Goal: Communication & Community: Answer question/provide support

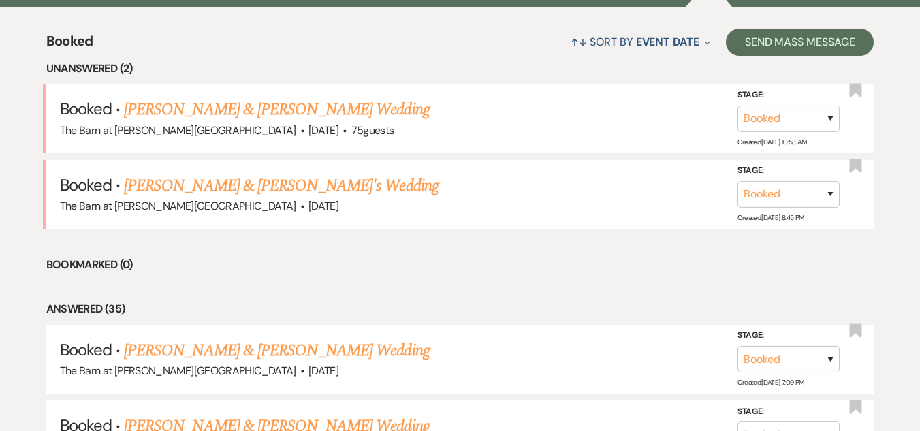
scroll to position [513, 0]
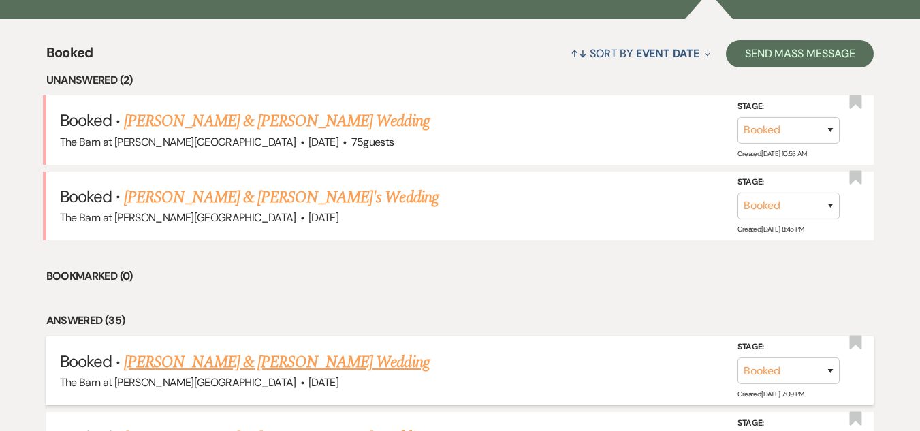
click at [287, 364] on link "[PERSON_NAME] & [PERSON_NAME] Wedding" at bounding box center [276, 362] width 305 height 25
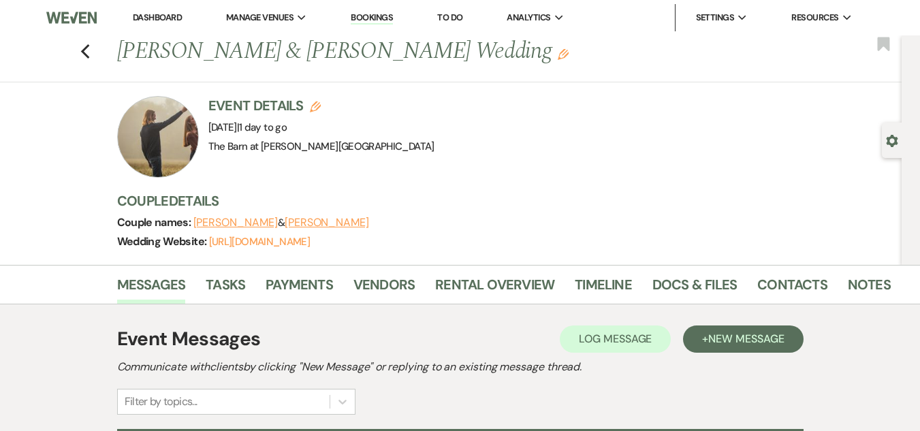
click at [175, 148] on div at bounding box center [158, 137] width 82 height 82
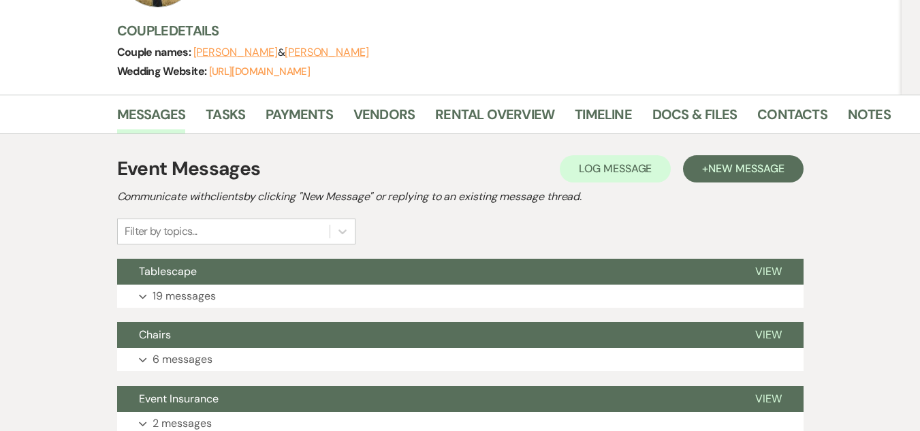
scroll to position [136, 0]
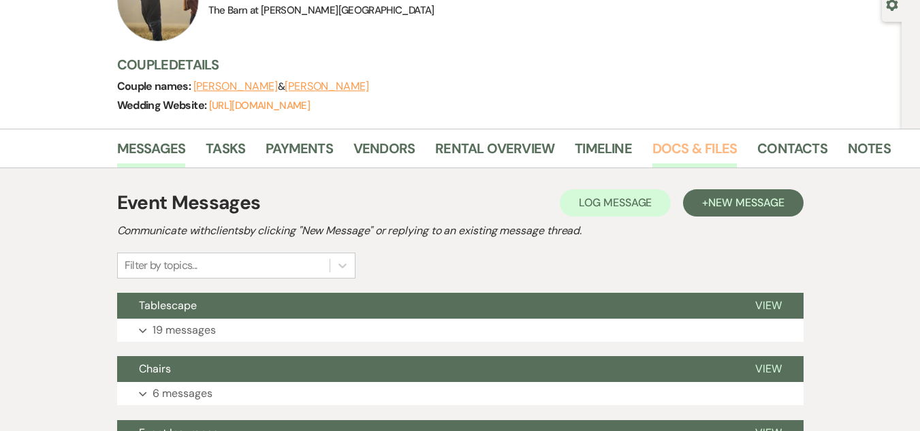
click at [707, 152] on link "Docs & Files" at bounding box center [694, 153] width 84 height 30
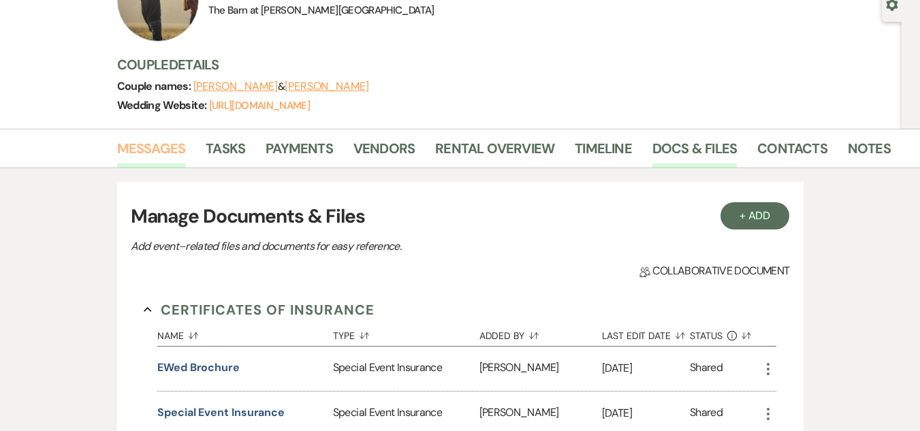
click at [161, 148] on link "Messages" at bounding box center [151, 153] width 69 height 30
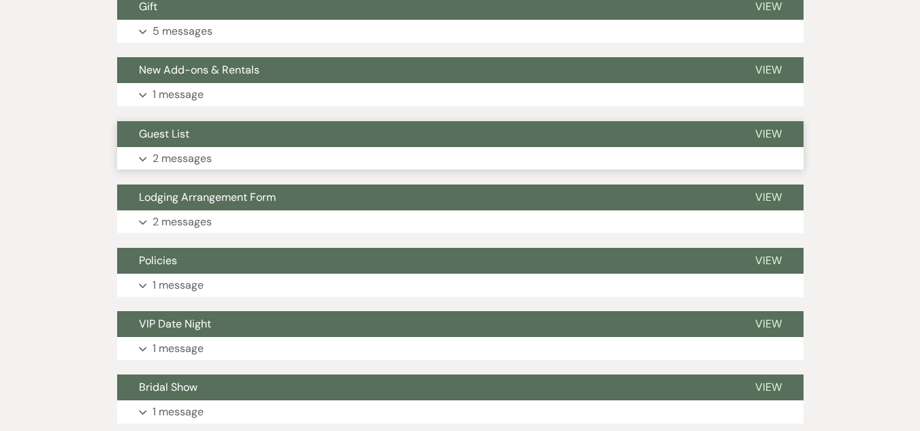
scroll to position [1157, 0]
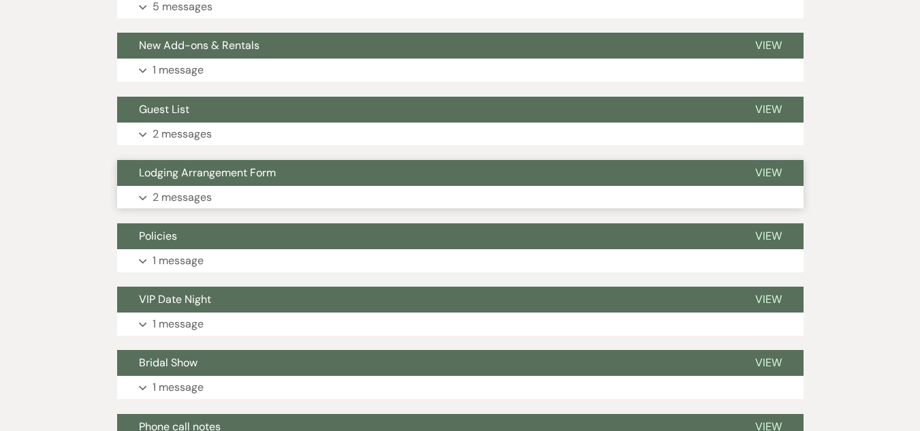
click at [329, 191] on button "Expand 2 messages" at bounding box center [460, 197] width 686 height 23
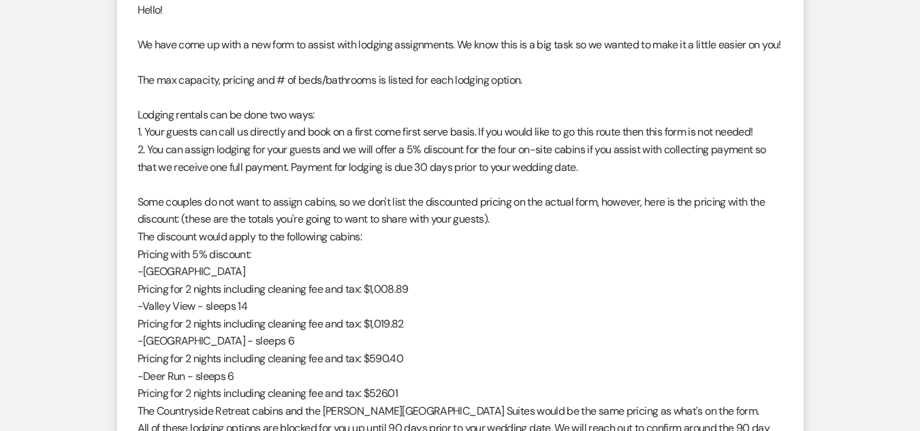
scroll to position [1308, 0]
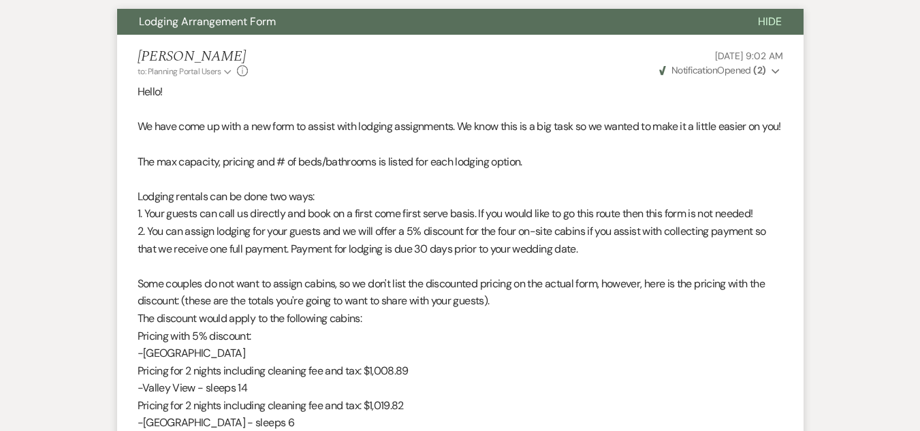
drag, startPoint x: 771, startPoint y: 16, endPoint x: 759, endPoint y: 22, distance: 12.8
click at [772, 16] on span "Hide" at bounding box center [770, 21] width 24 height 14
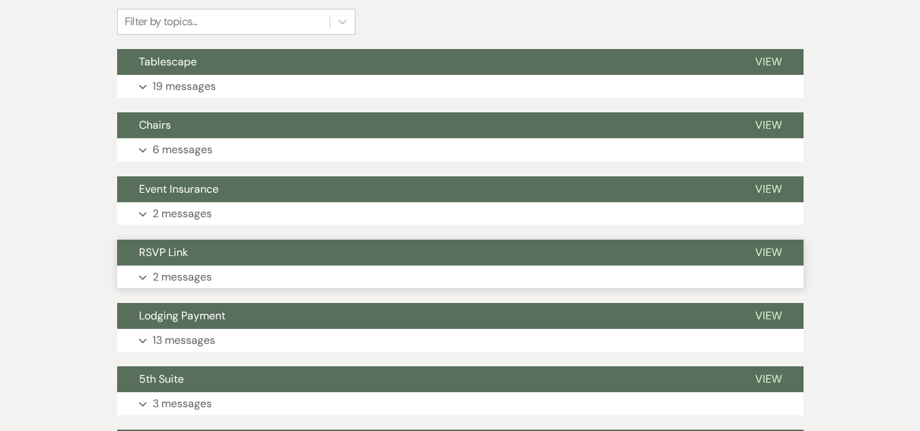
scroll to position [355, 0]
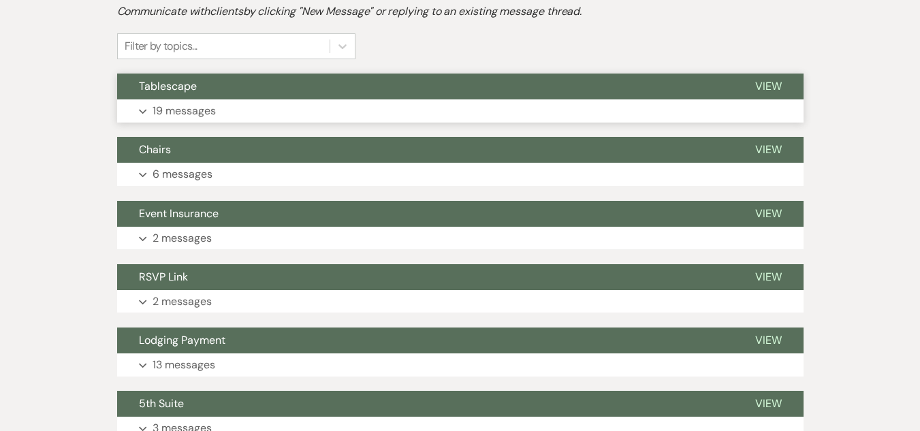
click at [341, 116] on button "Expand 19 messages" at bounding box center [460, 110] width 686 height 23
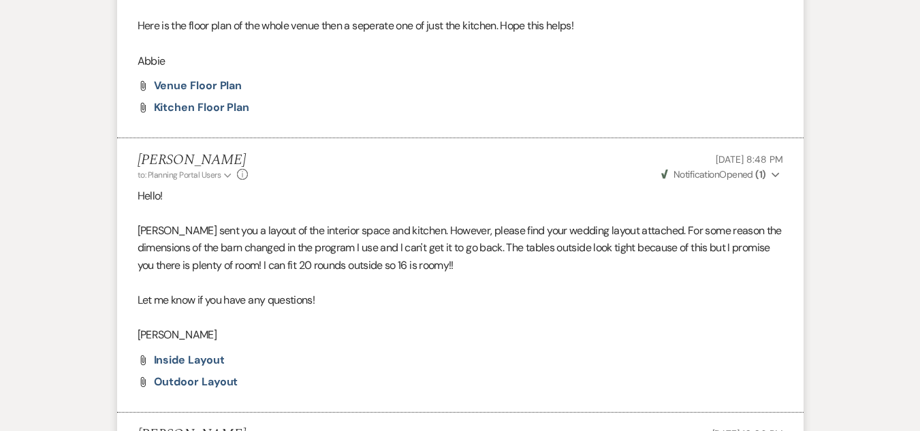
scroll to position [2942, 0]
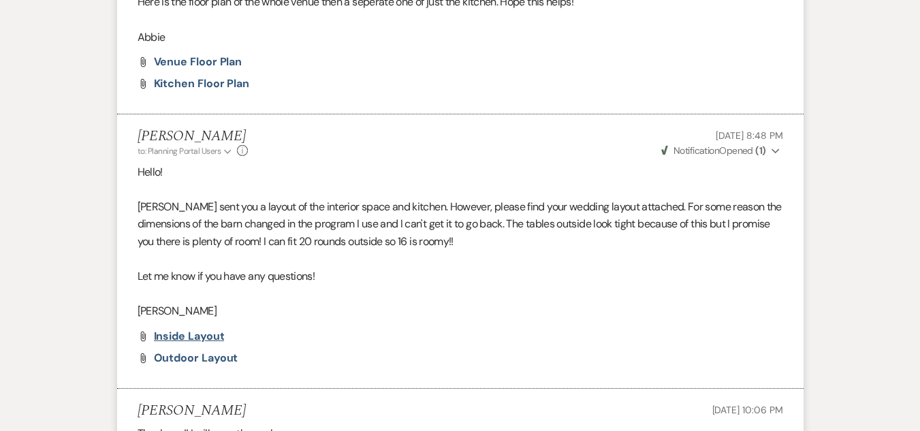
click at [184, 332] on span "Inside Layout" at bounding box center [189, 336] width 71 height 14
click at [205, 361] on span "Outdoor Layout" at bounding box center [196, 358] width 84 height 14
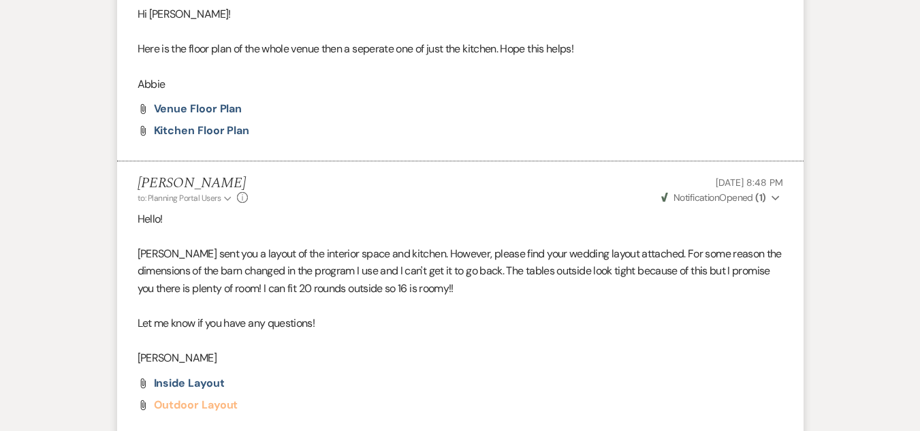
scroll to position [2874, 0]
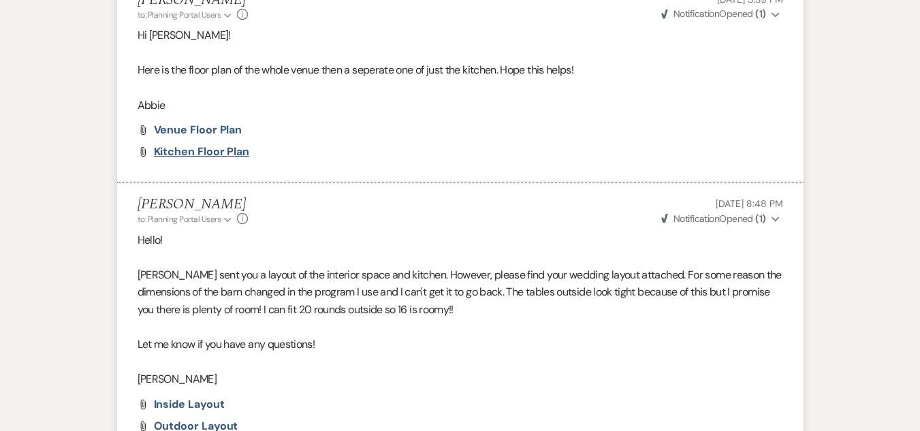
click at [220, 147] on span "Kitchen Floor Plan" at bounding box center [202, 151] width 96 height 14
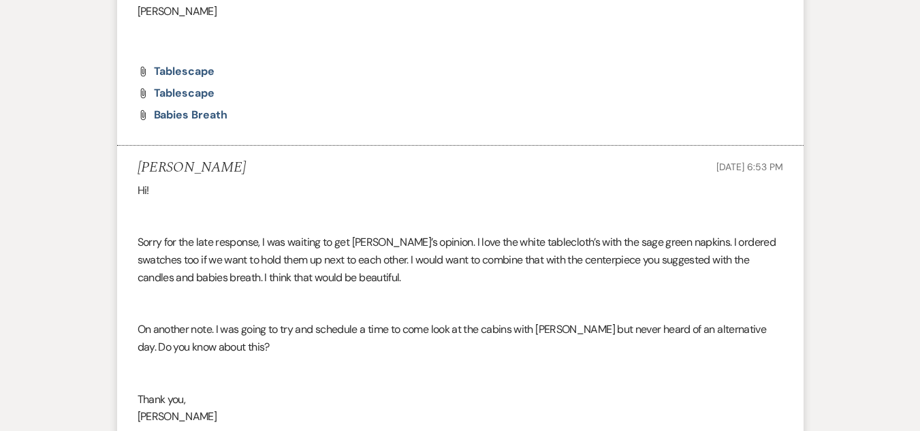
scroll to position [696, 0]
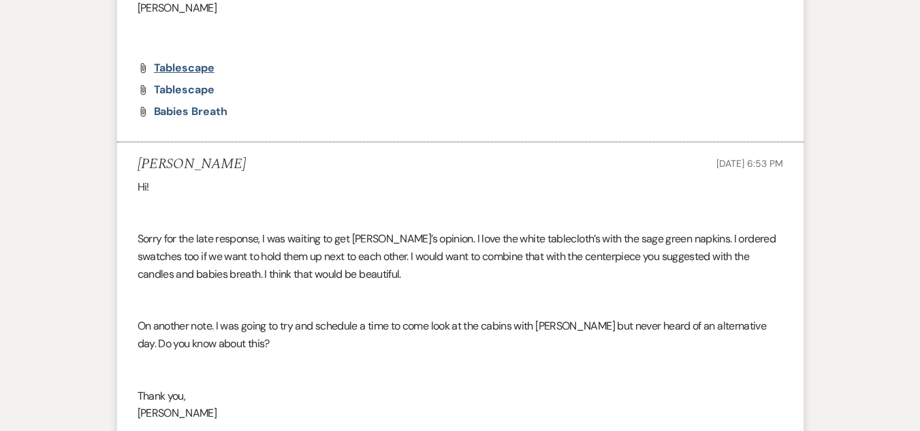
click at [185, 66] on span "Tablescape" at bounding box center [184, 68] width 61 height 14
click at [189, 88] on span "Tablescape" at bounding box center [184, 89] width 61 height 14
click at [175, 108] on span "Babies Breath" at bounding box center [191, 111] width 74 height 14
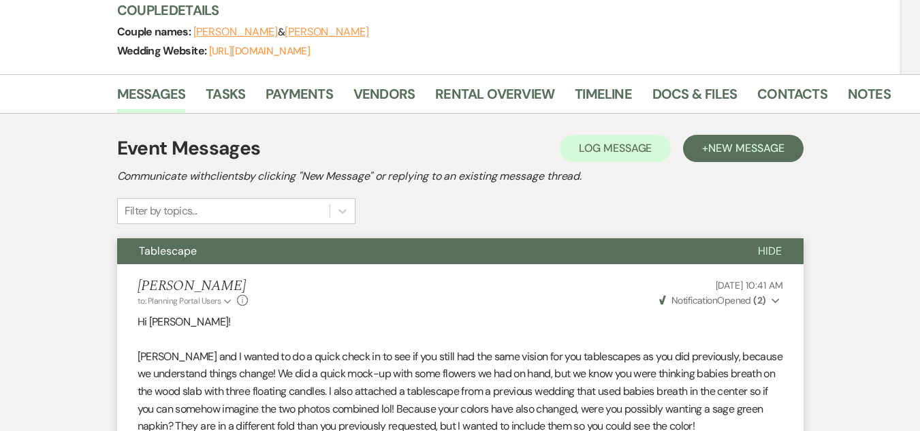
scroll to position [204, 0]
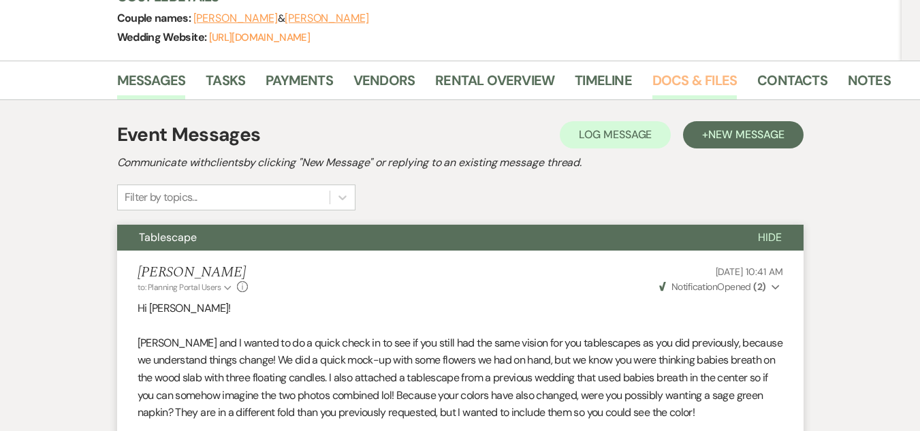
click at [695, 88] on link "Docs & Files" at bounding box center [694, 84] width 84 height 30
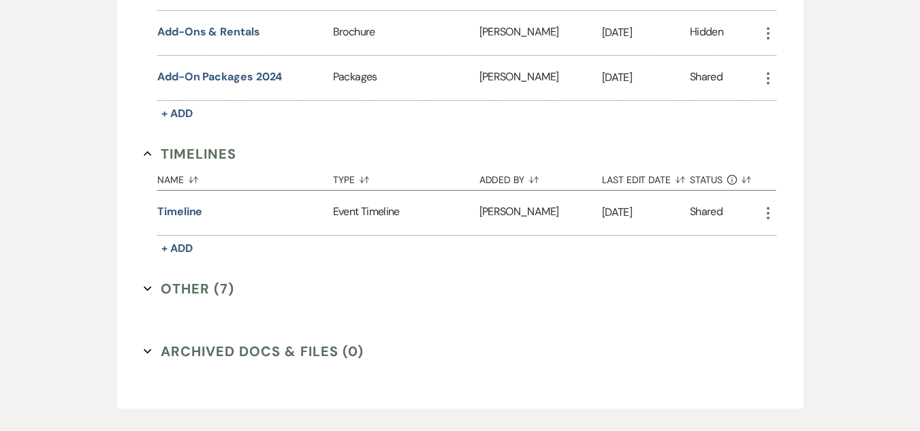
scroll to position [1735, 0]
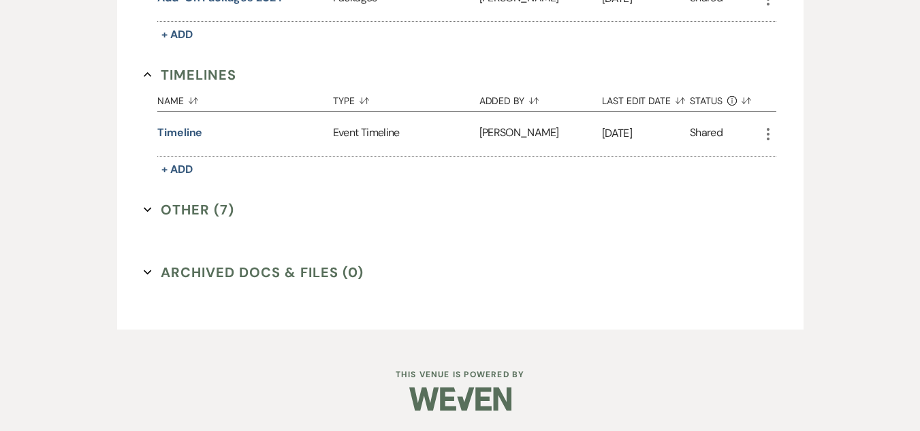
click at [181, 212] on button "Other (7) Expand" at bounding box center [189, 209] width 91 height 20
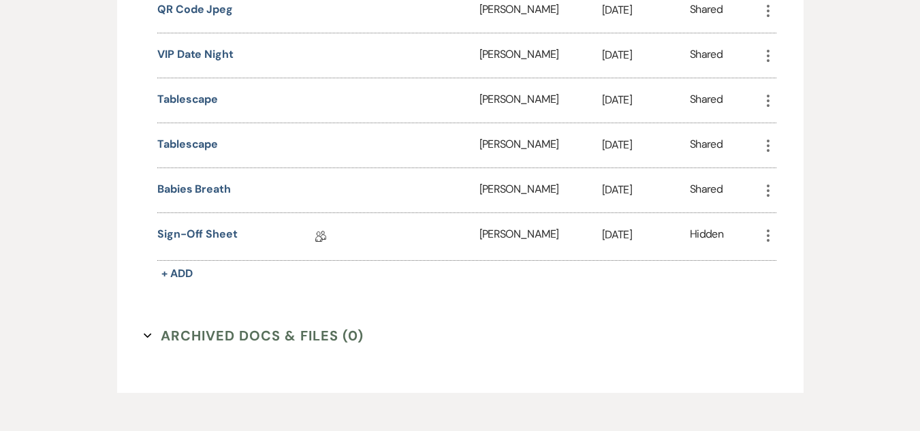
scroll to position [2075, 0]
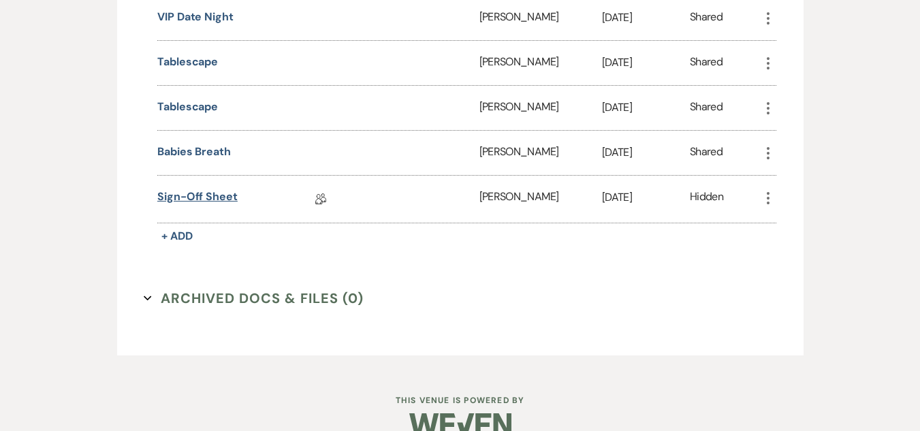
click at [189, 200] on link "Sign-off Sheet" at bounding box center [197, 199] width 80 height 21
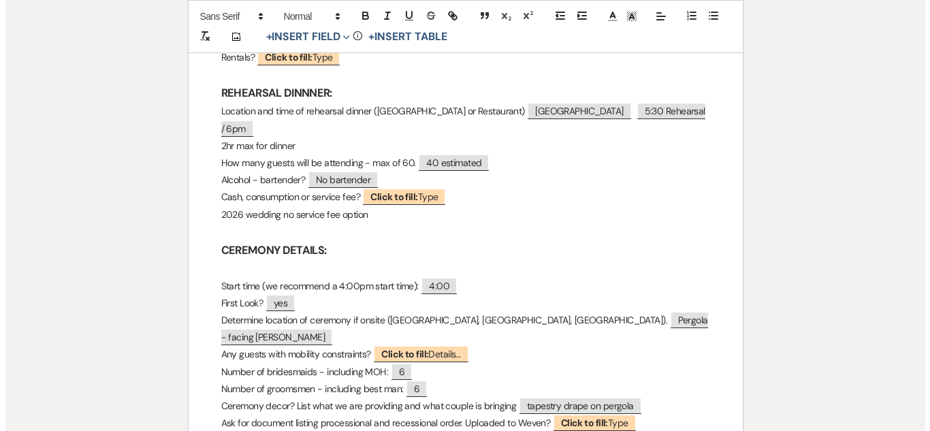
scroll to position [545, 0]
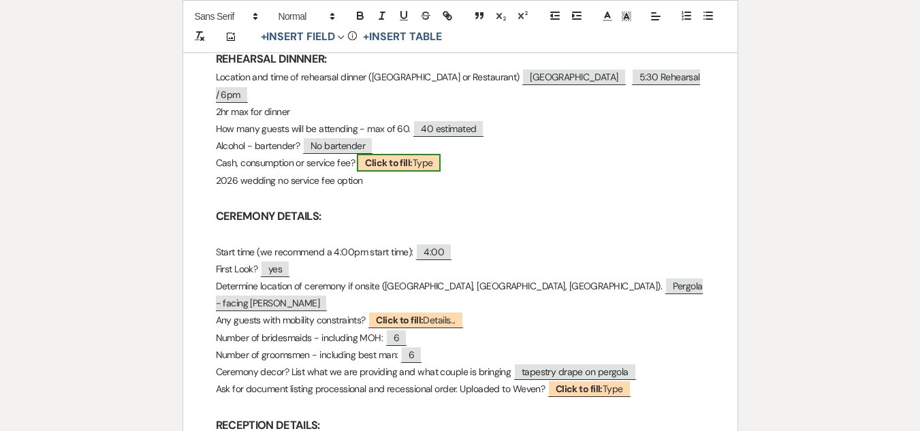
click at [430, 163] on span "Click to fill: Type" at bounding box center [399, 163] width 84 height 18
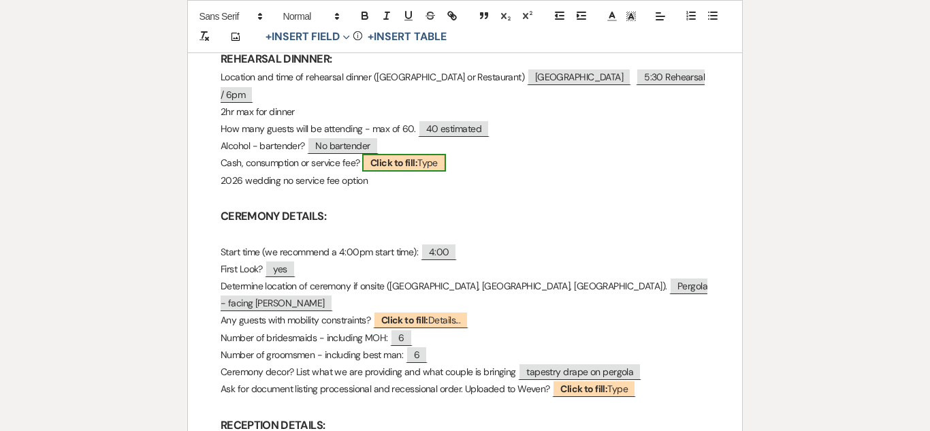
select select "Type"
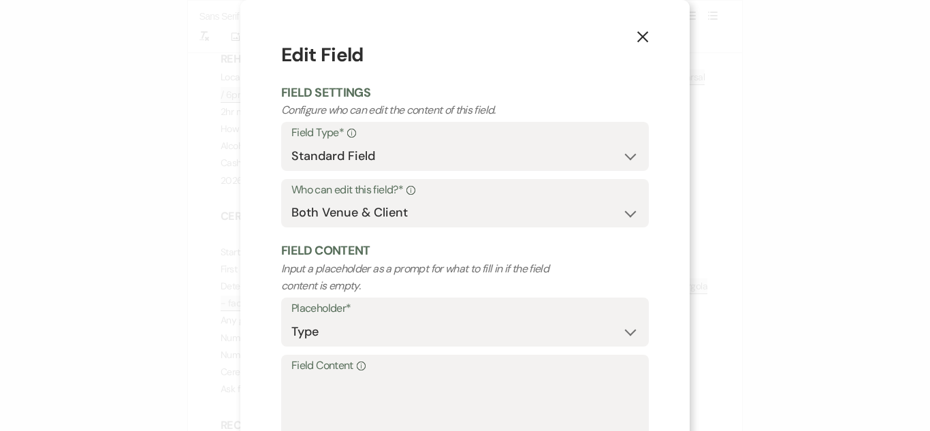
click at [438, 372] on label "Field Content Info" at bounding box center [464, 366] width 347 height 20
click at [438, 375] on textarea "Field Content Info" at bounding box center [464, 409] width 347 height 68
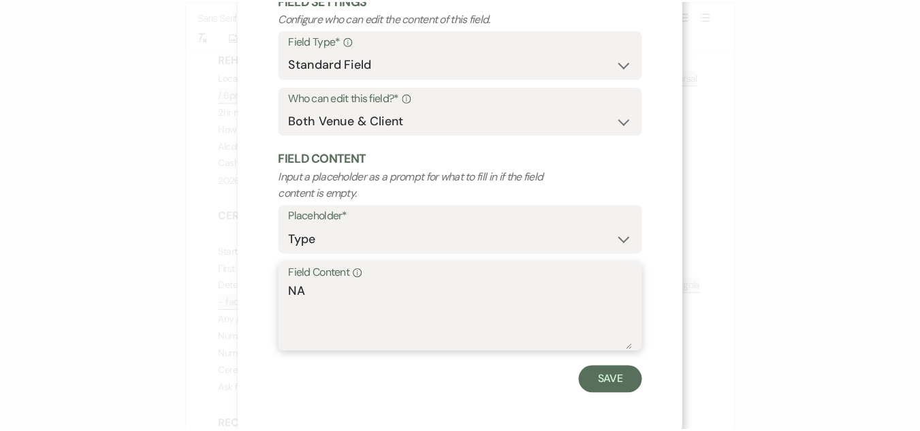
scroll to position [97, 0]
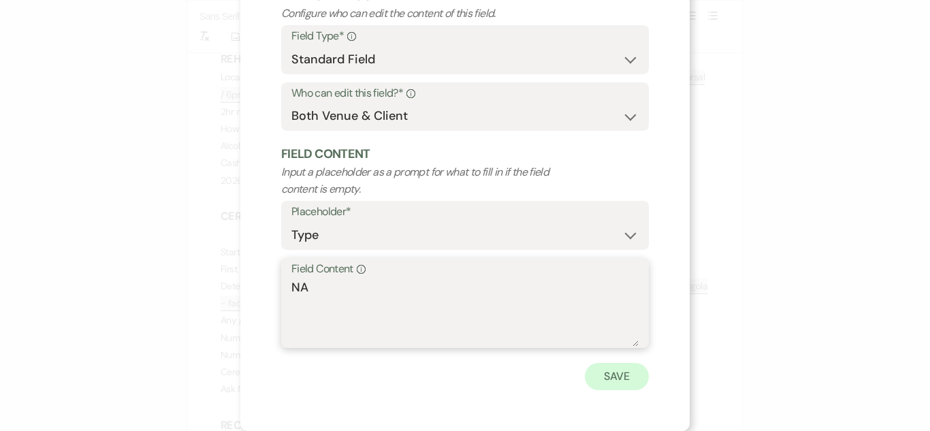
type textarea "NA"
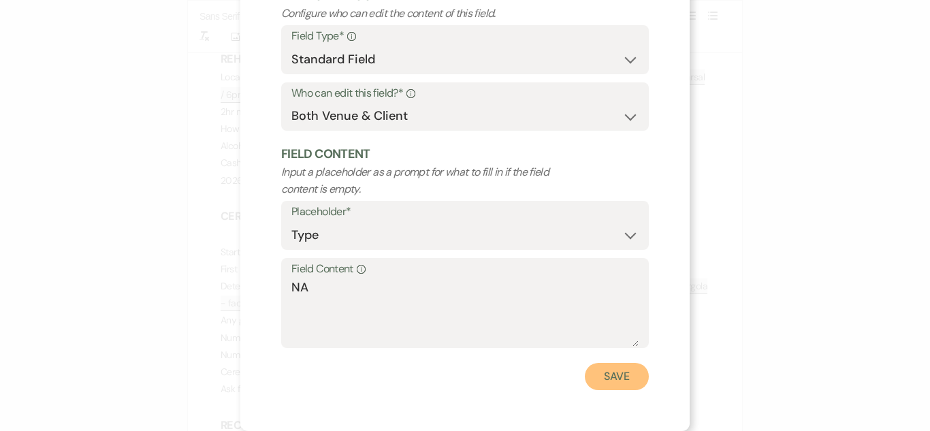
click at [627, 373] on button "Save" at bounding box center [617, 376] width 64 height 27
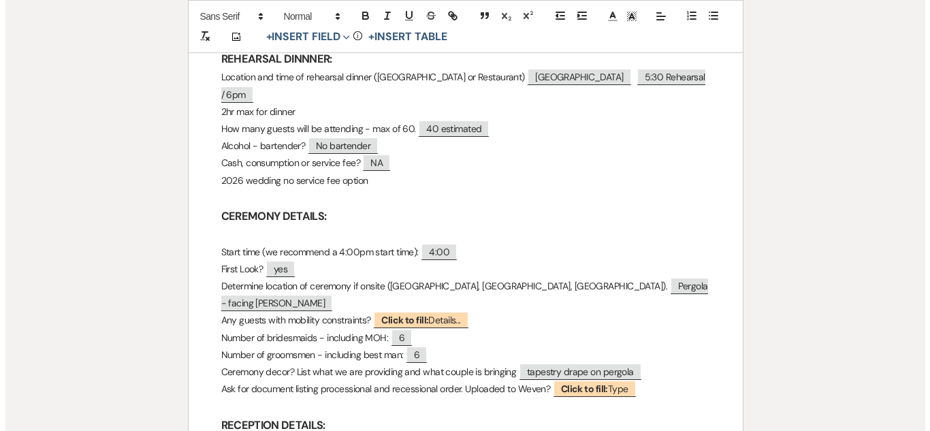
scroll to position [613, 0]
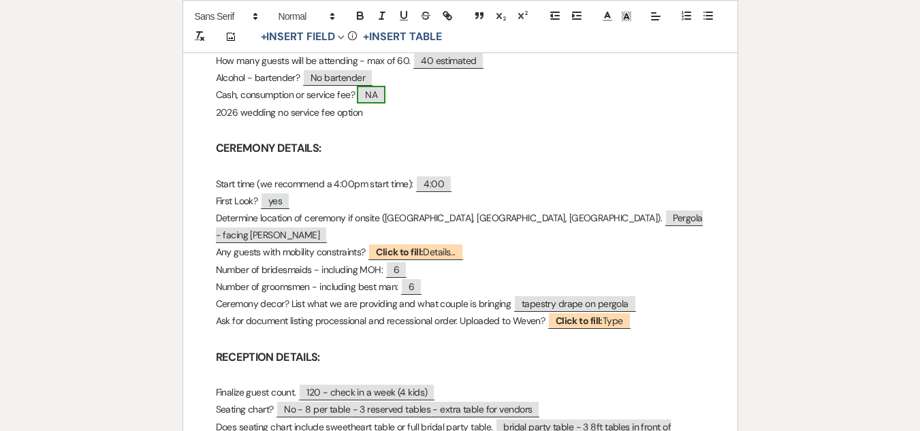
click at [370, 97] on span "NA" at bounding box center [371, 95] width 29 height 18
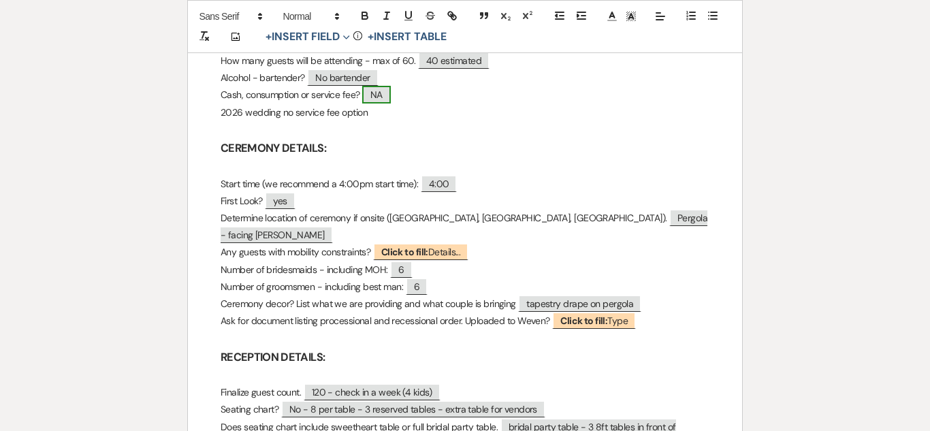
select select "Type"
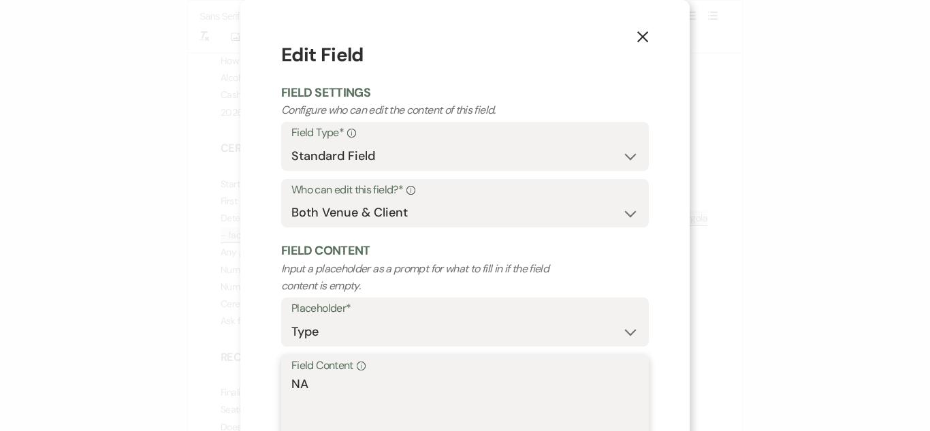
click at [297, 384] on textarea "NA" at bounding box center [464, 409] width 347 height 68
click at [313, 385] on textarea "N/A" at bounding box center [464, 409] width 347 height 68
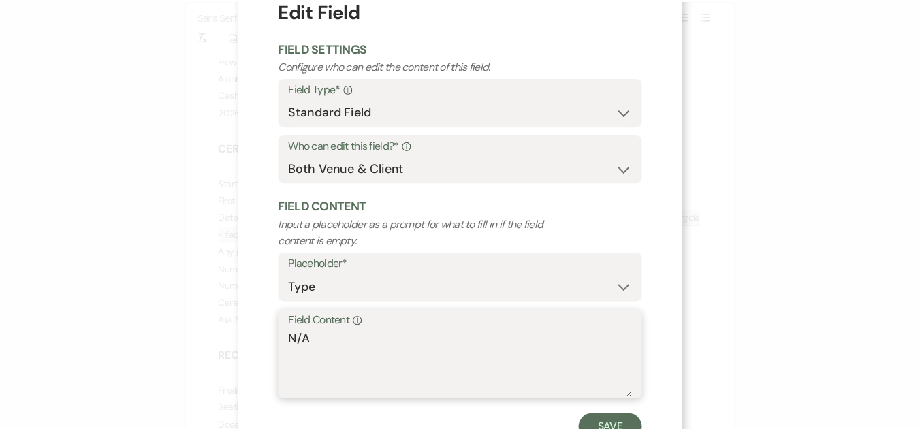
scroll to position [97, 0]
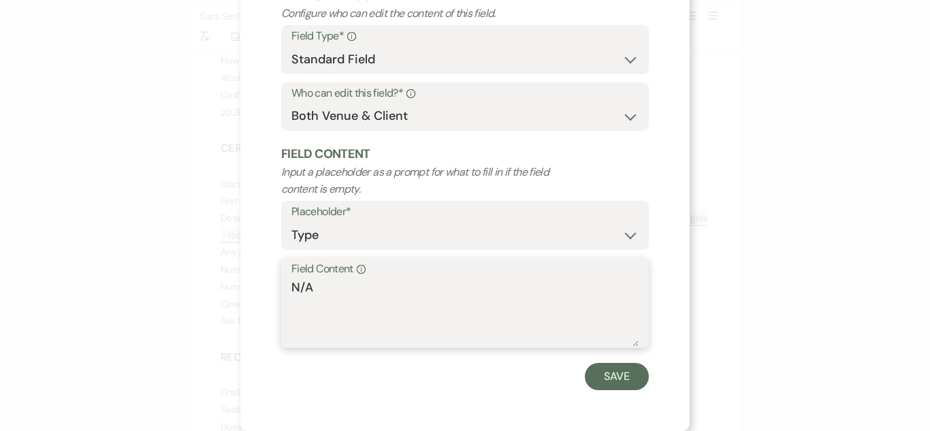
type textarea "N/A"
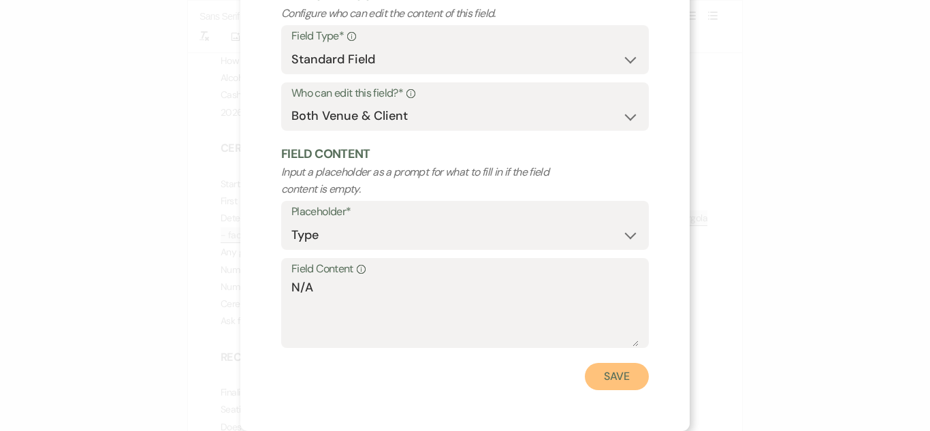
click at [624, 385] on button "Save" at bounding box center [617, 376] width 64 height 27
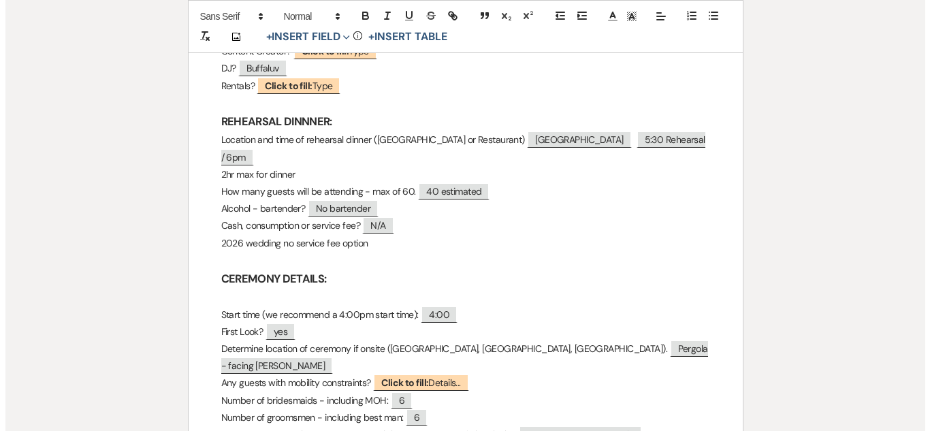
scroll to position [476, 0]
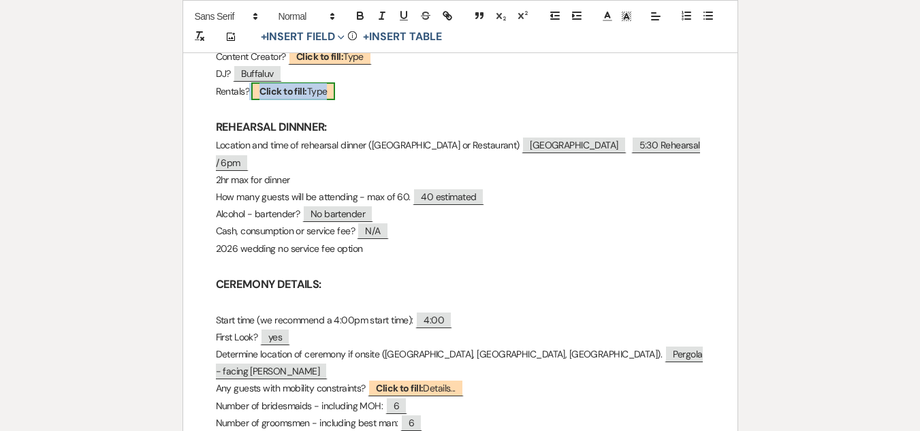
click at [313, 95] on span "Click to fill: Type" at bounding box center [293, 91] width 84 height 18
select select "Type"
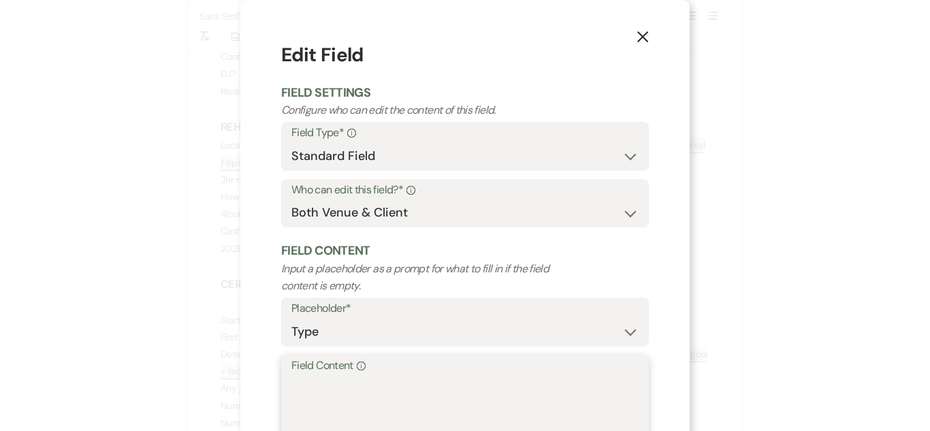
click at [372, 395] on textarea "Field Content Info" at bounding box center [464, 409] width 347 height 68
paste textarea "N/A"
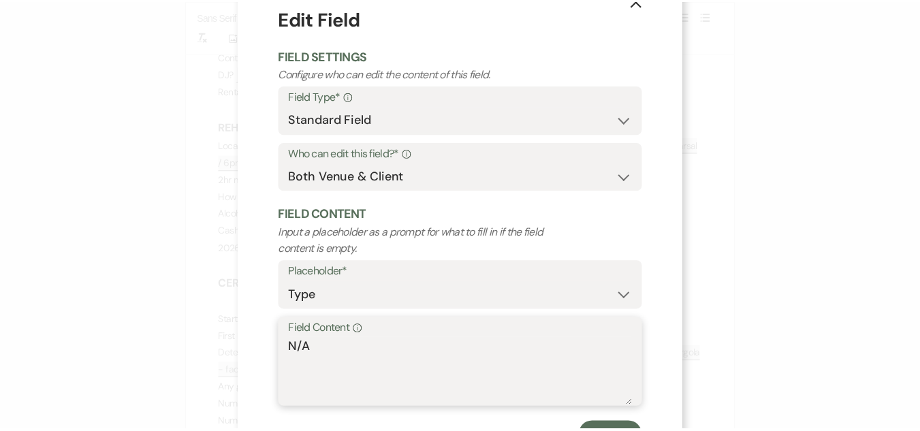
scroll to position [97, 0]
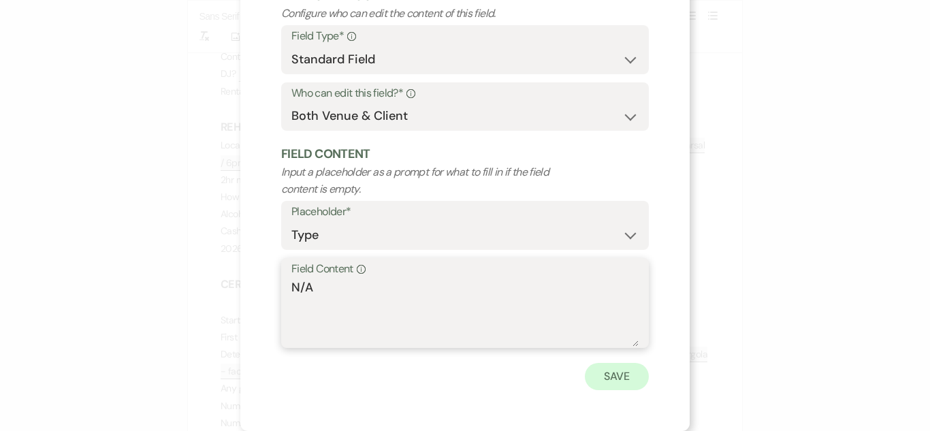
type textarea "N/A"
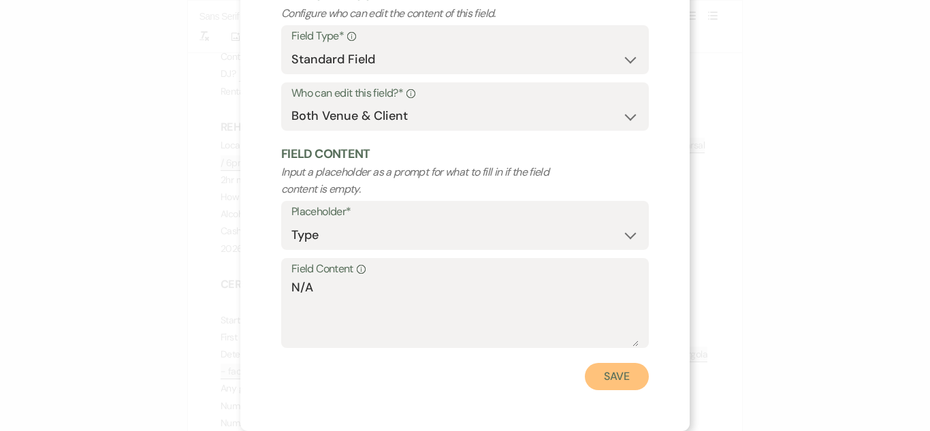
click at [632, 375] on button "Save" at bounding box center [617, 376] width 64 height 27
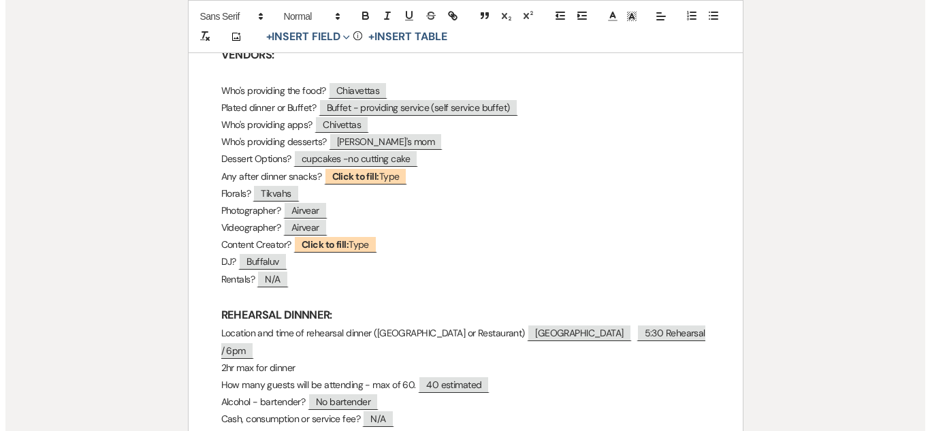
scroll to position [272, 0]
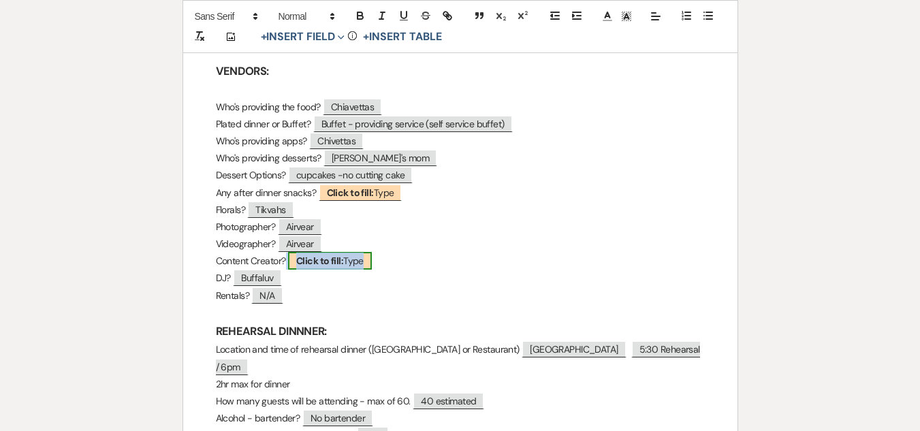
click at [340, 265] on b "Click to fill:" at bounding box center [319, 261] width 47 height 12
select select "Type"
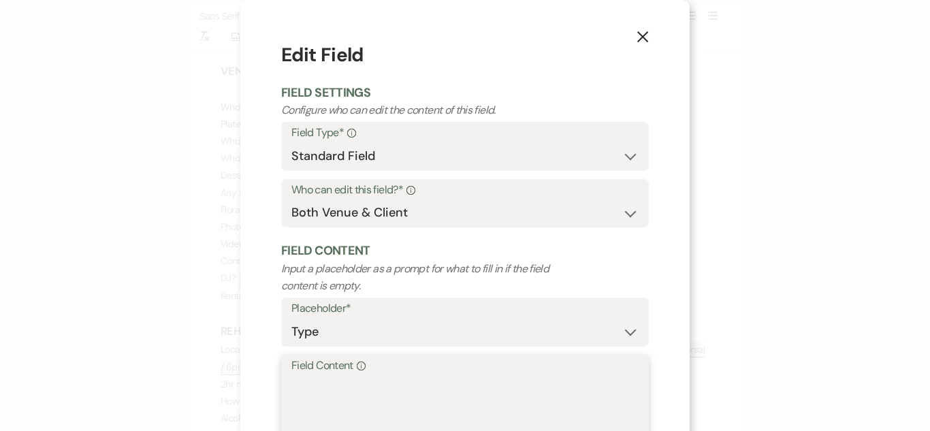
click at [370, 385] on textarea "Field Content Info" at bounding box center [464, 409] width 347 height 68
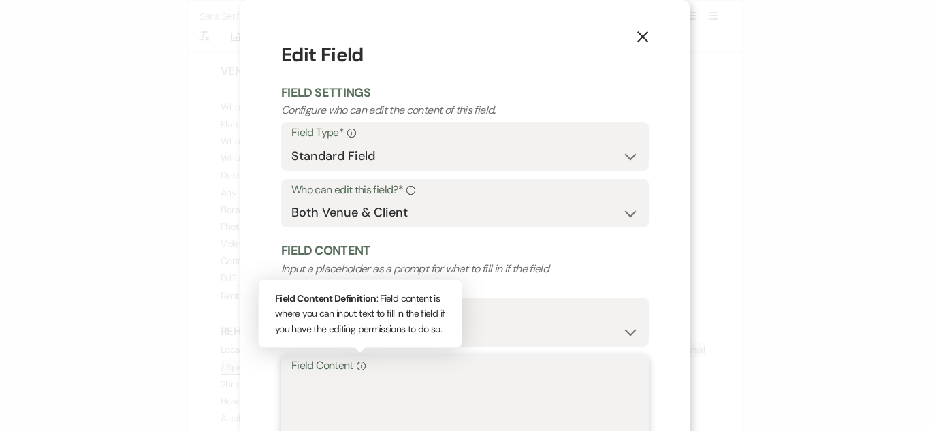
paste textarea "N/A"
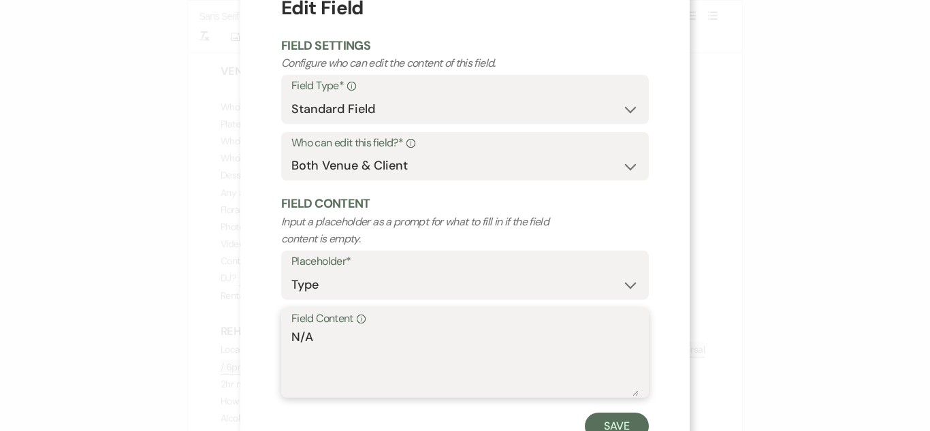
scroll to position [97, 0]
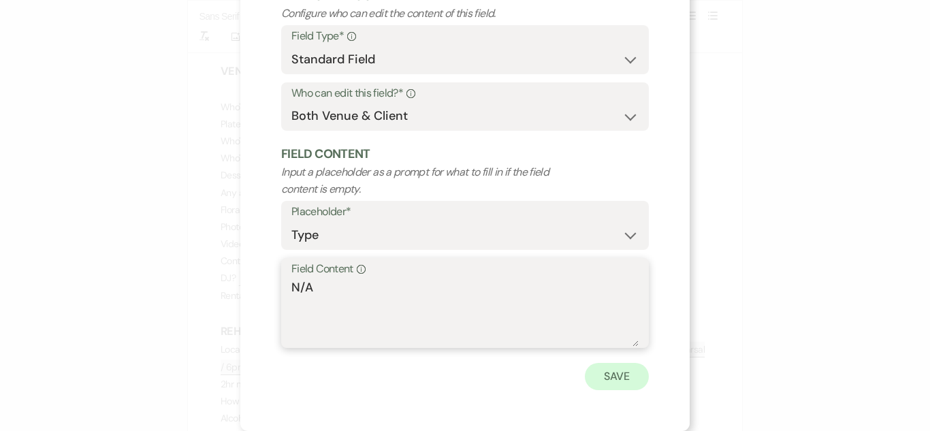
type textarea "N/A"
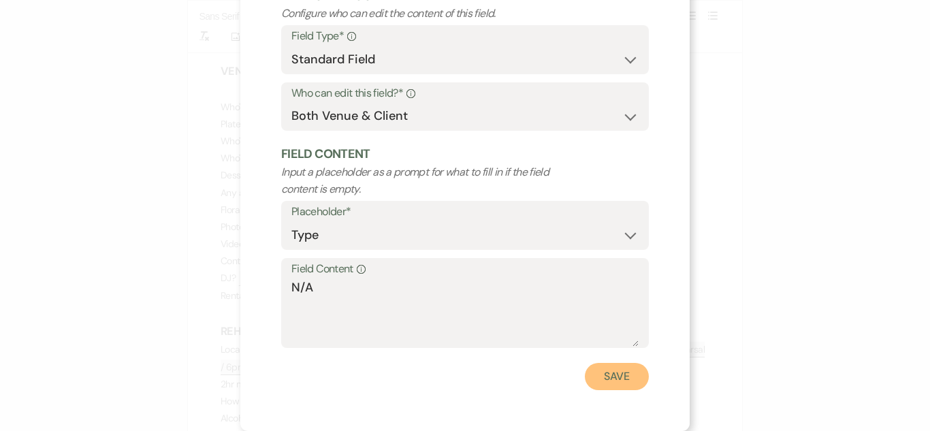
click at [585, 368] on button "Save" at bounding box center [617, 376] width 64 height 27
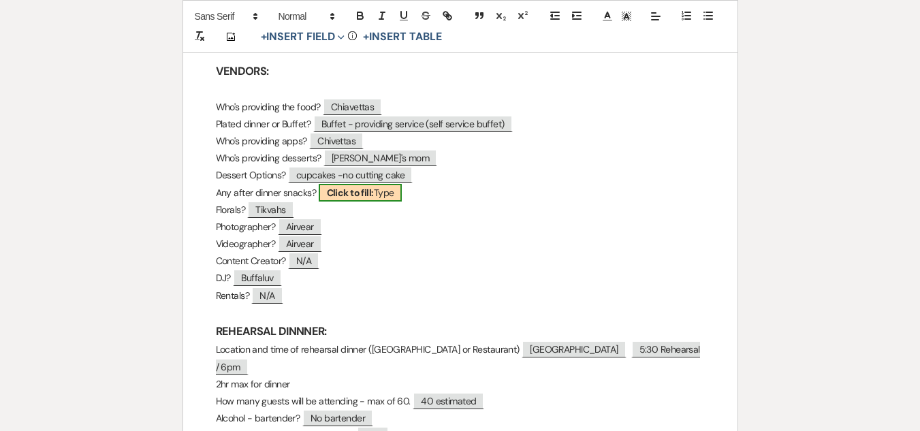
click at [378, 193] on span "Click to fill: Type" at bounding box center [361, 193] width 84 height 18
select select "Type"
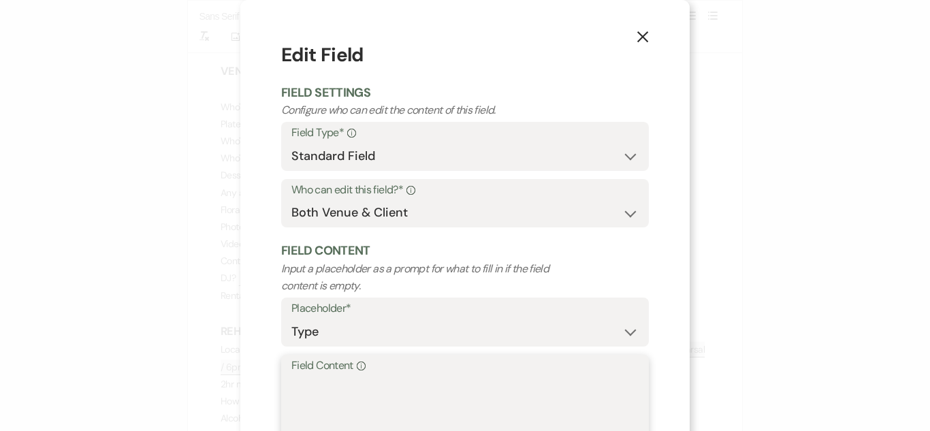
click at [421, 401] on textarea "Field Content Info" at bounding box center [464, 409] width 347 height 68
paste textarea "N/A"
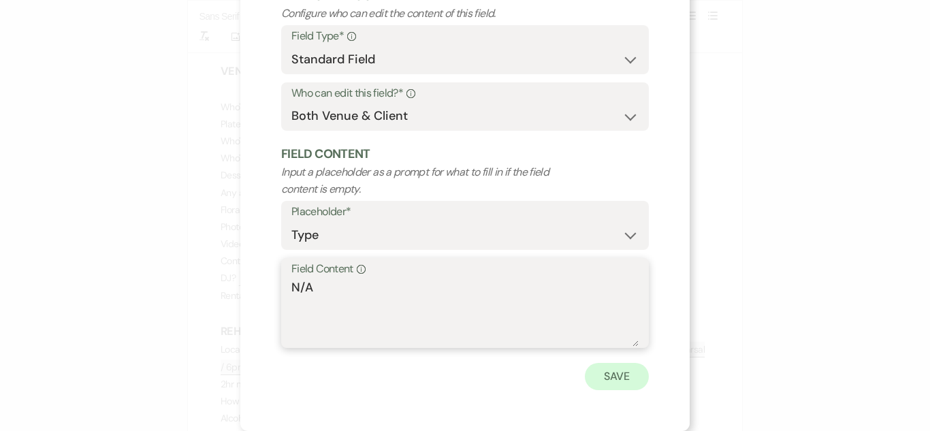
type textarea "N/A"
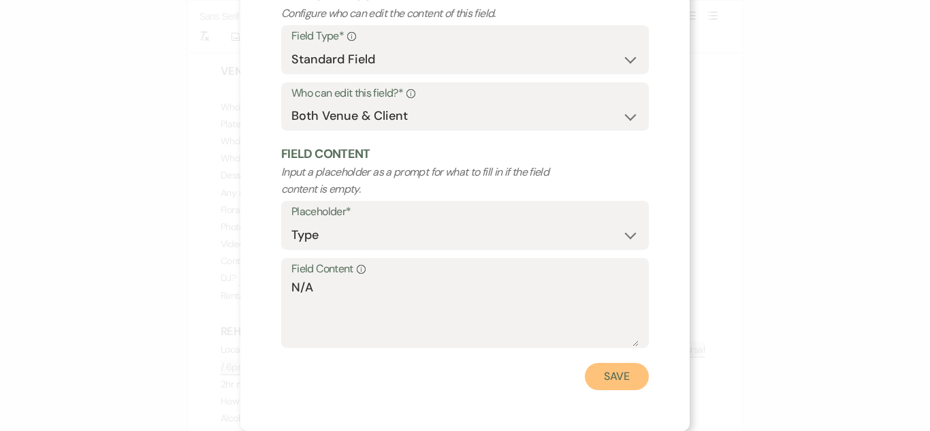
click at [607, 371] on button "Save" at bounding box center [617, 376] width 64 height 27
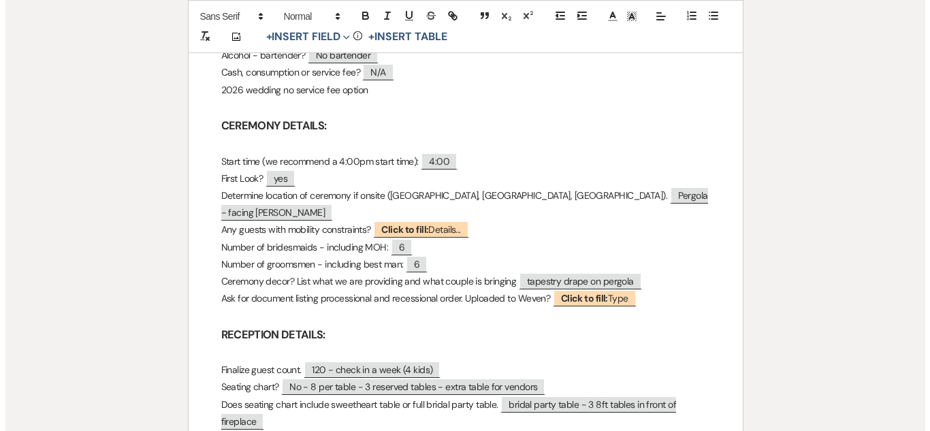
scroll to position [681, 0]
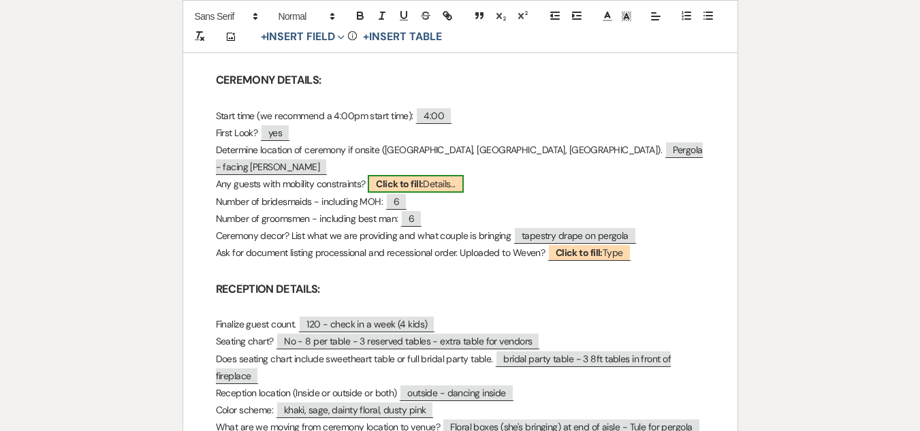
click at [449, 175] on span "Click to fill: Details..." at bounding box center [416, 184] width 96 height 18
select select "custom_placeholder"
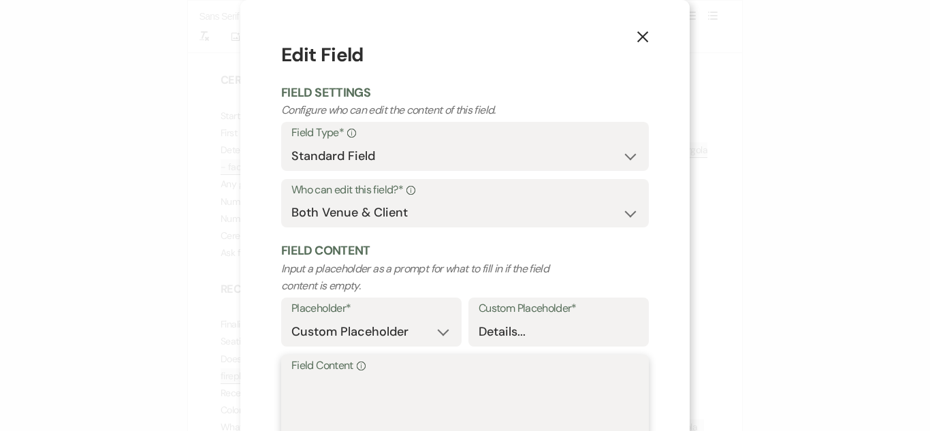
click at [432, 402] on textarea "Field Content Info" at bounding box center [464, 409] width 347 height 68
paste textarea "N/A"
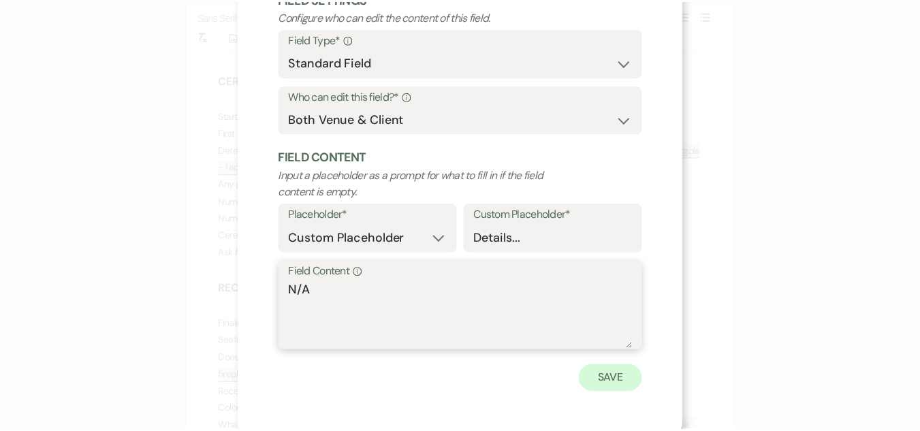
scroll to position [97, 0]
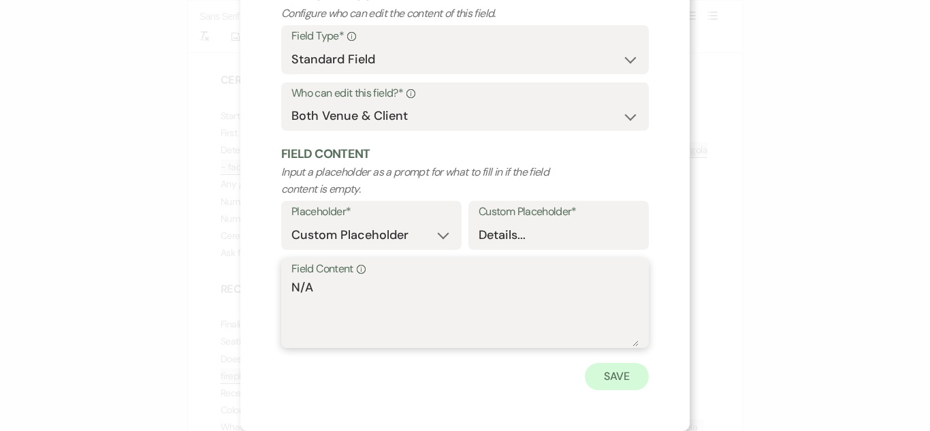
type textarea "N/A"
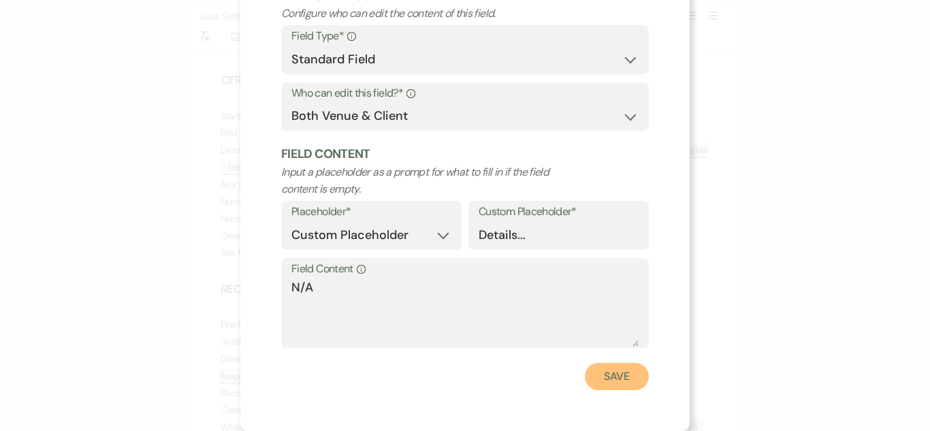
click at [615, 368] on button "Save" at bounding box center [617, 376] width 64 height 27
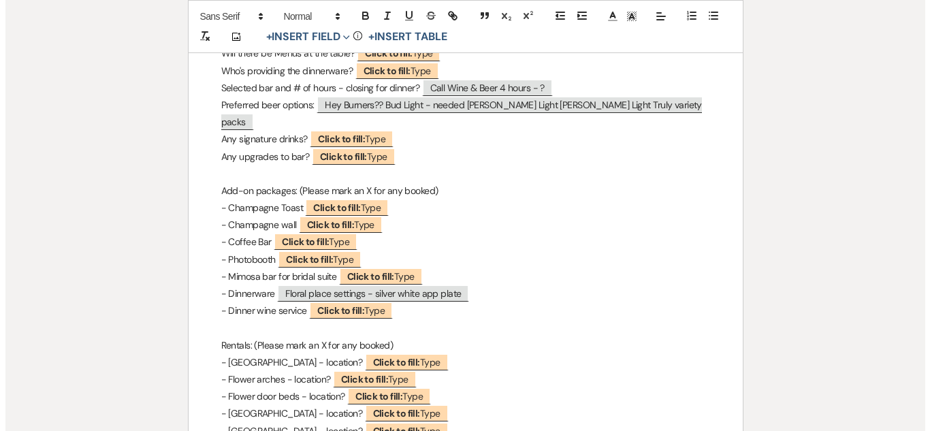
scroll to position [1089, 0]
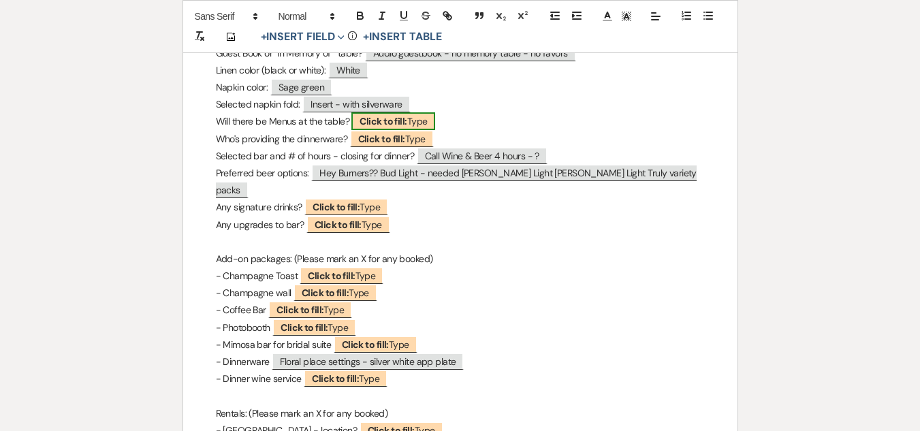
click at [426, 112] on span "Click to fill: Type" at bounding box center [393, 121] width 84 height 18
select select "Type"
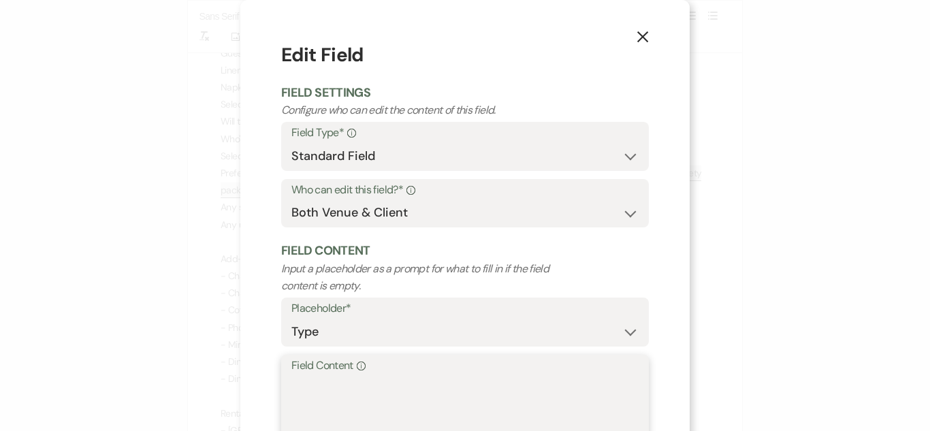
click at [416, 400] on textarea "Field Content Info" at bounding box center [464, 409] width 347 height 68
paste textarea "N/A"
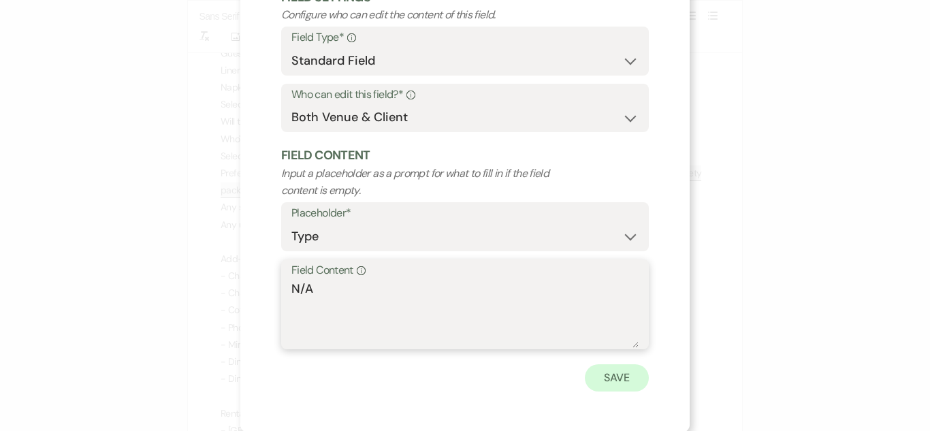
scroll to position [97, 0]
type textarea "N/A"
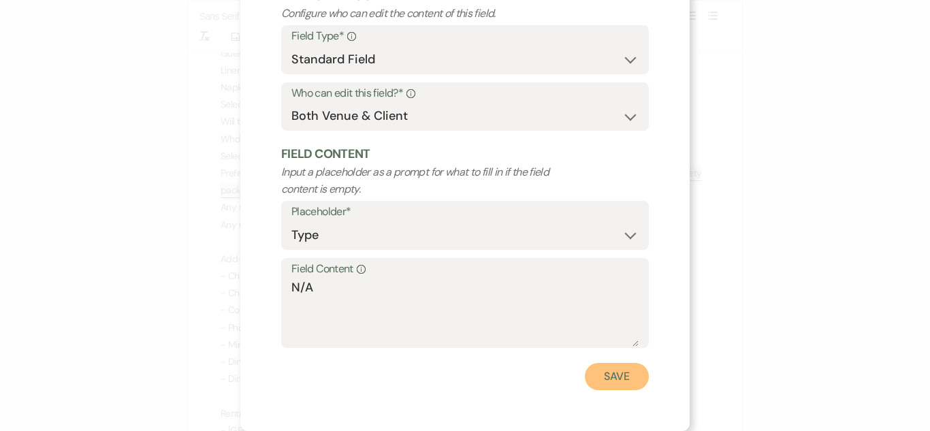
click at [634, 382] on button "Save" at bounding box center [617, 376] width 64 height 27
click at [634, 405] on p "Rentals: (Please mark an X for any booked)" at bounding box center [465, 413] width 489 height 17
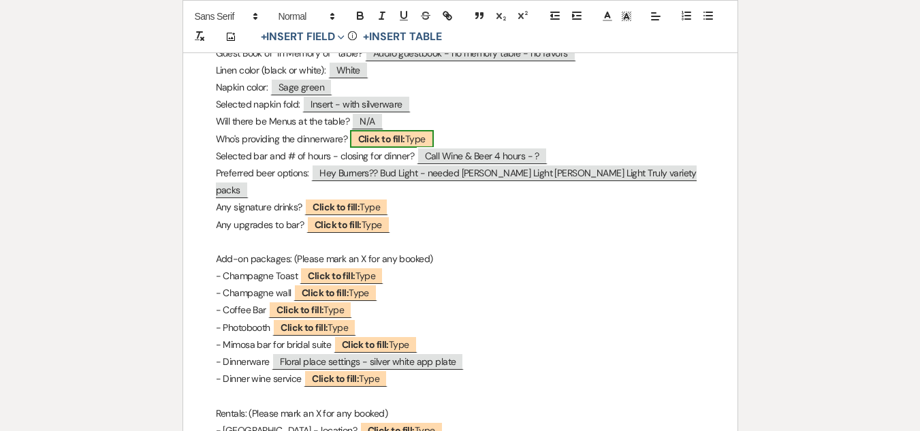
click at [389, 133] on b "Click to fill:" at bounding box center [381, 139] width 47 height 12
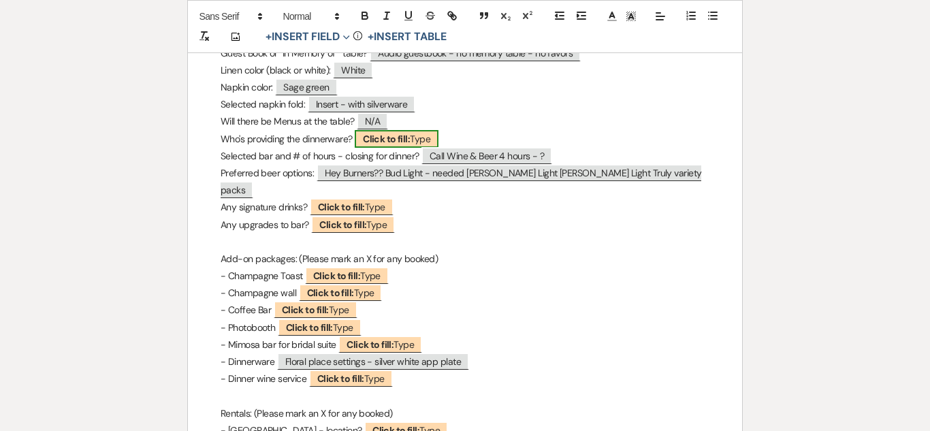
select select "Type"
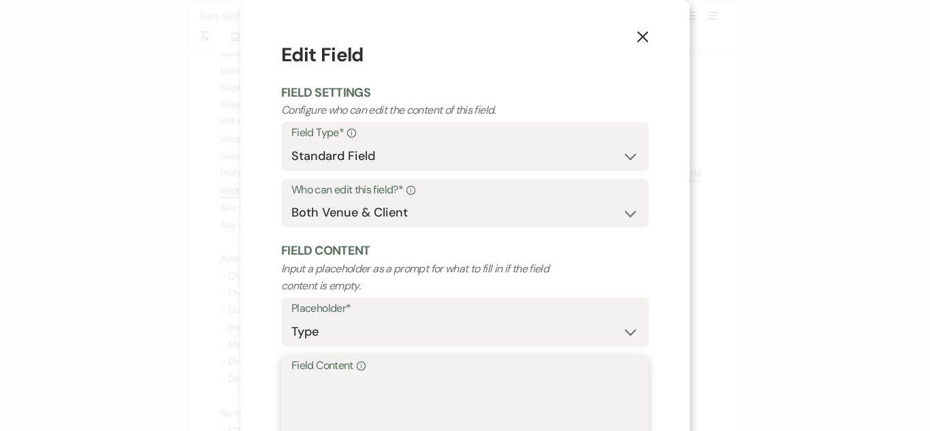
click at [462, 381] on textarea "Field Content Info" at bounding box center [464, 409] width 347 height 68
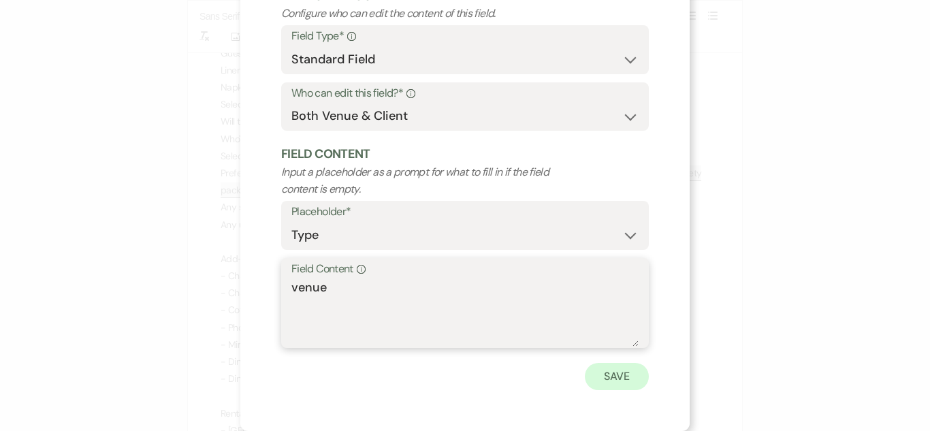
type textarea "venue"
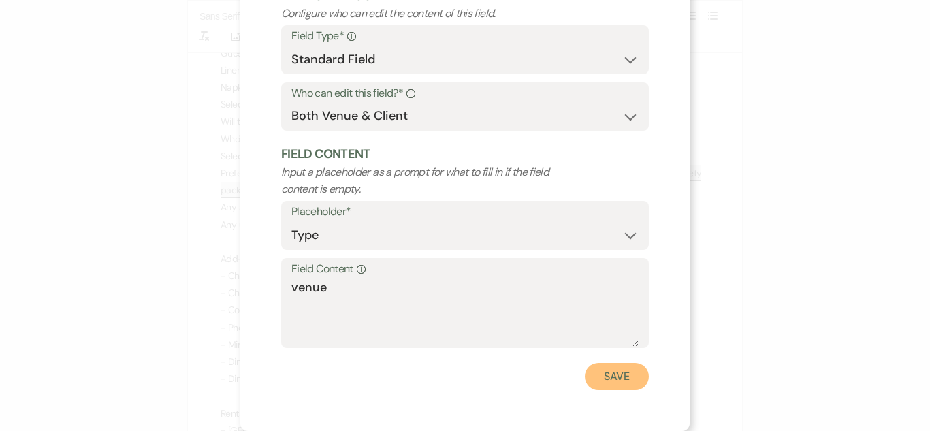
click at [604, 382] on button "Save" at bounding box center [617, 376] width 64 height 27
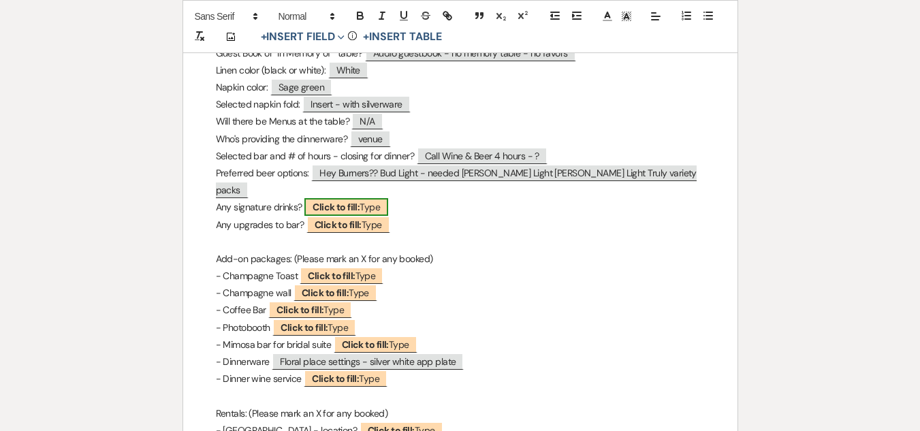
click at [349, 201] on b "Click to fill:" at bounding box center [335, 207] width 47 height 12
select select "Type"
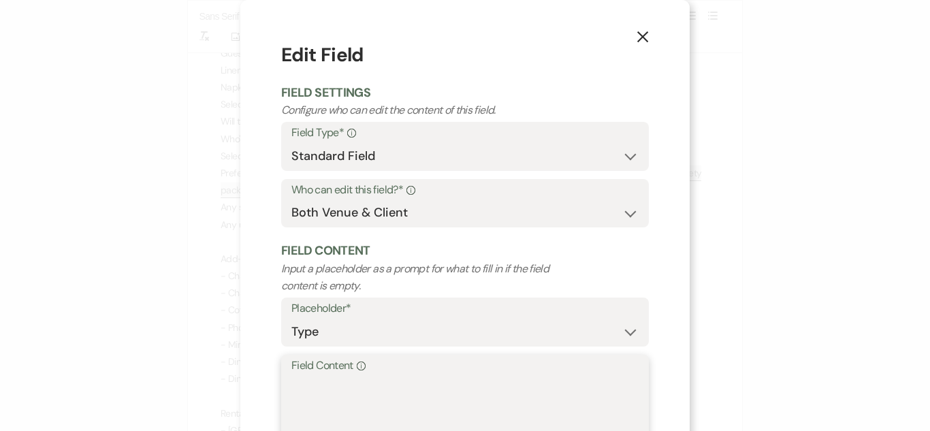
click at [390, 410] on textarea "Field Content Info" at bounding box center [464, 409] width 347 height 68
paste textarea "N/A"
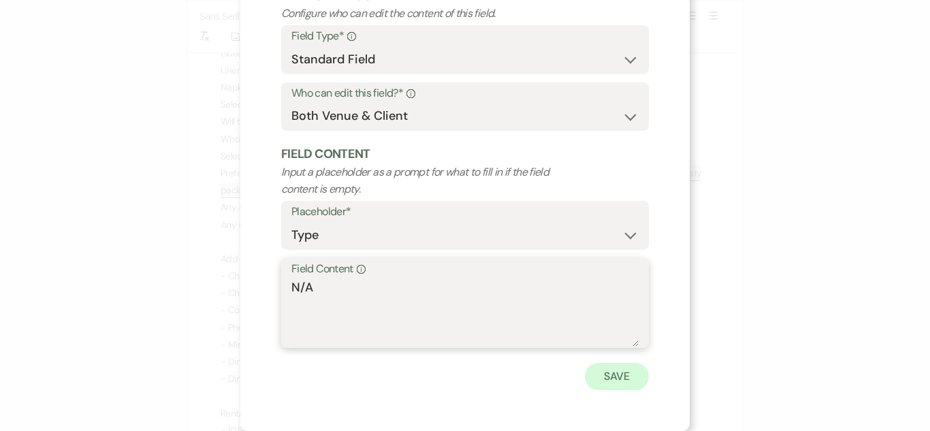
type textarea "N/A"
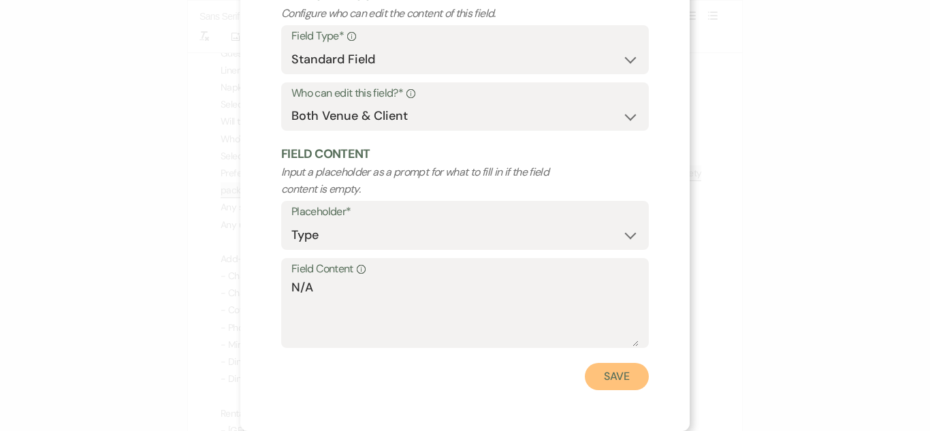
click at [616, 370] on button "Save" at bounding box center [617, 376] width 64 height 27
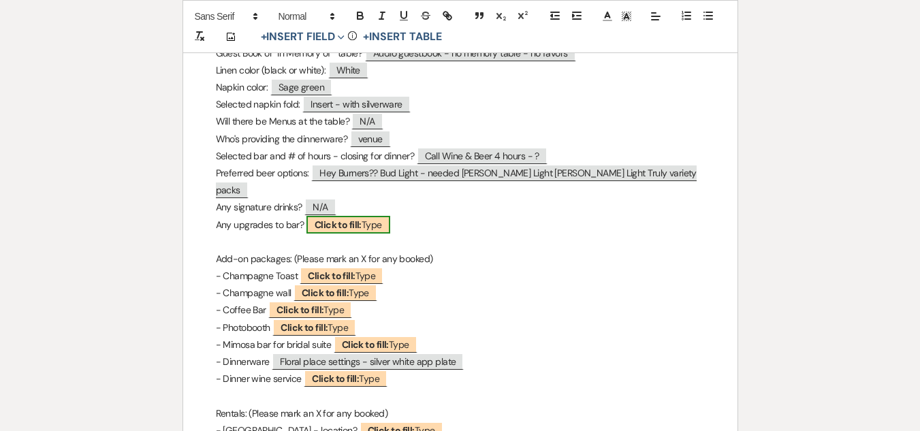
click at [372, 216] on span "Click to fill: Type" at bounding box center [348, 225] width 84 height 18
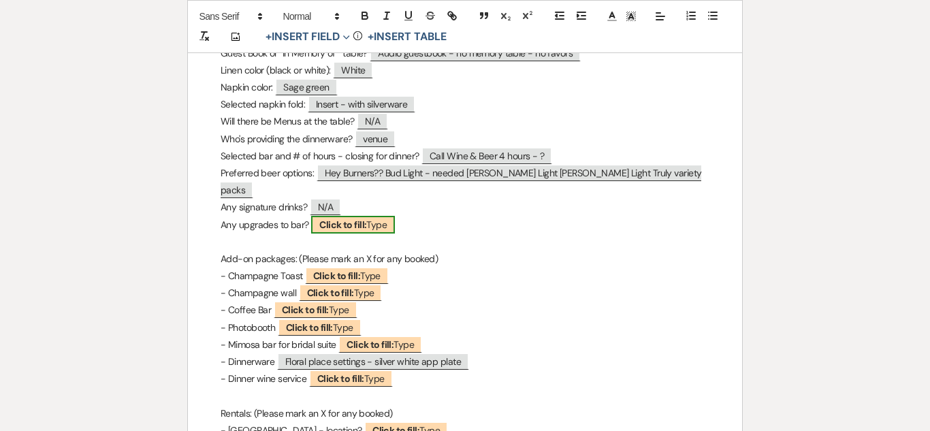
select select "Type"
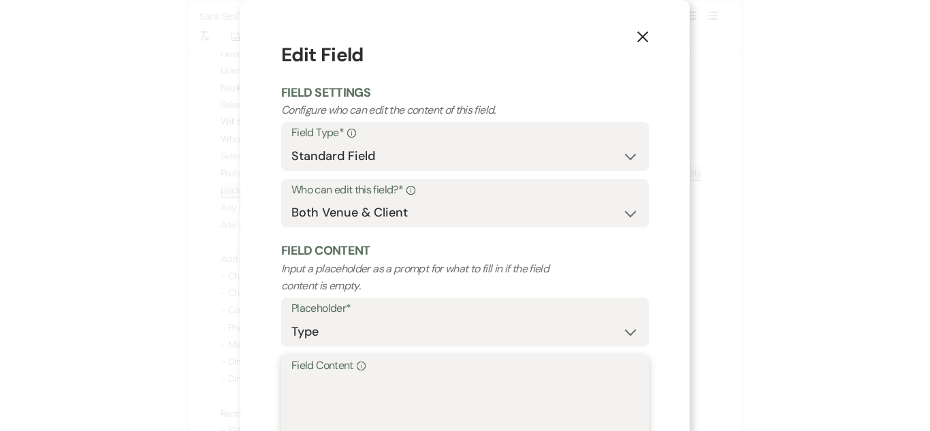
click at [459, 404] on textarea "Field Content Info" at bounding box center [464, 409] width 347 height 68
paste textarea "N/A"
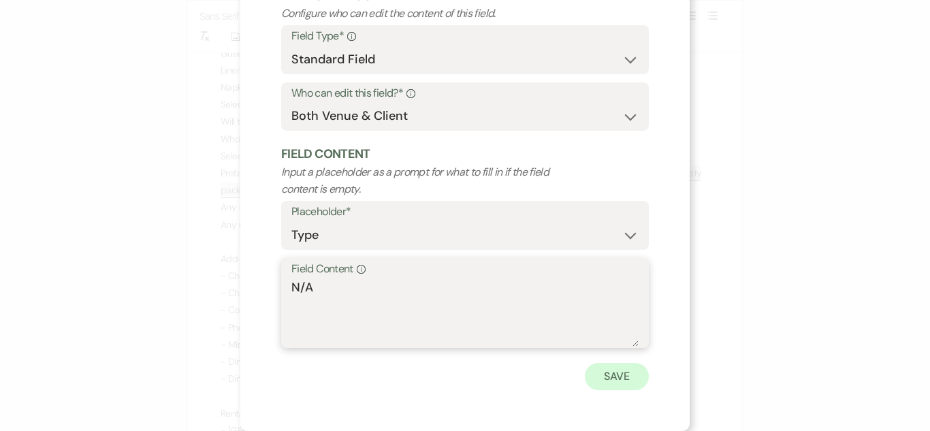
type textarea "N/A"
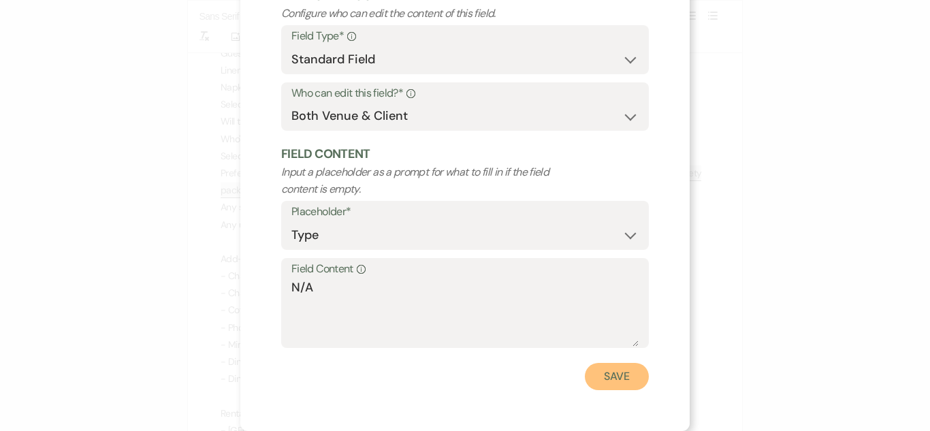
click at [617, 369] on button "Save" at bounding box center [617, 376] width 64 height 27
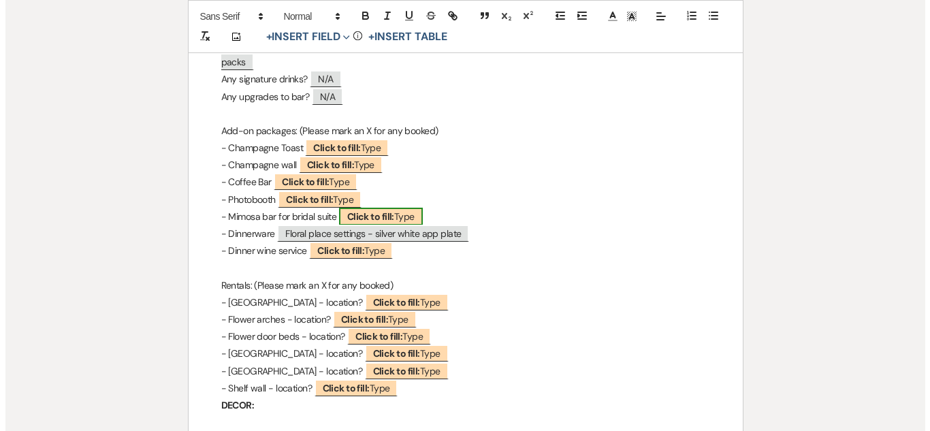
scroll to position [1225, 0]
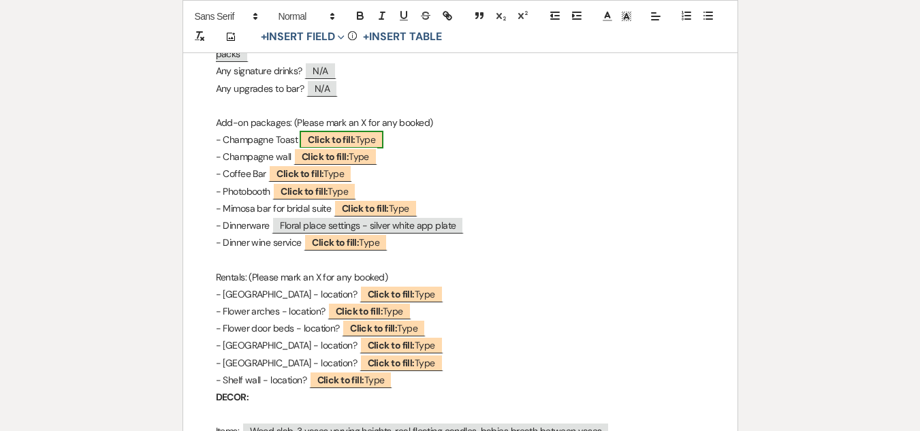
click at [361, 131] on span "Click to fill: Type" at bounding box center [342, 140] width 84 height 18
select select "Type"
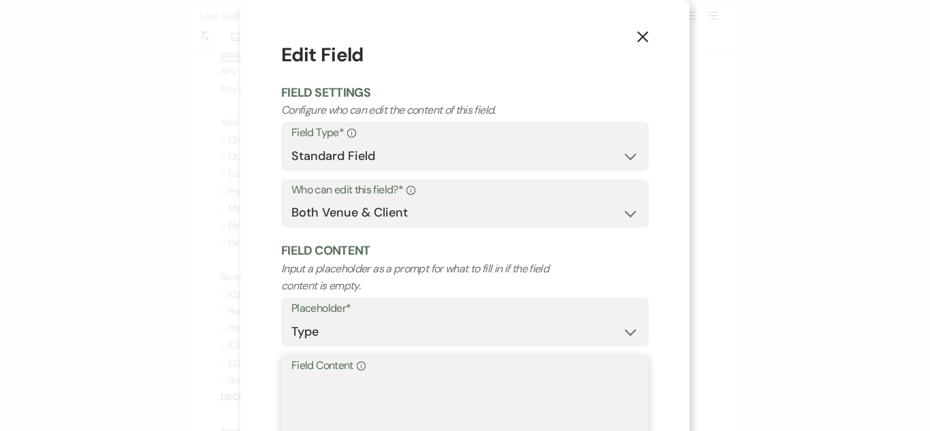
click at [400, 387] on textarea "Field Content Info" at bounding box center [464, 409] width 347 height 68
paste textarea "N/A"
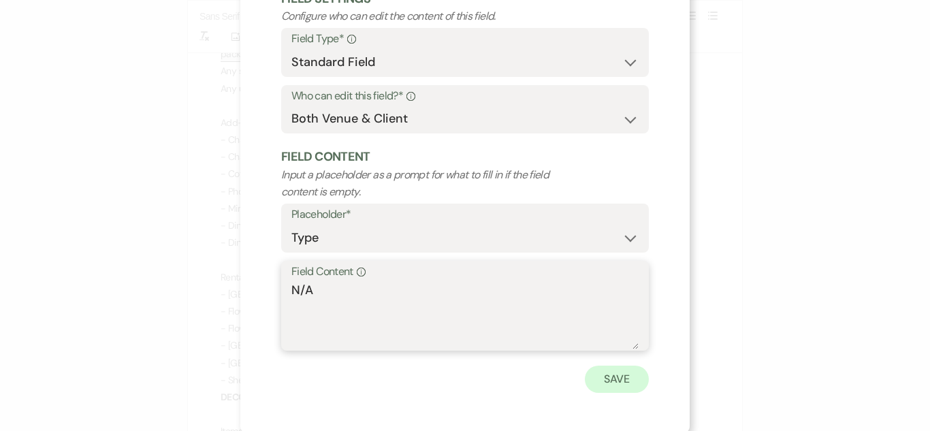
scroll to position [97, 0]
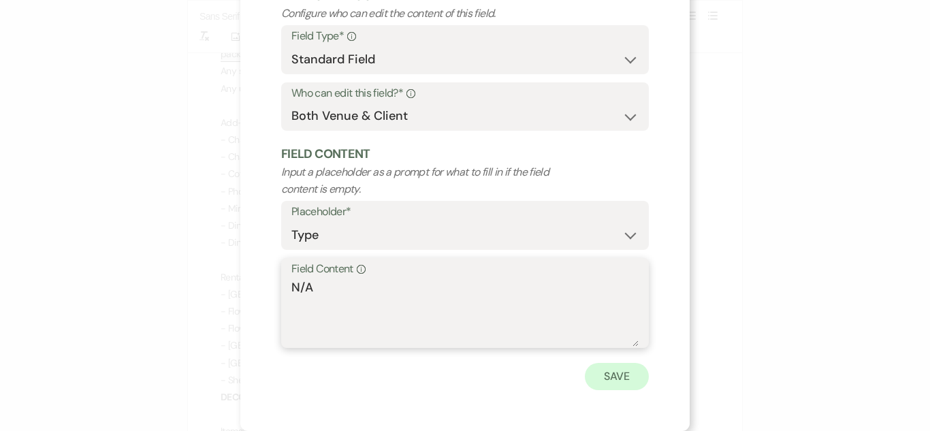
type textarea "N/A"
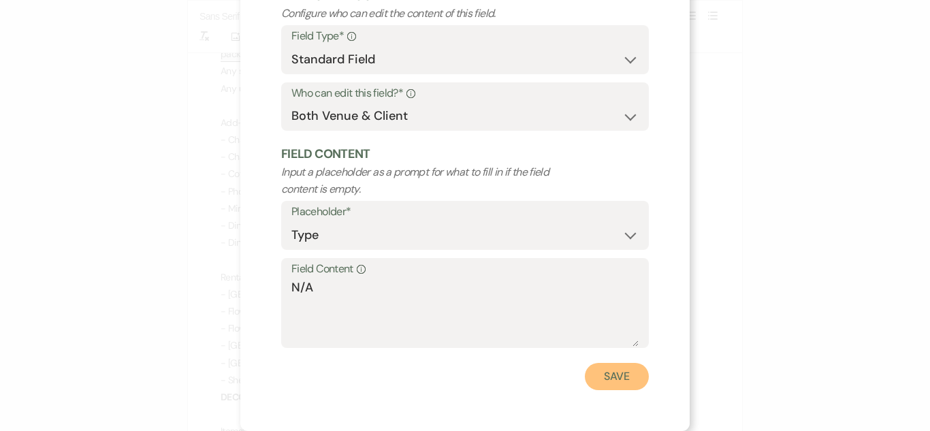
click at [600, 377] on button "Save" at bounding box center [617, 376] width 64 height 27
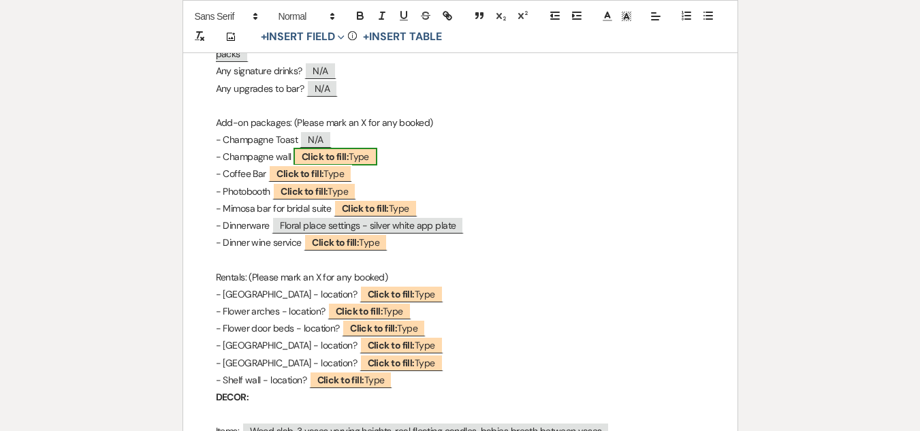
click at [324, 150] on b "Click to fill:" at bounding box center [325, 156] width 47 height 12
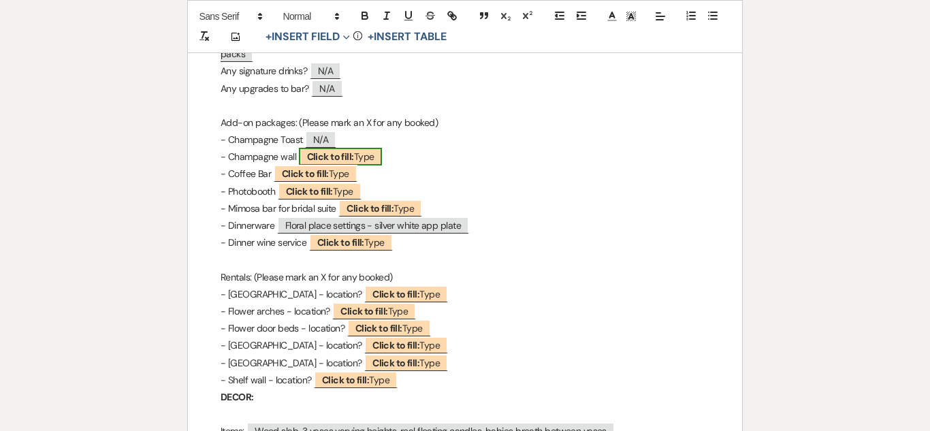
select select "Type"
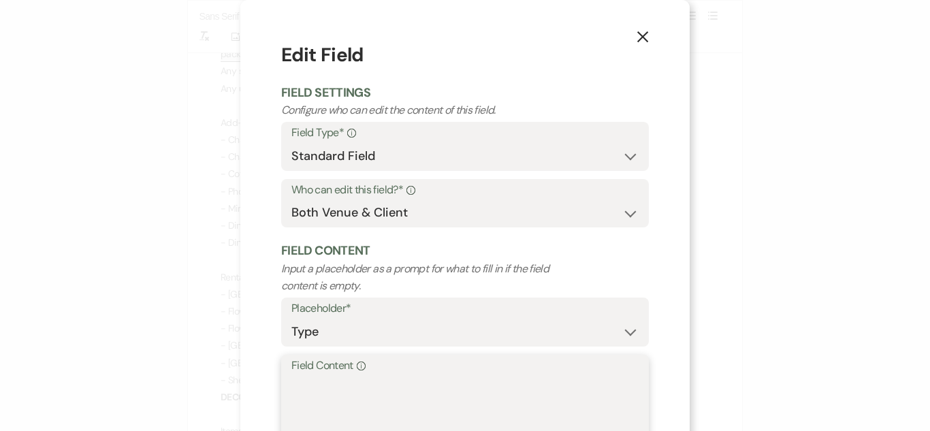
click at [399, 402] on textarea "Field Content Info" at bounding box center [464, 409] width 347 height 68
paste textarea "N/A"
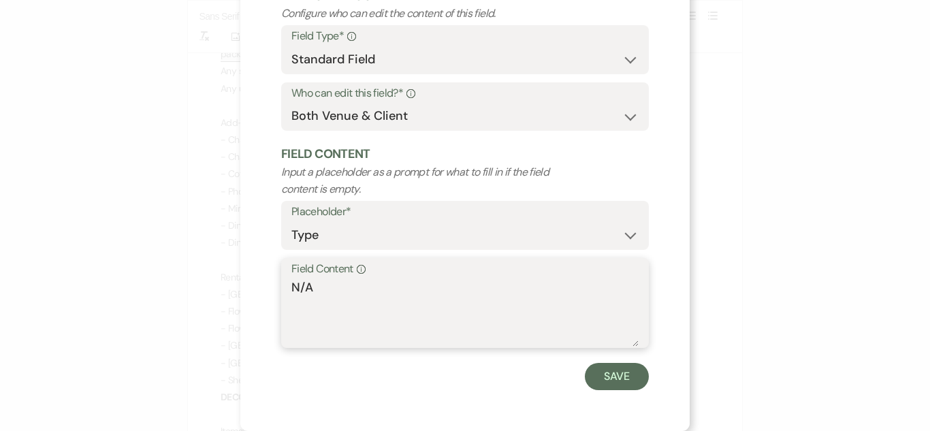
type textarea "N/A"
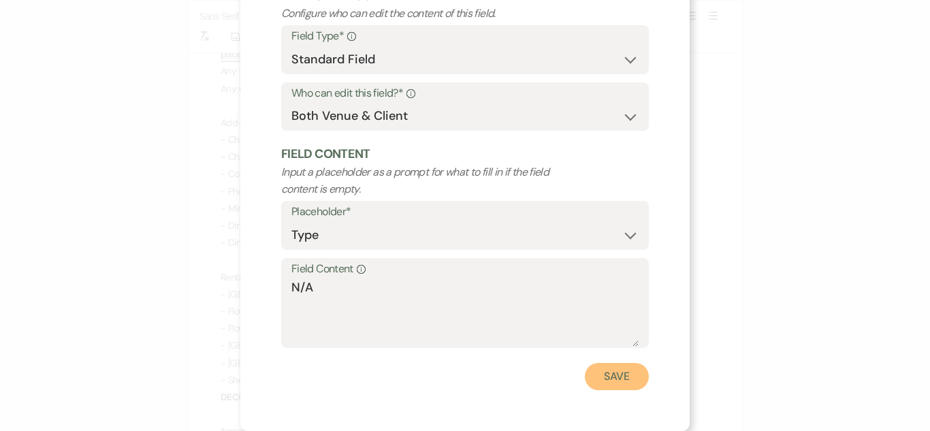
click at [609, 376] on button "Save" at bounding box center [617, 376] width 64 height 27
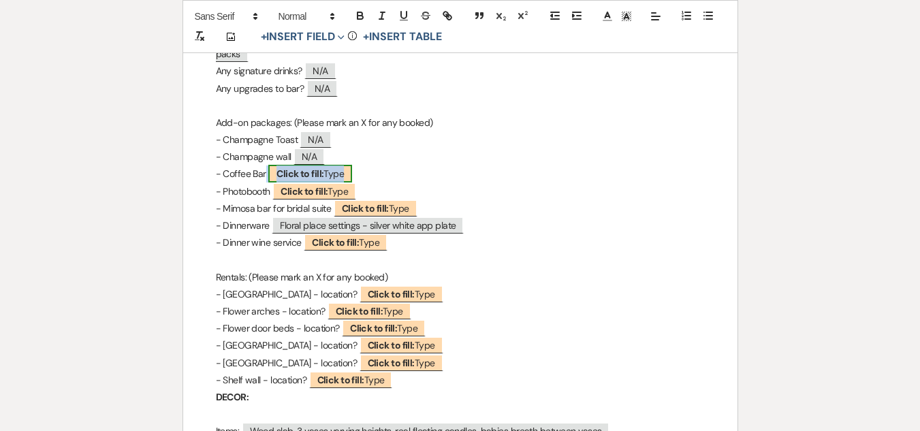
click at [289, 167] on b "Click to fill:" at bounding box center [299, 173] width 47 height 12
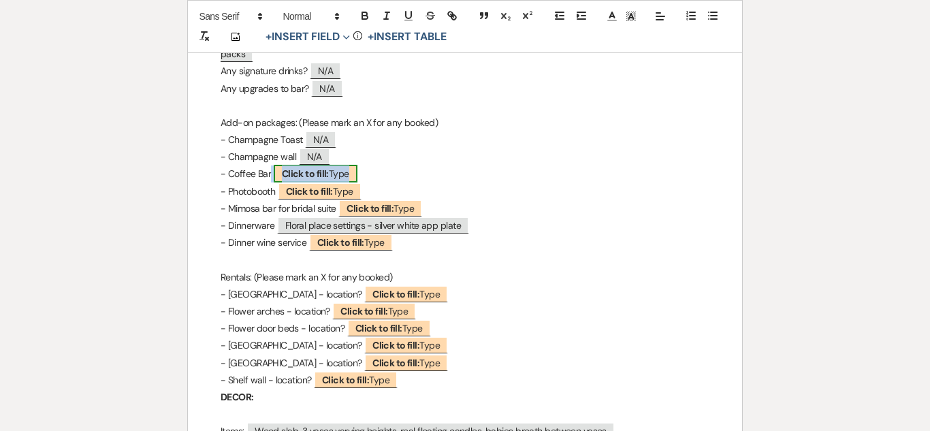
select select "Type"
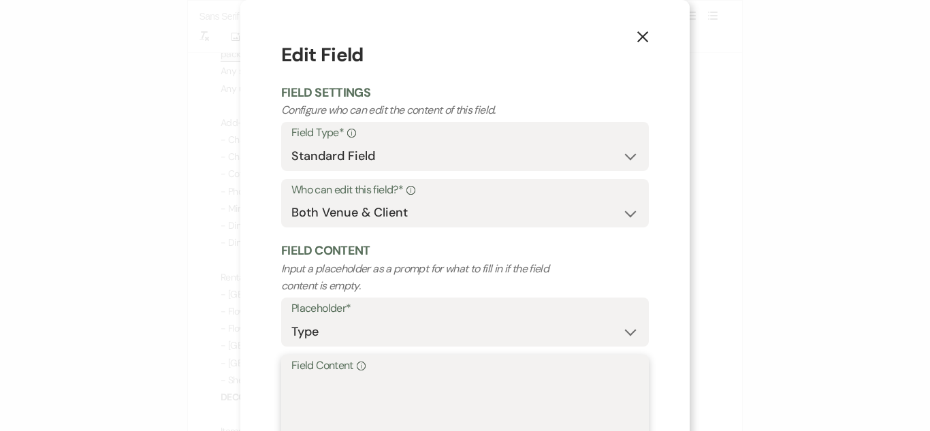
click at [426, 382] on textarea "Field Content Info" at bounding box center [464, 409] width 347 height 68
paste textarea "N/A"
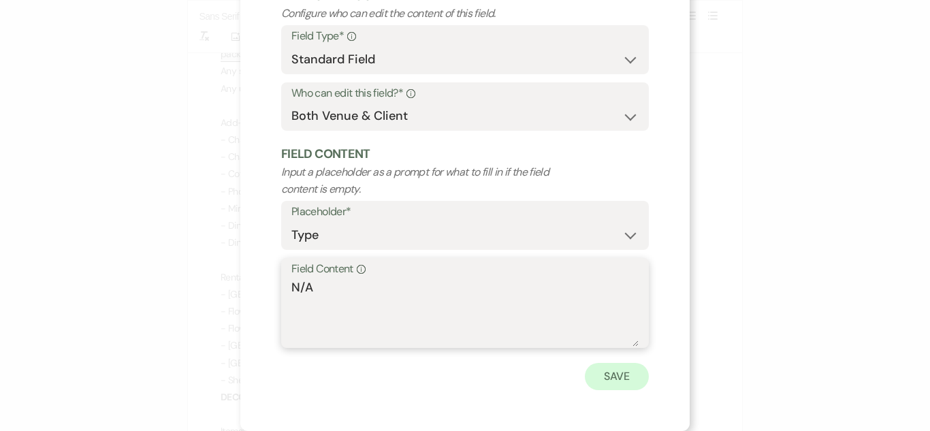
type textarea "N/A"
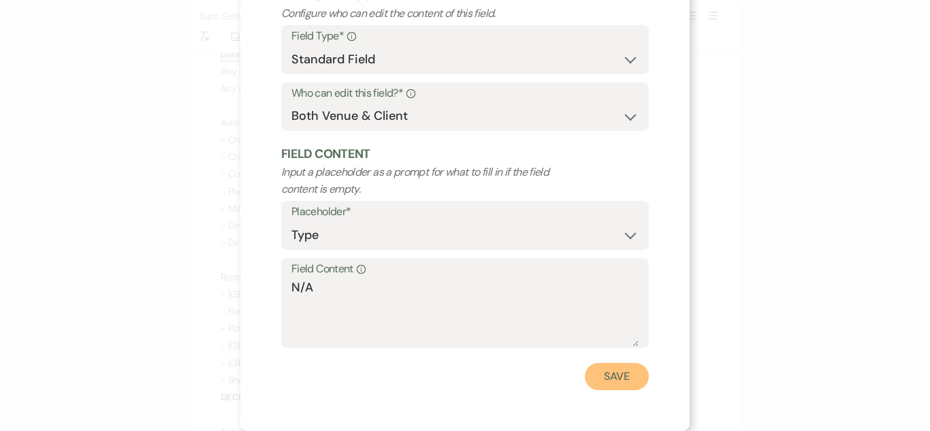
click at [604, 390] on button "Save" at bounding box center [617, 376] width 64 height 27
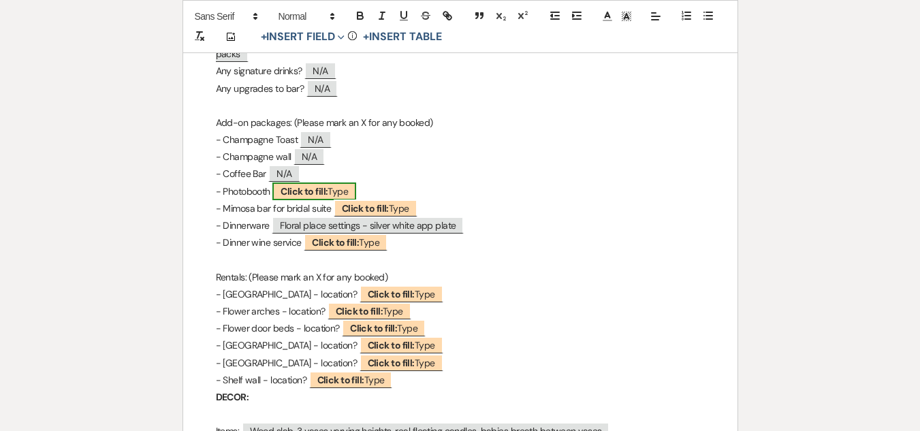
click at [323, 185] on b "Click to fill:" at bounding box center [303, 191] width 47 height 12
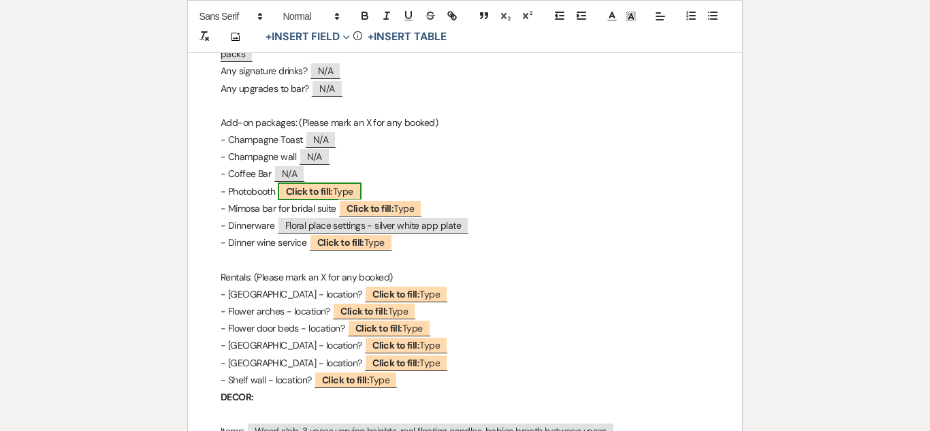
select select "Type"
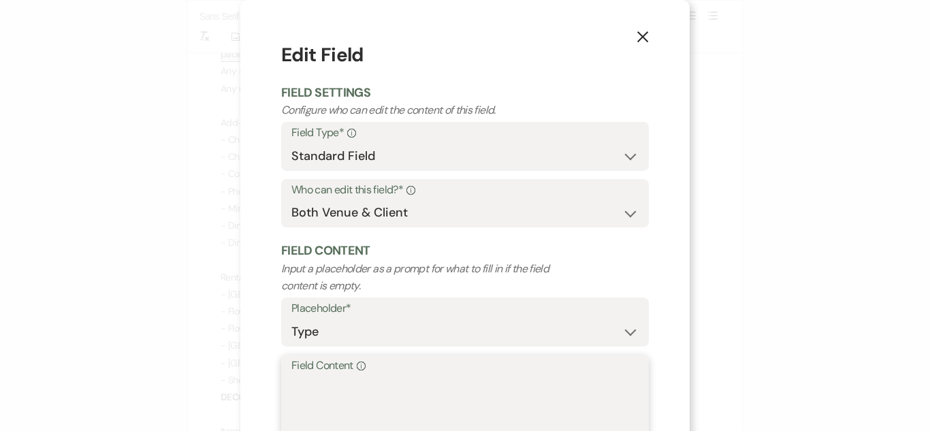
click at [426, 408] on textarea "Field Content Info" at bounding box center [464, 409] width 347 height 68
paste textarea "N/A"
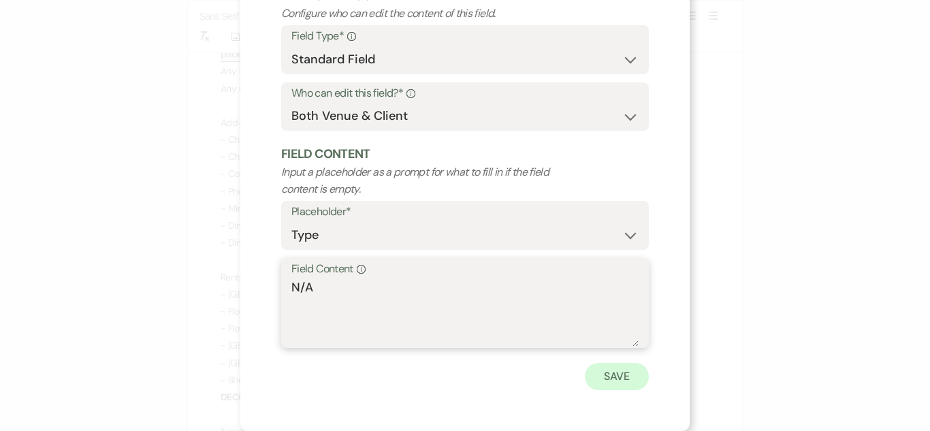
type textarea "N/A"
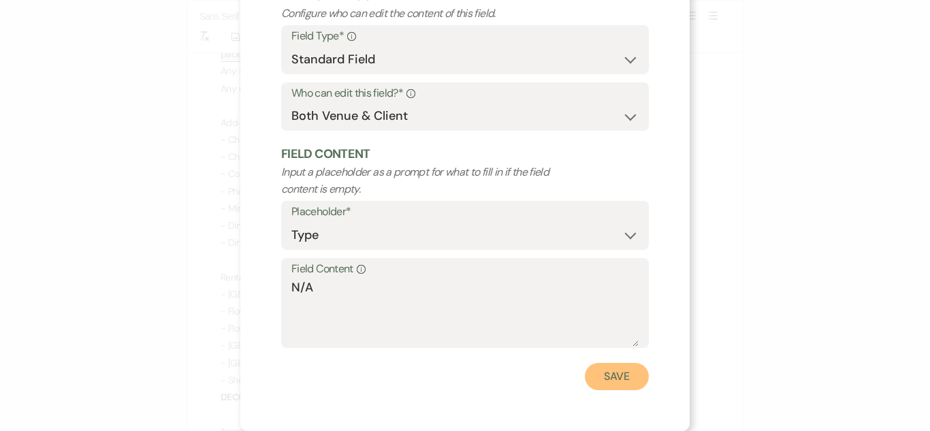
click at [585, 373] on button "Save" at bounding box center [617, 376] width 64 height 27
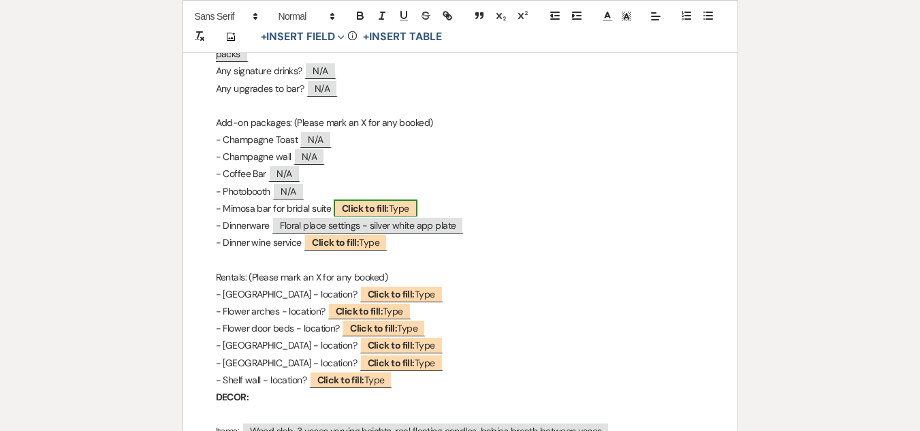
click at [351, 202] on b "Click to fill:" at bounding box center [365, 208] width 47 height 12
select select "Type"
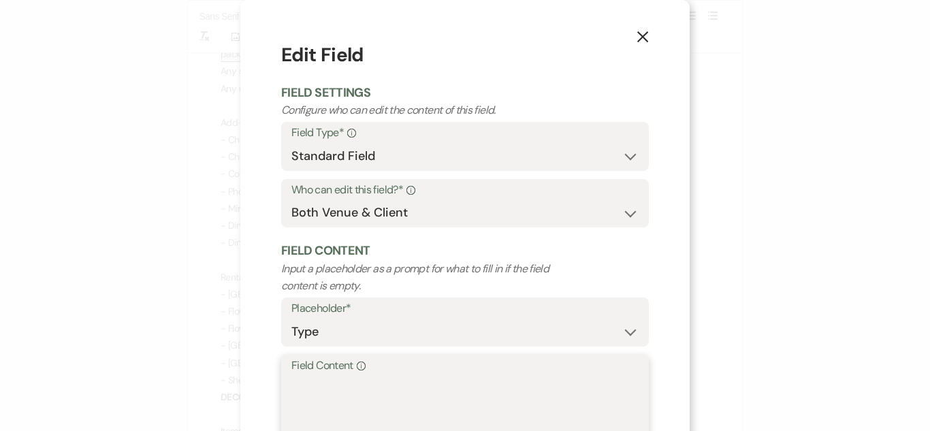
click at [404, 379] on textarea "Field Content Info" at bounding box center [464, 409] width 347 height 68
paste textarea "N/A"
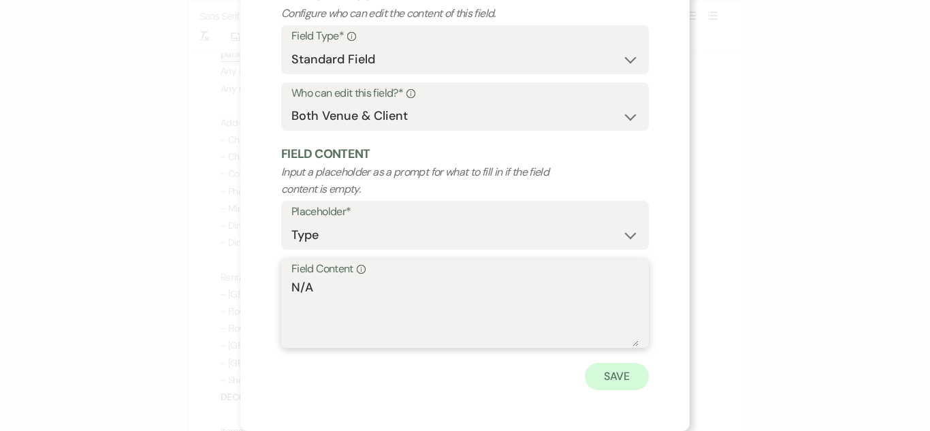
type textarea "N/A"
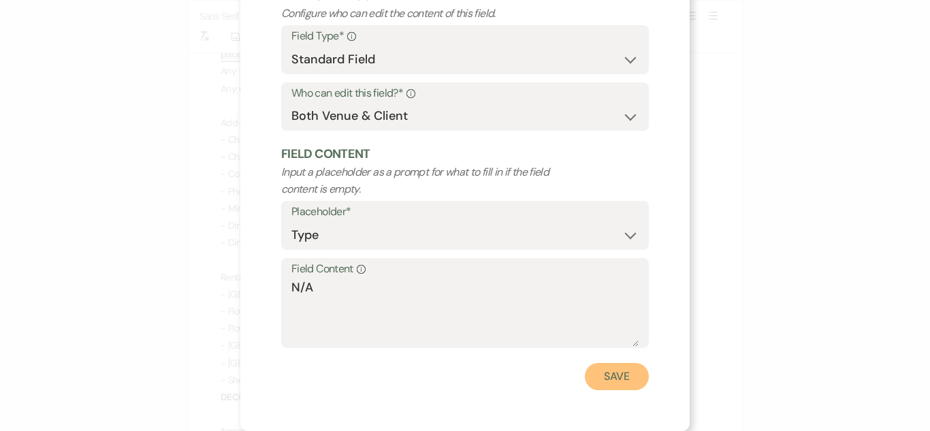
click at [613, 373] on button "Save" at bounding box center [617, 376] width 64 height 27
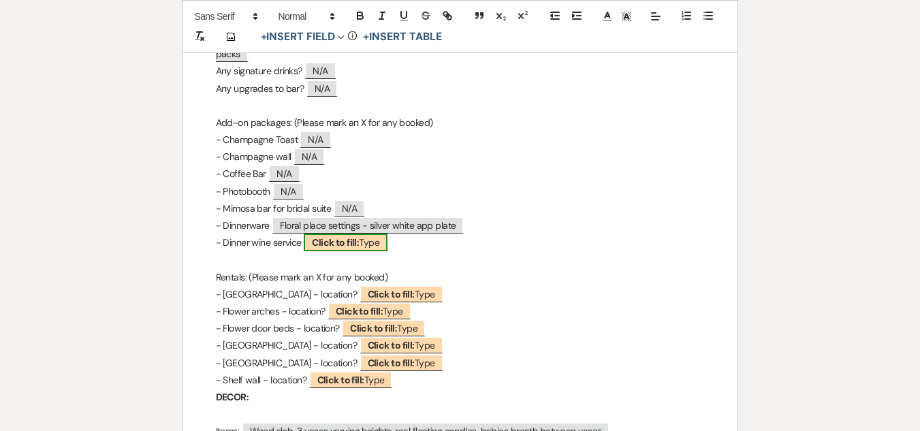
click at [338, 236] on b "Click to fill:" at bounding box center [335, 242] width 47 height 12
select select "Type"
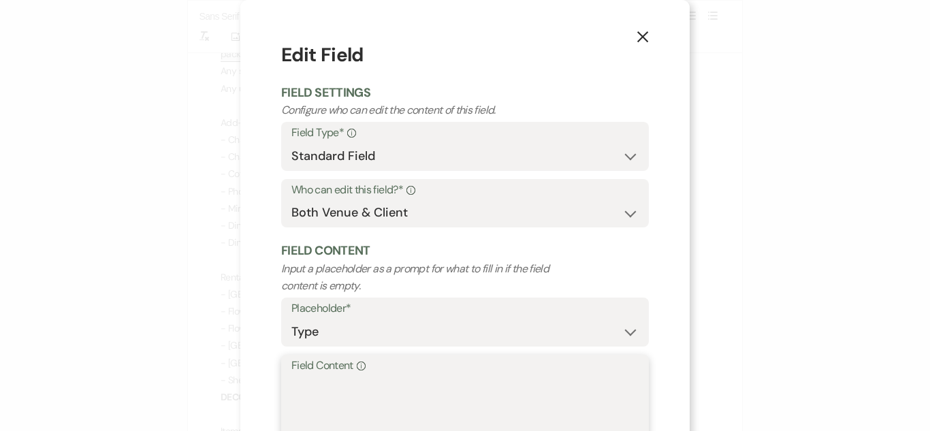
click at [339, 389] on textarea "Field Content Info" at bounding box center [464, 409] width 347 height 68
paste textarea "N/A"
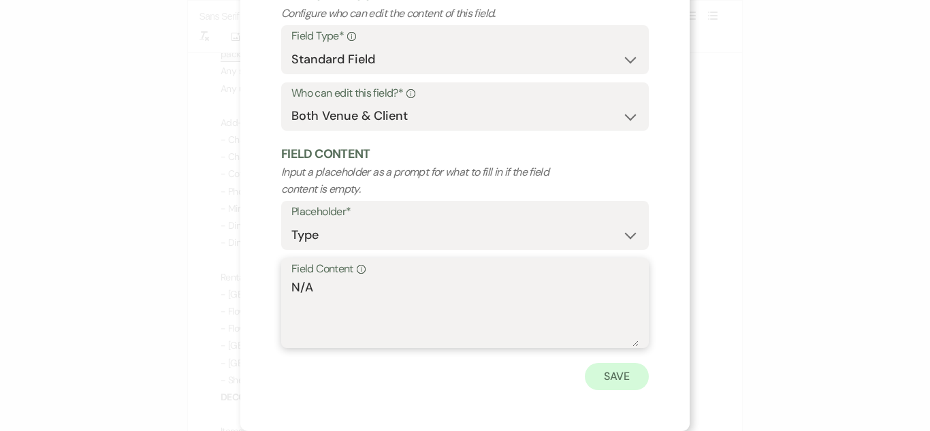
type textarea "N/A"
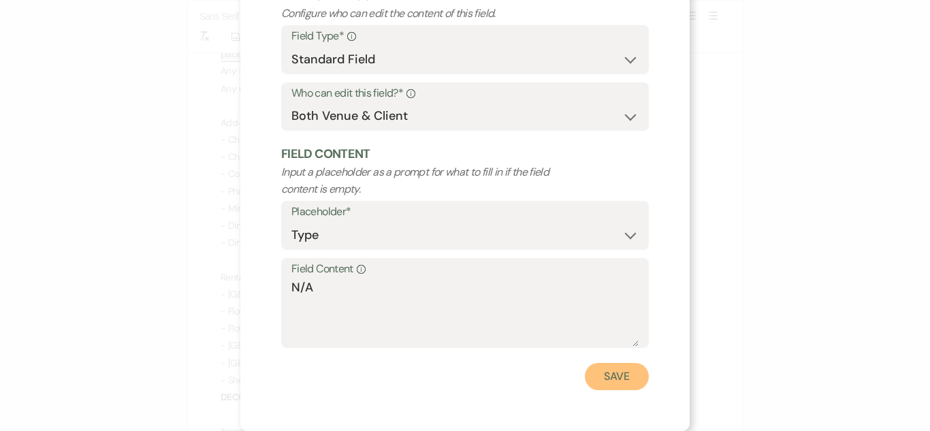
click at [613, 377] on button "Save" at bounding box center [617, 376] width 64 height 27
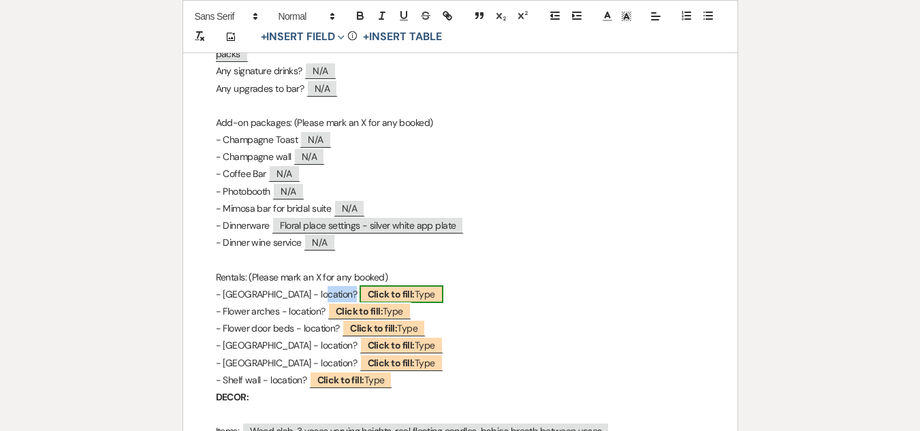
click at [372, 285] on span "Click to fill: Type" at bounding box center [401, 294] width 84 height 18
select select "Type"
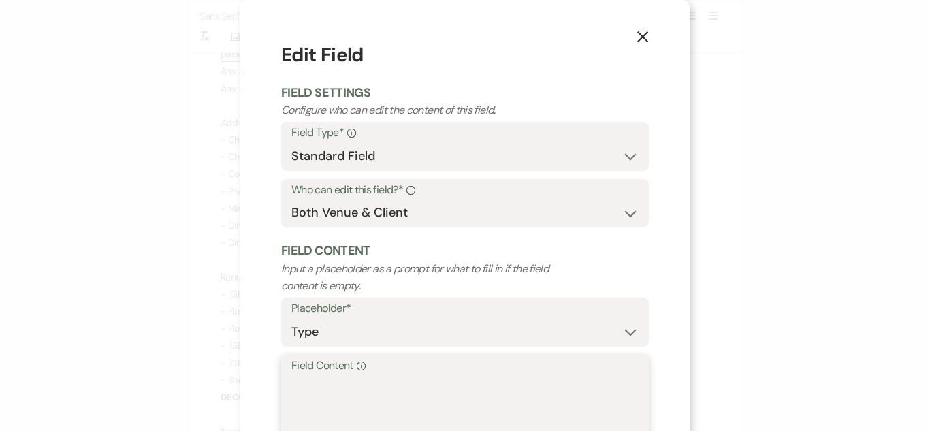
click at [364, 383] on textarea "Field Content Info" at bounding box center [464, 409] width 347 height 68
paste textarea "N/A"
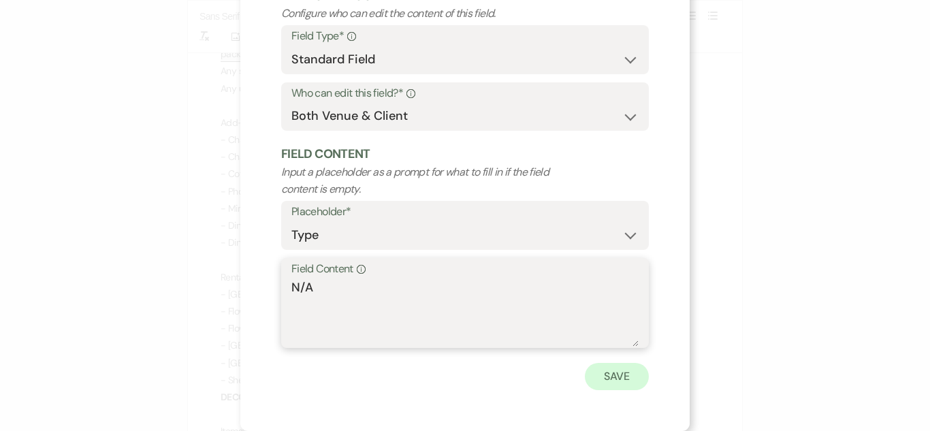
type textarea "N/A"
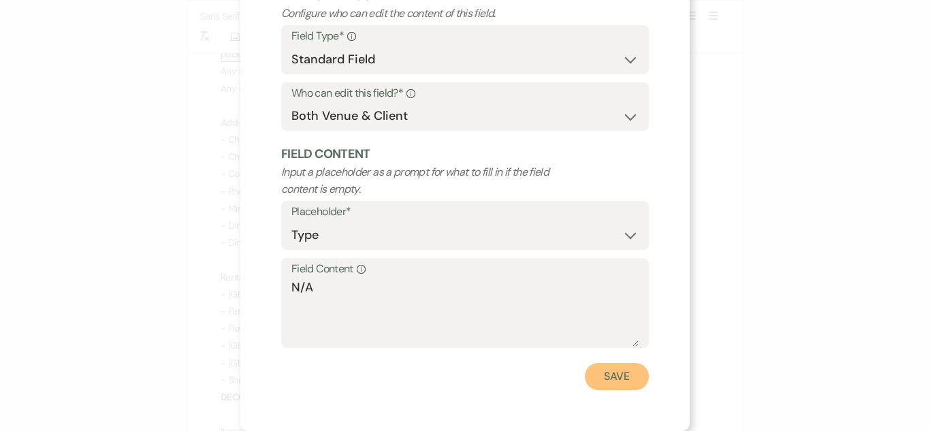
click at [608, 378] on button "Save" at bounding box center [617, 376] width 64 height 27
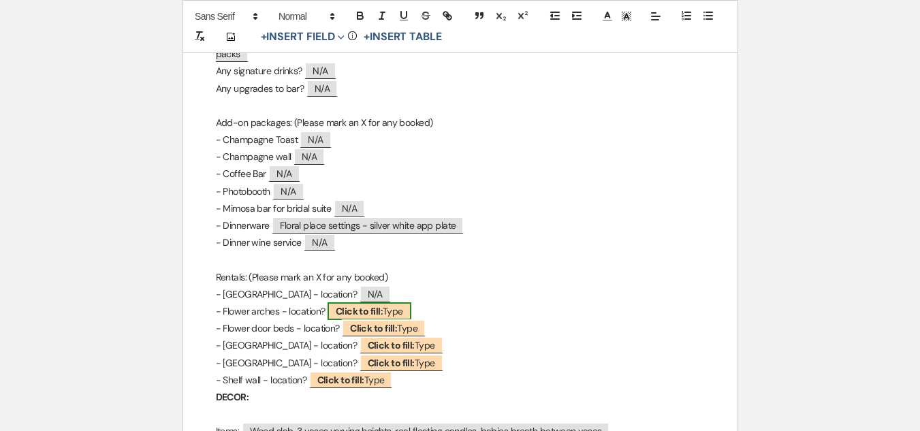
click at [375, 305] on b "Click to fill:" at bounding box center [359, 311] width 47 height 12
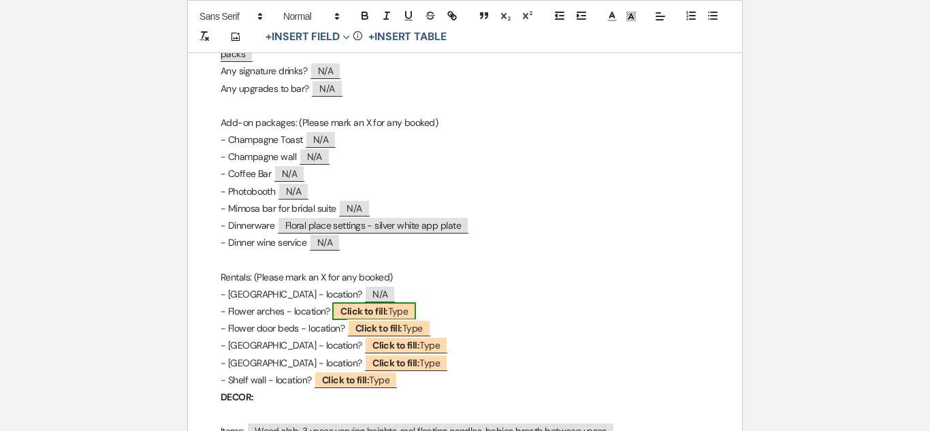
select select "Type"
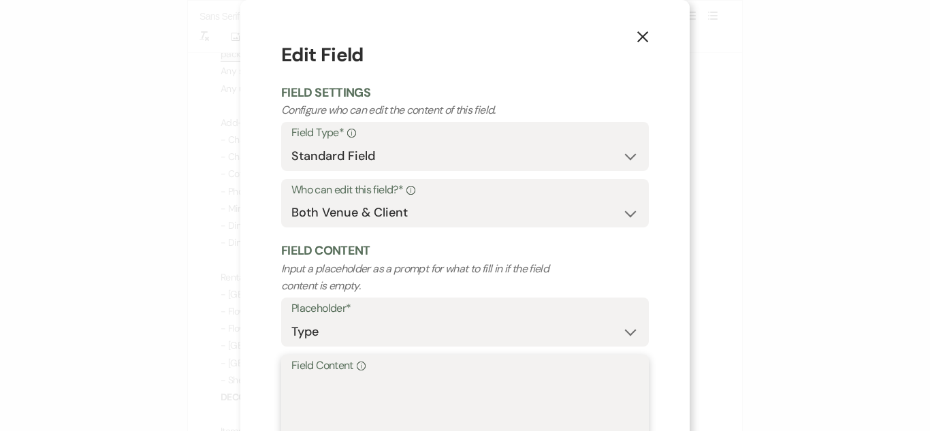
click at [407, 401] on textarea "Field Content Info" at bounding box center [464, 409] width 347 height 68
paste textarea "N/A"
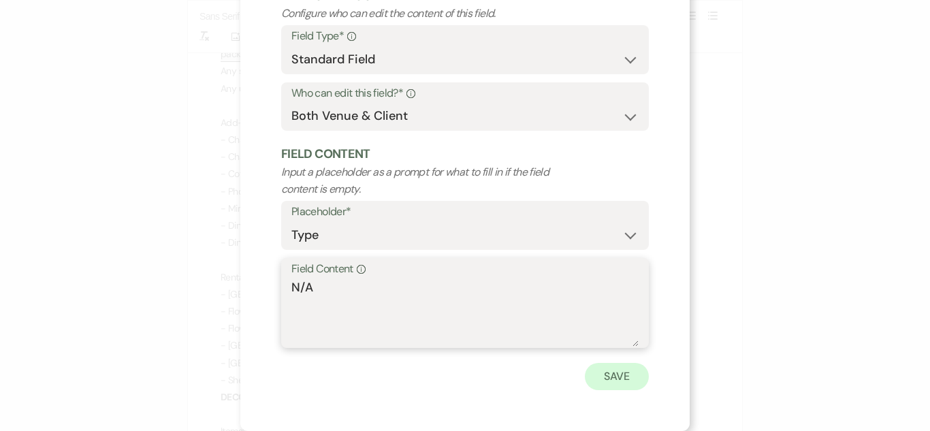
type textarea "N/A"
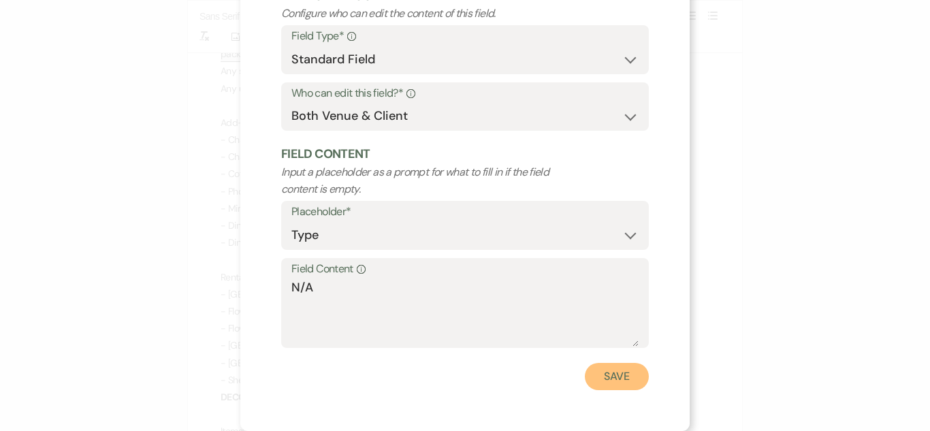
click at [585, 366] on button "Save" at bounding box center [617, 376] width 64 height 27
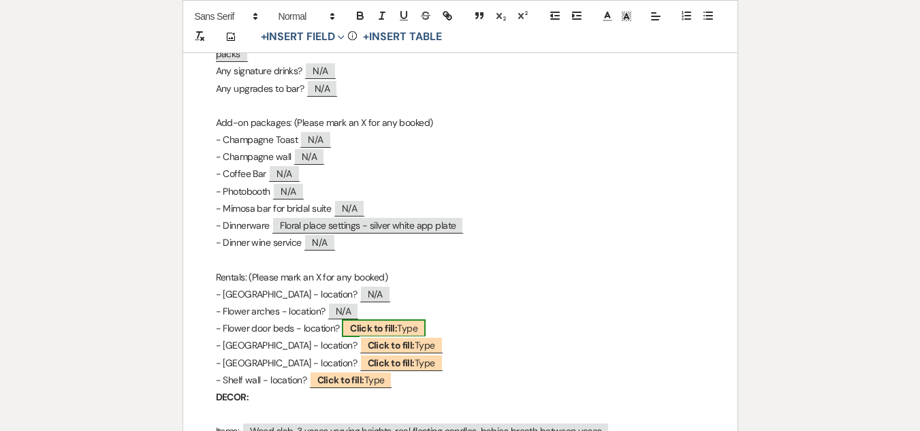
click at [364, 322] on b "Click to fill:" at bounding box center [373, 328] width 47 height 12
select select "Type"
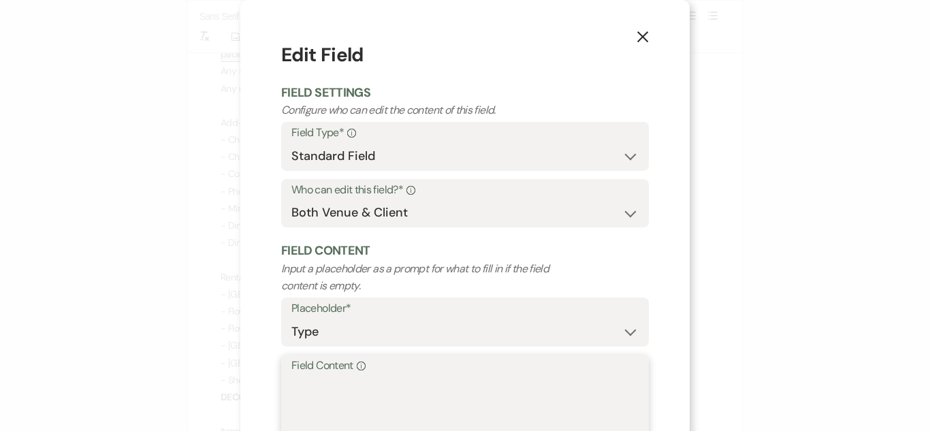
click at [380, 383] on textarea "Field Content Info" at bounding box center [464, 409] width 347 height 68
paste textarea "N/A"
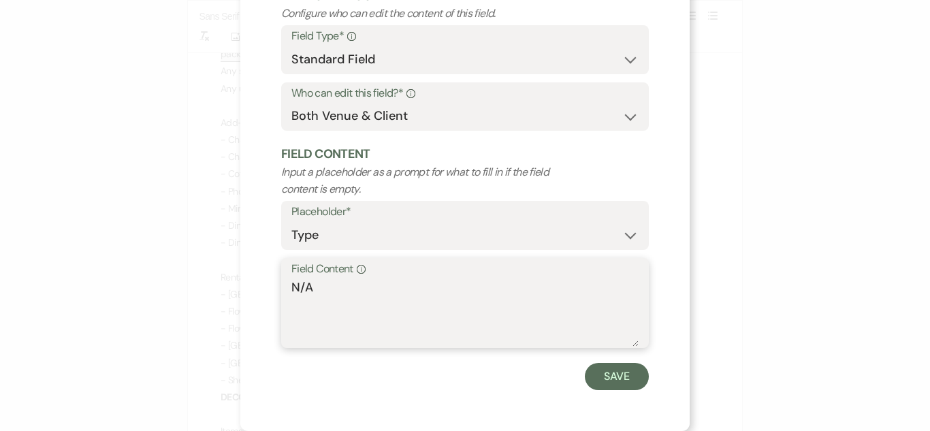
type textarea "N/A"
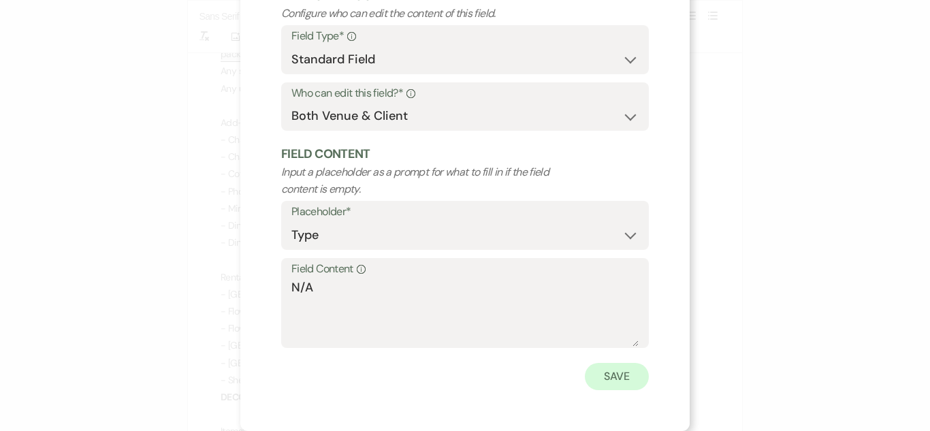
drag, startPoint x: 641, startPoint y: 363, endPoint x: 630, endPoint y: 370, distance: 12.8
click at [636, 367] on div "Save" at bounding box center [465, 376] width 368 height 27
click at [630, 370] on button "Save" at bounding box center [617, 376] width 64 height 27
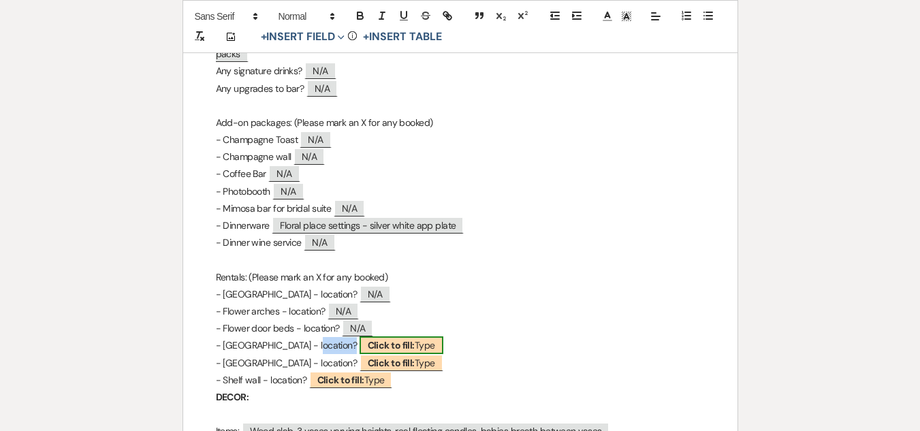
click at [368, 339] on b "Click to fill:" at bounding box center [391, 345] width 47 height 12
select select "Type"
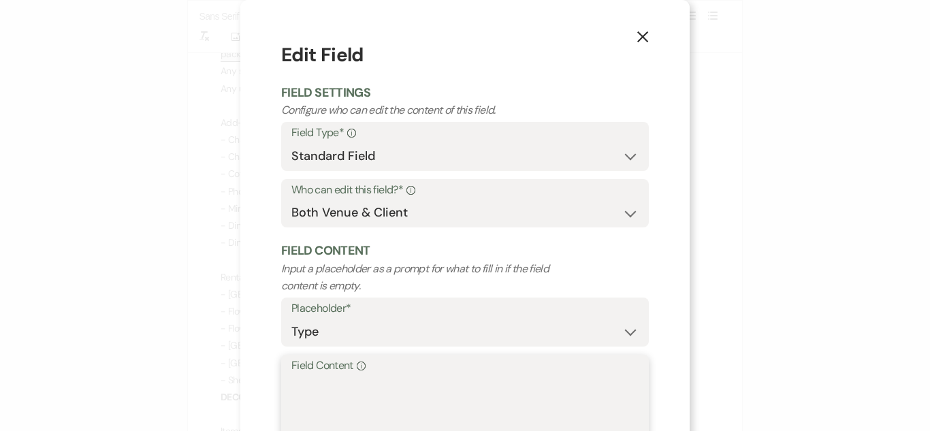
click at [388, 387] on textarea "Field Content Info" at bounding box center [464, 409] width 347 height 68
paste textarea "N/A"
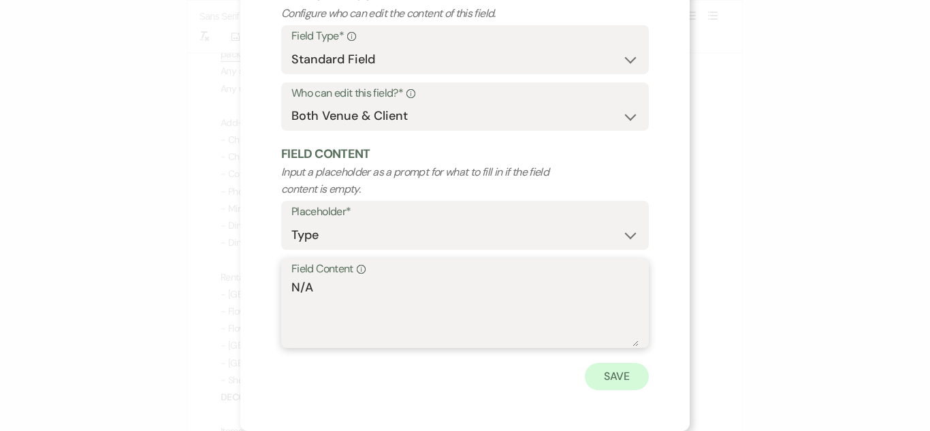
type textarea "N/A"
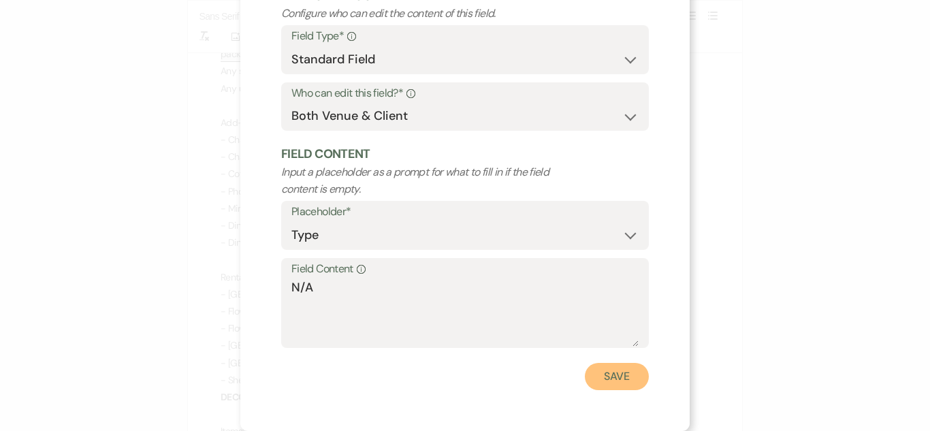
click at [610, 366] on button "Save" at bounding box center [617, 376] width 64 height 27
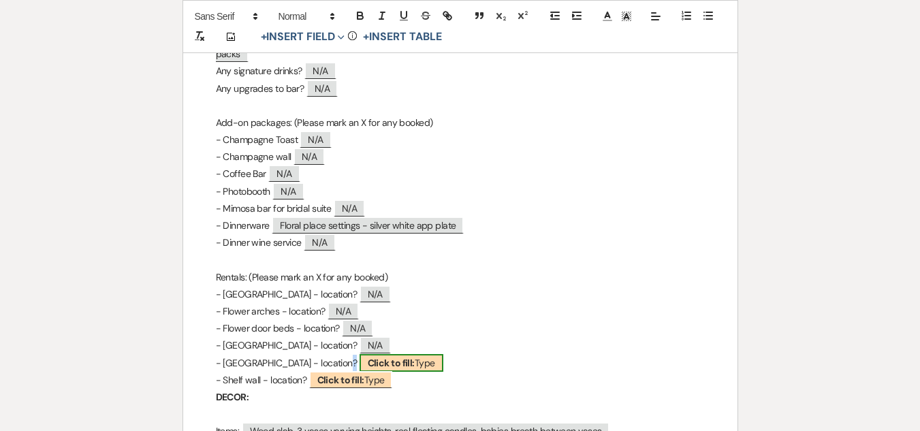
click at [375, 357] on b "Click to fill:" at bounding box center [391, 363] width 47 height 12
select select "Type"
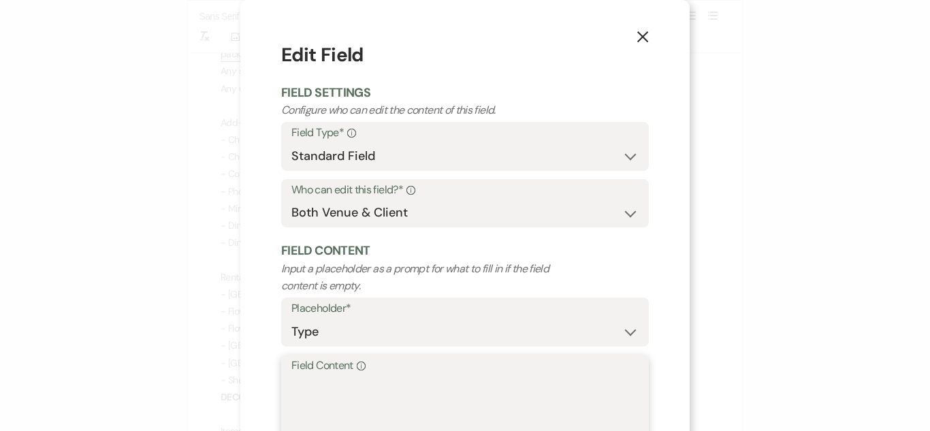
click at [391, 385] on textarea "Field Content Info" at bounding box center [464, 409] width 347 height 68
paste textarea "N/A"
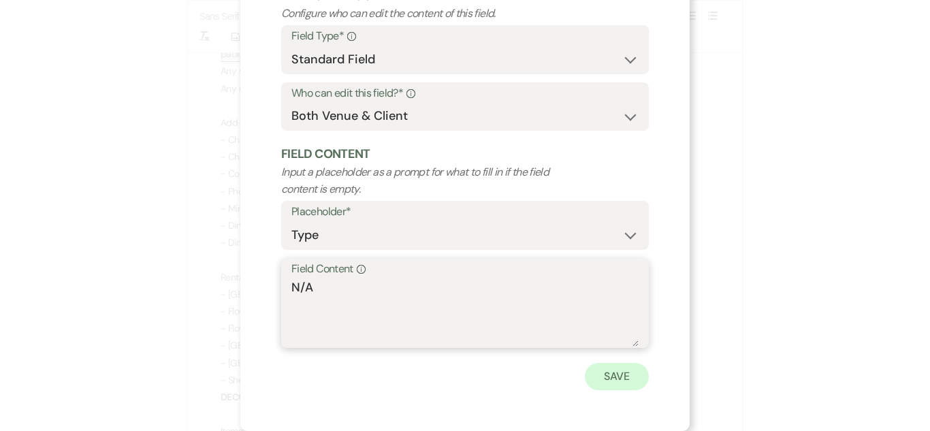
type textarea "N/A"
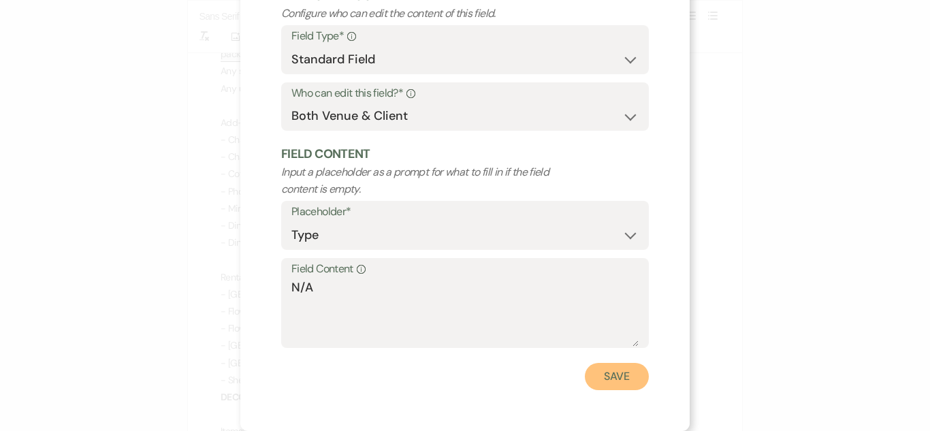
click at [590, 374] on button "Save" at bounding box center [617, 376] width 64 height 27
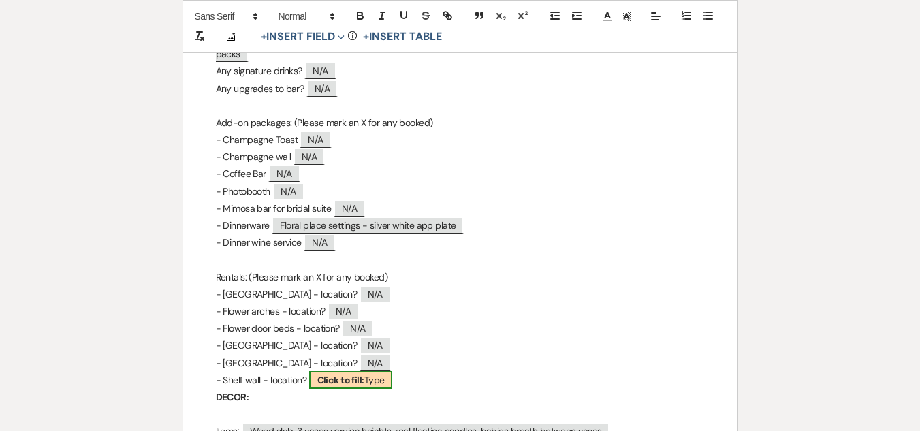
click at [381, 371] on span "Click to fill: Type" at bounding box center [351, 380] width 84 height 18
select select "Type"
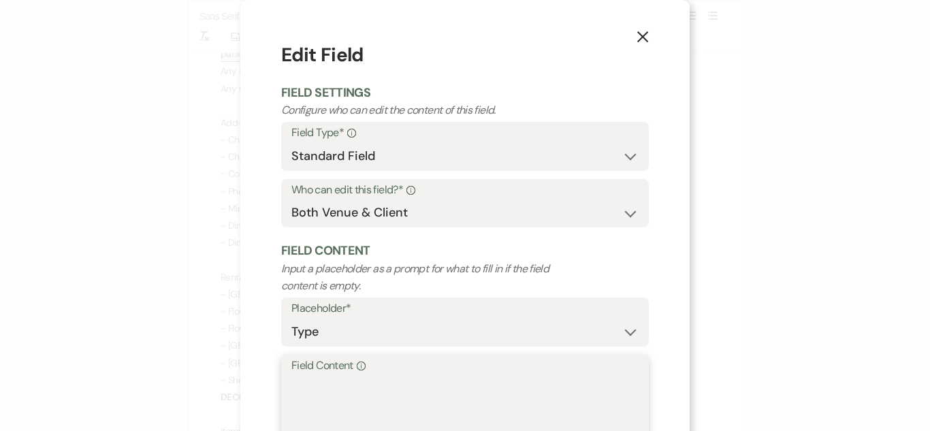
click at [425, 379] on textarea "Field Content Info" at bounding box center [464, 409] width 347 height 68
paste textarea "N/A"
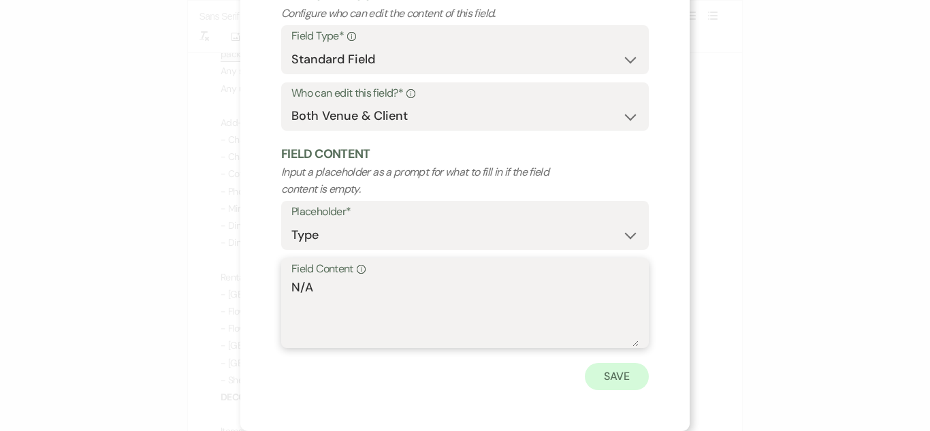
type textarea "N/A"
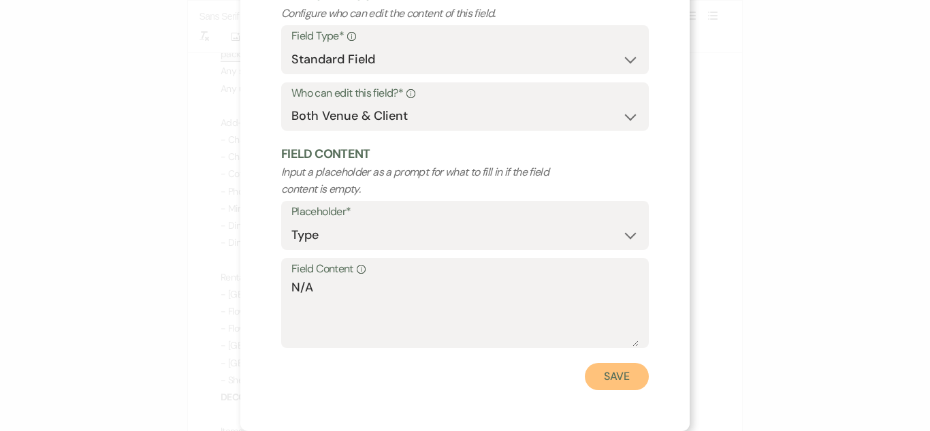
click at [602, 379] on button "Save" at bounding box center [617, 376] width 64 height 27
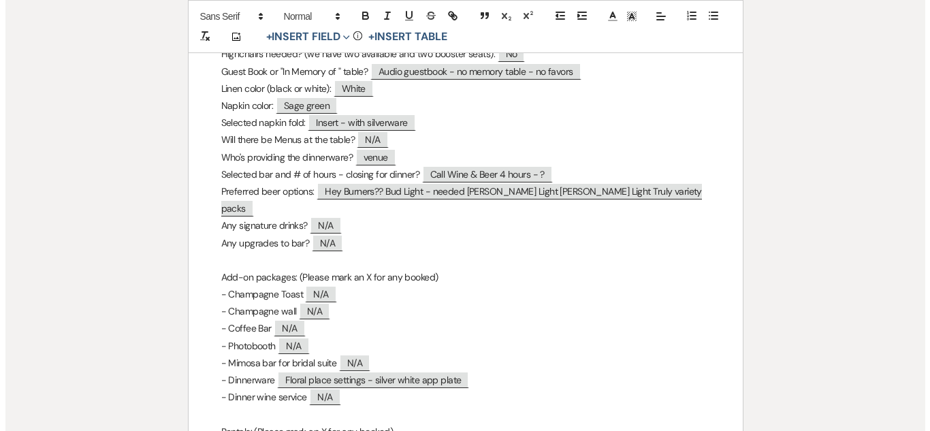
scroll to position [1089, 0]
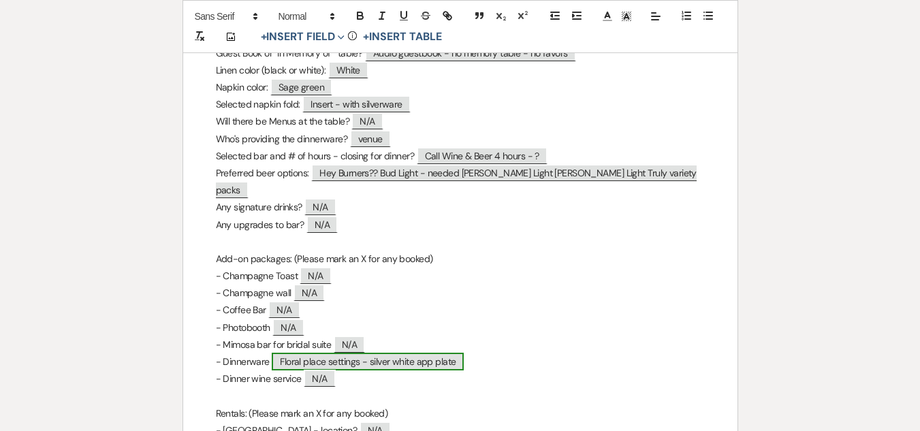
click at [429, 353] on span "Floral place settings - silver white app plate" at bounding box center [368, 362] width 192 height 18
select select "Type"
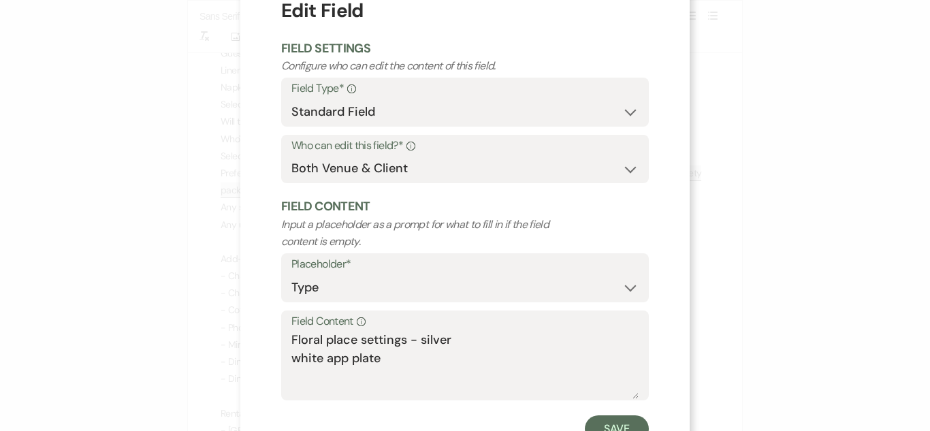
scroll to position [68, 0]
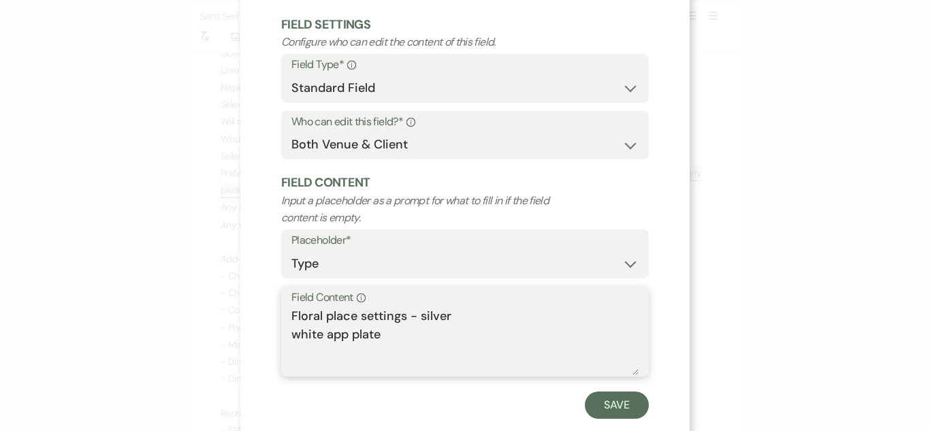
drag, startPoint x: 445, startPoint y: 314, endPoint x: 425, endPoint y: 309, distance: 21.1
click at [444, 314] on textarea "Floral place settings - silver white app plate" at bounding box center [464, 341] width 347 height 68
type textarea "Floral place settings - goldware white app plate"
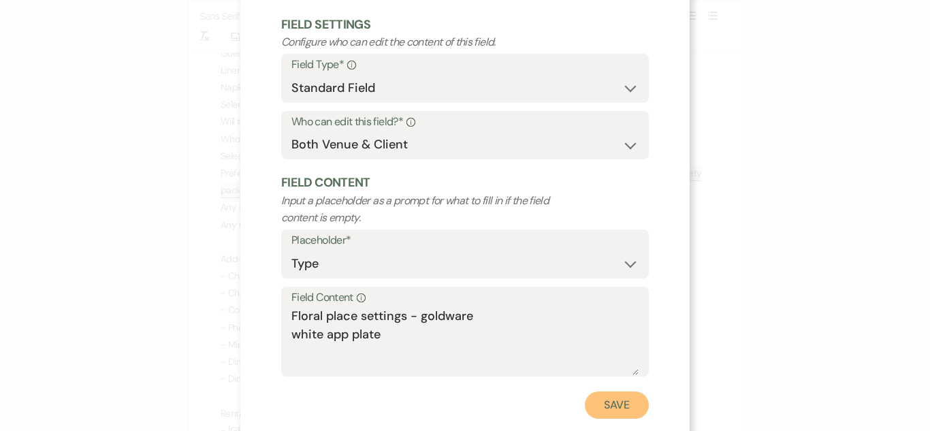
click at [598, 406] on button "Save" at bounding box center [617, 404] width 64 height 27
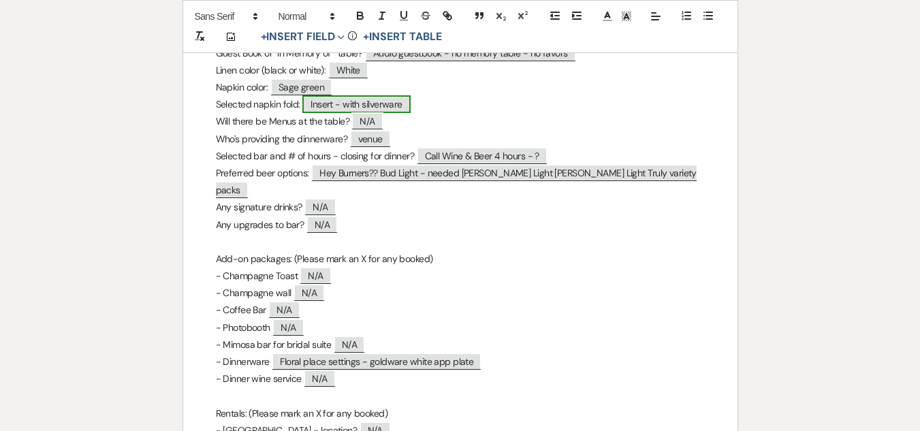
click at [383, 95] on span "Insert - with silverware" at bounding box center [356, 104] width 108 height 18
select select "Type"
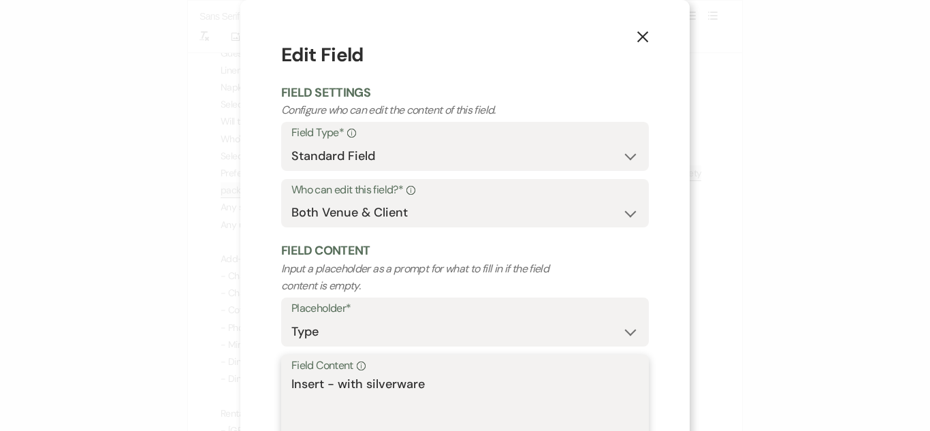
click at [390, 380] on textarea "Insert - with silverware" at bounding box center [464, 409] width 347 height 68
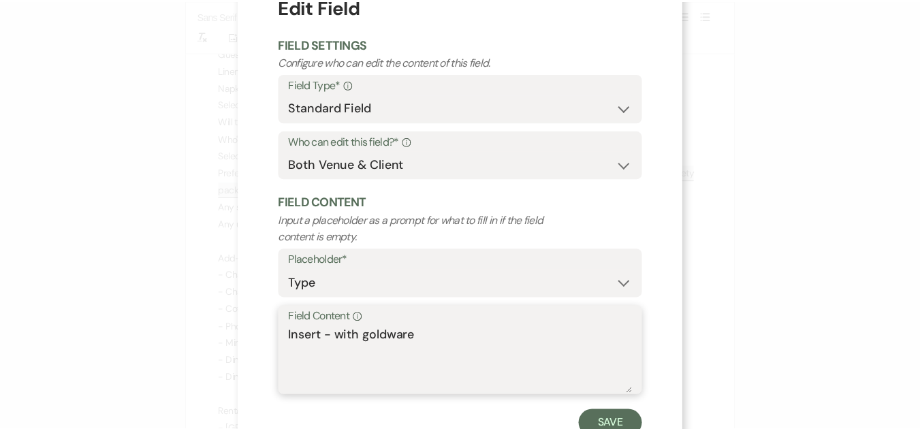
scroll to position [97, 0]
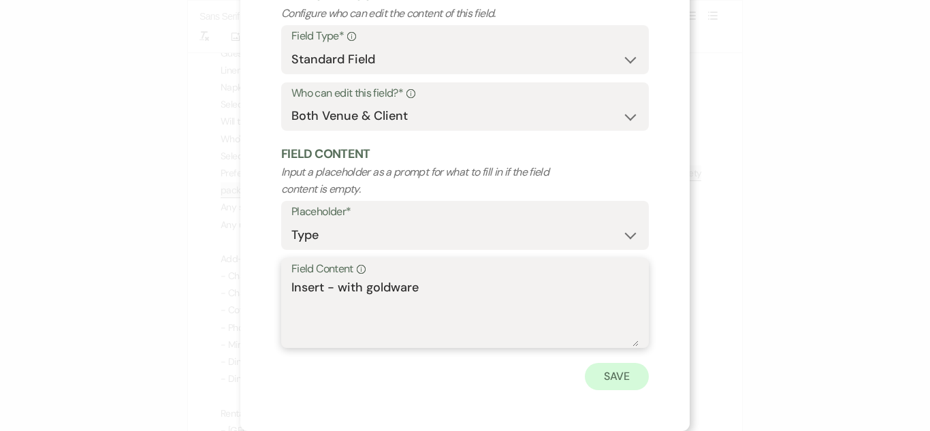
type textarea "Insert - with goldware"
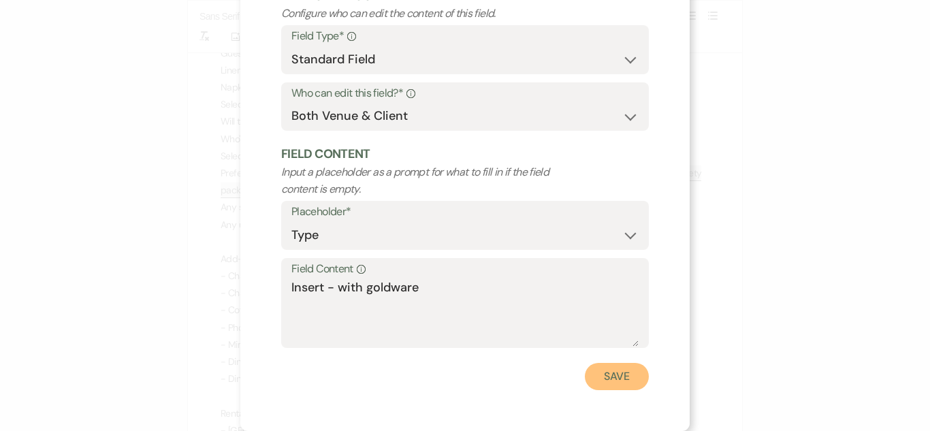
click at [613, 386] on button "Save" at bounding box center [617, 376] width 64 height 27
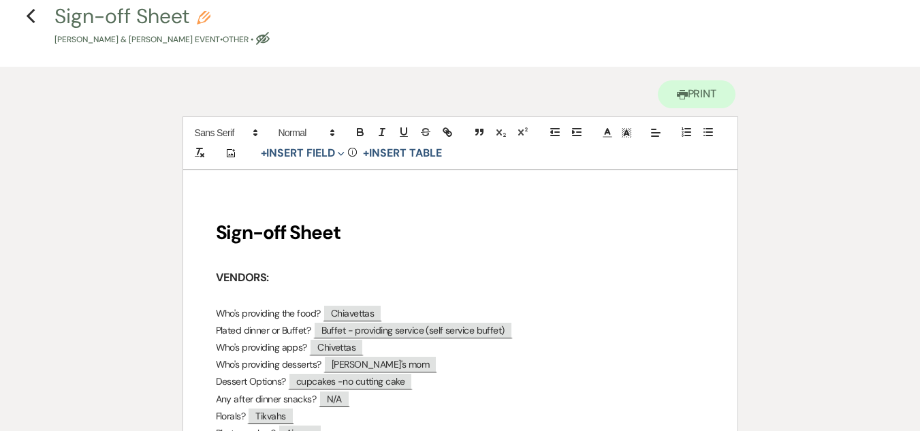
scroll to position [0, 0]
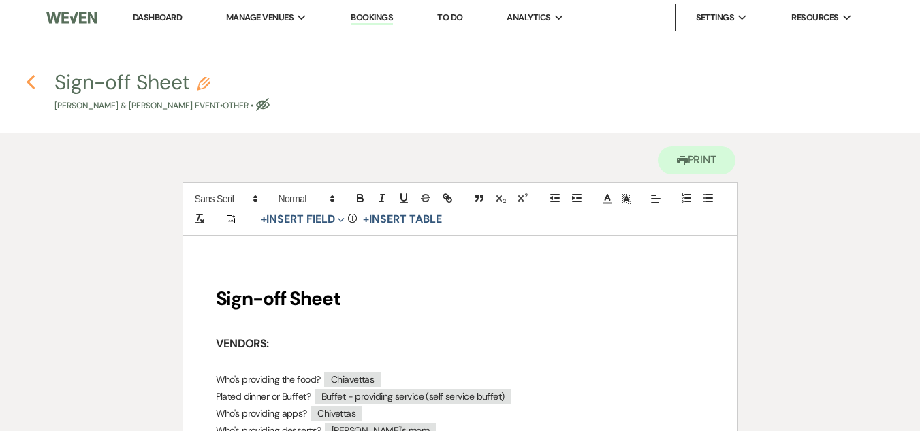
click at [34, 79] on icon "Previous" at bounding box center [31, 82] width 10 height 16
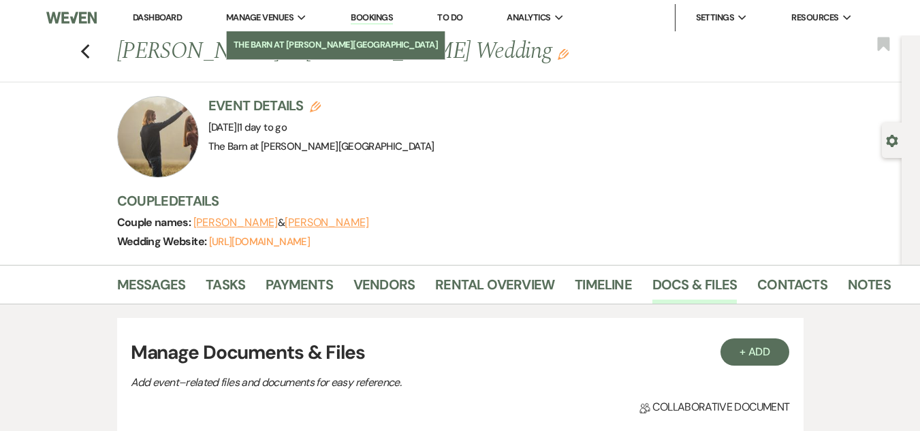
click at [287, 39] on li "The Barn at [PERSON_NAME][GEOGRAPHIC_DATA]" at bounding box center [335, 45] width 205 height 14
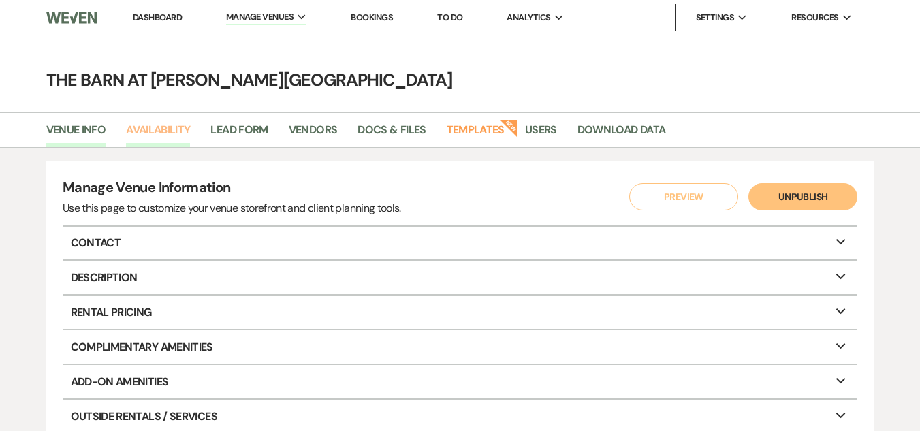
click at [164, 125] on link "Availability" at bounding box center [158, 134] width 64 height 26
select select "3"
select select "2026"
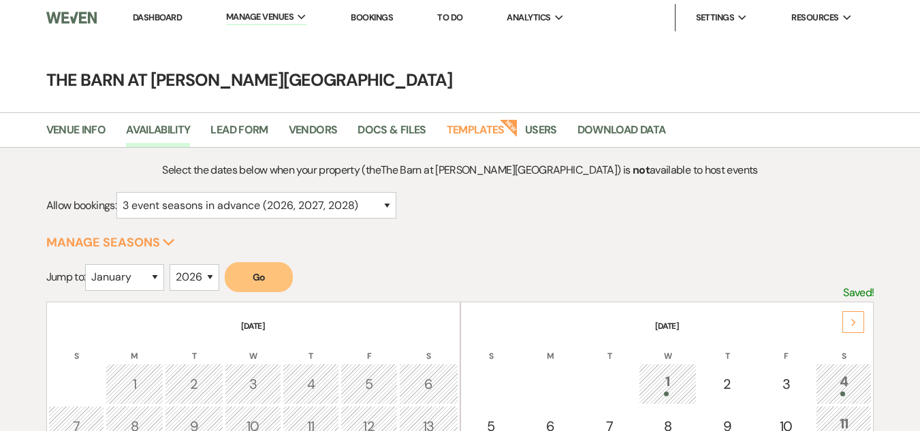
click at [862, 320] on div "Next" at bounding box center [853, 322] width 22 height 22
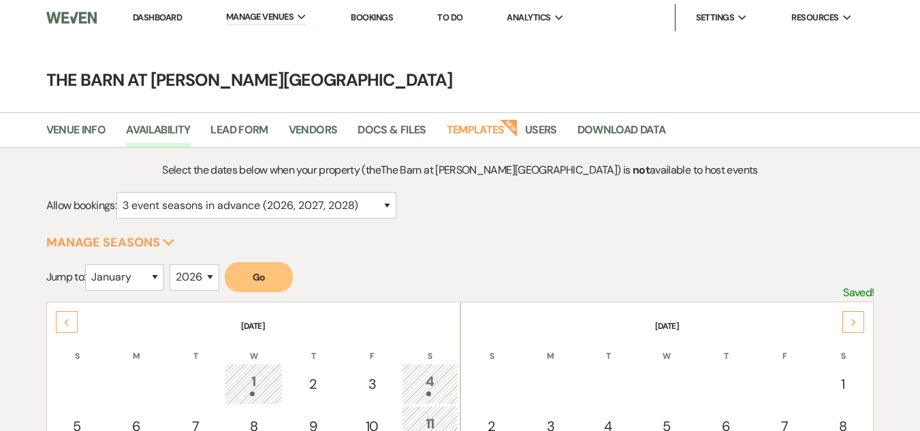
click at [861, 320] on div "Next" at bounding box center [853, 322] width 22 height 22
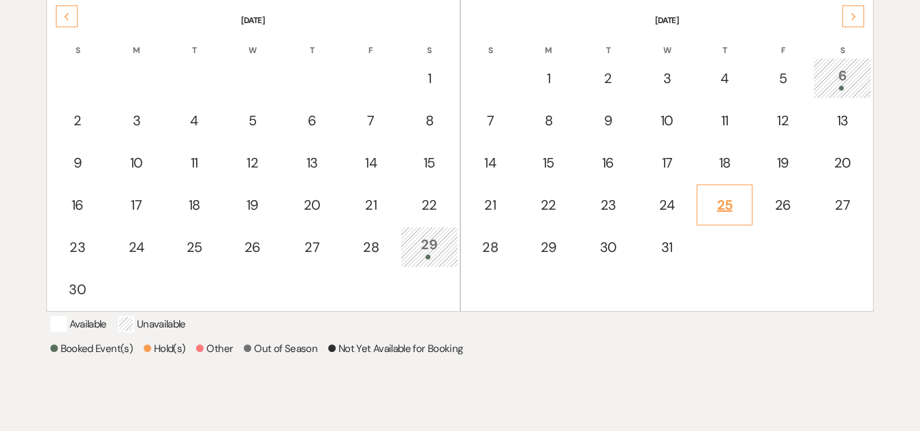
scroll to position [272, 0]
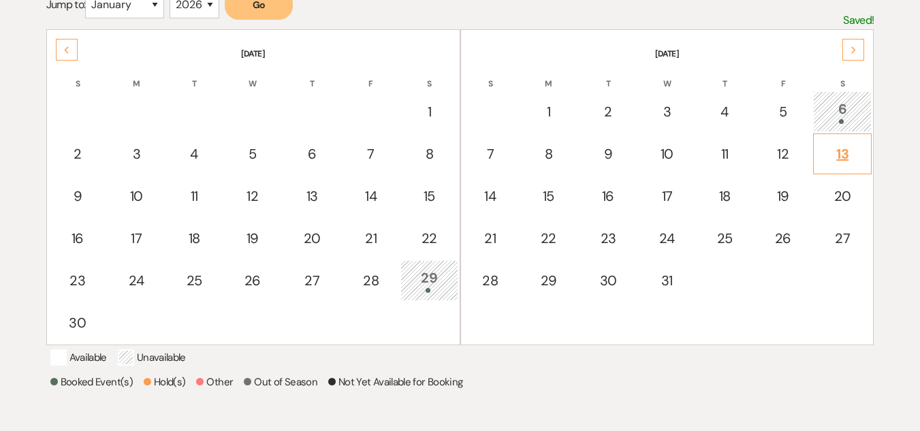
click at [833, 152] on div "13" at bounding box center [842, 154] width 44 height 20
select select "other"
select select "false"
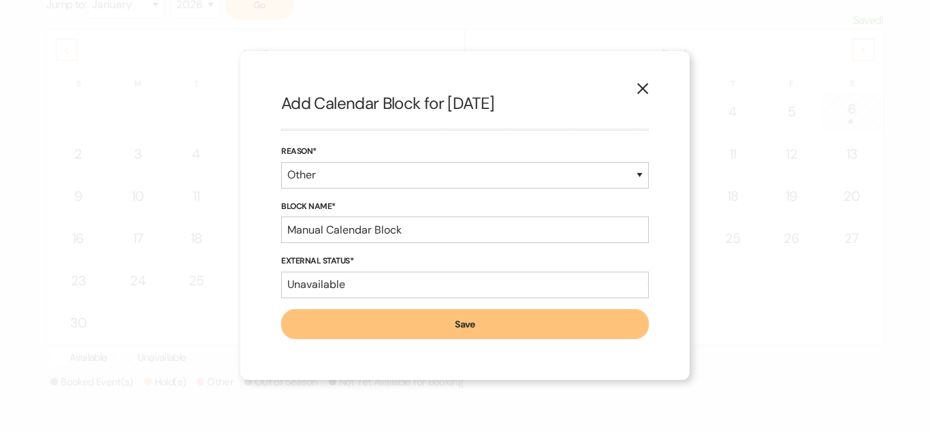
click at [640, 87] on icon "X" at bounding box center [642, 88] width 12 height 12
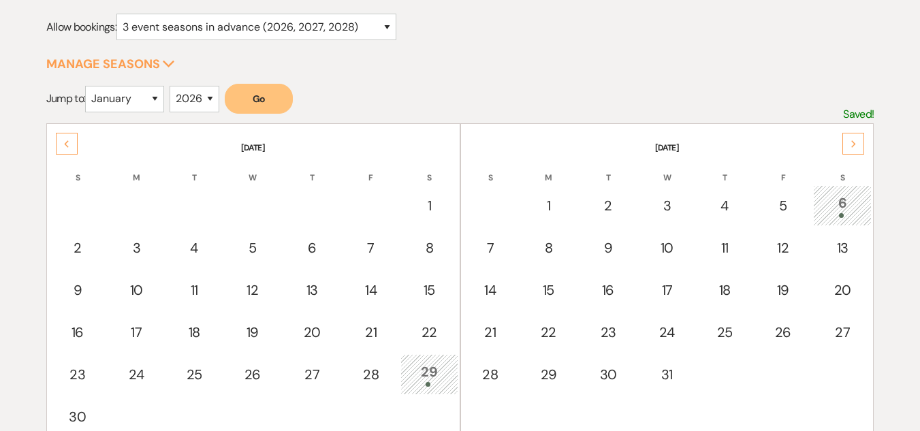
scroll to position [0, 0]
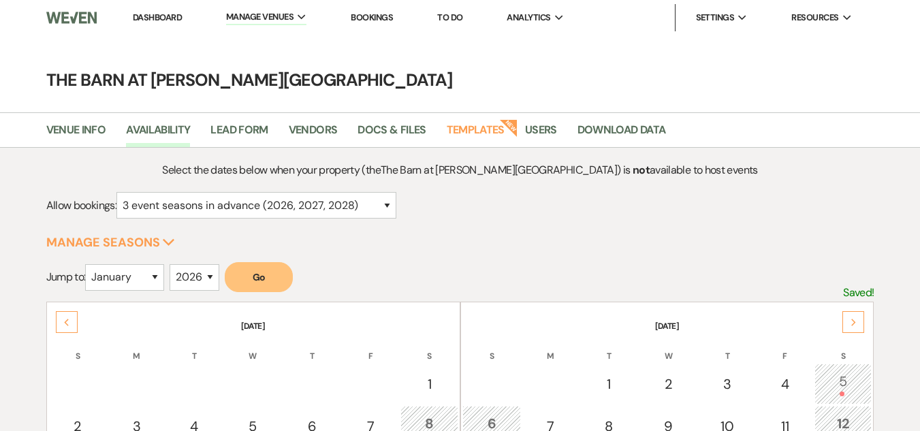
select select "3"
select select "2026"
click at [173, 20] on link "Dashboard" at bounding box center [157, 18] width 49 height 12
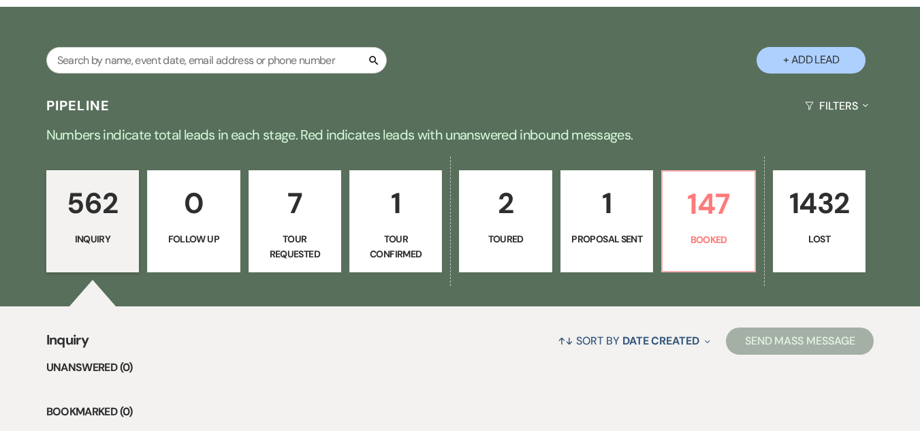
scroll to position [272, 0]
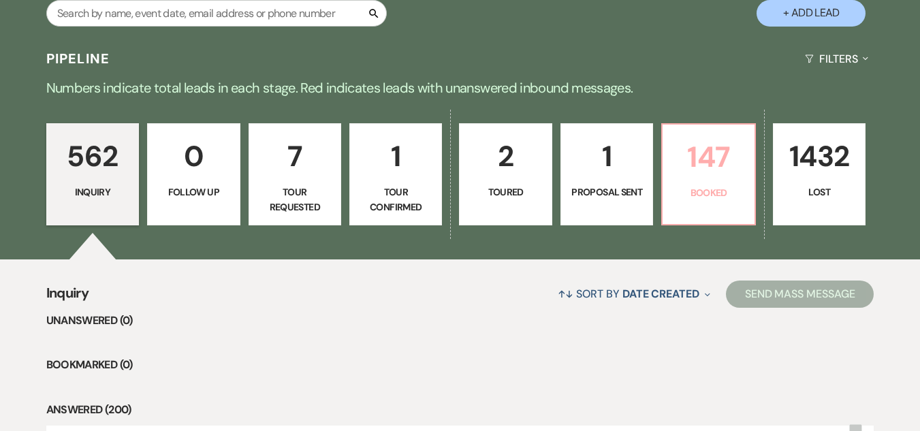
click at [711, 178] on p "147" at bounding box center [708, 157] width 75 height 46
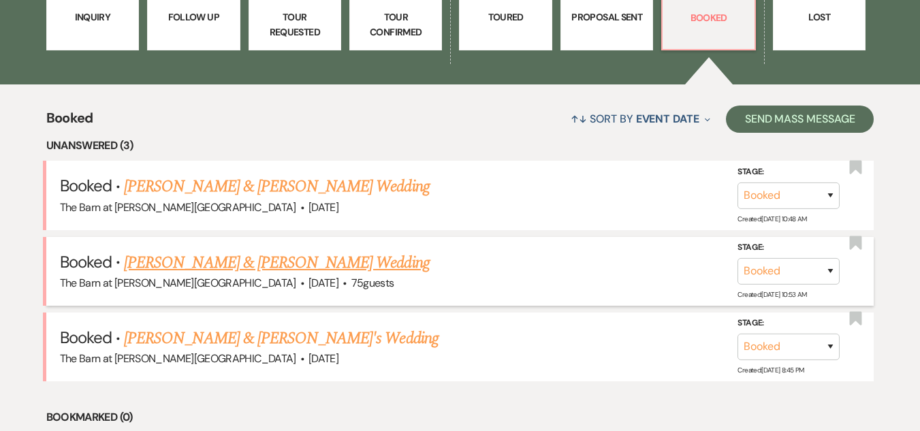
scroll to position [476, 0]
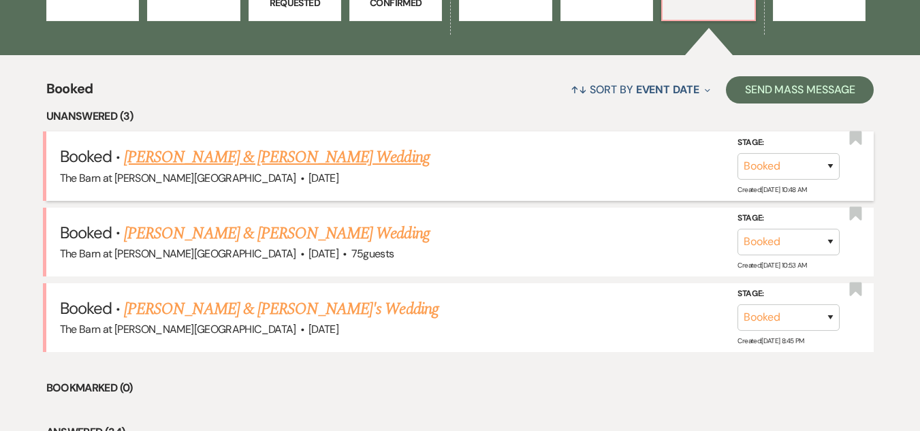
click at [237, 157] on link "[PERSON_NAME] & [PERSON_NAME] Wedding" at bounding box center [276, 157] width 305 height 25
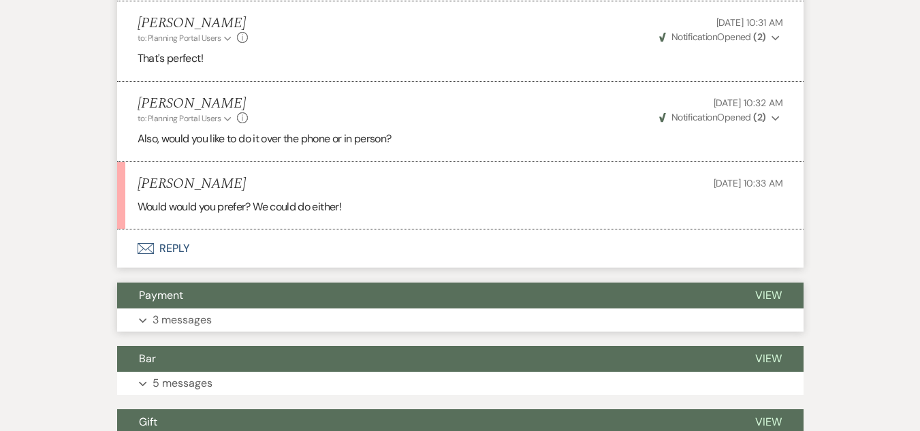
scroll to position [1293, 0]
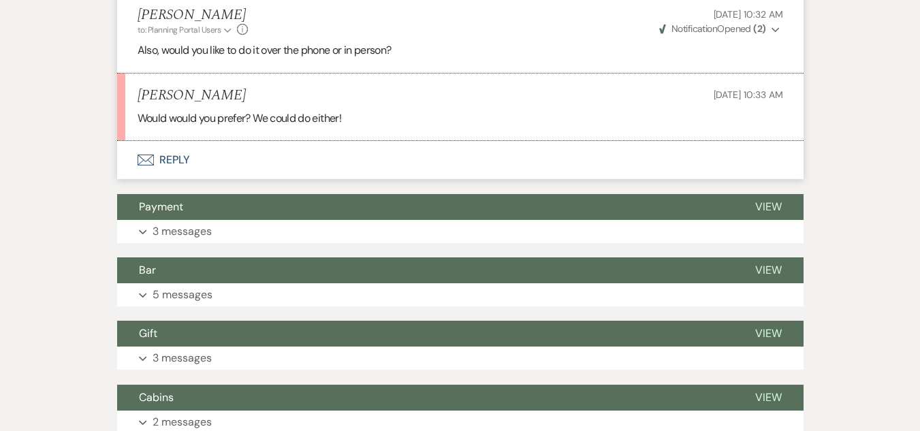
click at [174, 152] on button "Envelope Reply" at bounding box center [460, 160] width 686 height 38
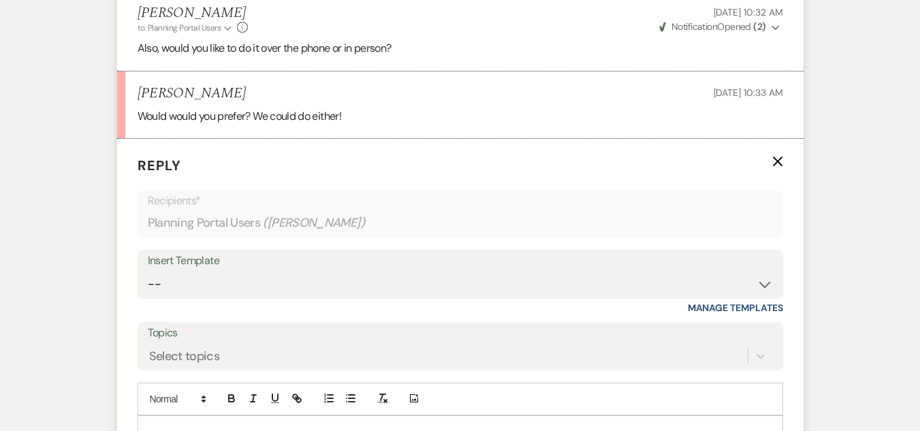
scroll to position [1360, 0]
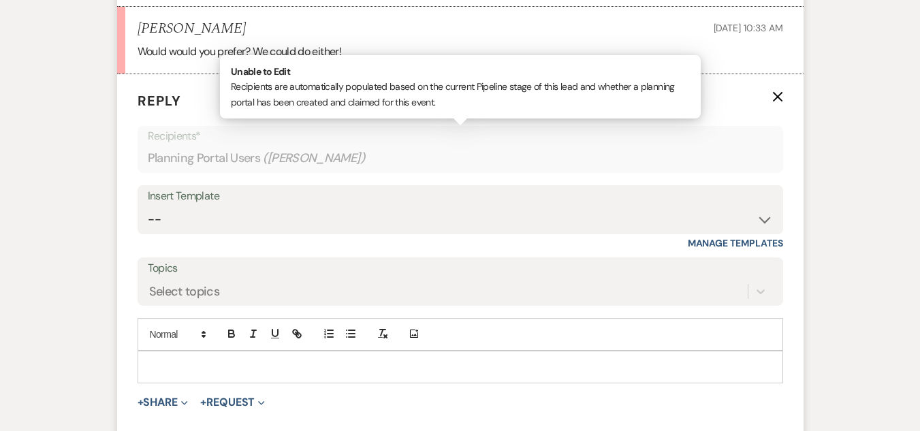
click at [344, 370] on p at bounding box center [460, 366] width 624 height 15
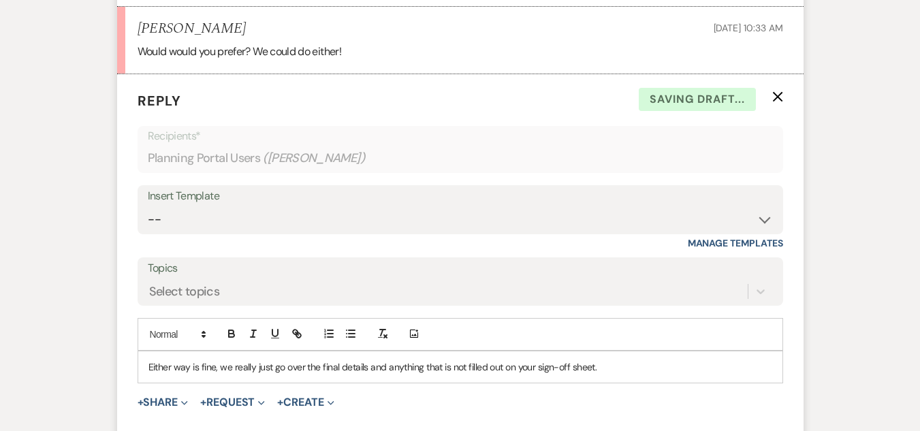
click at [214, 375] on div "Either way is fine, we really just go over the final details and anything that …" at bounding box center [460, 366] width 644 height 31
click at [636, 370] on p "Either way is fine with us, we really just go over the final details and anythi…" at bounding box center [460, 366] width 624 height 15
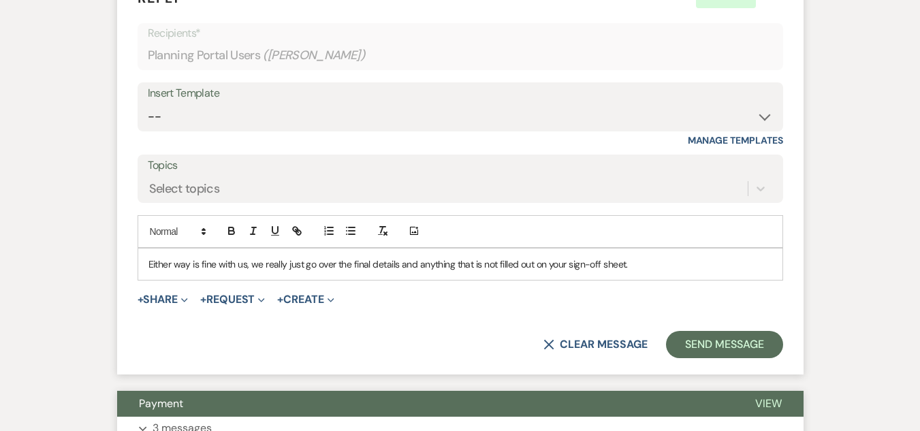
scroll to position [1496, 0]
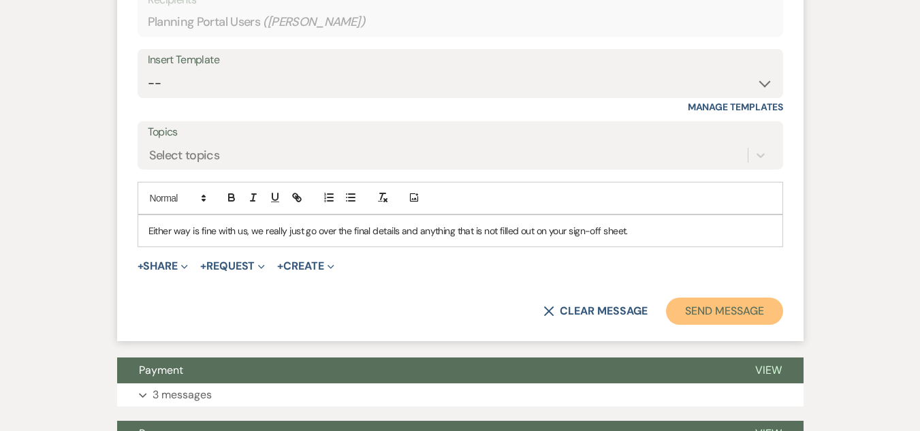
click at [711, 303] on button "Send Message" at bounding box center [724, 310] width 116 height 27
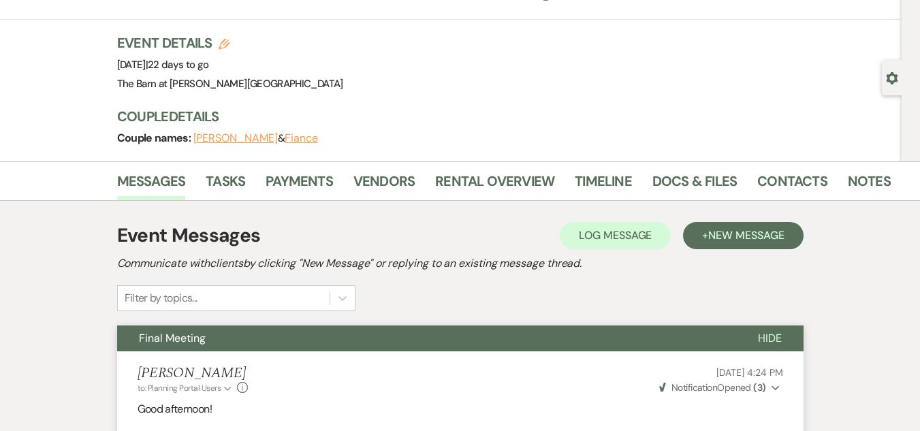
scroll to position [0, 0]
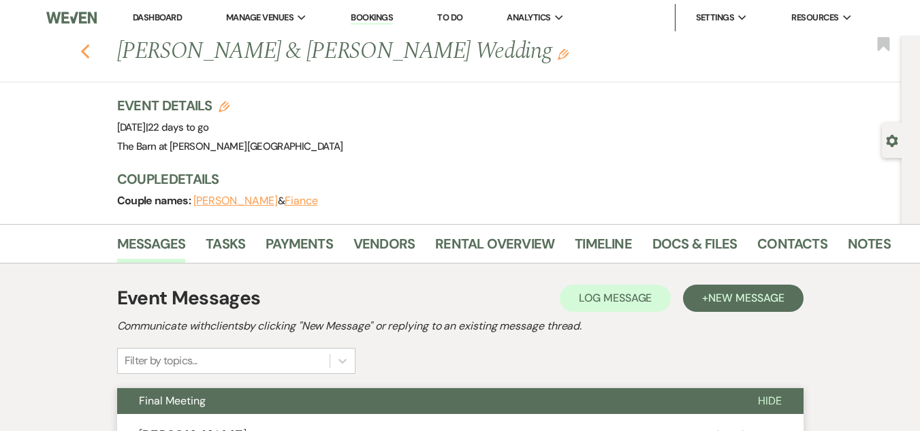
click at [91, 50] on icon "Previous" at bounding box center [85, 52] width 10 height 16
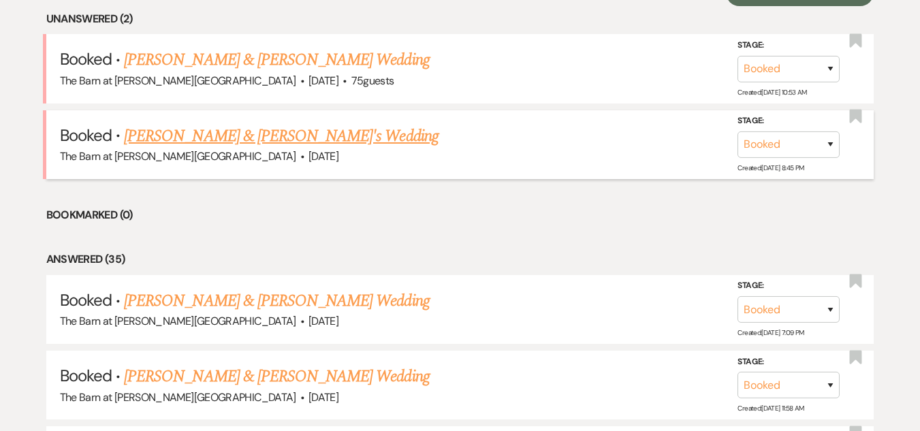
scroll to position [681, 0]
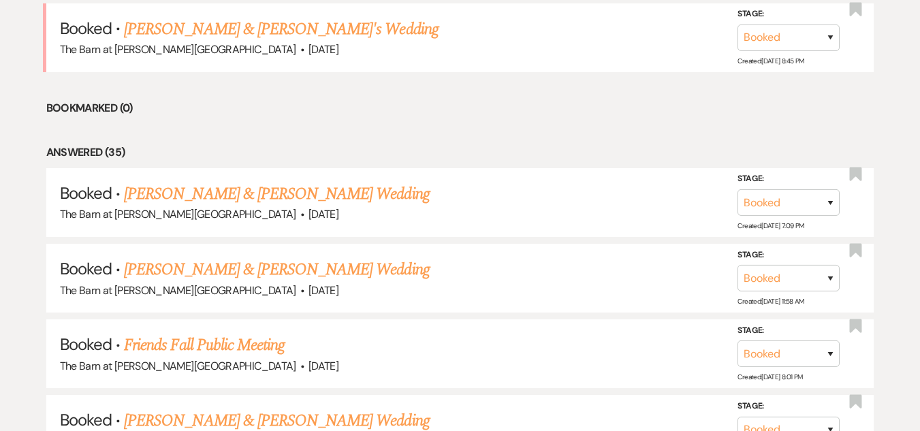
click at [291, 192] on link "[PERSON_NAME] & [PERSON_NAME] Wedding" at bounding box center [276, 194] width 305 height 25
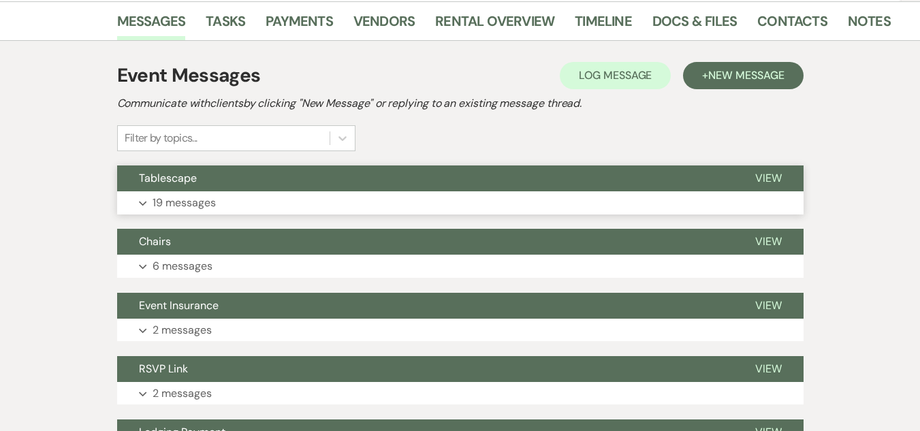
scroll to position [272, 0]
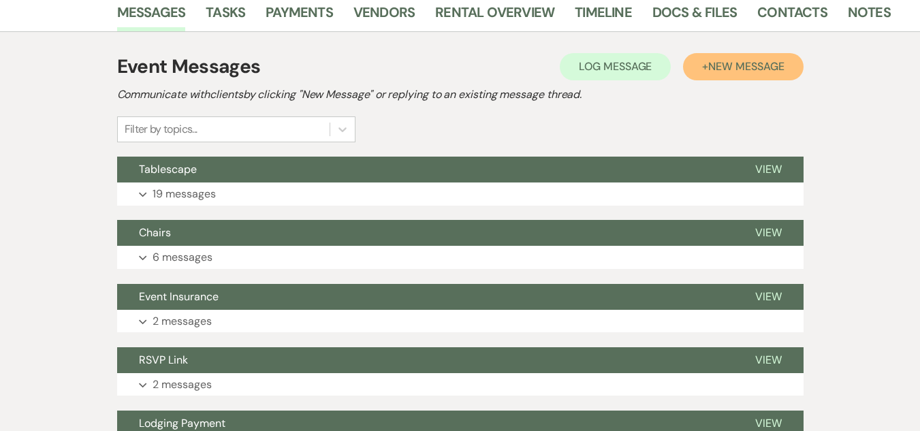
click at [708, 69] on span "New Message" at bounding box center [746, 66] width 76 height 14
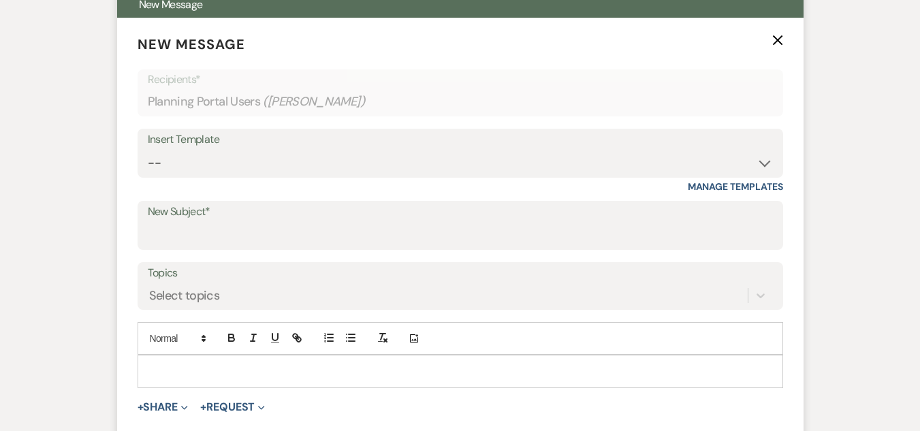
scroll to position [476, 0]
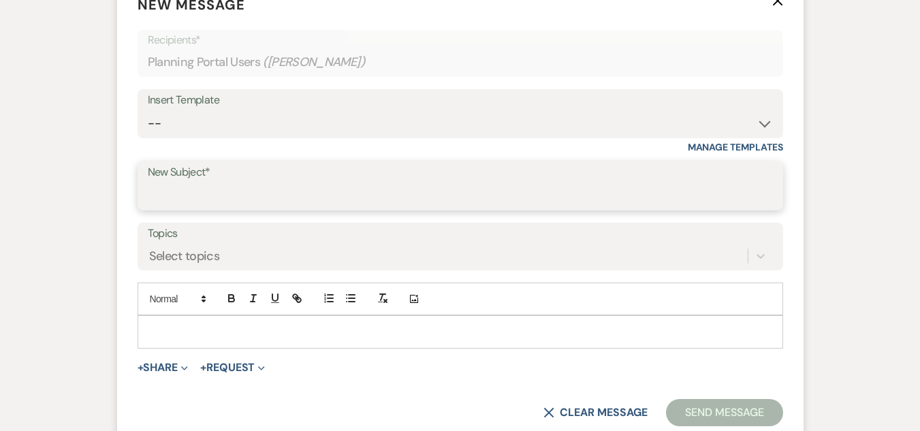
click at [432, 195] on input "New Subject*" at bounding box center [460, 195] width 625 height 27
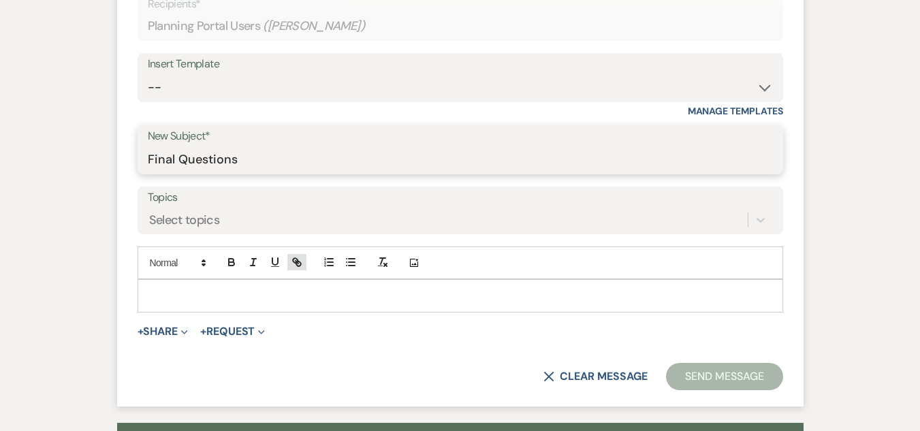
scroll to position [613, 0]
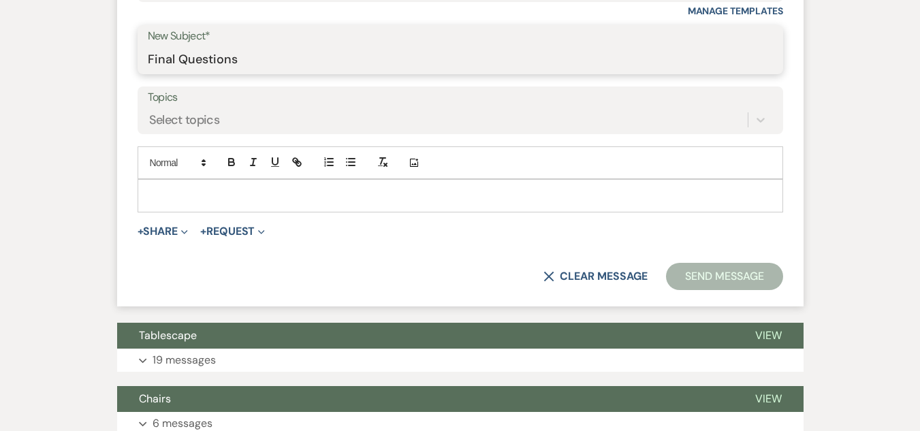
type input "Final Questions"
click at [187, 191] on p at bounding box center [460, 195] width 624 height 15
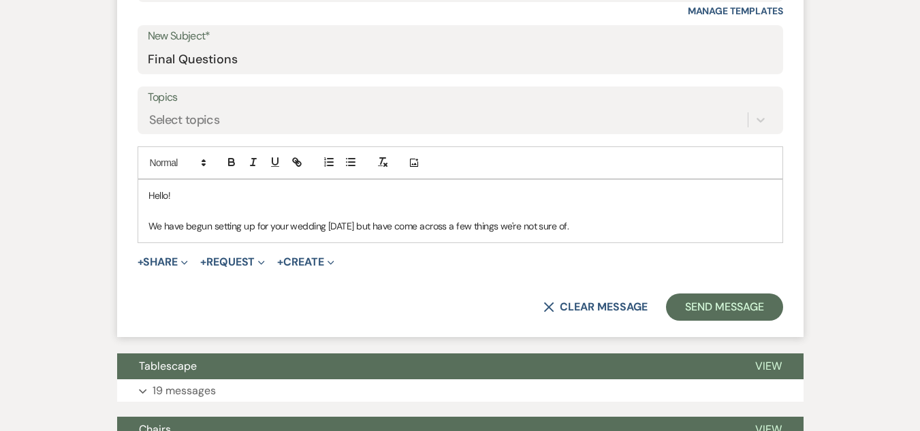
click at [624, 228] on p "We have begun setting up for your wedding [DATE] but have come across a few thi…" at bounding box center [460, 226] width 624 height 15
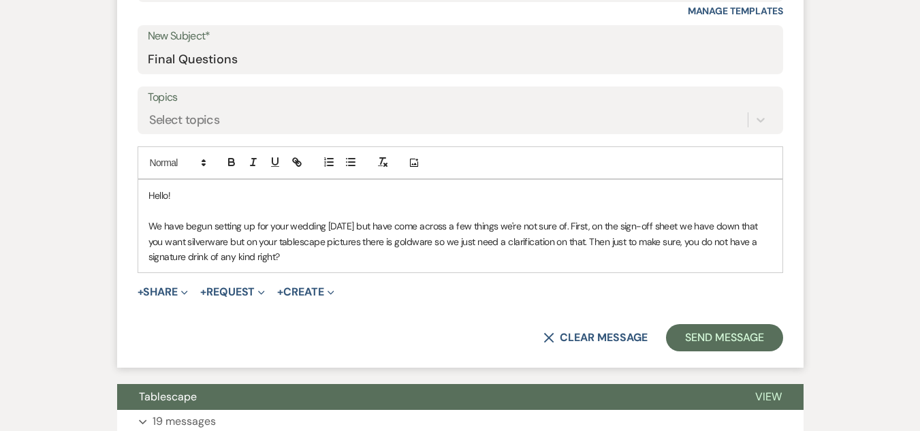
drag, startPoint x: 660, startPoint y: 256, endPoint x: 606, endPoint y: 244, distance: 55.8
click at [606, 244] on p "We have begun setting up for your wedding [DATE] but have come across a few thi…" at bounding box center [460, 242] width 624 height 46
click at [254, 258] on p "We have begun setting up for your wedding [DATE] but have come across a few thi…" at bounding box center [460, 242] width 624 height 46
click at [339, 256] on p "We have begun setting up for your wedding [DATE] but have come across a few thi…" at bounding box center [460, 242] width 624 height 46
drag, startPoint x: 521, startPoint y: 258, endPoint x: 334, endPoint y: 259, distance: 187.9
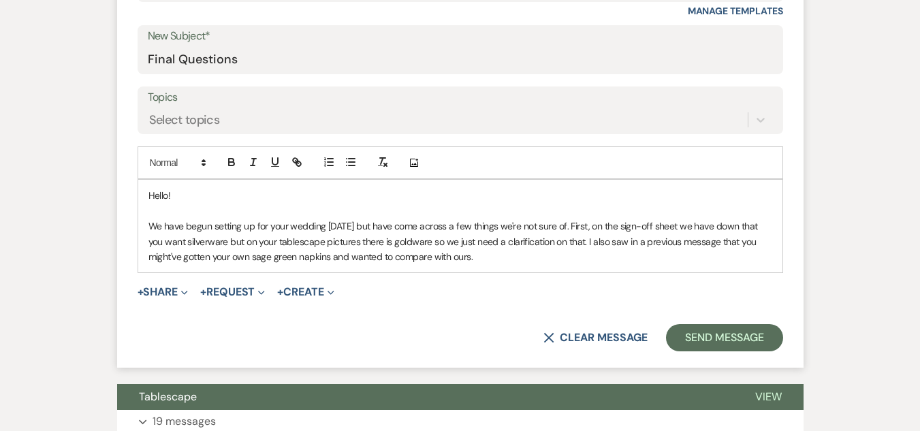
click at [334, 259] on p "We have begun setting up for your wedding [DATE] but have come across a few thi…" at bounding box center [460, 242] width 624 height 46
click at [432, 256] on p "We have begun setting up for your wedding [DATE] but have come across a few thi…" at bounding box center [460, 242] width 624 height 46
click at [621, 263] on p "We have begun setting up for your wedding [DATE] but have come across a few thi…" at bounding box center [460, 242] width 624 height 46
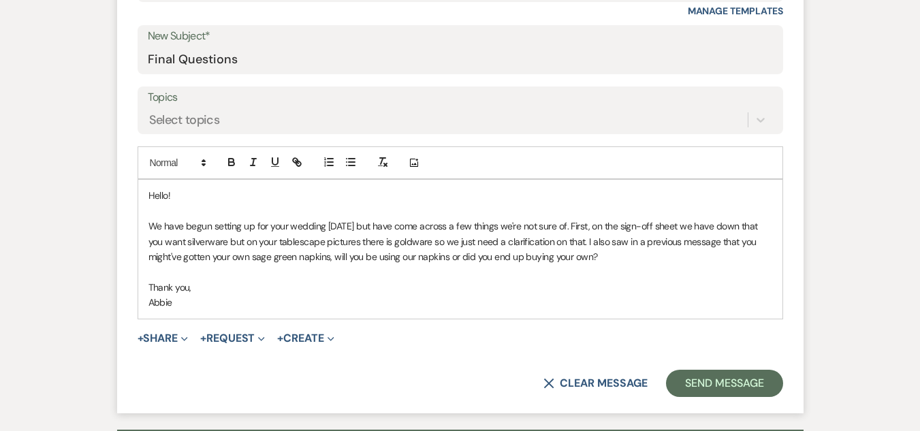
click at [293, 240] on p "We have begun setting up for your wedding [DATE] but have come across a few thi…" at bounding box center [460, 242] width 624 height 46
click at [623, 259] on p "We have begun setting up for your wedding [DATE] but have come across a few thi…" at bounding box center [460, 242] width 624 height 46
click at [715, 374] on button "Send Message" at bounding box center [724, 383] width 116 height 27
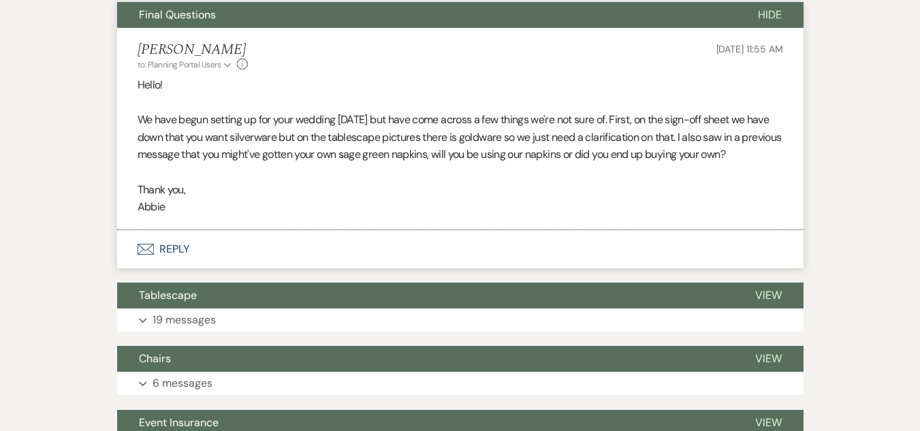
scroll to position [515, 0]
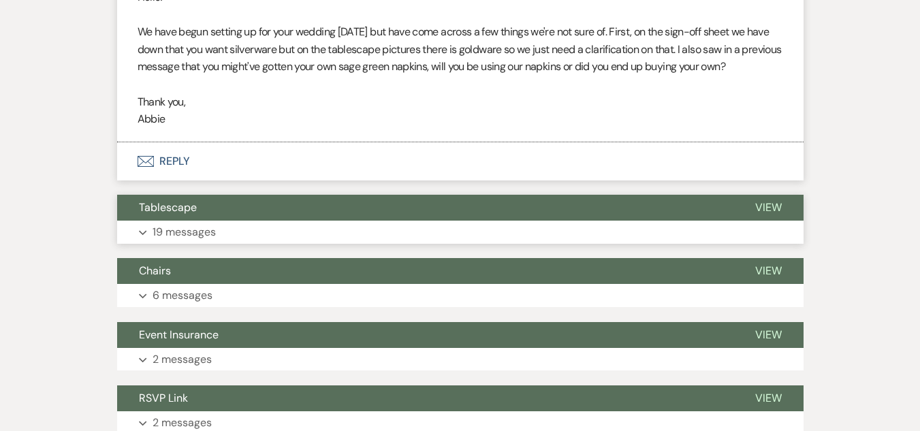
click at [270, 230] on button "Expand 19 messages" at bounding box center [460, 232] width 686 height 23
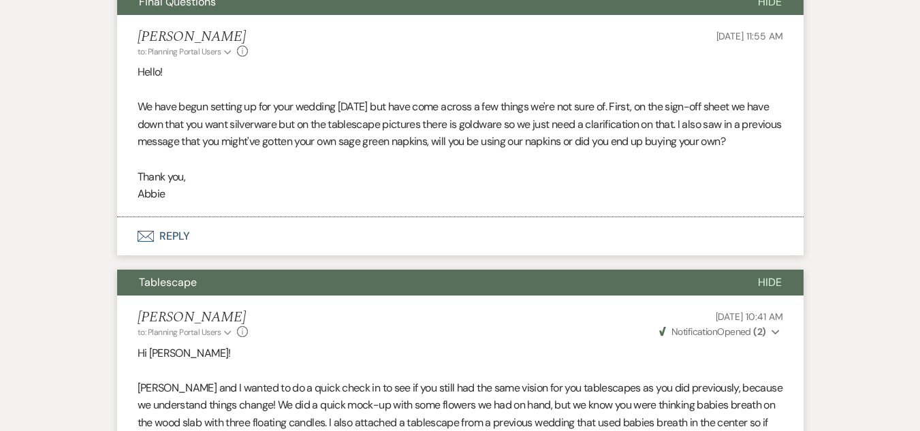
scroll to position [311, 0]
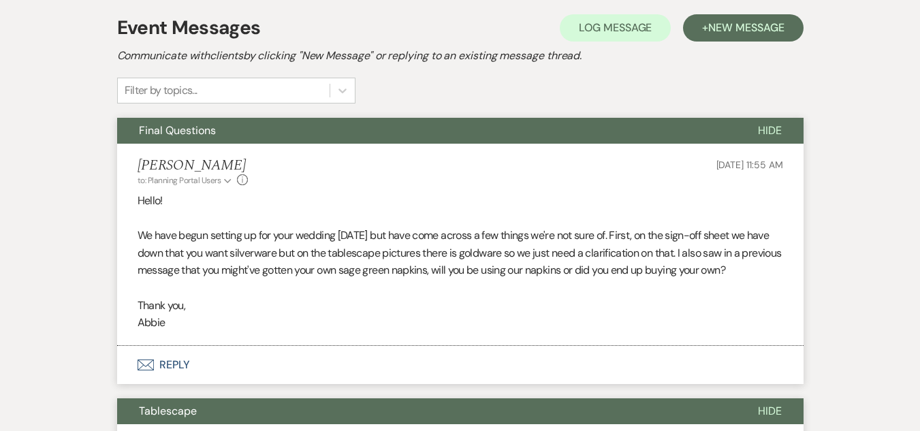
click at [185, 363] on button "Envelope Reply" at bounding box center [460, 365] width 686 height 38
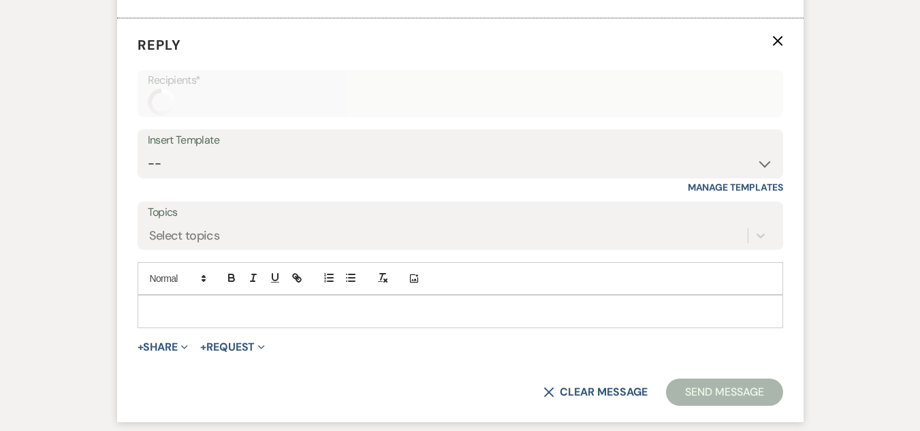
scroll to position [643, 0]
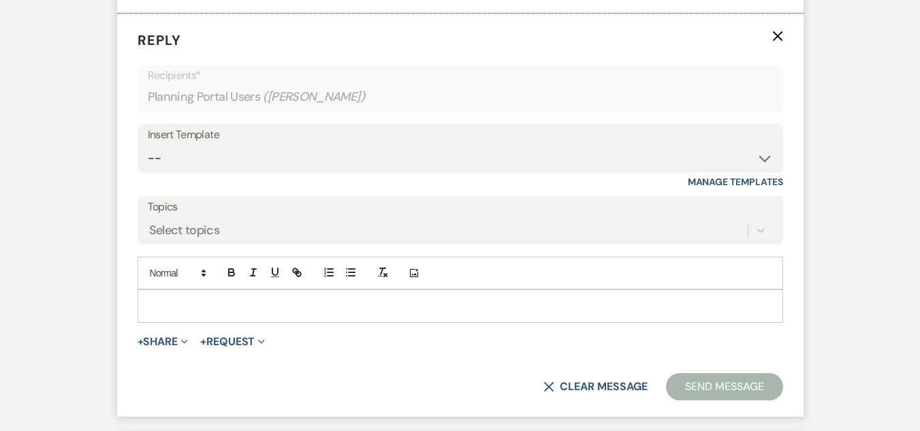
click at [323, 303] on p at bounding box center [460, 305] width 624 height 15
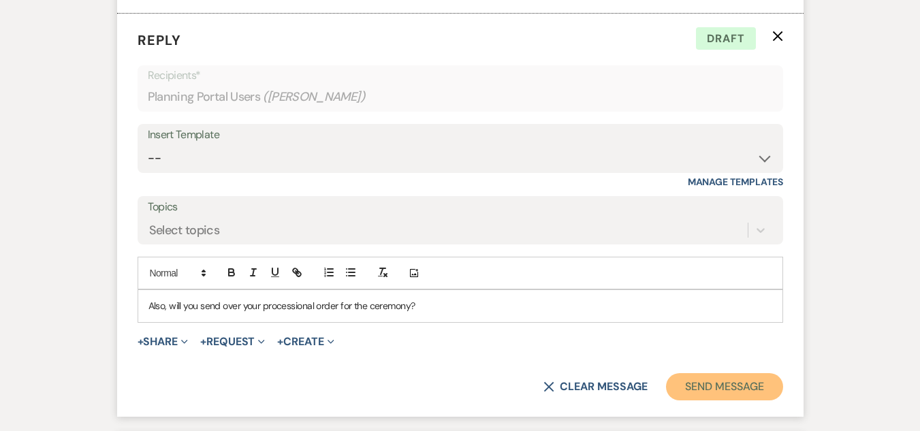
click at [704, 381] on button "Send Message" at bounding box center [724, 386] width 116 height 27
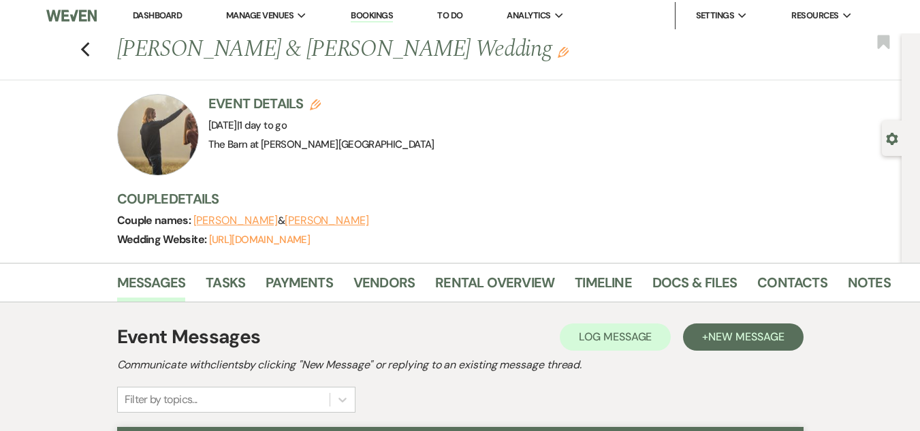
scroll to position [0, 0]
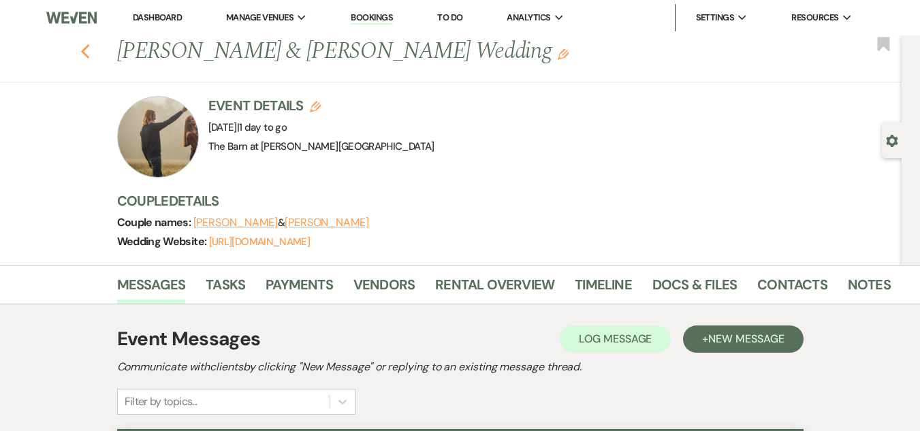
click at [91, 51] on icon "Previous" at bounding box center [85, 52] width 10 height 16
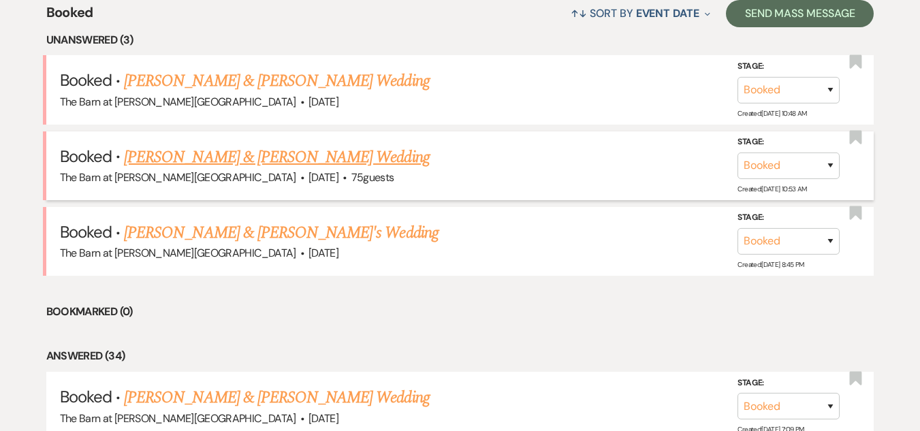
scroll to position [552, 0]
click at [314, 159] on link "[PERSON_NAME] & [PERSON_NAME] Wedding" at bounding box center [276, 158] width 305 height 25
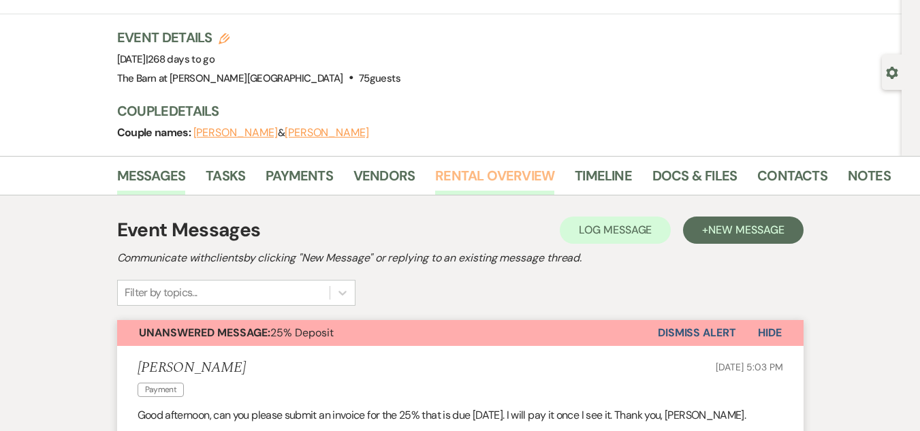
scroll to position [136, 0]
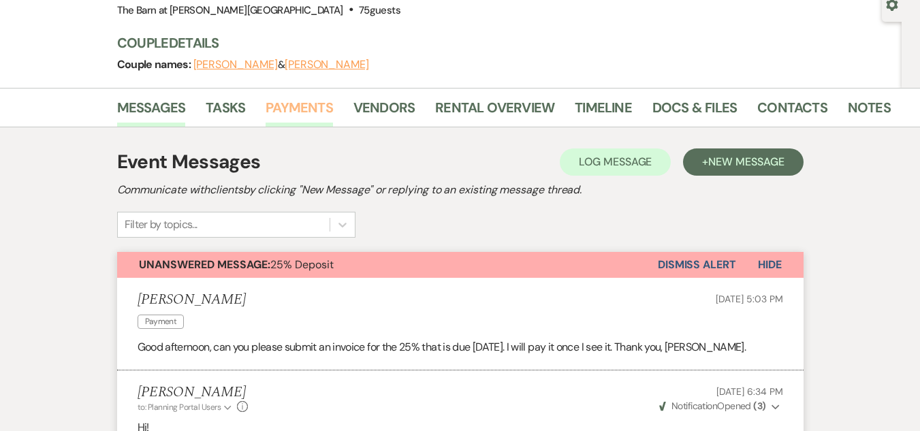
click at [303, 110] on link "Payments" at bounding box center [298, 112] width 67 height 30
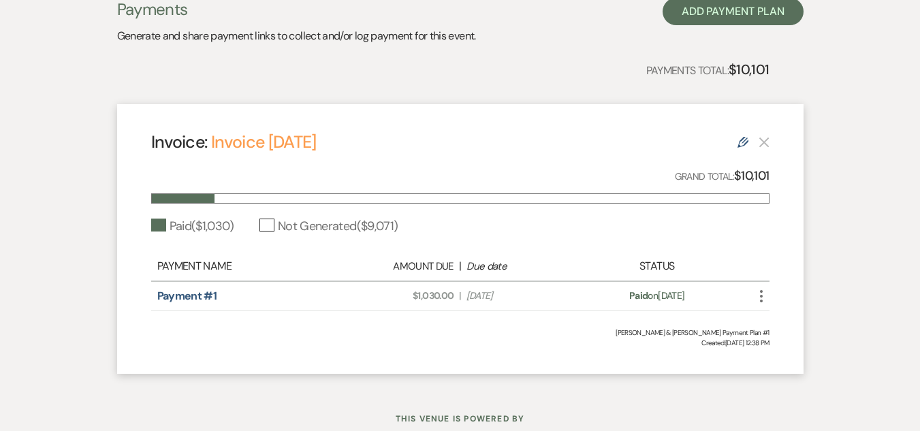
scroll to position [269, 0]
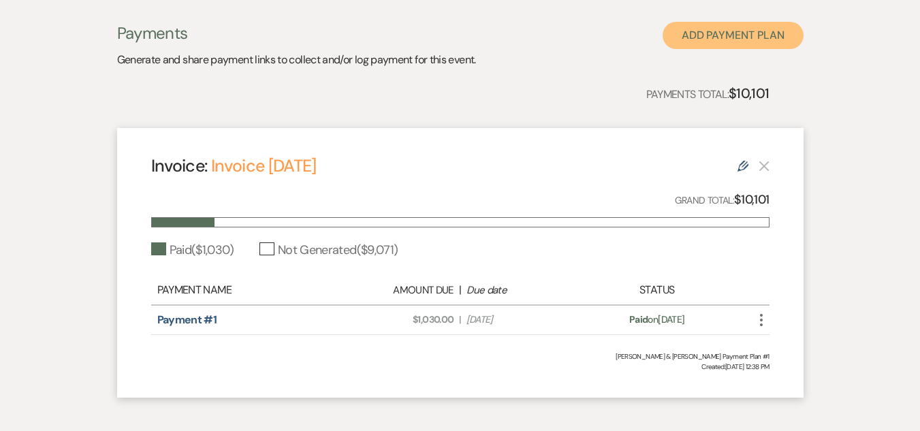
click at [717, 36] on button "Add Payment Plan" at bounding box center [732, 35] width 141 height 27
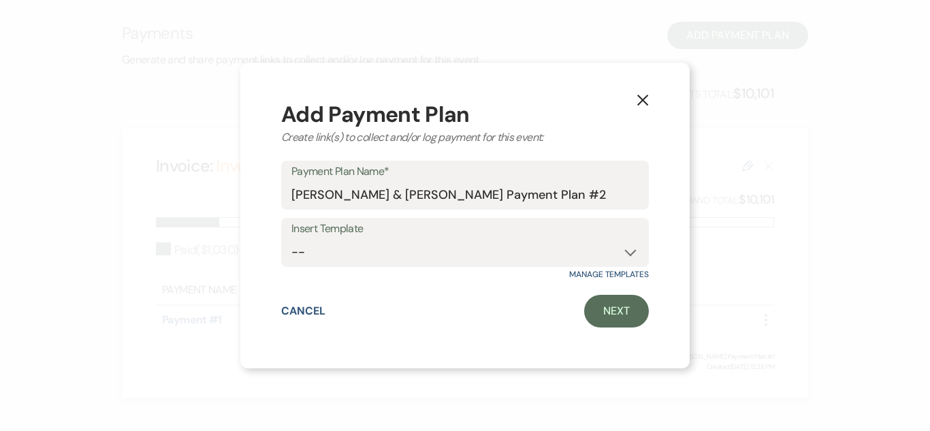
click at [647, 94] on icon "X" at bounding box center [642, 100] width 12 height 12
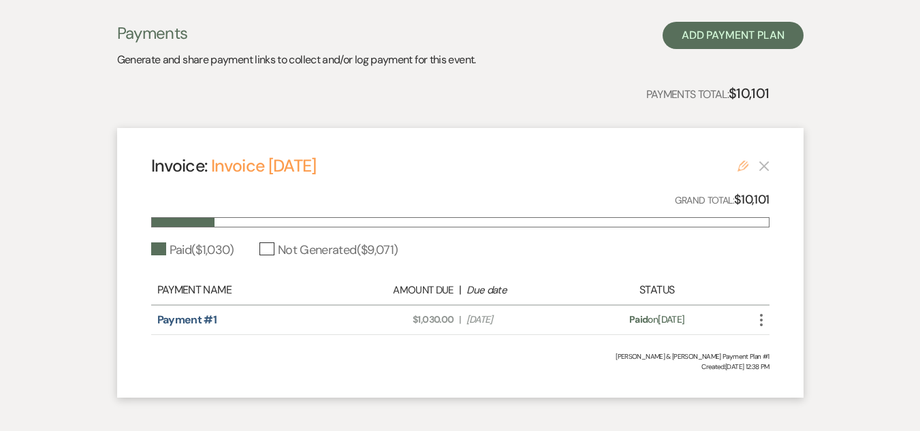
click at [745, 161] on icon "Edit" at bounding box center [742, 166] width 11 height 11
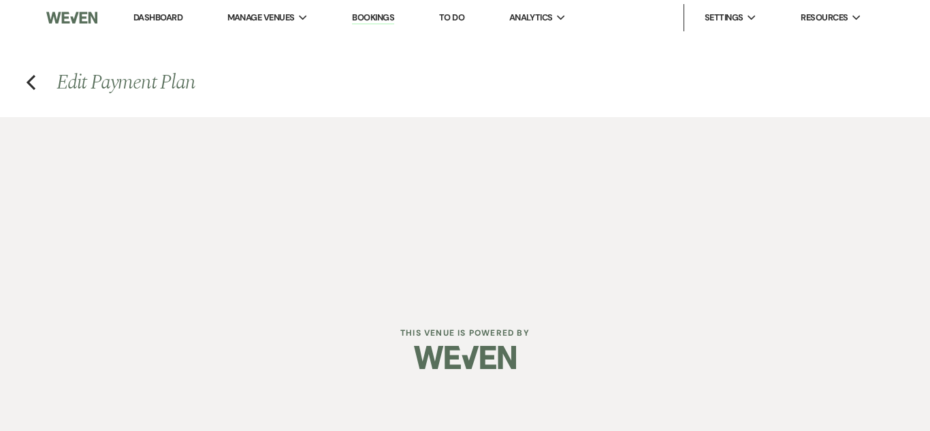
select select "26794"
select select "1"
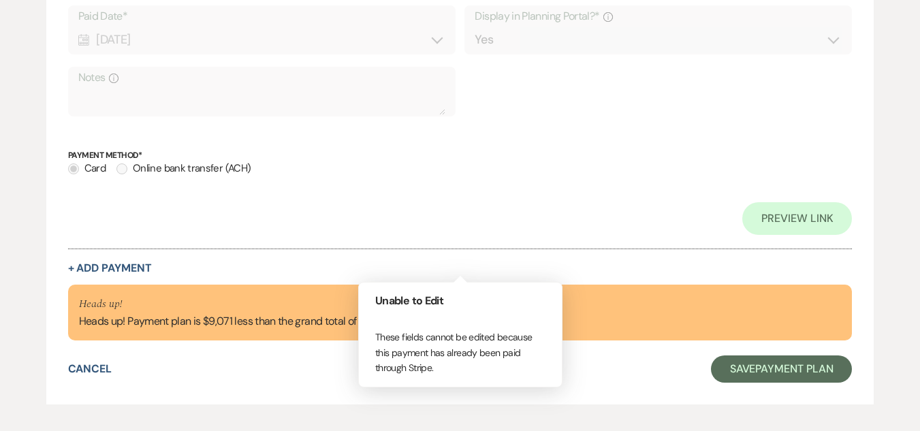
scroll to position [613, 0]
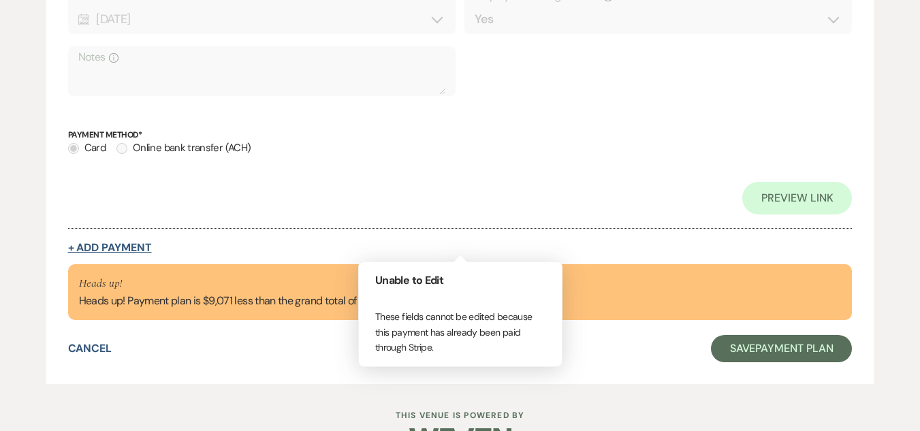
click at [113, 242] on button "+ Add Payment" at bounding box center [110, 247] width 84 height 11
select select "2"
select select "flat"
select select "true"
select select "client"
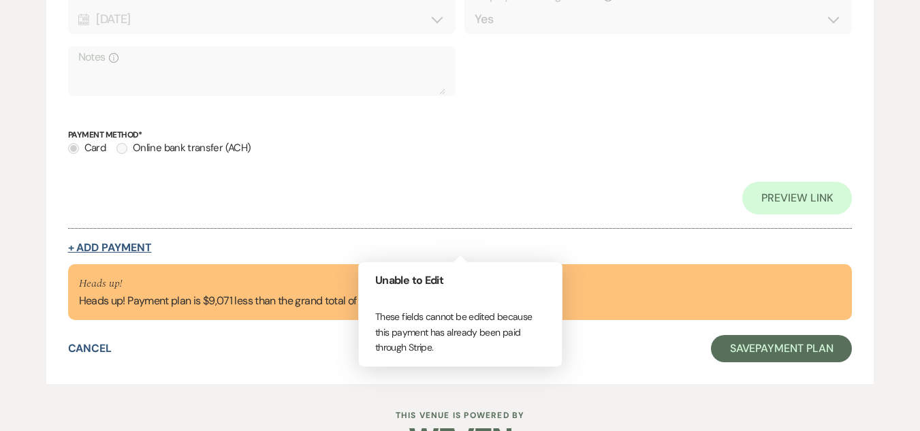
select select "weeks"
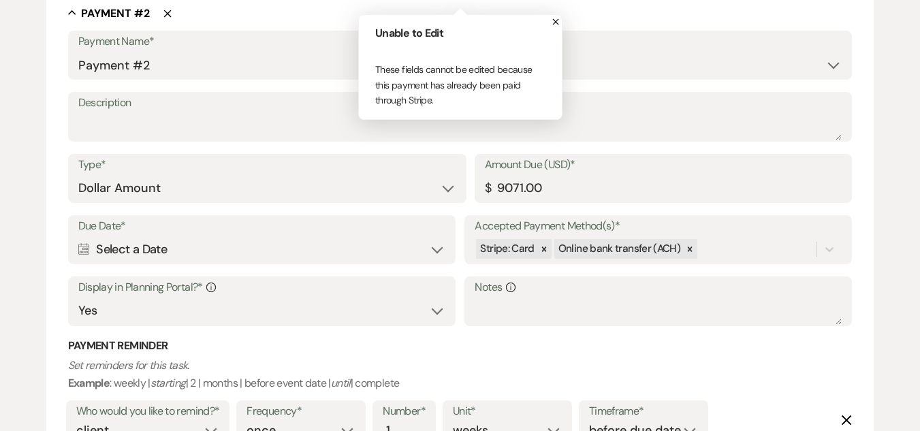
scroll to position [817, 0]
click at [310, 117] on textarea "Description" at bounding box center [460, 125] width 764 height 27
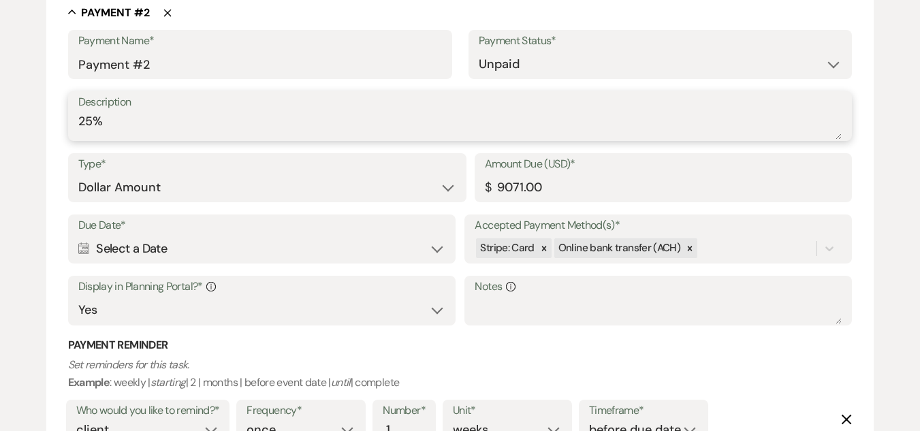
type textarea "25%"
click at [543, 189] on input "9071.00" at bounding box center [663, 187] width 357 height 27
type input "9"
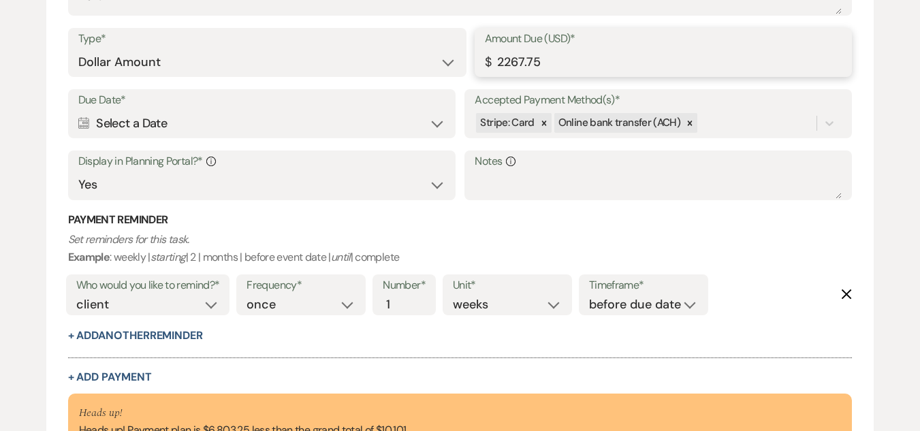
scroll to position [953, 0]
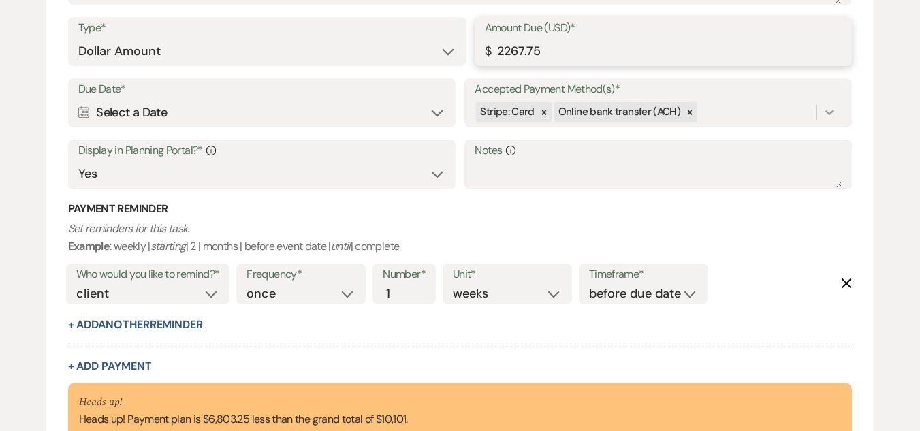
type input "2267.75"
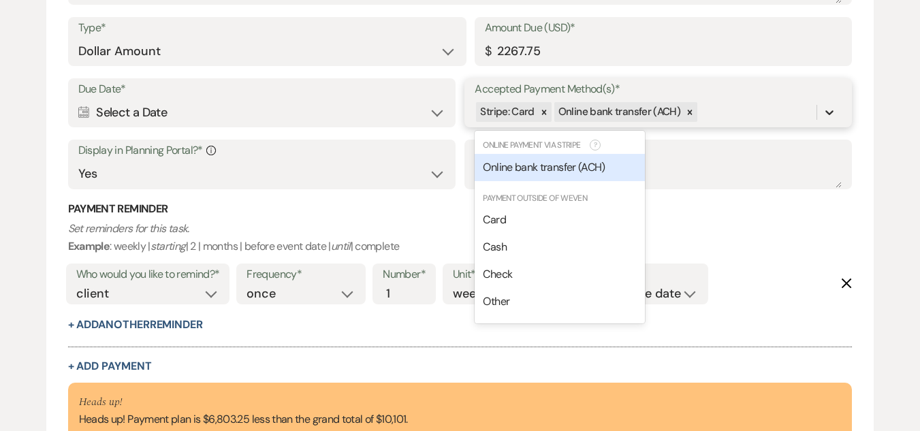
click at [826, 116] on icon at bounding box center [829, 113] width 14 height 14
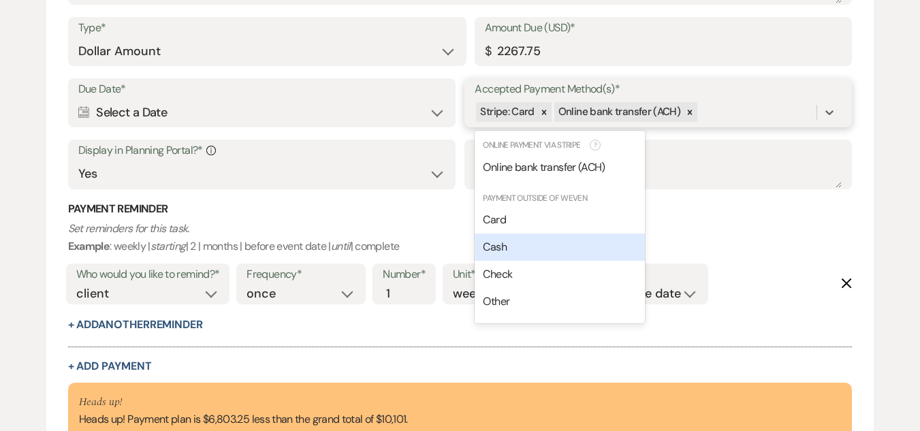
click at [532, 251] on div "Cash" at bounding box center [559, 246] width 170 height 27
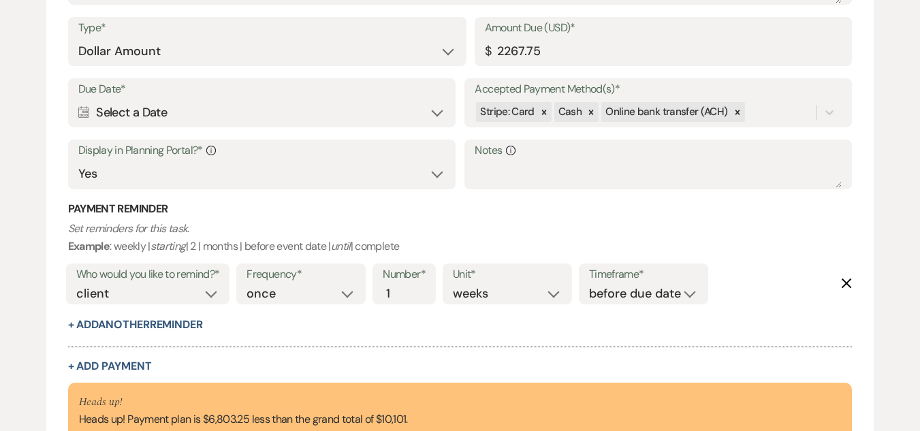
click at [437, 113] on div "Calendar Select a Date Expand" at bounding box center [261, 112] width 367 height 27
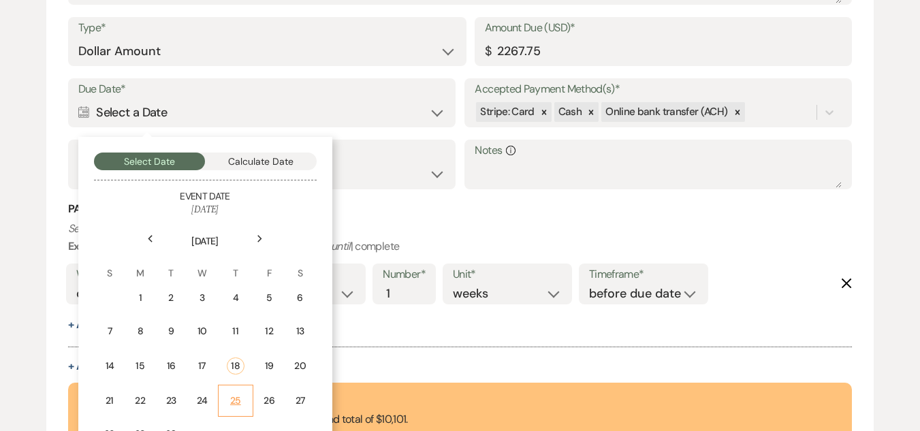
click at [237, 400] on div "25" at bounding box center [236, 400] width 18 height 14
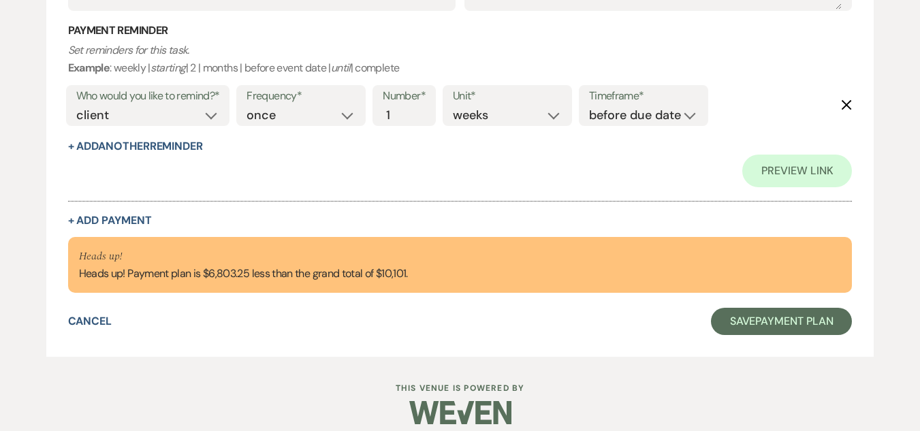
scroll to position [1178, 0]
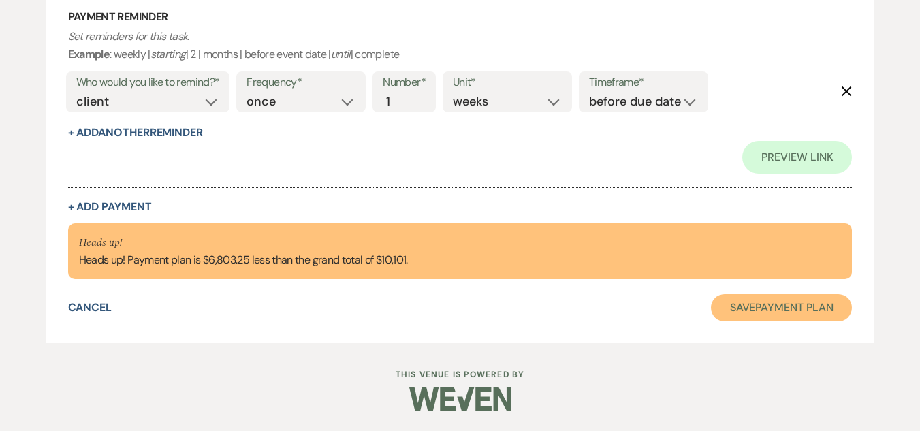
click at [742, 301] on button "Save Payment Plan" at bounding box center [782, 307] width 142 height 27
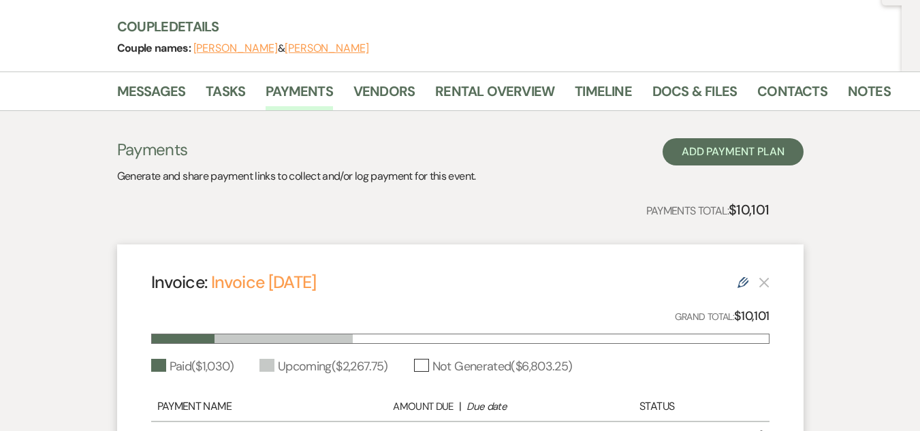
scroll to position [136, 0]
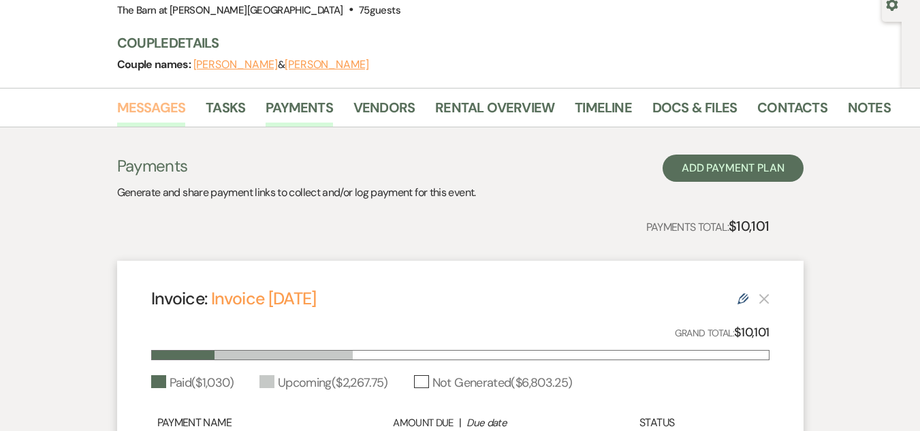
click at [161, 108] on link "Messages" at bounding box center [151, 112] width 69 height 30
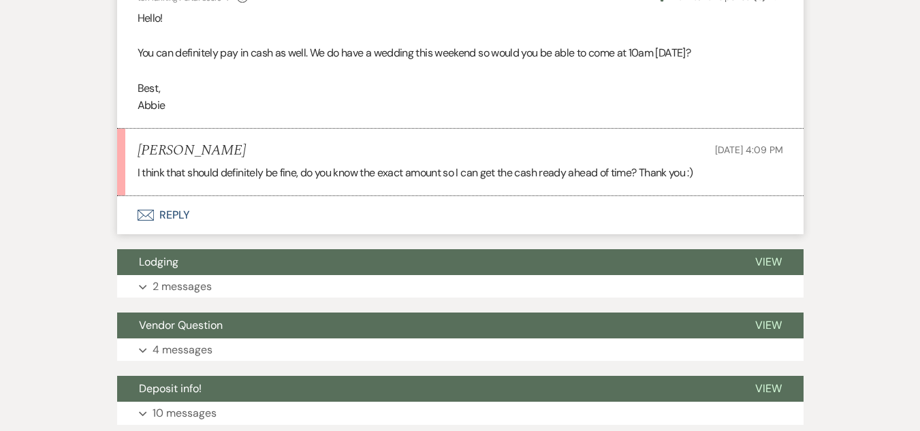
click at [176, 213] on button "Envelope Reply" at bounding box center [460, 215] width 686 height 38
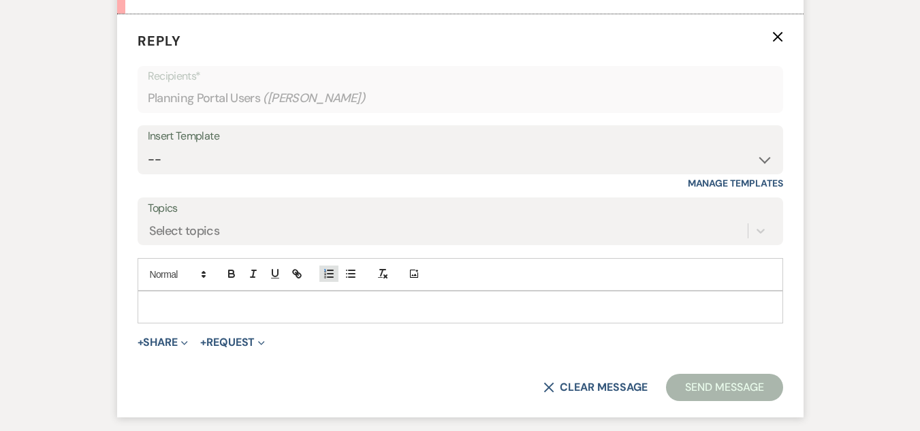
scroll to position [1067, 0]
click at [333, 299] on p at bounding box center [460, 306] width 624 height 15
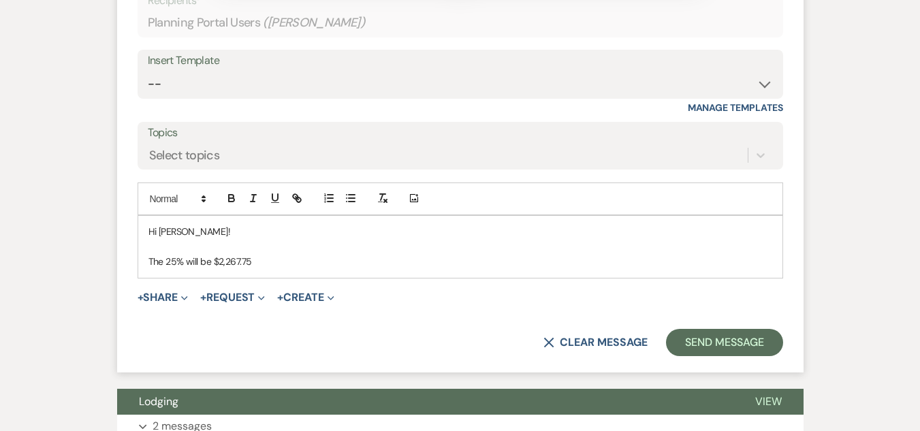
scroll to position [1204, 0]
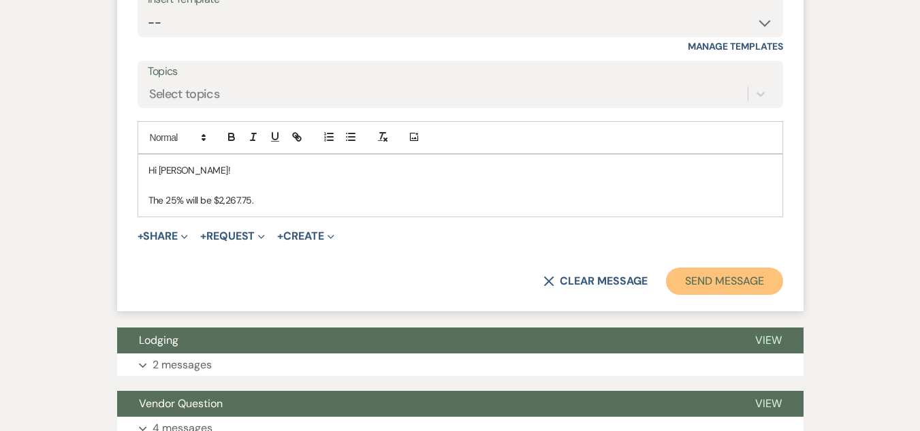
click at [752, 285] on button "Send Message" at bounding box center [724, 281] width 116 height 27
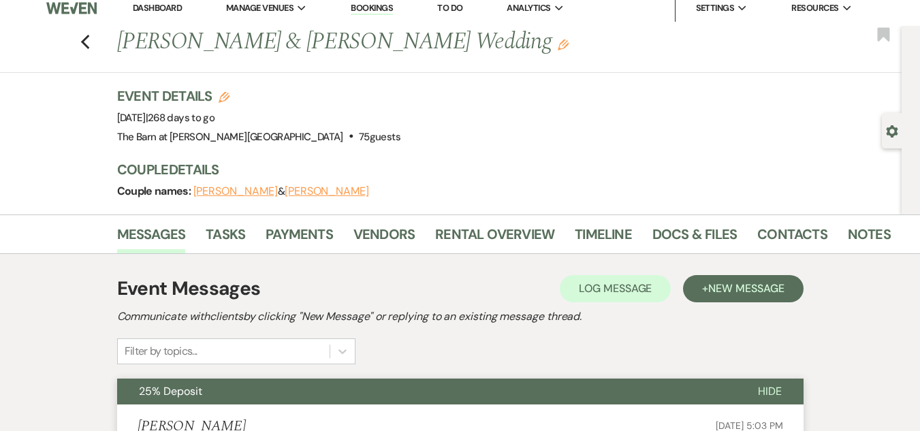
scroll to position [0, 0]
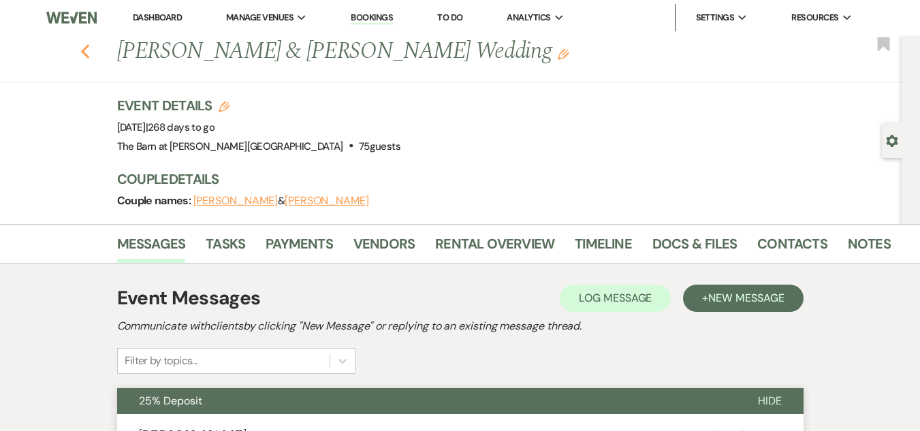
click at [88, 50] on use "button" at bounding box center [84, 51] width 9 height 15
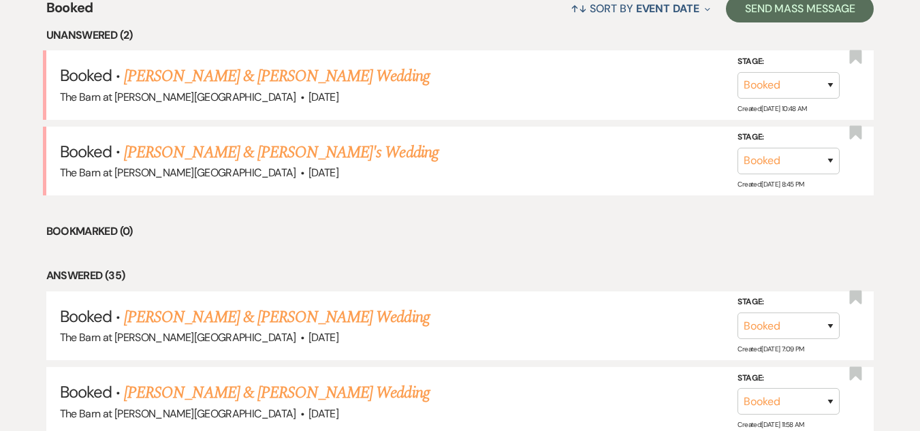
scroll to position [552, 0]
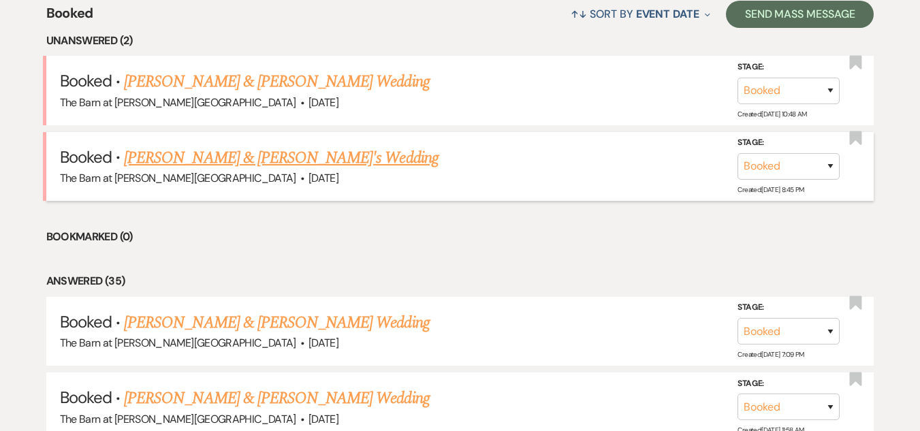
click at [287, 156] on link "[PERSON_NAME] & [PERSON_NAME]'s Wedding" at bounding box center [281, 158] width 314 height 25
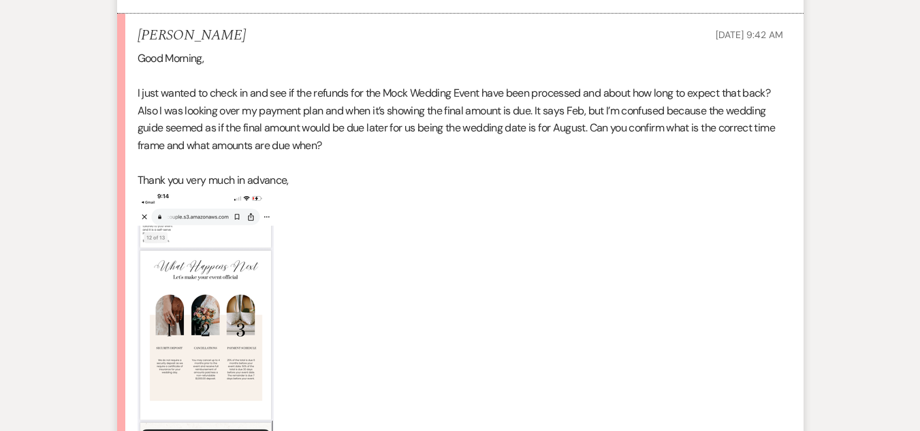
scroll to position [885, 0]
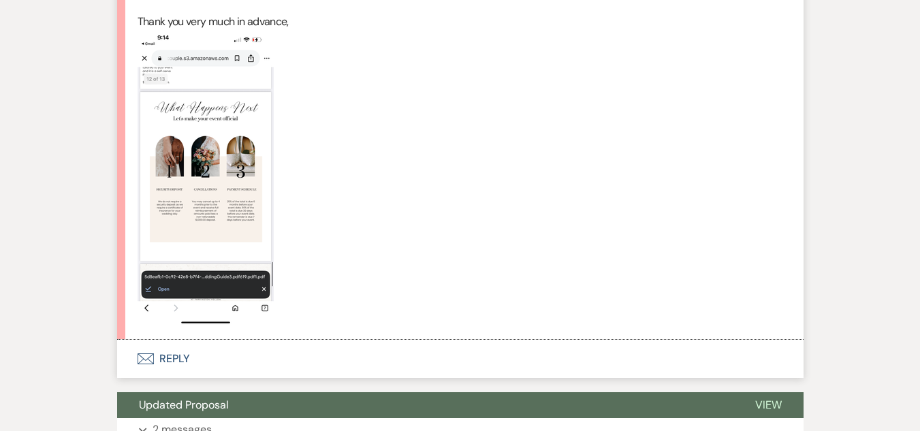
click at [168, 357] on button "Envelope Reply" at bounding box center [460, 359] width 686 height 38
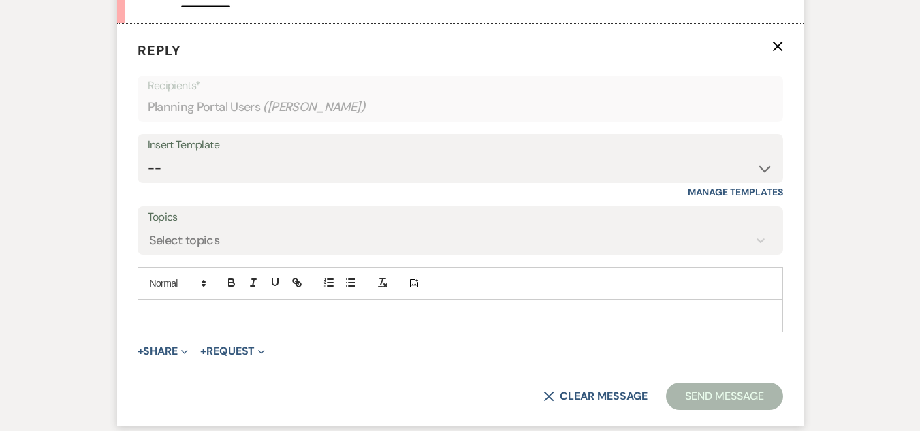
scroll to position [1211, 0]
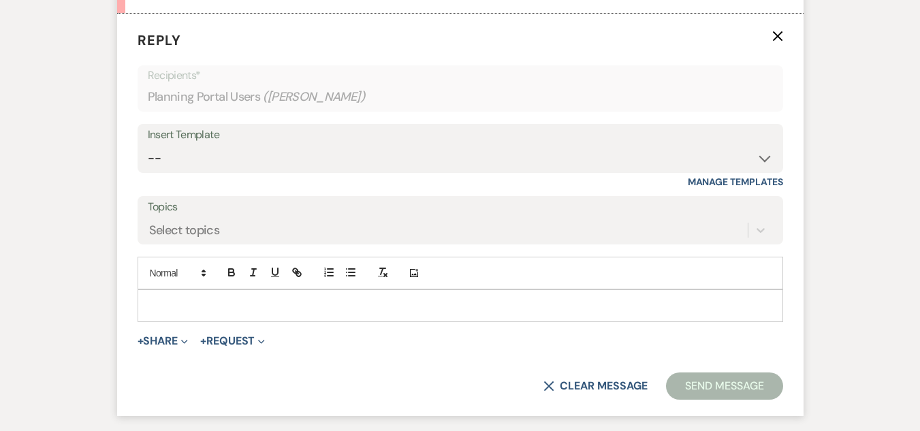
click at [285, 315] on div at bounding box center [460, 305] width 644 height 31
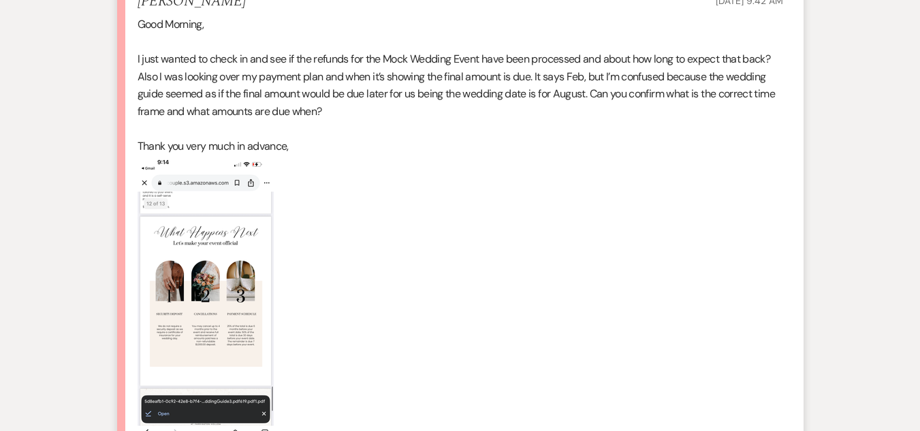
scroll to position [803, 0]
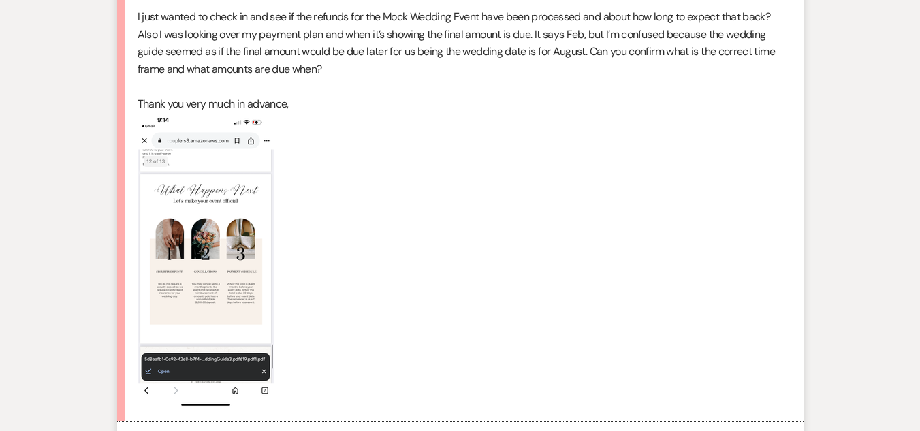
click at [236, 255] on img at bounding box center [206, 260] width 136 height 295
drag, startPoint x: 233, startPoint y: 252, endPoint x: 352, endPoint y: 192, distance: 132.7
click at [352, 192] on p at bounding box center [460, 260] width 645 height 295
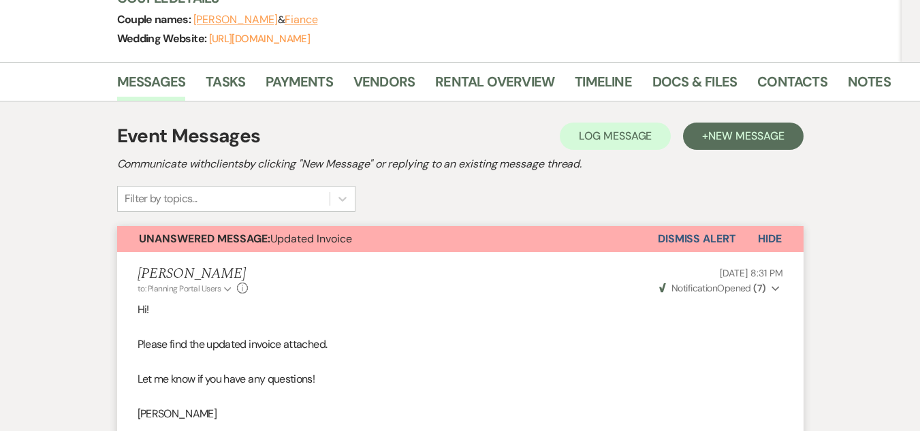
scroll to position [190, 0]
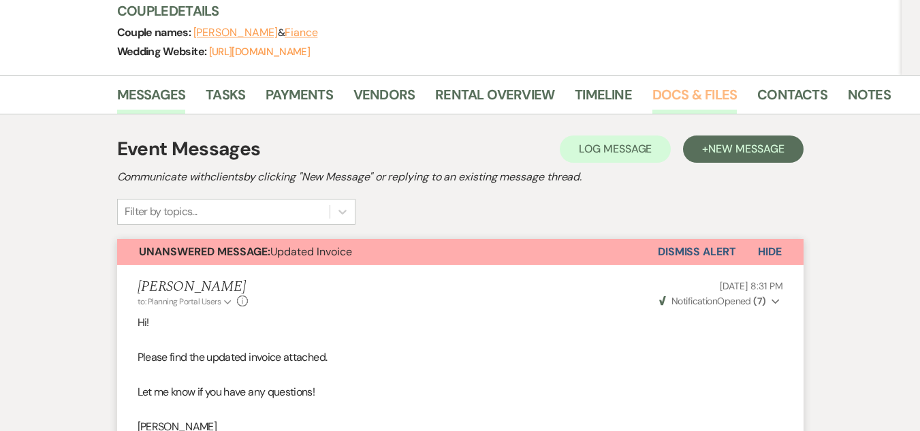
click at [718, 94] on link "Docs & Files" at bounding box center [694, 99] width 84 height 30
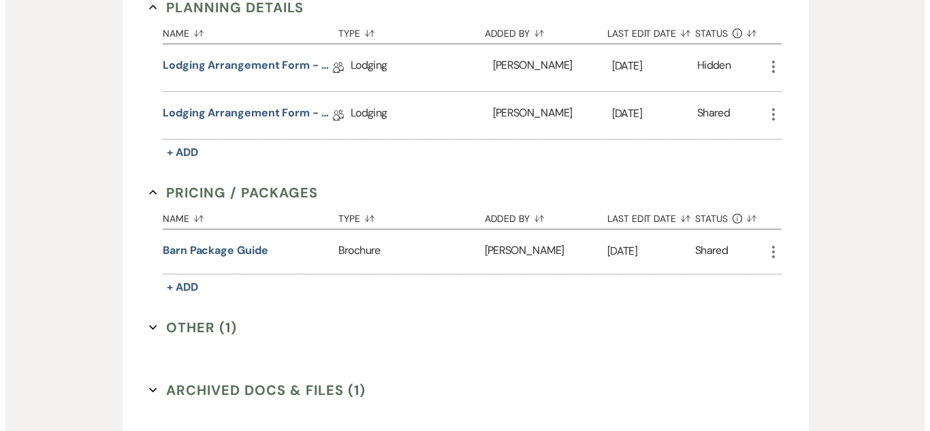
scroll to position [871, 0]
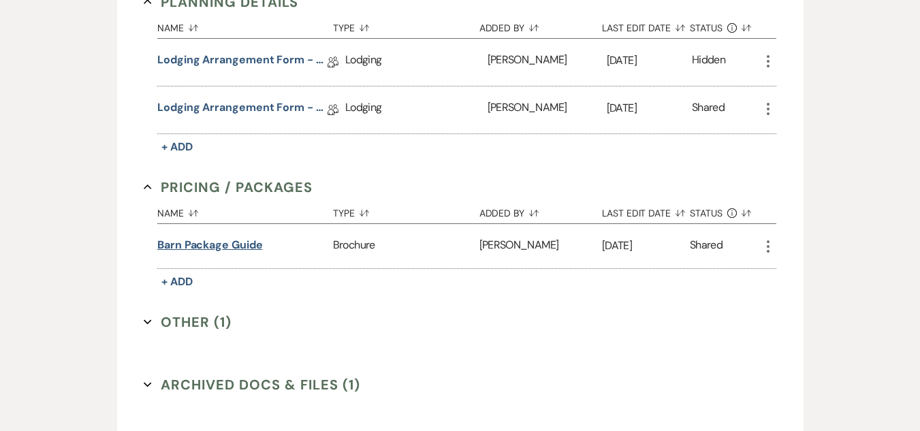
click at [240, 247] on button "Barn Package Guide" at bounding box center [210, 245] width 106 height 16
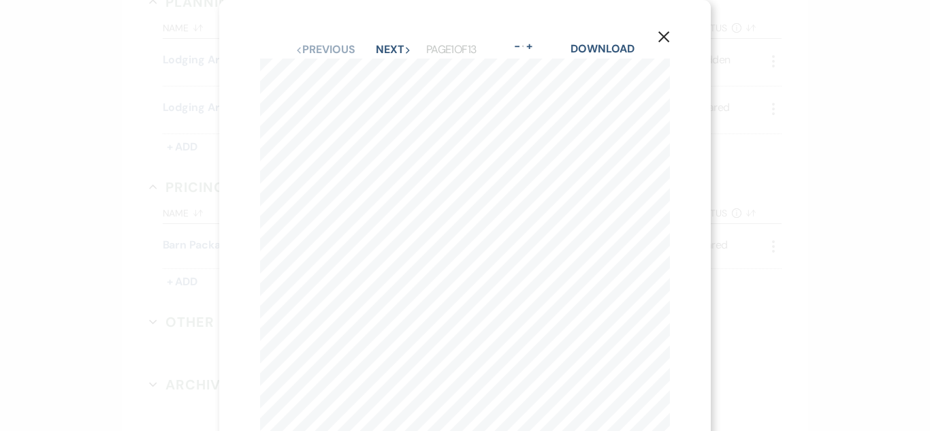
click at [387, 46] on button "Next Next" at bounding box center [393, 49] width 35 height 11
click at [387, 46] on button "Next Next" at bounding box center [392, 49] width 35 height 11
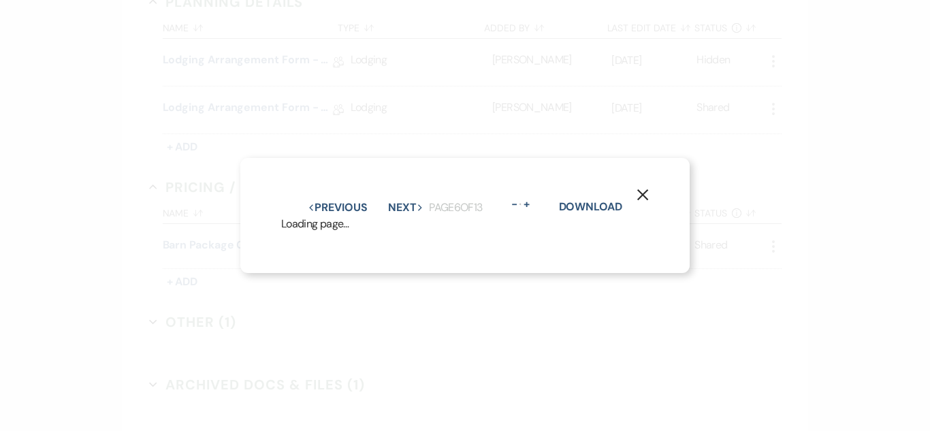
click at [388, 202] on button "Next Next" at bounding box center [405, 207] width 35 height 11
click at [387, 46] on div "X Previous Previous Next Next Page 7 of 13 - Zoom + Download Loading page…" at bounding box center [465, 215] width 930 height 431
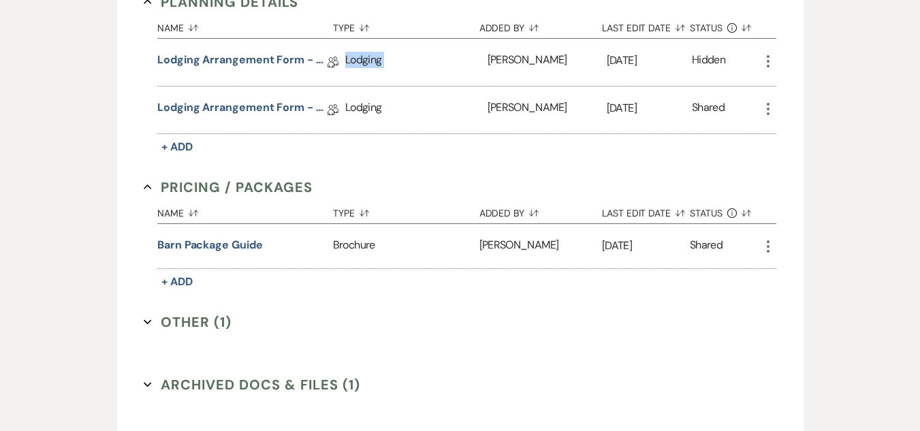
click at [387, 46] on div "Lodging" at bounding box center [416, 62] width 142 height 47
click at [248, 246] on button "Barn Package Guide" at bounding box center [210, 245] width 106 height 16
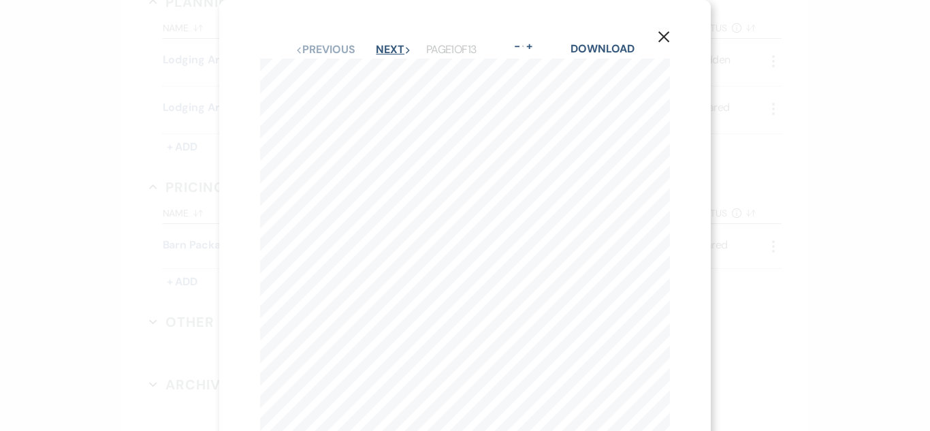
click at [389, 46] on button "Next Next" at bounding box center [393, 49] width 35 height 11
click at [389, 46] on button "Next Next" at bounding box center [392, 49] width 35 height 11
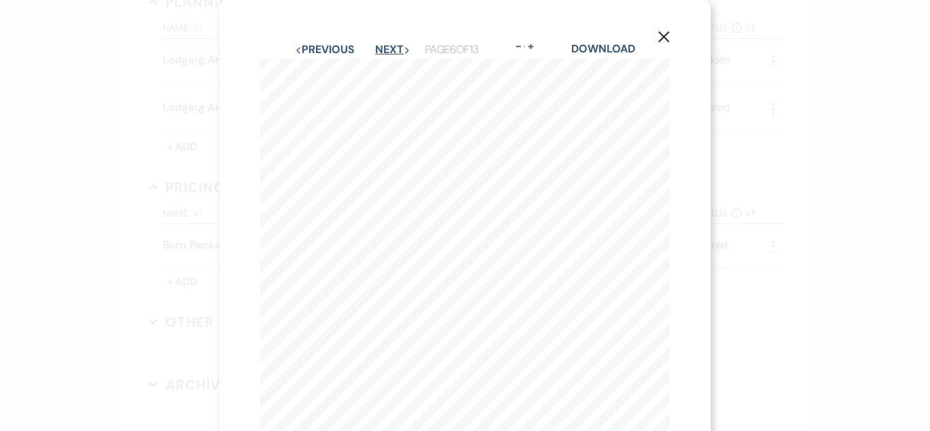
click at [389, 46] on button "Next Next" at bounding box center [392, 49] width 35 height 11
click at [389, 46] on button "Next Next" at bounding box center [393, 49] width 35 height 11
click at [389, 46] on button "Next Next" at bounding box center [392, 49] width 35 height 11
click at [389, 46] on button "Next Next" at bounding box center [391, 49] width 35 height 11
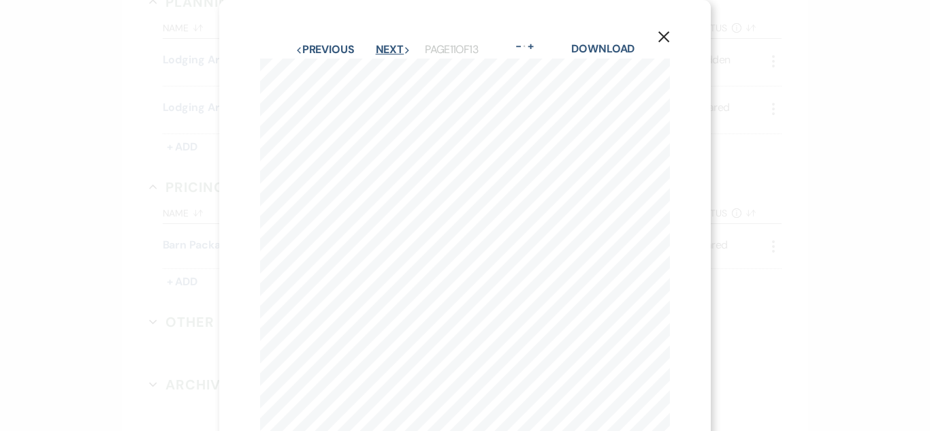
click at [389, 46] on button "Next Next" at bounding box center [393, 49] width 35 height 11
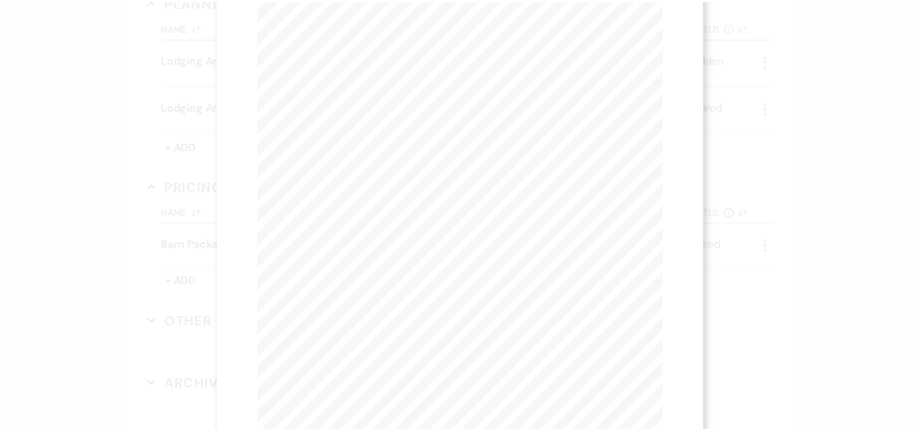
scroll to position [0, 0]
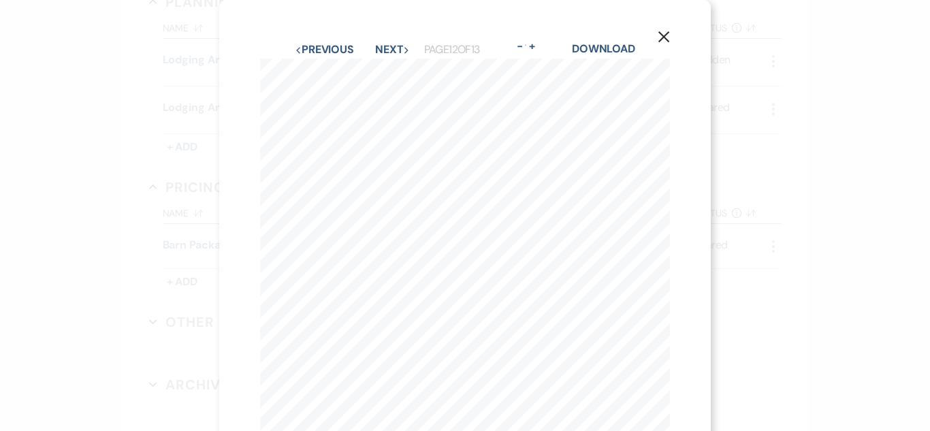
click at [665, 37] on use "button" at bounding box center [663, 36] width 11 height 11
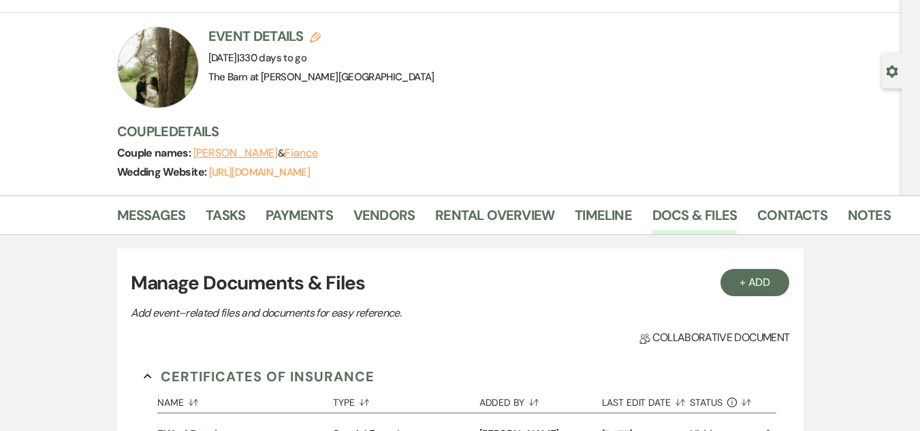
scroll to position [54, 0]
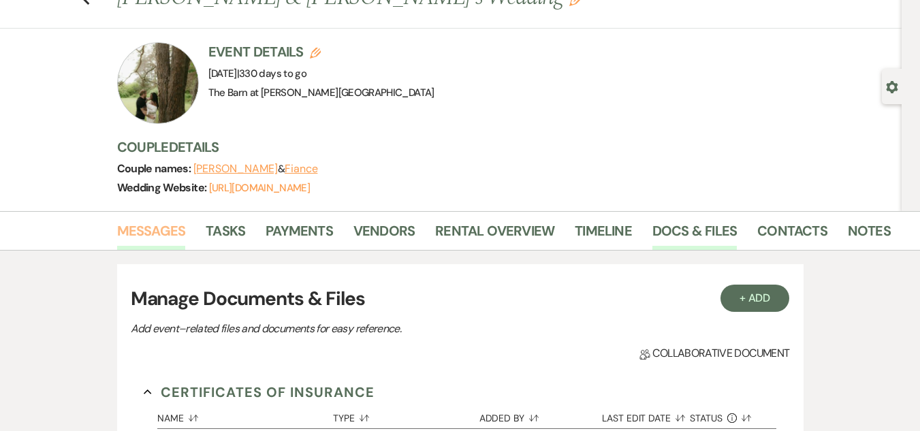
drag, startPoint x: 170, startPoint y: 231, endPoint x: 182, endPoint y: 227, distance: 12.1
click at [170, 231] on link "Messages" at bounding box center [151, 235] width 69 height 30
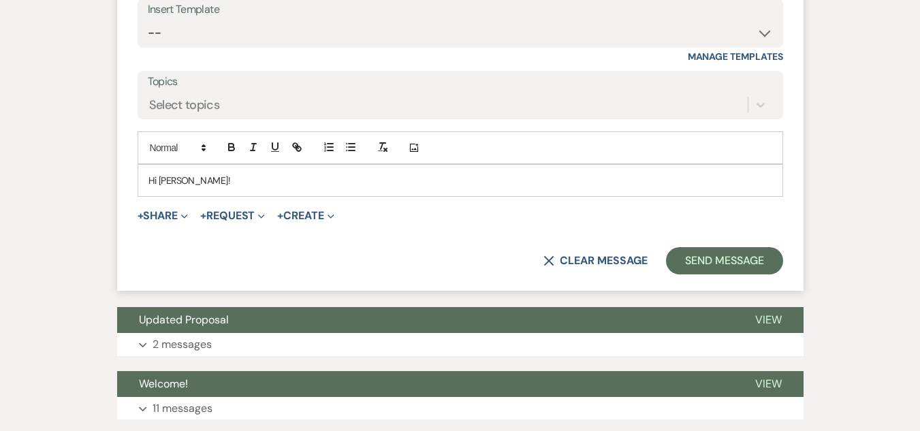
scroll to position [1354, 0]
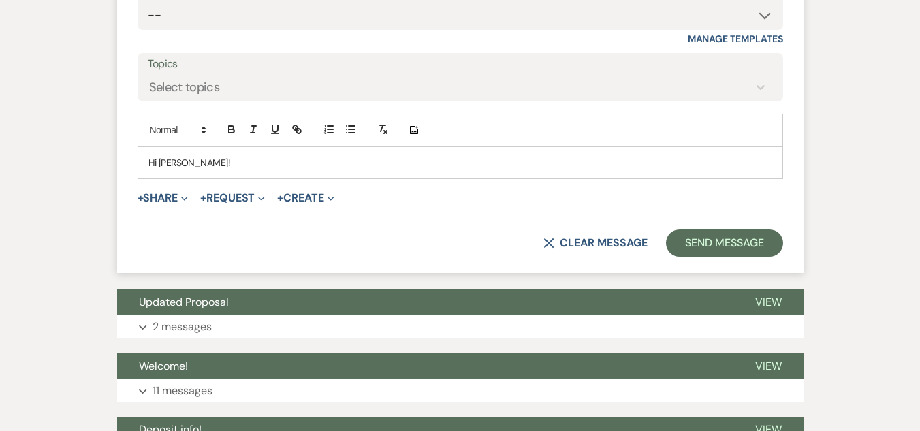
click at [370, 166] on p "Hi [PERSON_NAME]!" at bounding box center [460, 162] width 624 height 15
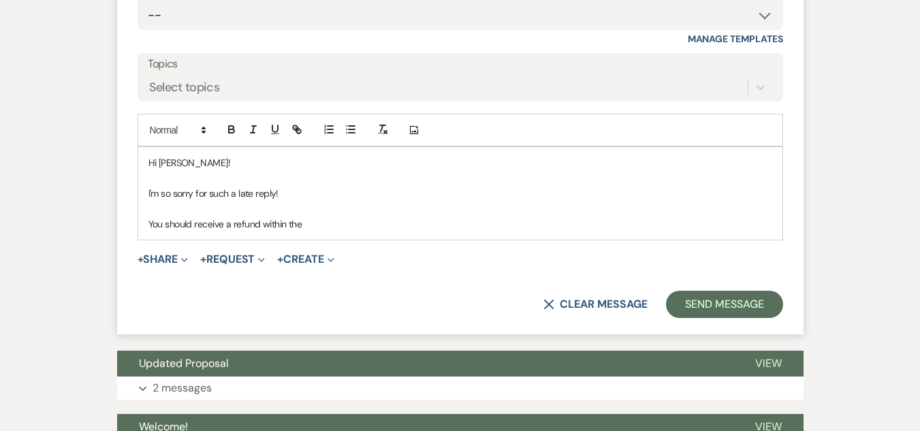
click at [320, 223] on p "You should receive a refund within the" at bounding box center [460, 223] width 624 height 15
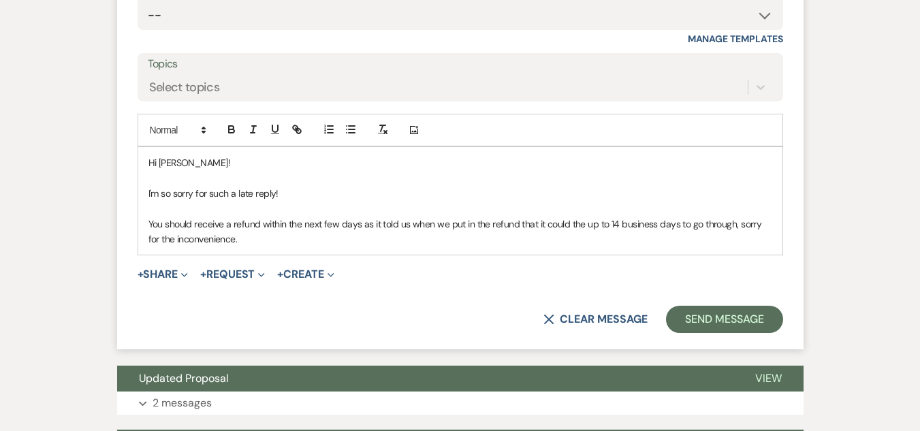
click at [262, 237] on p "You should receive a refund within the next few days as it told us when we put …" at bounding box center [460, 231] width 624 height 31
click at [736, 227] on p "You should receive a refund within the next few days as it told us when we put …" at bounding box center [460, 231] width 624 height 31
click at [713, 243] on p "You should receive a refund within the next few days as it told us when we put …" at bounding box center [460, 231] width 624 height 31
click at [462, 221] on p "You should receive a refund within the next few days as it told us when we put …" at bounding box center [460, 231] width 624 height 31
click at [534, 223] on p "You should receive a refund within the next few days as it told us when we proc…" at bounding box center [460, 231] width 624 height 31
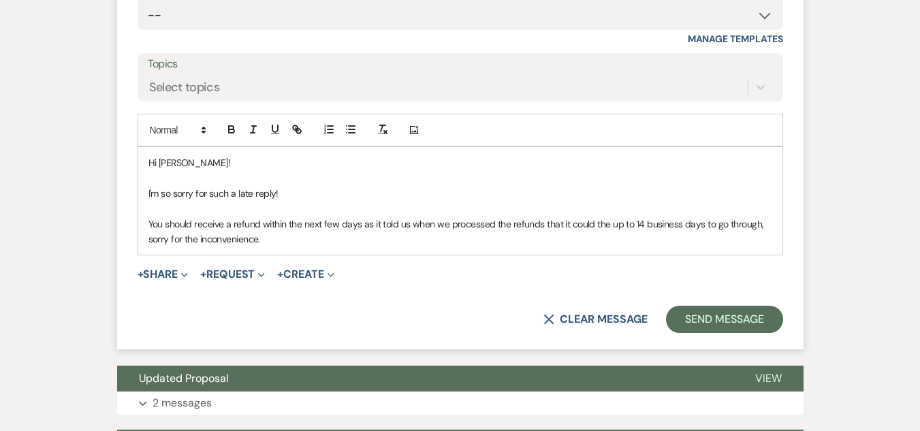
click at [537, 250] on div "Hi [PERSON_NAME]! I'm so sorry for such a late reply! You should receive a refu…" at bounding box center [460, 201] width 644 height 108
click at [606, 223] on p "You should receive a refund within the next few days as it told us when we proc…" at bounding box center [460, 231] width 624 height 31
click at [613, 245] on p "You should receive a refund within the next few days as it told us when we proc…" at bounding box center [460, 231] width 624 height 31
click at [643, 226] on p "You should receive a refund within the next few days as it told us when we proc…" at bounding box center [460, 231] width 624 height 31
click at [646, 249] on div "Hi [PERSON_NAME]! I'm so sorry for such a late reply! You should receive a refu…" at bounding box center [460, 201] width 644 height 108
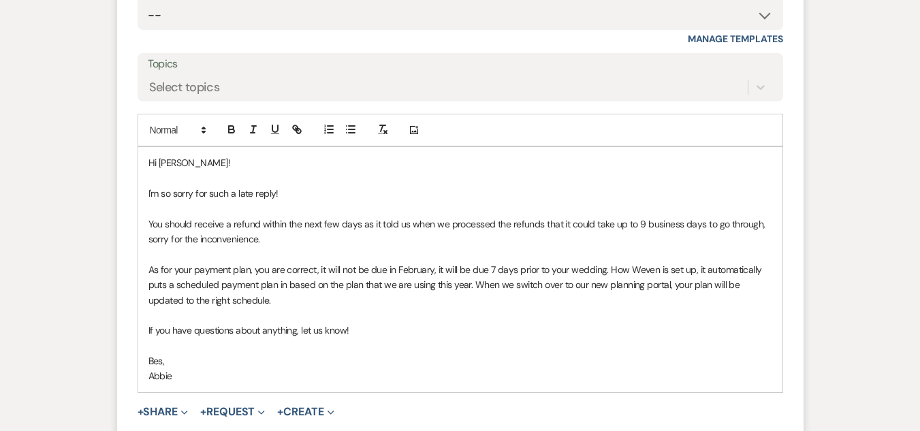
click at [146, 223] on div "Hi [PERSON_NAME]! I'm so sorry for such a late reply! You should receive a refu…" at bounding box center [460, 269] width 644 height 245
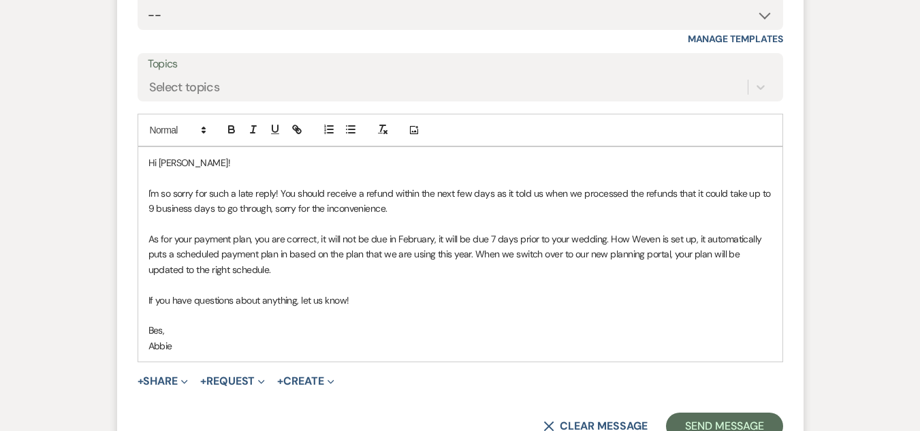
click at [275, 193] on p "I'm so sorry for such a late reply! You should receive a refund within the next…" at bounding box center [460, 201] width 624 height 31
click at [316, 194] on p "I'm so sorry for such a late reply, this week has been extremely busy! You shou…" at bounding box center [460, 201] width 624 height 31
click at [297, 189] on p "I'm so sorry for such a late reply, this weekend has been extremely busy! You s…" at bounding box center [460, 201] width 624 height 31
click at [334, 190] on p "I'm so sorry for such a late reply, this weekend has been extremely busy! You s…" at bounding box center [460, 201] width 624 height 31
click at [569, 211] on p "I'm so sorry for such a late reply, this week has been extremely busy! You shou…" at bounding box center [460, 201] width 624 height 31
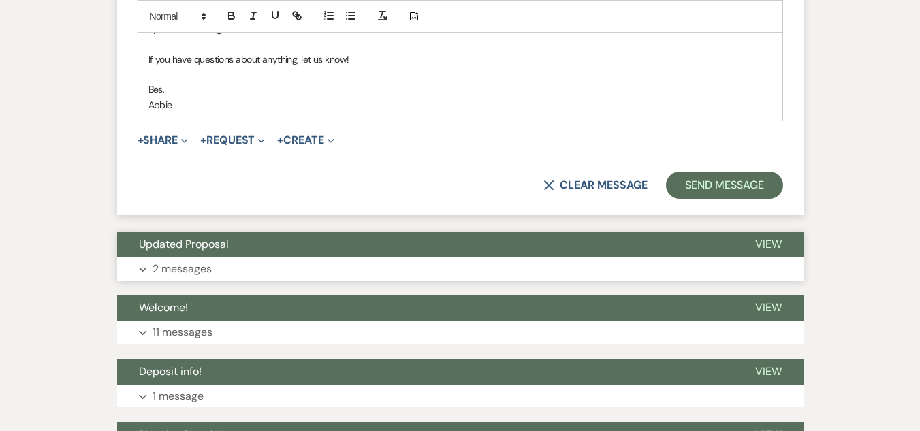
scroll to position [1558, 0]
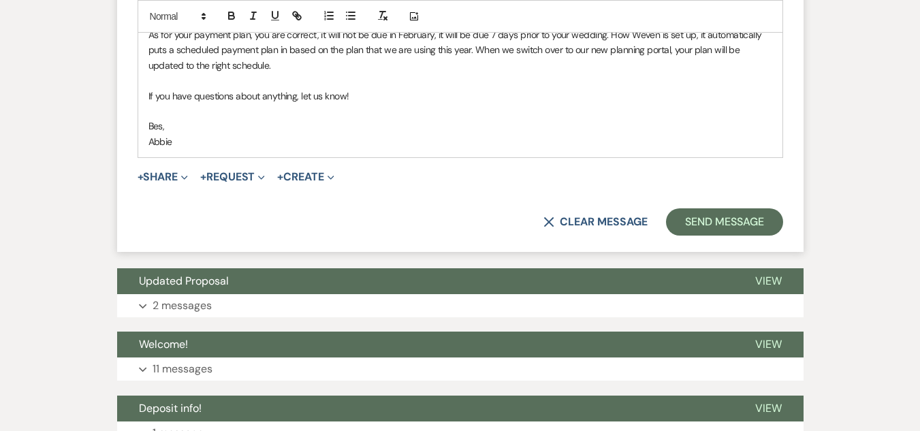
click at [165, 129] on p "Bes," at bounding box center [460, 125] width 624 height 15
click at [286, 150] on div "Hi [PERSON_NAME]! I'm so sorry for such a late reply, this week has been extrem…" at bounding box center [460, 50] width 644 height 214
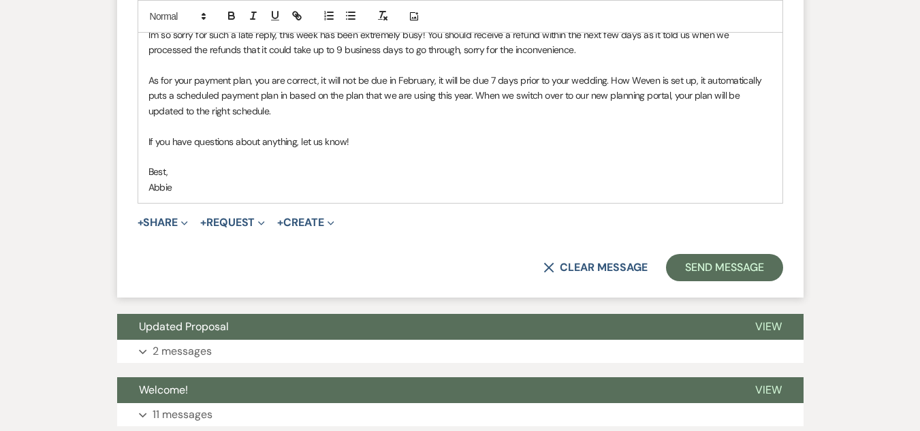
scroll to position [1490, 0]
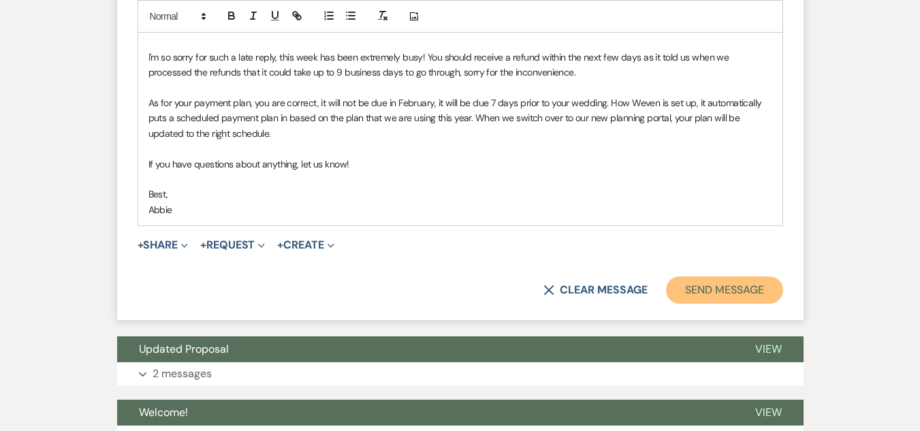
click at [711, 287] on button "Send Message" at bounding box center [724, 289] width 116 height 27
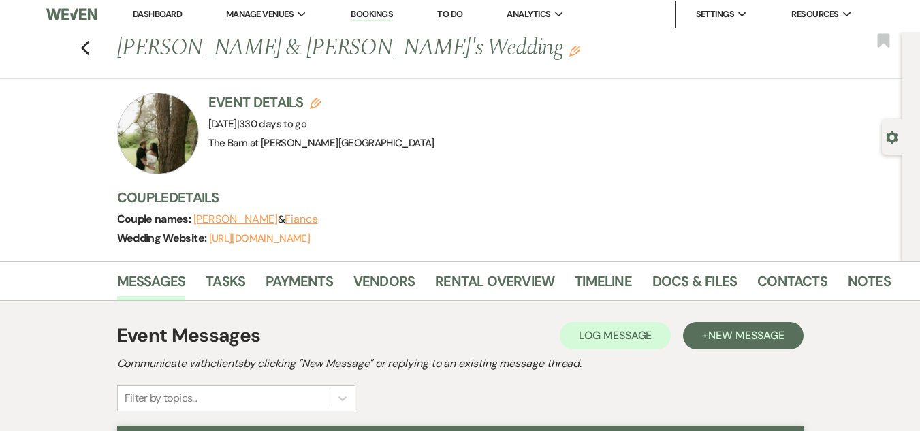
scroll to position [0, 0]
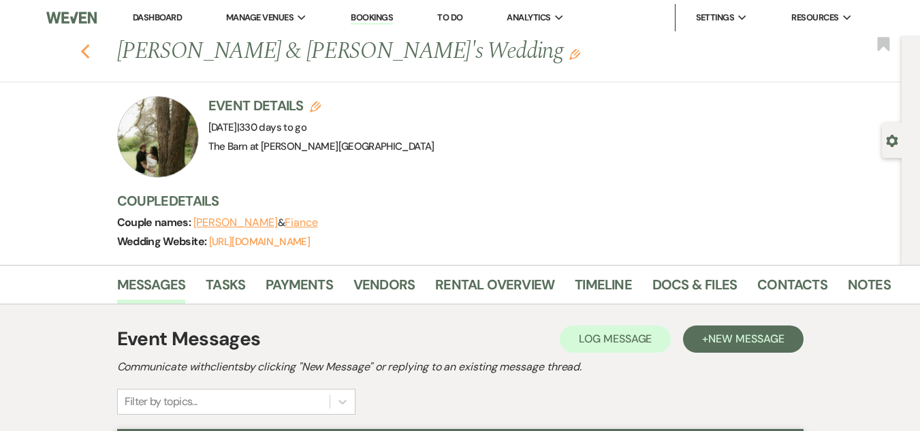
click at [88, 53] on use "button" at bounding box center [84, 51] width 9 height 15
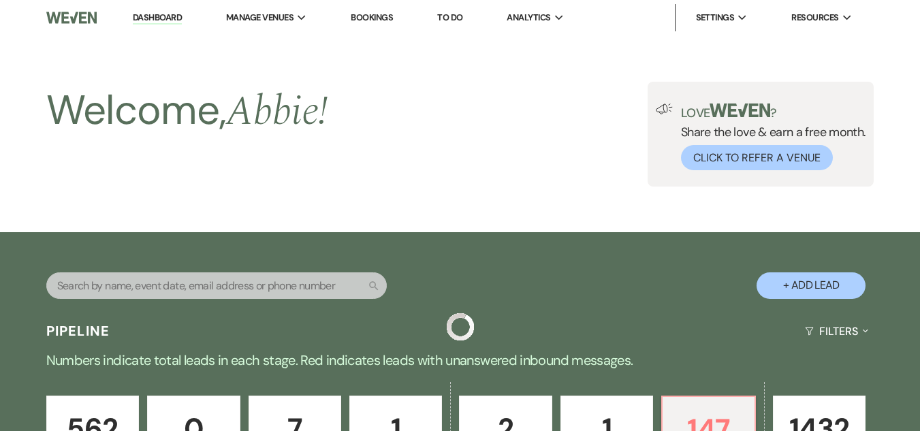
scroll to position [552, 0]
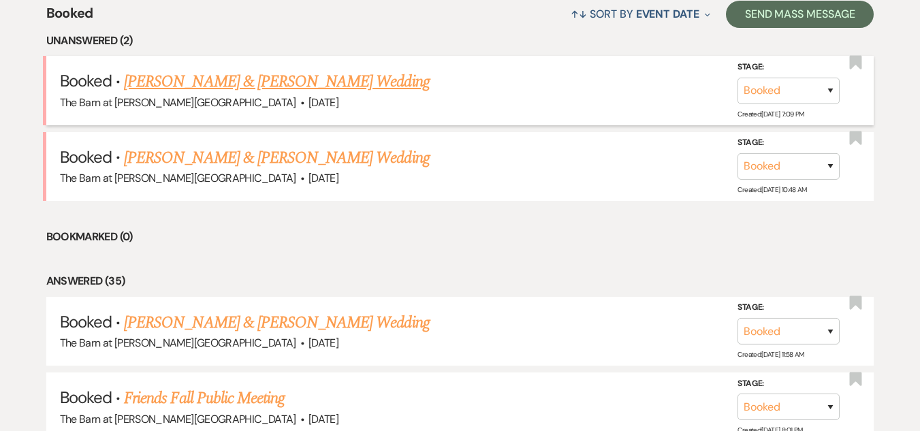
click at [266, 83] on link "[PERSON_NAME] & [PERSON_NAME] Wedding" at bounding box center [276, 81] width 305 height 25
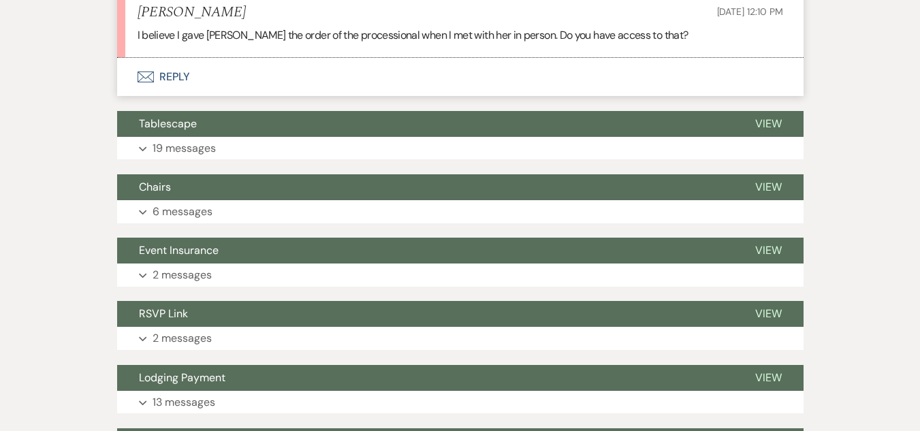
scroll to position [961, 0]
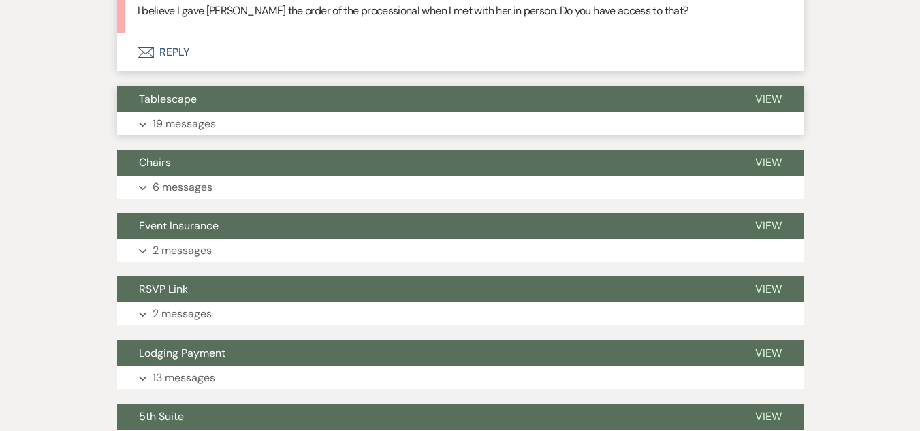
click at [260, 118] on button "Expand 19 messages" at bounding box center [460, 123] width 686 height 23
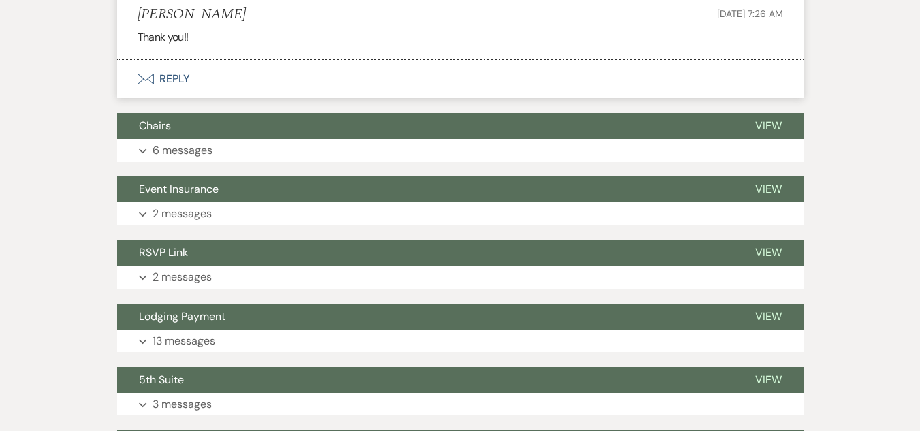
scroll to position [4501, 0]
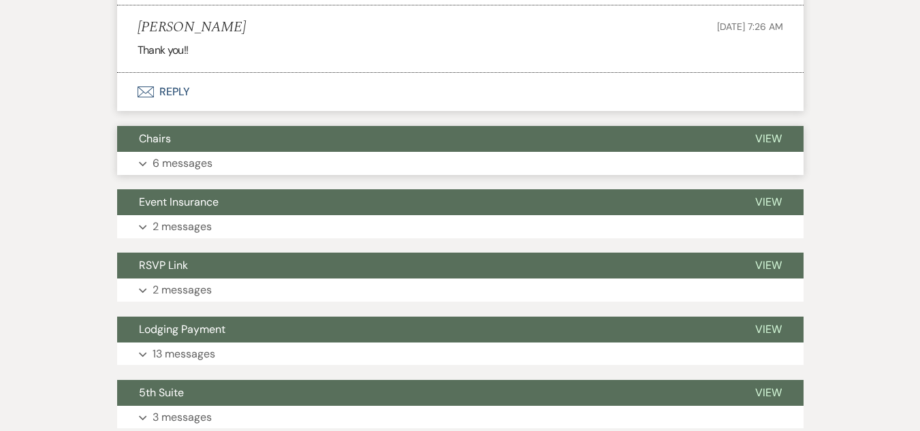
click at [293, 165] on button "Expand 6 messages" at bounding box center [460, 163] width 686 height 23
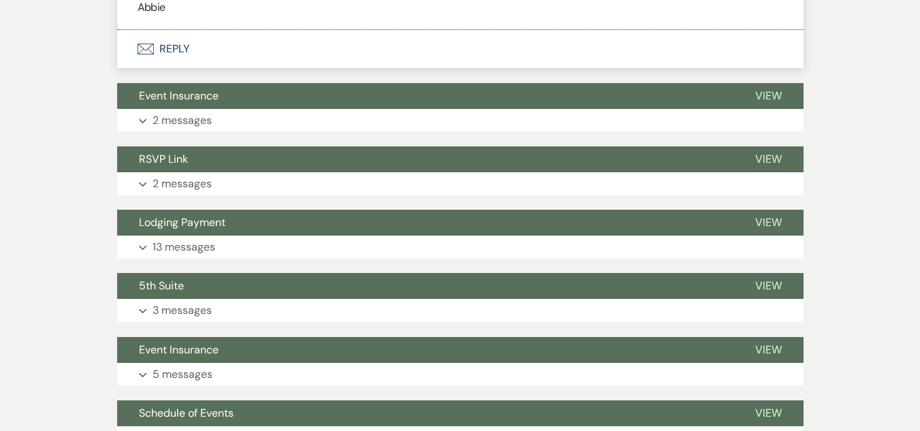
scroll to position [6067, 0]
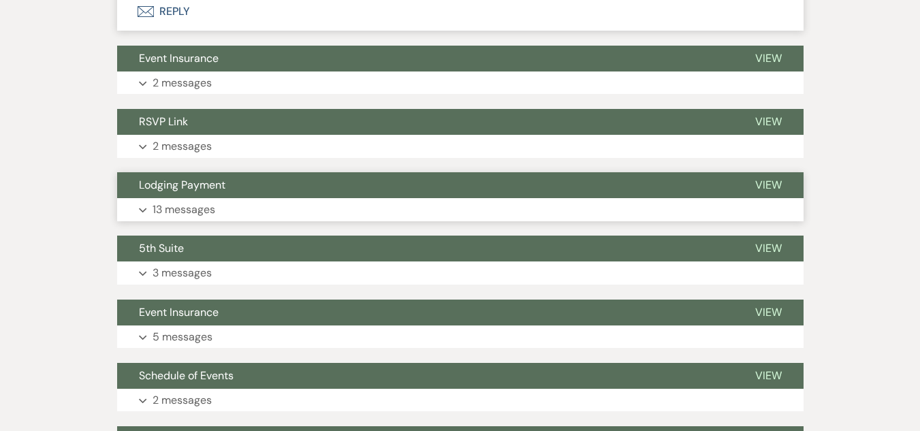
click at [302, 204] on button "Expand 13 messages" at bounding box center [460, 209] width 686 height 23
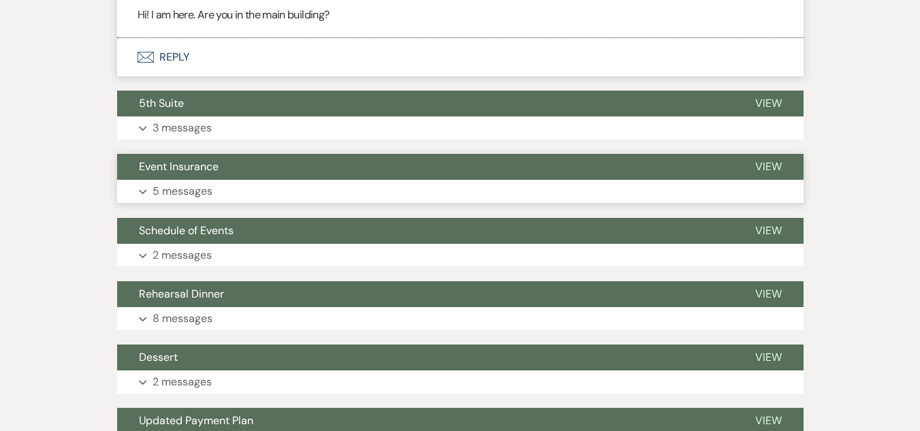
scroll to position [8247, 0]
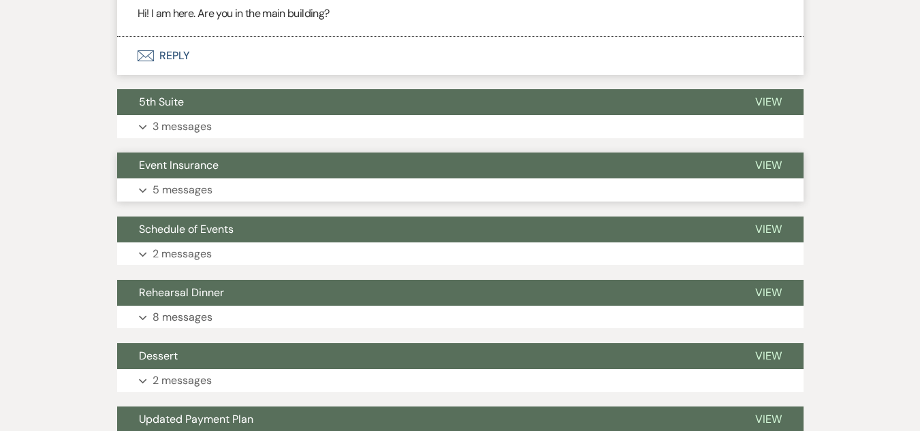
click at [308, 188] on button "Expand 5 messages" at bounding box center [460, 189] width 686 height 23
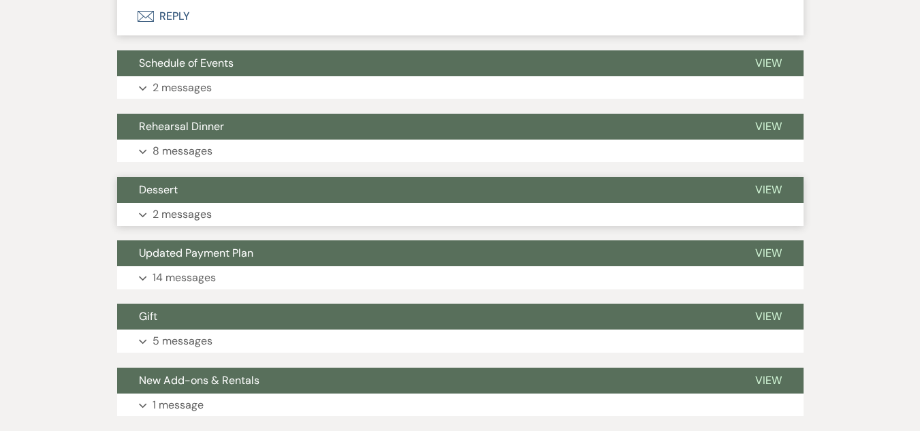
scroll to position [8996, 0]
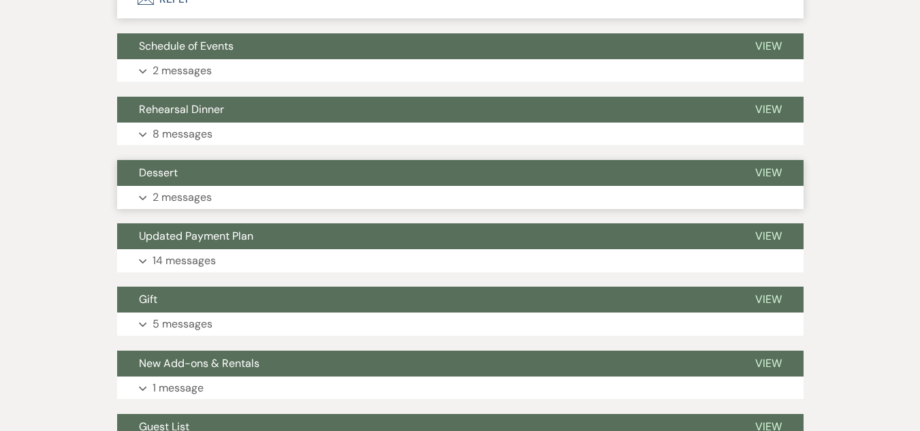
click at [312, 197] on button "Expand 2 messages" at bounding box center [460, 197] width 686 height 23
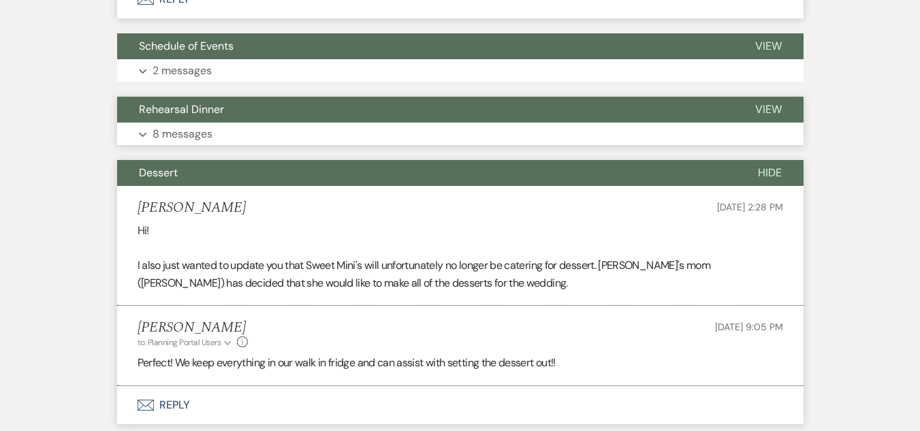
click at [351, 133] on button "Expand 8 messages" at bounding box center [460, 134] width 686 height 23
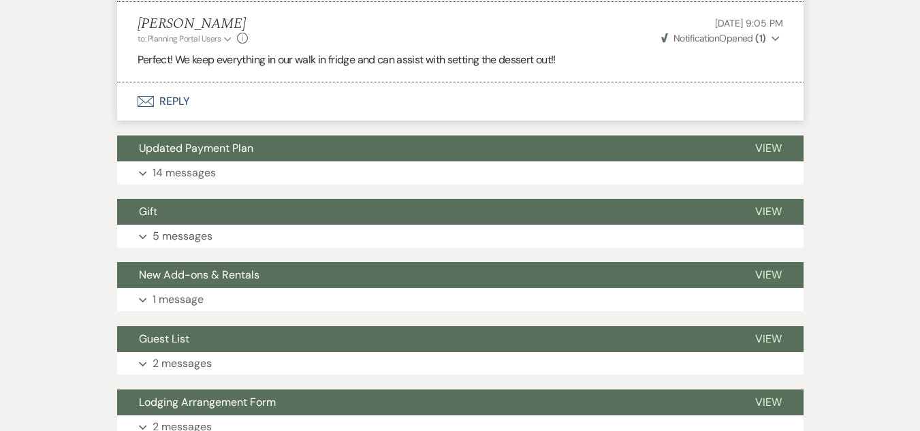
scroll to position [11107, 0]
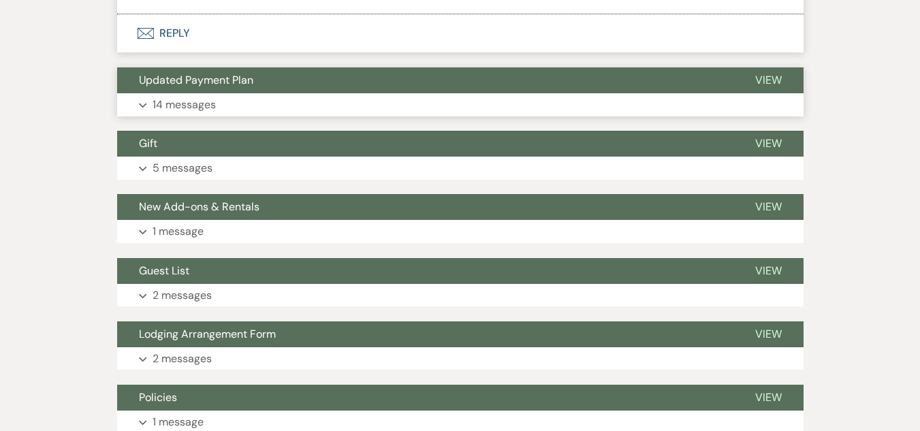
click at [364, 110] on button "Expand 14 messages" at bounding box center [460, 104] width 686 height 23
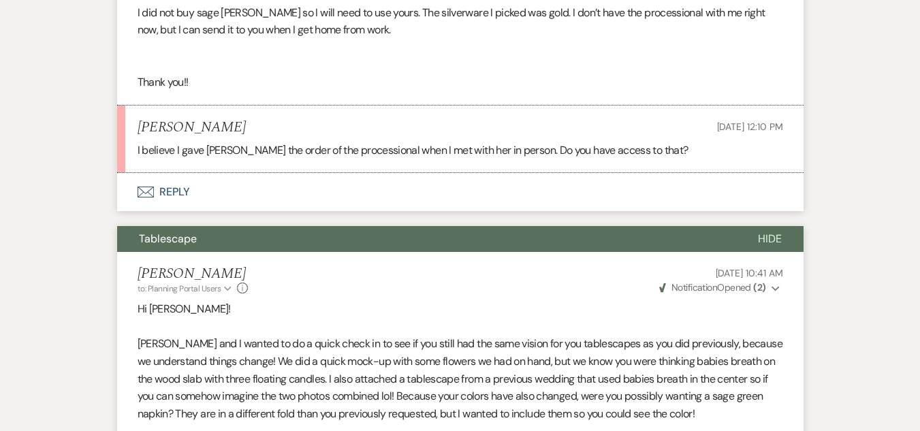
scroll to position [857, 0]
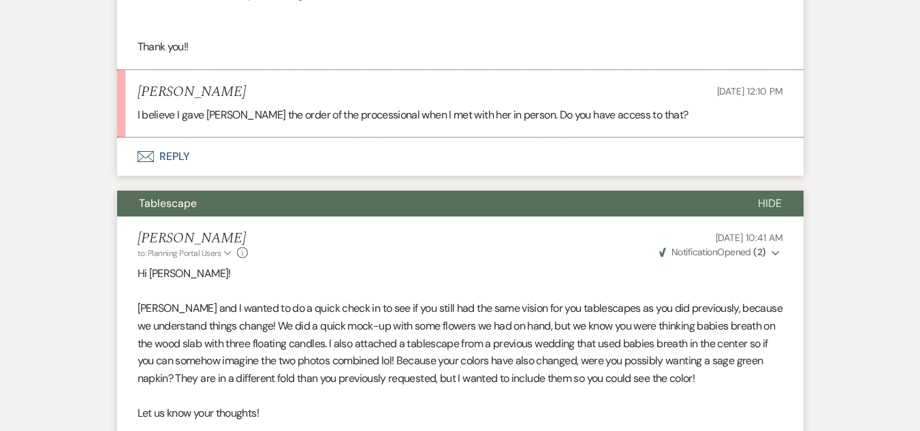
click at [159, 148] on button "Envelope Reply" at bounding box center [460, 157] width 686 height 38
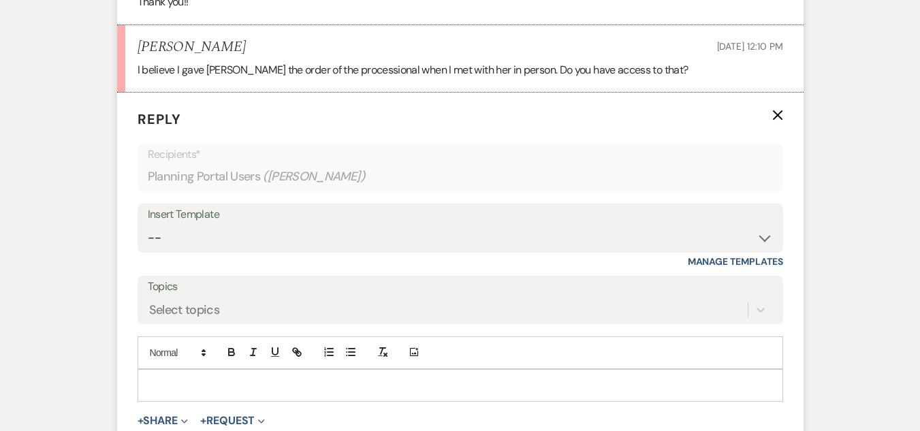
scroll to position [981, 0]
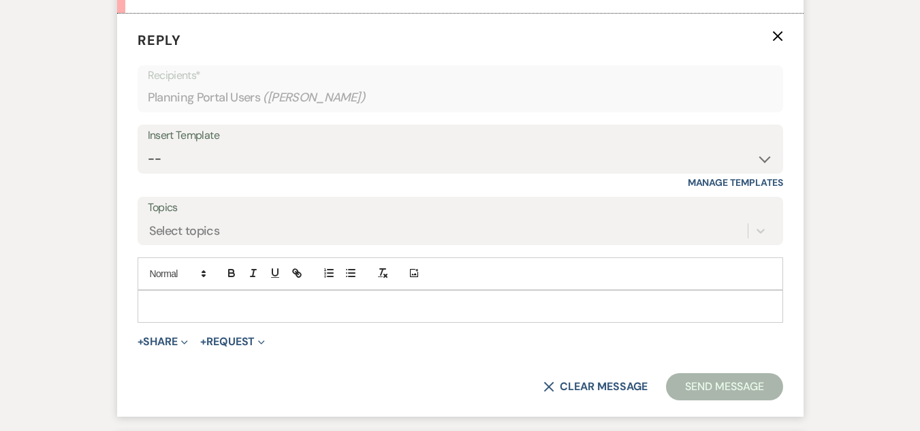
click at [376, 306] on p at bounding box center [460, 306] width 624 height 15
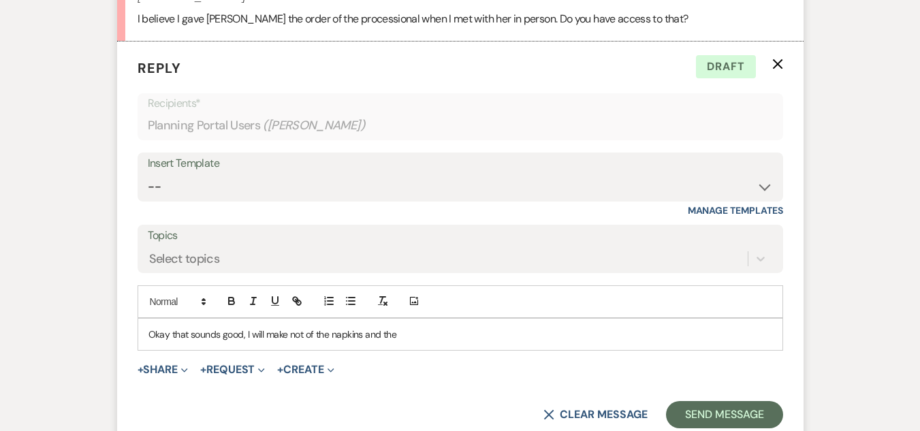
scroll to position [1021, 0]
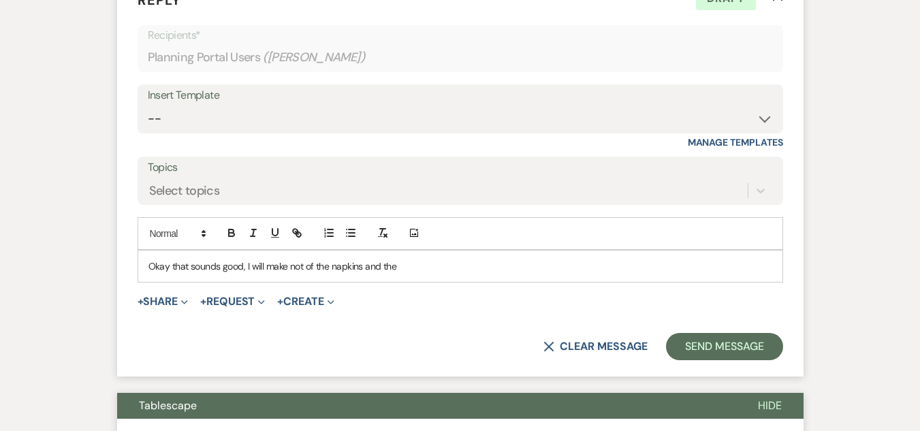
click at [302, 268] on p "Okay that sounds good, I will make not of the napkins and the" at bounding box center [460, 266] width 624 height 15
click at [434, 269] on p "Okay that sounds good, I will make note of the napkins and the" at bounding box center [460, 266] width 624 height 15
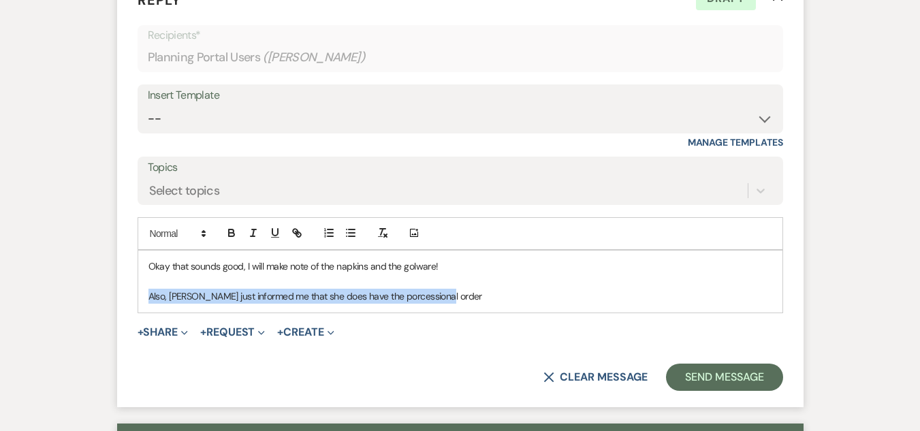
drag, startPoint x: 446, startPoint y: 295, endPoint x: 150, endPoint y: 300, distance: 295.5
click at [150, 300] on p "Also, [PERSON_NAME] just informed me that she does have the porcessional order" at bounding box center [460, 296] width 624 height 15
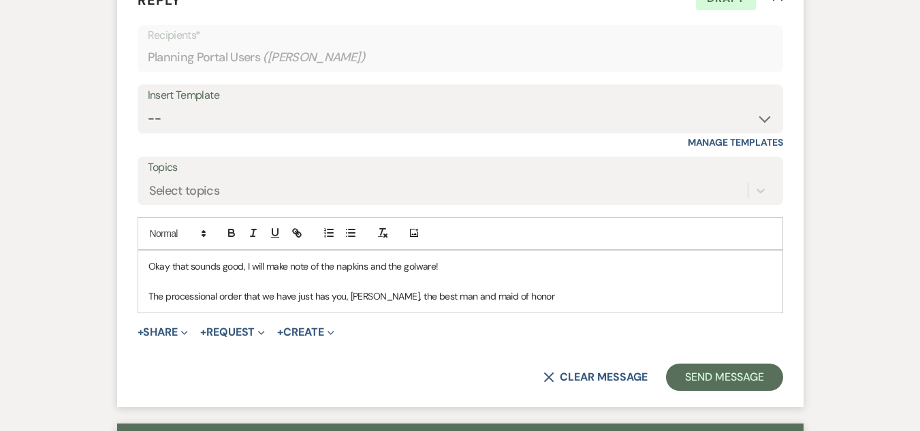
click at [517, 298] on p "The processional order that we have just has you, [PERSON_NAME], the best man a…" at bounding box center [460, 296] width 624 height 15
click at [258, 296] on p "The processional order that we have just has you, [PERSON_NAME], the best man a…" at bounding box center [460, 296] width 624 height 15
drag, startPoint x: 258, startPoint y: 296, endPoint x: 150, endPoint y: 296, distance: 107.6
click at [150, 296] on p "The processional order that we have just has you, [PERSON_NAME], the best man a…" at bounding box center [460, 296] width 624 height 15
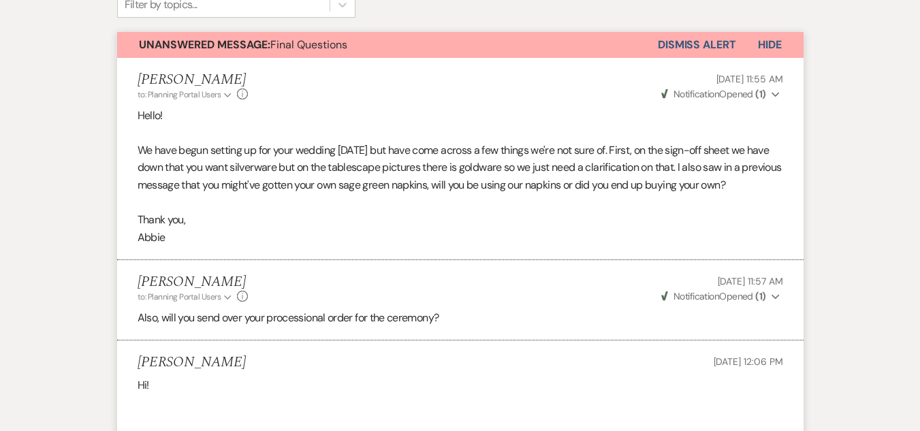
scroll to position [0, 0]
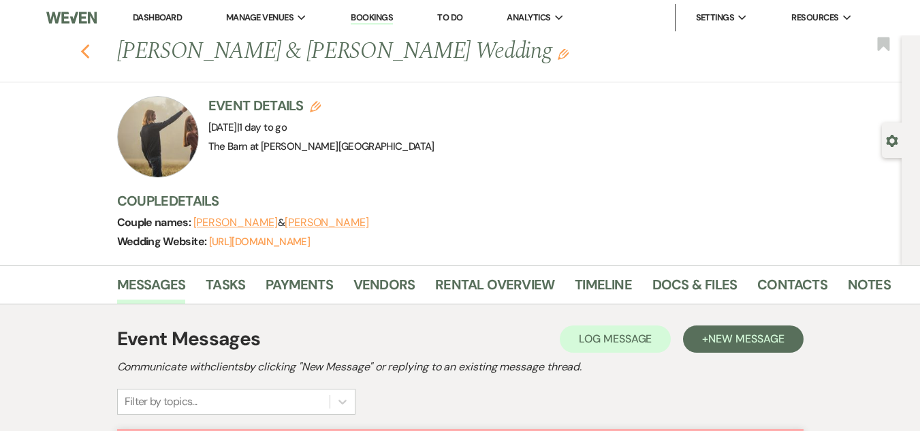
click at [91, 52] on icon "Previous" at bounding box center [85, 52] width 10 height 16
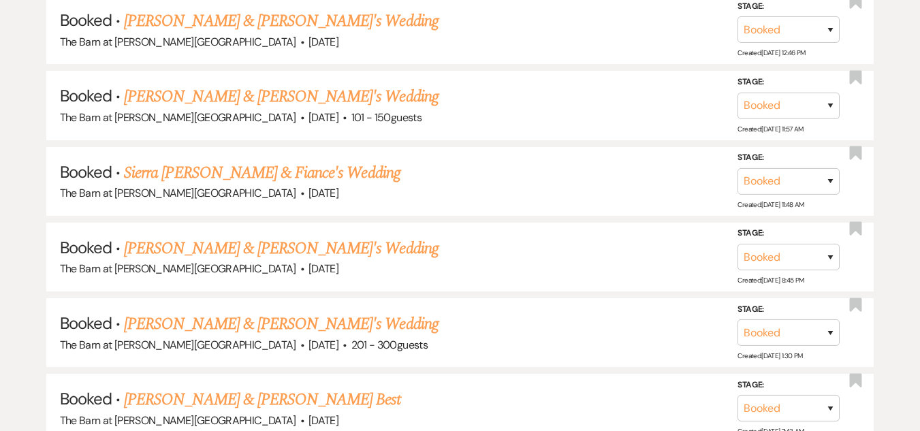
drag, startPoint x: 319, startPoint y: 311, endPoint x: 321, endPoint y: 302, distance: 9.1
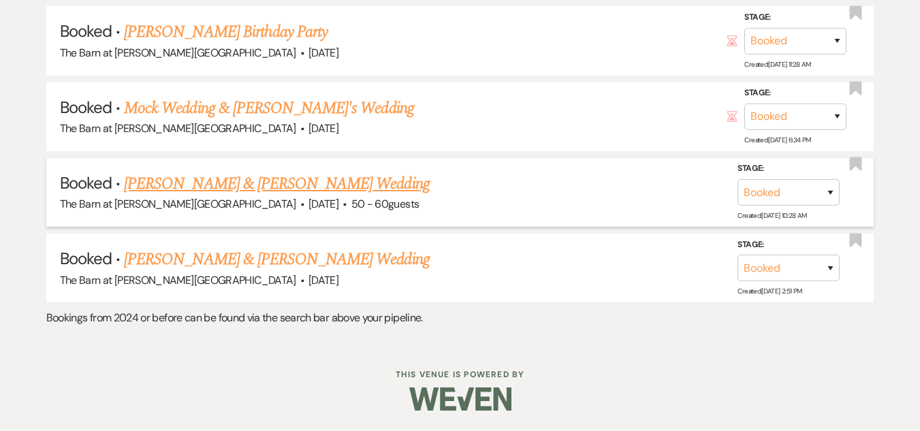
scroll to position [8284, 0]
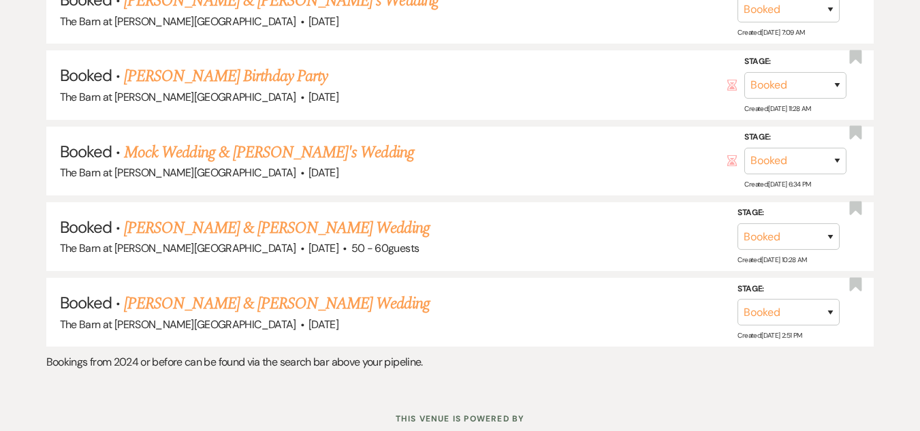
click at [198, 229] on link "[PERSON_NAME] & [PERSON_NAME] Wedding" at bounding box center [276, 228] width 305 height 25
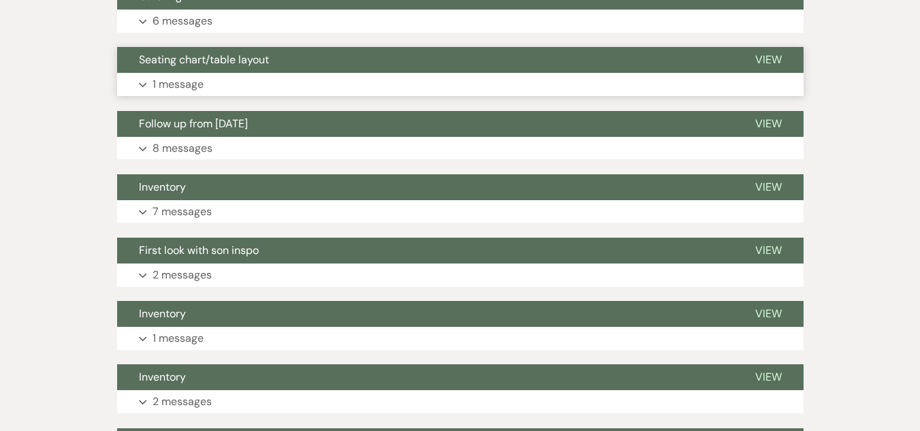
scroll to position [476, 0]
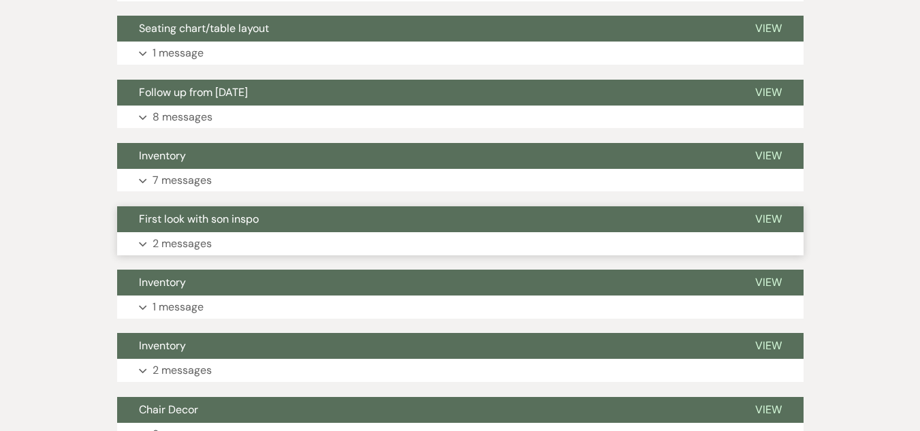
click at [190, 251] on p "2 messages" at bounding box center [181, 244] width 59 height 18
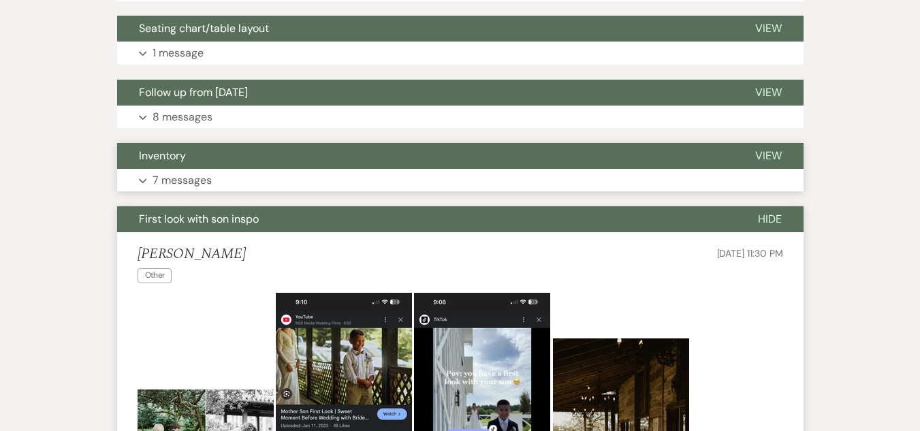
click at [199, 186] on p "7 messages" at bounding box center [181, 181] width 59 height 18
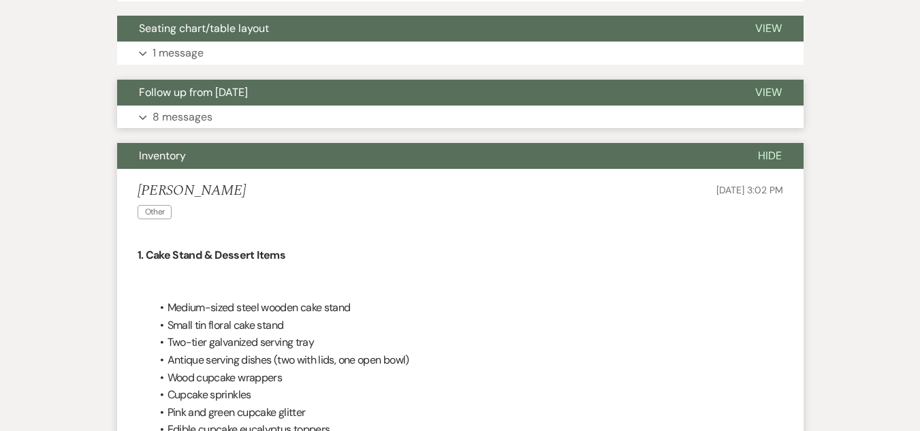
click at [181, 120] on p "8 messages" at bounding box center [182, 117] width 60 height 18
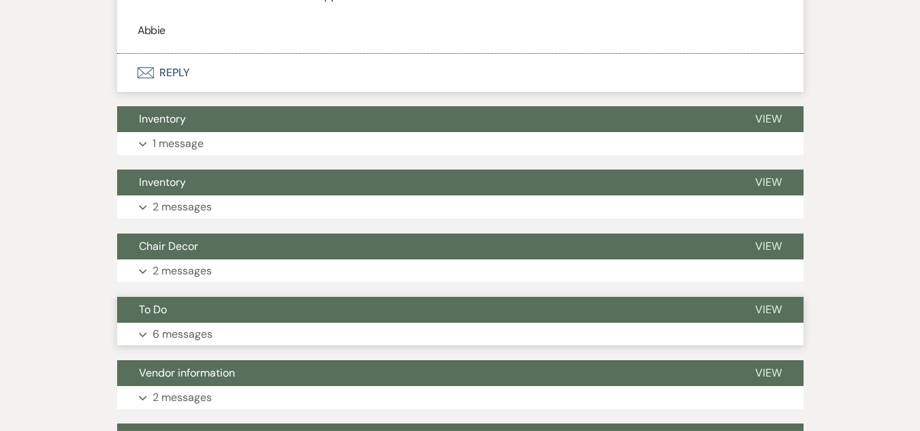
scroll to position [10551, 0]
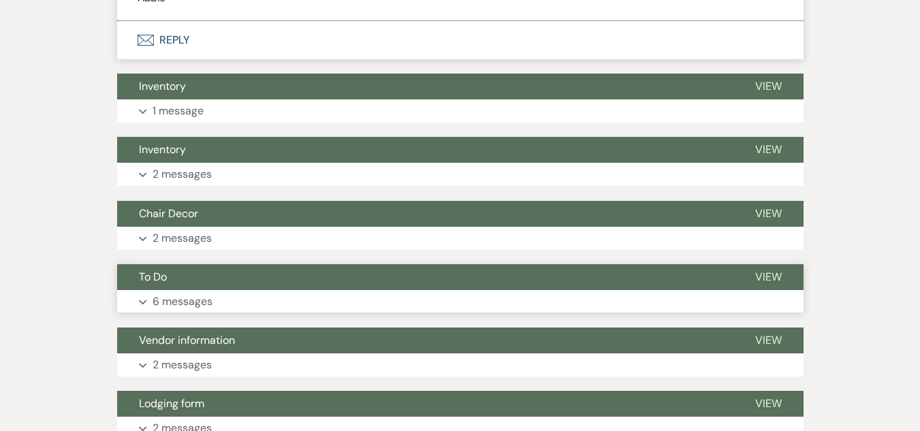
click at [176, 297] on p "6 messages" at bounding box center [182, 302] width 60 height 18
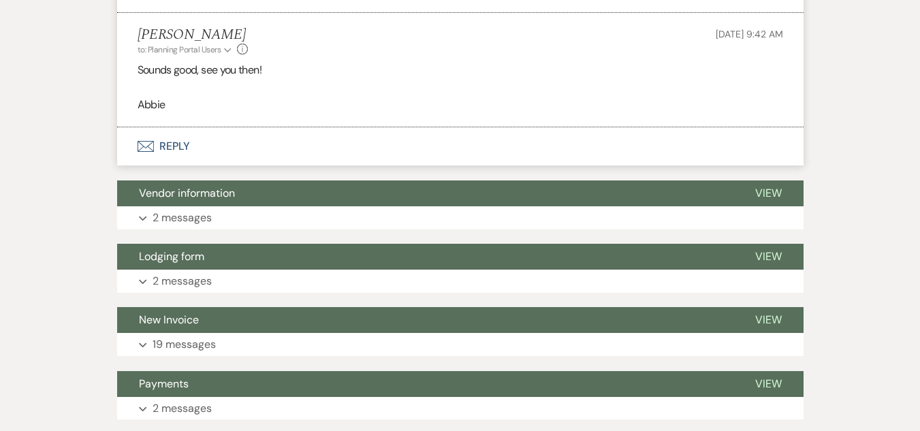
scroll to position [11505, 0]
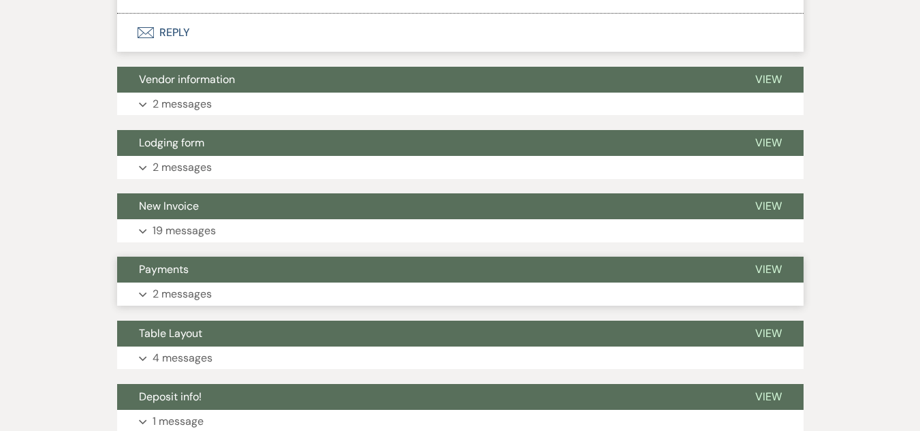
click at [169, 291] on p "2 messages" at bounding box center [181, 294] width 59 height 18
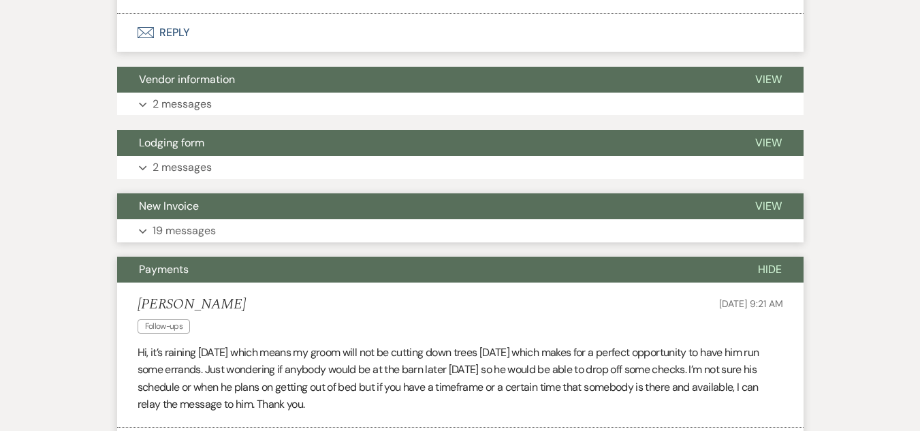
click at [196, 223] on p "19 messages" at bounding box center [183, 231] width 63 height 18
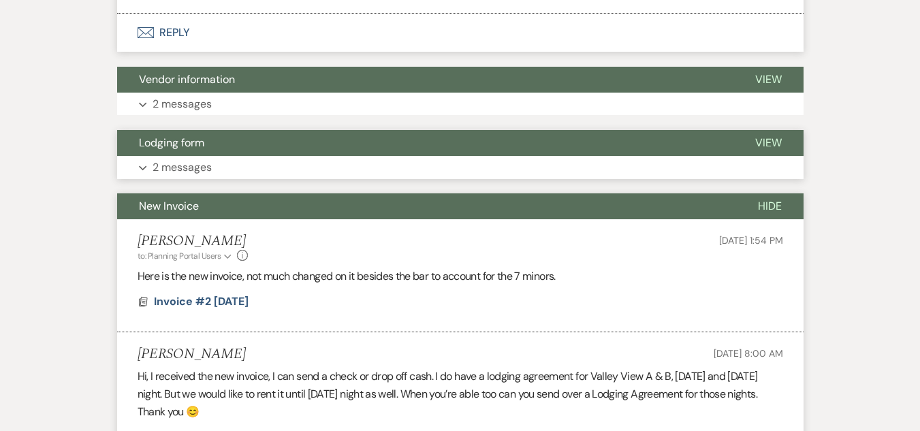
click at [189, 162] on p "2 messages" at bounding box center [181, 168] width 59 height 18
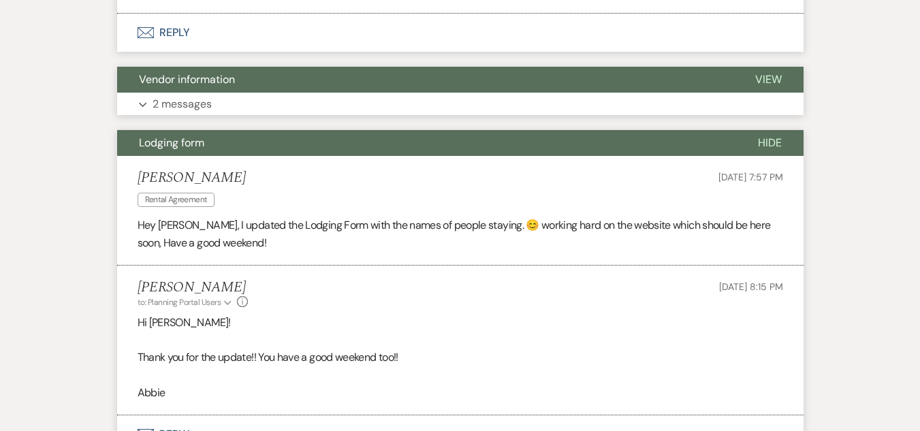
click at [200, 100] on p "2 messages" at bounding box center [181, 104] width 59 height 18
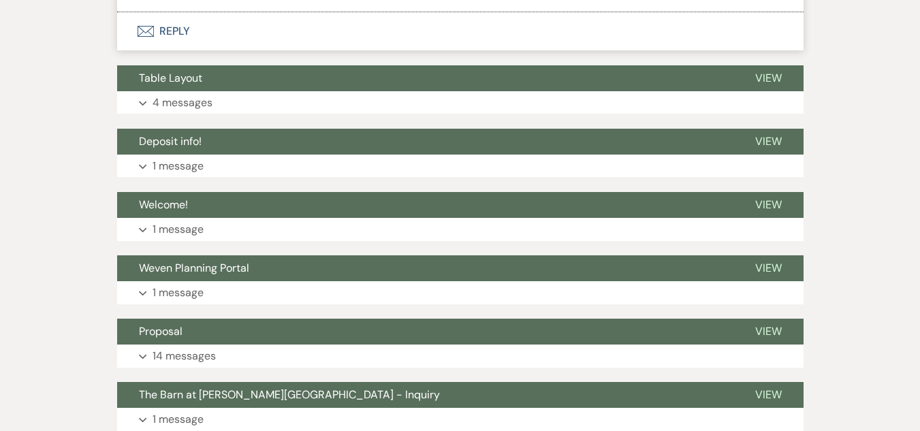
scroll to position [15249, 0]
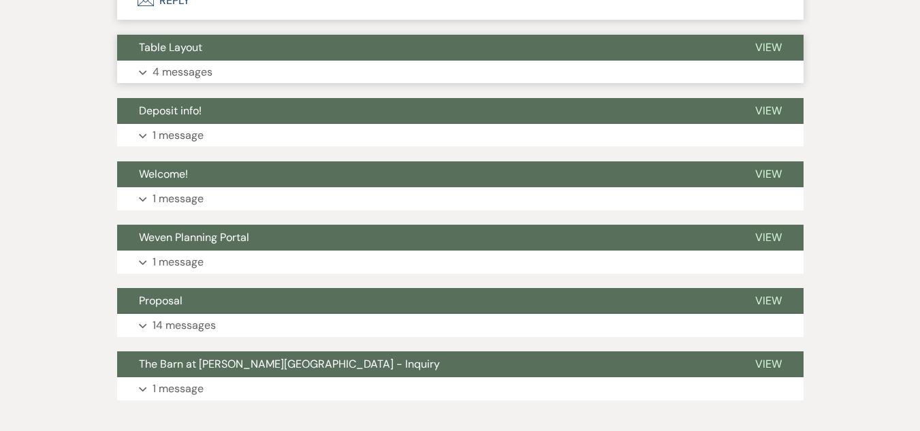
click at [210, 63] on button "Expand 4 messages" at bounding box center [460, 72] width 686 height 23
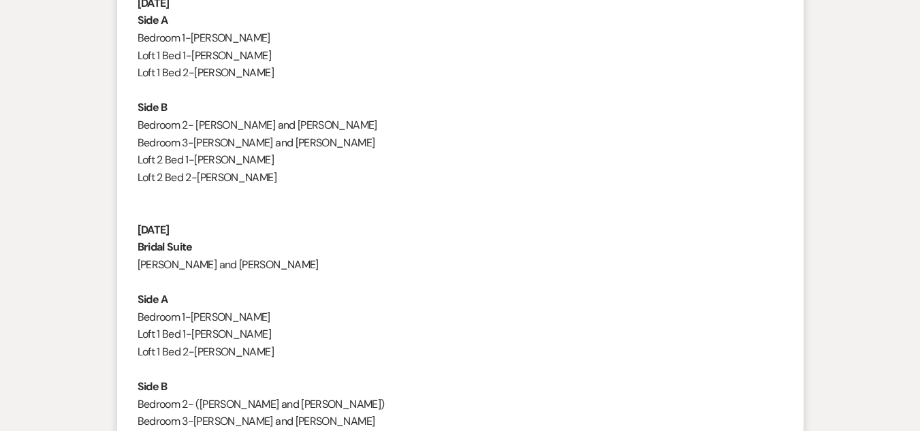
scroll to position [0, 0]
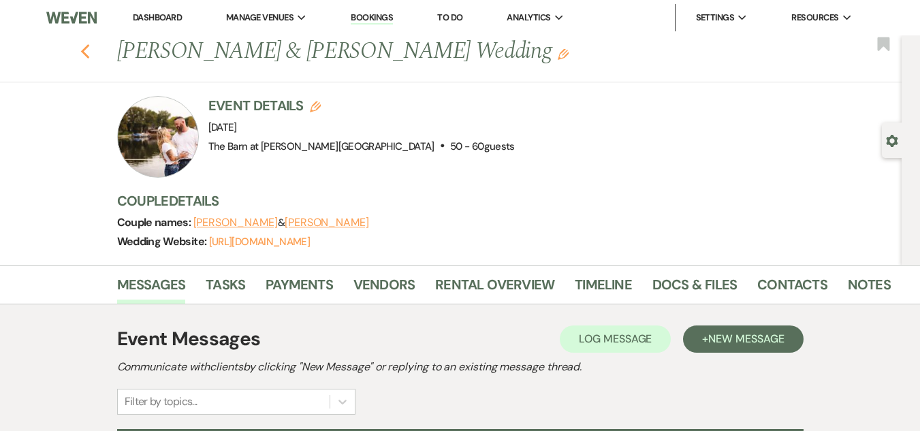
click at [88, 55] on icon "Previous" at bounding box center [85, 52] width 10 height 16
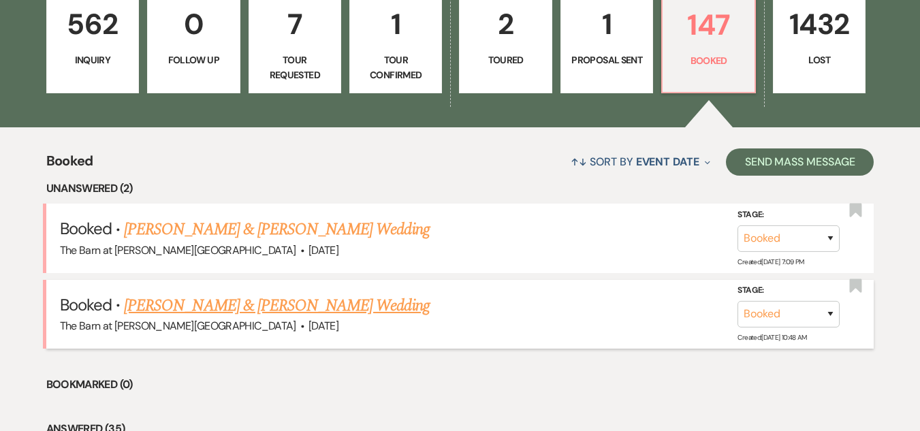
scroll to position [476, 0]
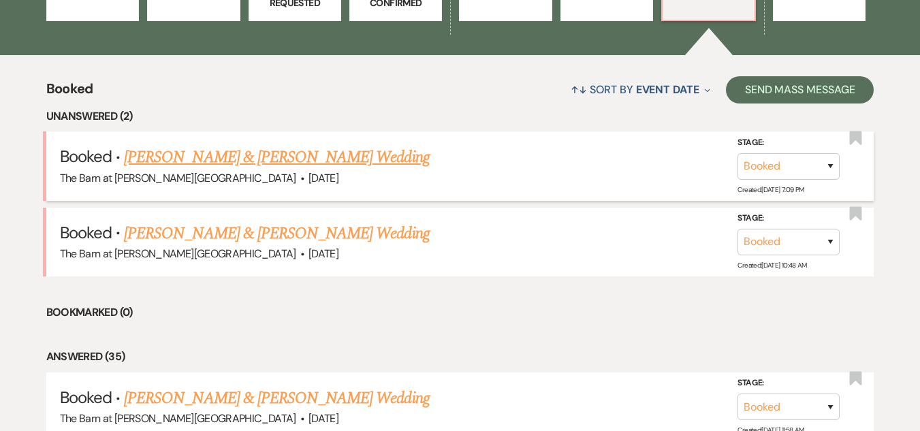
click at [267, 153] on link "[PERSON_NAME] & [PERSON_NAME] Wedding" at bounding box center [276, 157] width 305 height 25
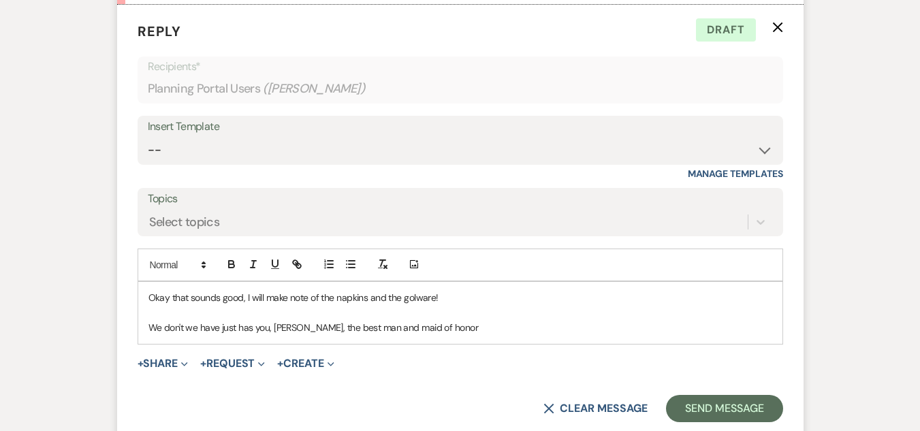
scroll to position [995, 0]
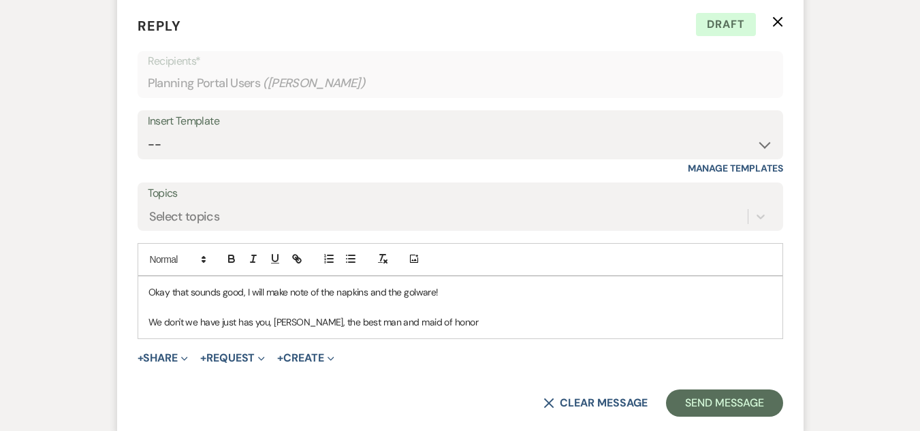
click at [186, 321] on p "We don't we have just has you, [PERSON_NAME], the best man and maid of honor" at bounding box center [460, 321] width 624 height 15
click at [305, 323] on p "We don't the official processional order, we have just has you, [PERSON_NAME], …" at bounding box center [460, 321] width 624 height 15
click at [303, 322] on p "We don't the official processional orderthe one we have just has you, [PERSON_N…" at bounding box center [460, 321] width 624 height 15
click at [375, 320] on p "We don't the official processional order, the one we have just has you, [PERSON…" at bounding box center [460, 321] width 624 height 15
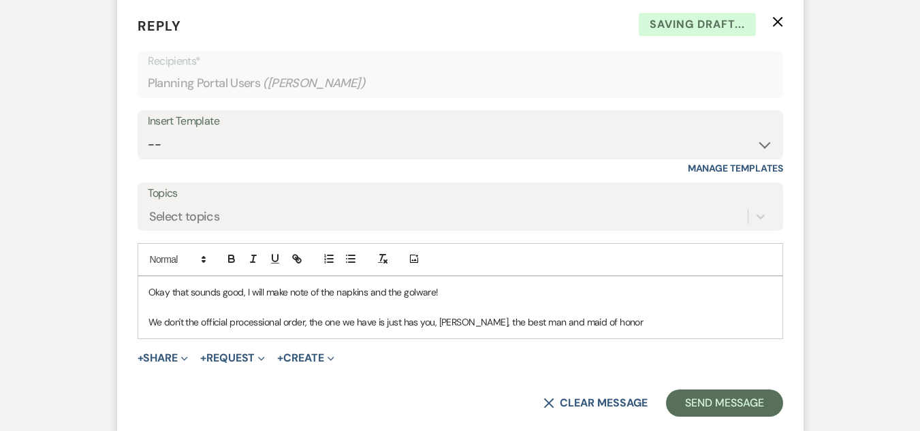
click at [624, 325] on p "We don't the official processional order, the one we have is just has you, [PER…" at bounding box center [460, 321] width 624 height 15
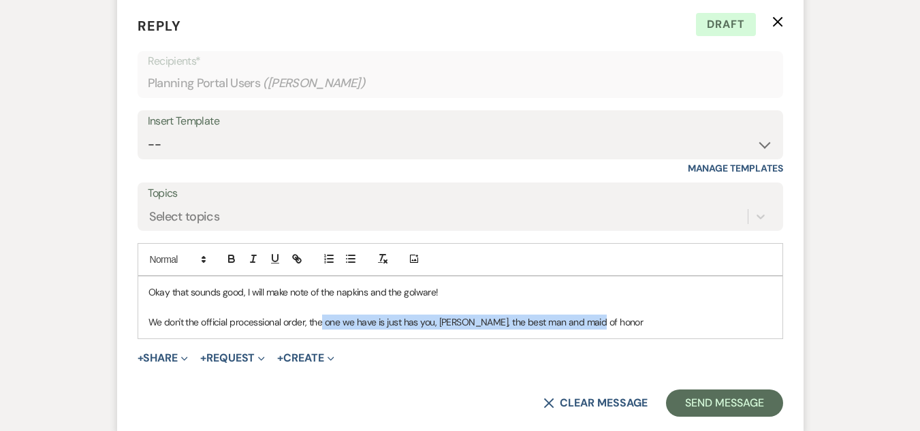
drag, startPoint x: 323, startPoint y: 325, endPoint x: 588, endPoint y: 317, distance: 264.9
click at [588, 317] on p "We don't the official processional order, the one we have is just has you, [PER…" at bounding box center [460, 321] width 624 height 15
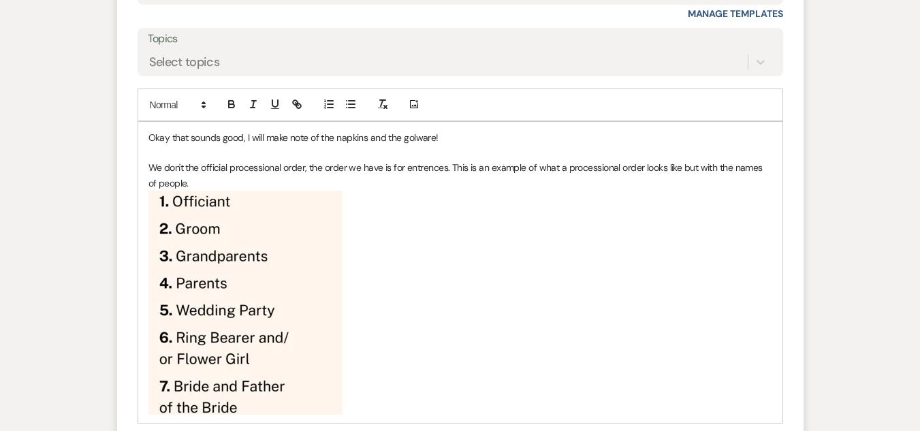
scroll to position [1199, 0]
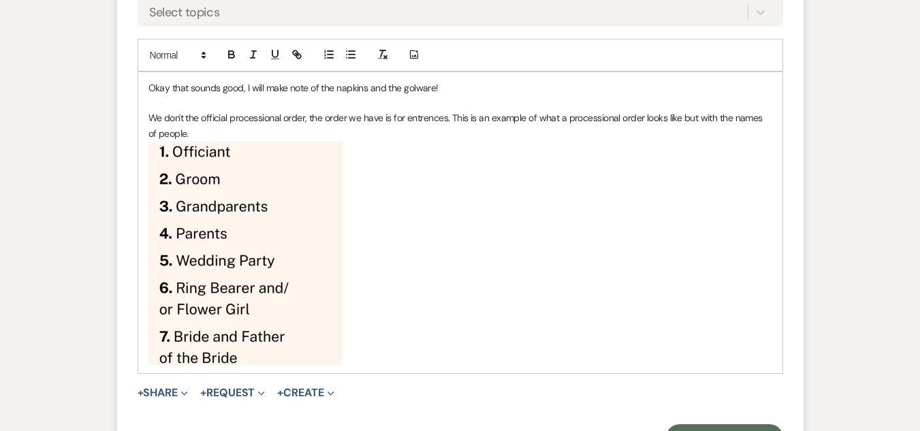
click at [290, 128] on p "We don't the official processional order, the order we have is for entrences. T…" at bounding box center [460, 125] width 624 height 31
click at [182, 116] on p "We don't the official processional order, the order we have is for entrances. T…" at bounding box center [460, 125] width 624 height 31
click at [414, 115] on p "We don't have the official processional order, the order we have is for entranc…" at bounding box center [460, 125] width 624 height 31
click at [277, 134] on p "We don't have the official processional order, the order we have is from [PERSO…" at bounding box center [460, 125] width 624 height 31
drag, startPoint x: 161, startPoint y: 152, endPoint x: 189, endPoint y: 176, distance: 36.6
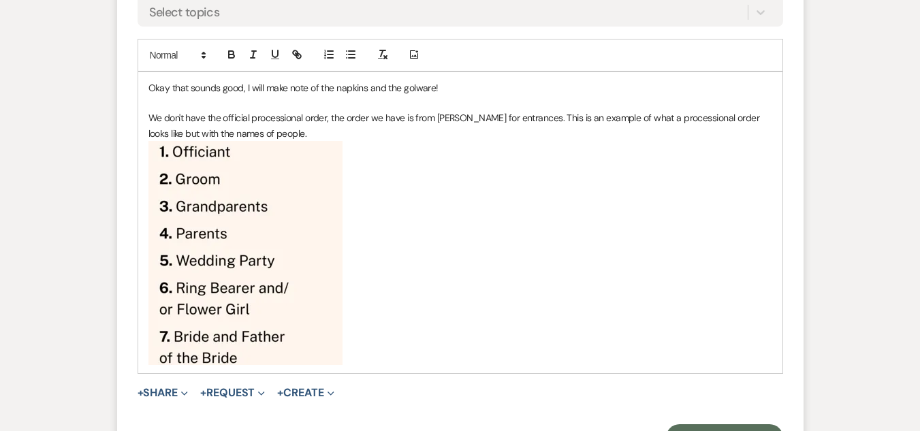
click at [189, 176] on img at bounding box center [245, 253] width 194 height 224
click at [270, 135] on p "We don't have the official processional order, the order we have is from [PERSO…" at bounding box center [460, 125] width 624 height 31
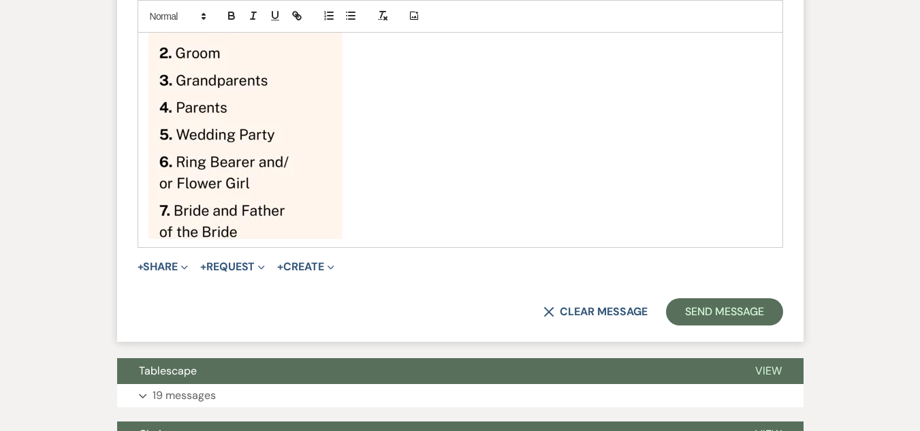
scroll to position [1336, 0]
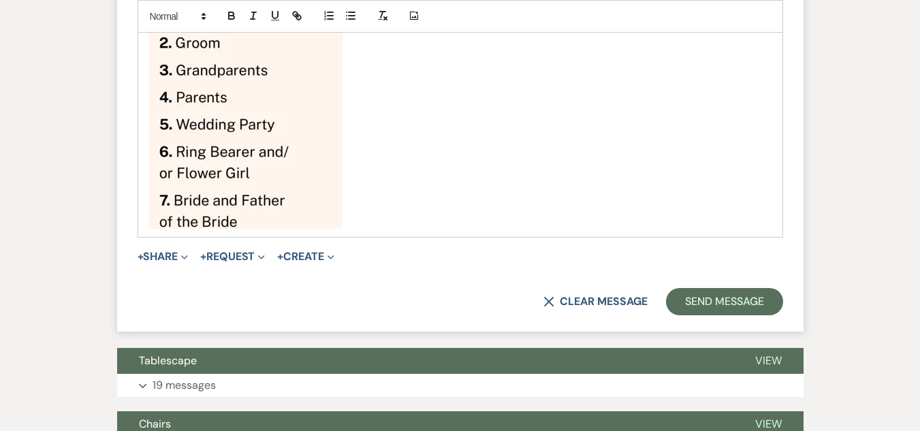
click at [357, 222] on p at bounding box center [460, 117] width 624 height 224
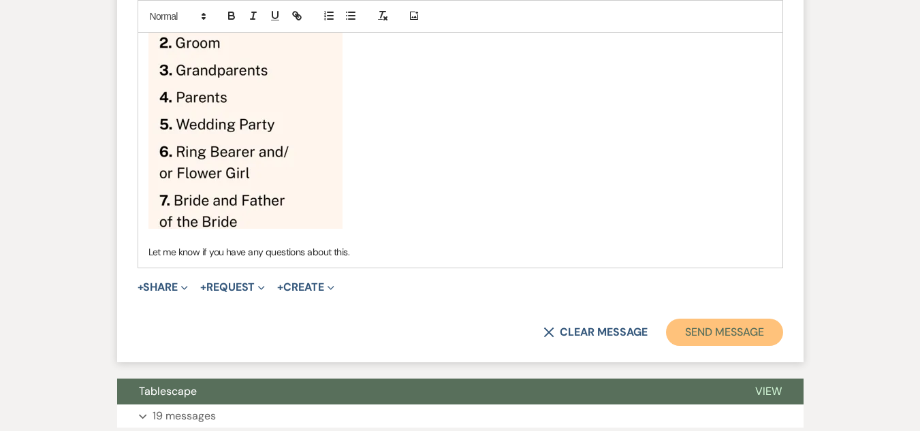
click at [760, 326] on button "Send Message" at bounding box center [724, 332] width 116 height 27
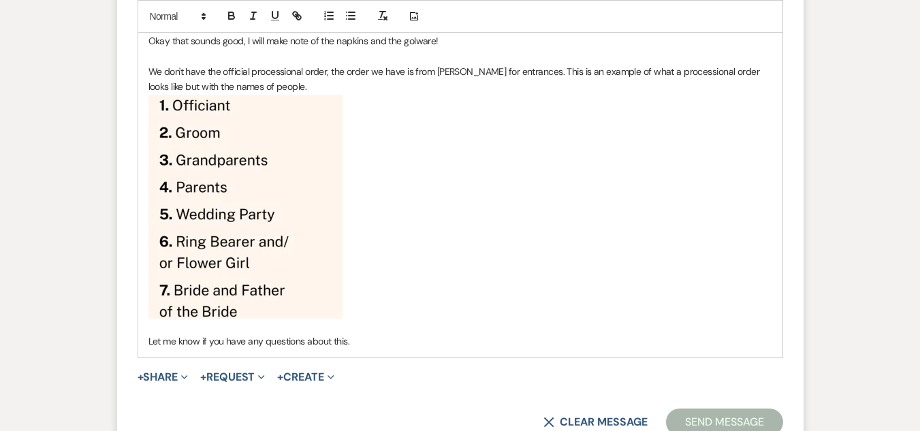
scroll to position [1287, 0]
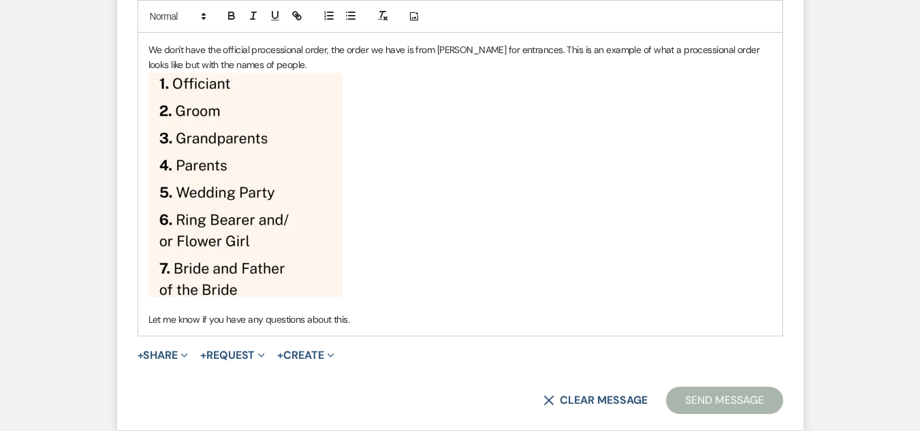
click at [696, 401] on button "Send Message" at bounding box center [724, 400] width 116 height 27
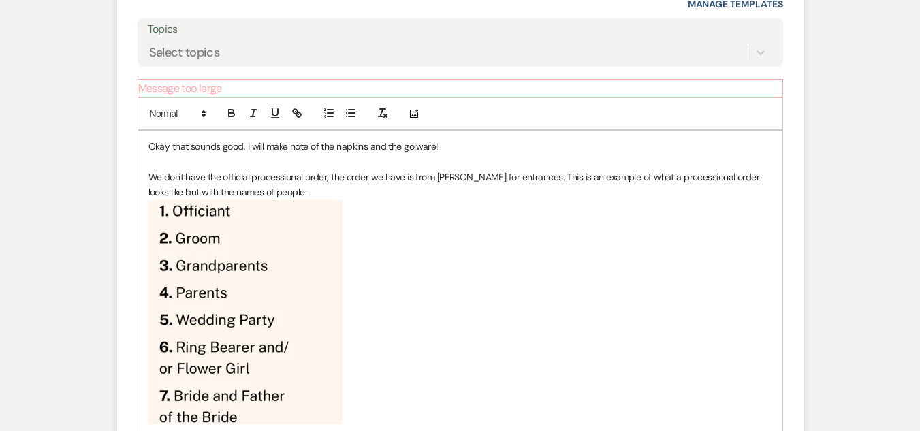
scroll to position [1218, 0]
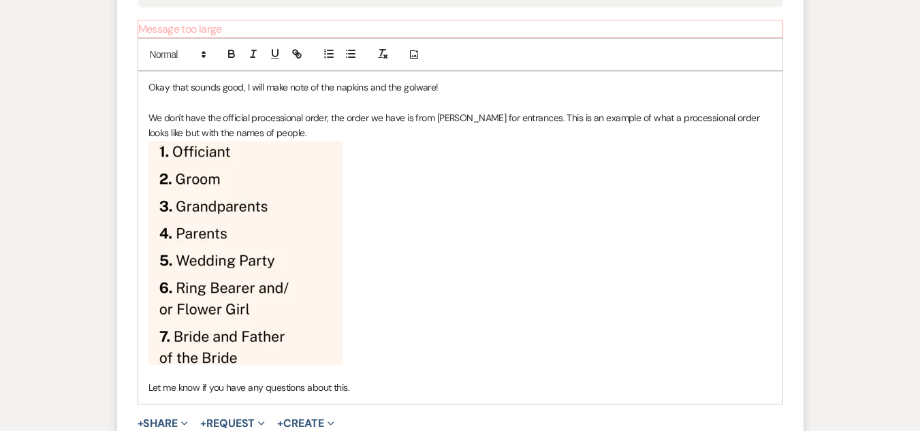
click at [346, 133] on p "We don't have the official processional order, the order we have is from [PERSO…" at bounding box center [460, 125] width 624 height 31
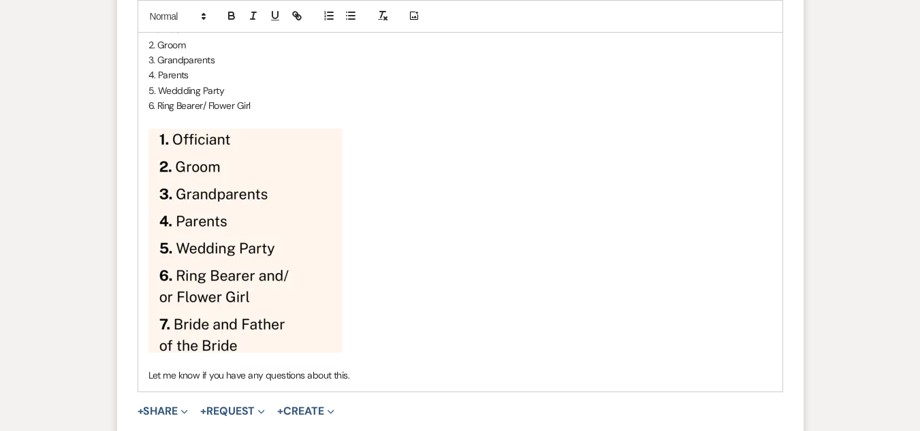
scroll to position [1368, 0]
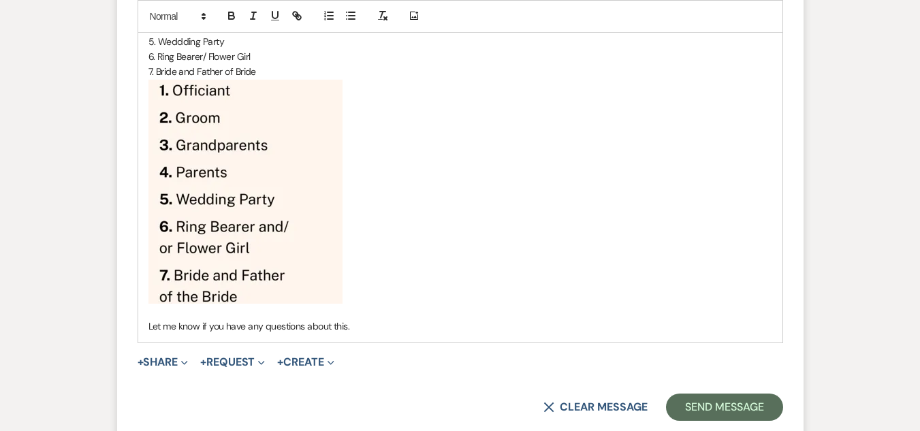
drag, startPoint x: 208, startPoint y: 169, endPoint x: 179, endPoint y: 230, distance: 67.9
click at [179, 230] on img at bounding box center [245, 192] width 194 height 224
click at [204, 226] on img at bounding box center [245, 192] width 194 height 224
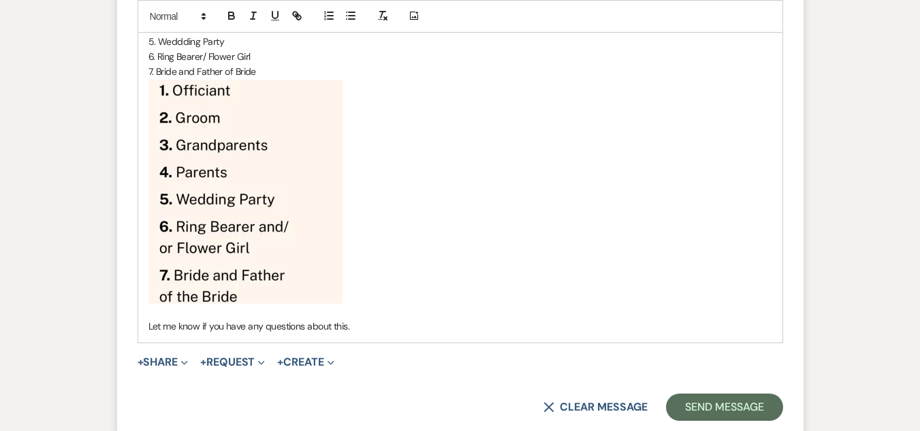
click at [339, 229] on img at bounding box center [245, 192] width 194 height 224
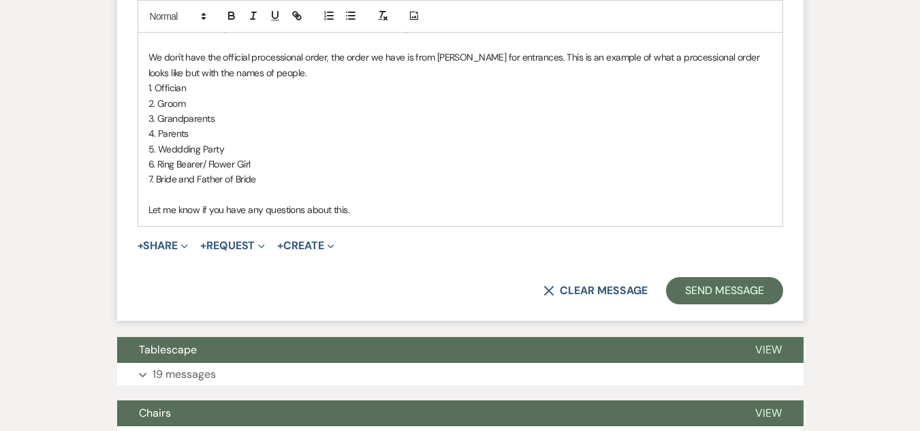
scroll to position [1231, 0]
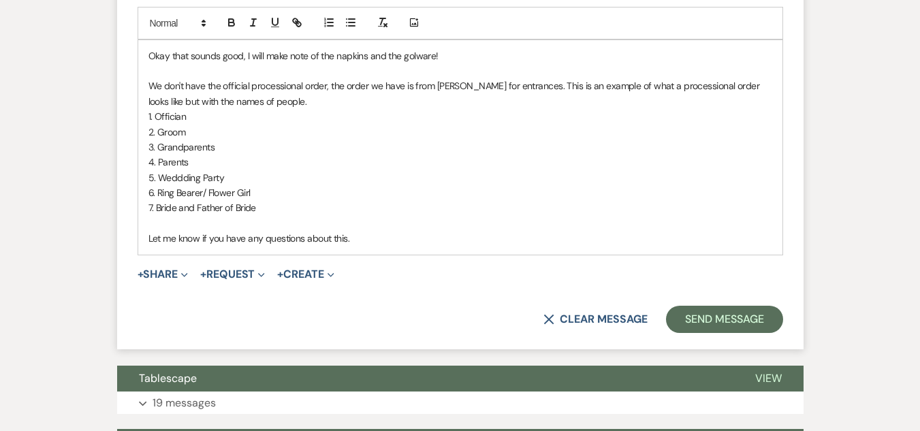
click at [184, 187] on p "6. Ring Bearer/ Flower Girl" at bounding box center [460, 192] width 624 height 15
click at [186, 181] on p "5. Weddding Party" at bounding box center [460, 177] width 624 height 15
click at [244, 174] on p "5. Wedding Party" at bounding box center [460, 177] width 624 height 15
click at [194, 117] on p "1. Offician" at bounding box center [460, 116] width 624 height 15
click at [291, 103] on p "We don't have the official processional order, the order we have is from [PERSO…" at bounding box center [460, 93] width 624 height 31
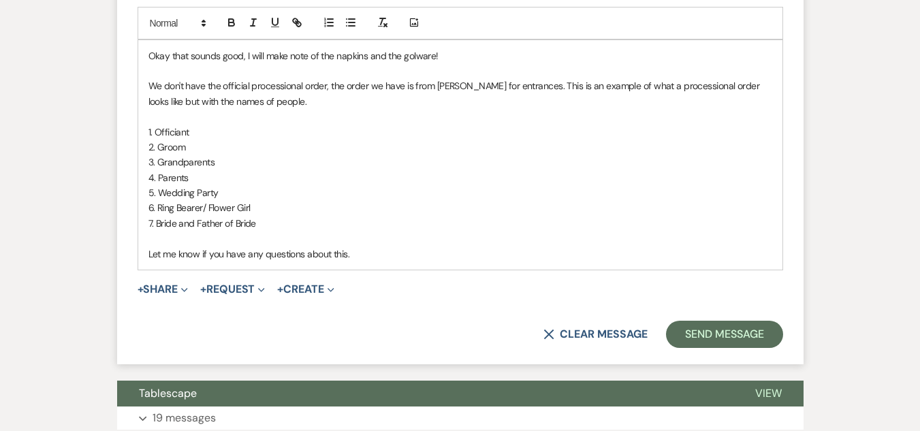
click at [277, 226] on p "7. Bride and Father of Bride" at bounding box center [460, 223] width 624 height 15
click at [375, 257] on p "Let me know if you have any questions about this." at bounding box center [460, 253] width 624 height 15
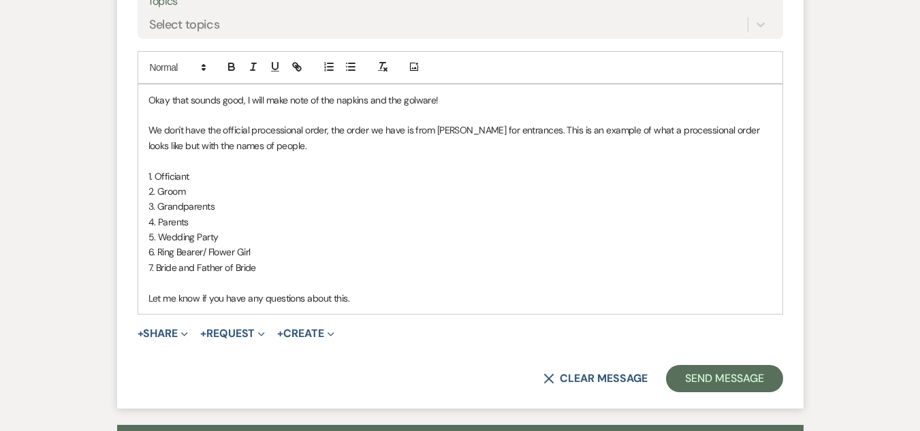
scroll to position [1163, 0]
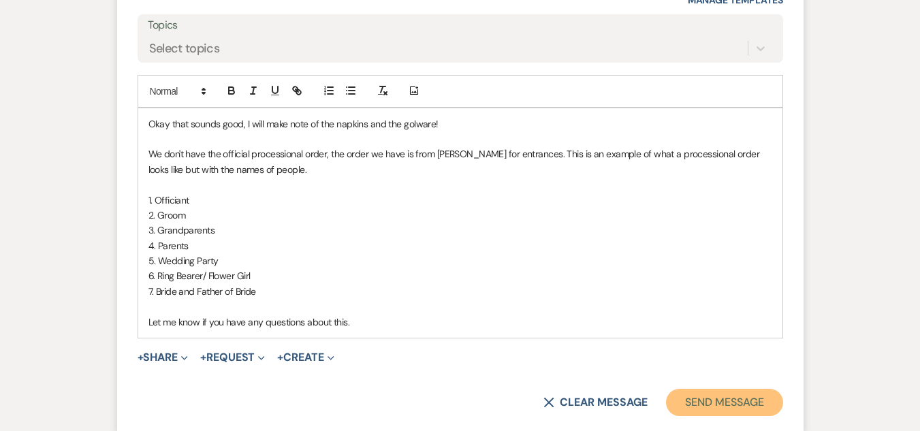
click at [729, 402] on button "Send Message" at bounding box center [724, 402] width 116 height 27
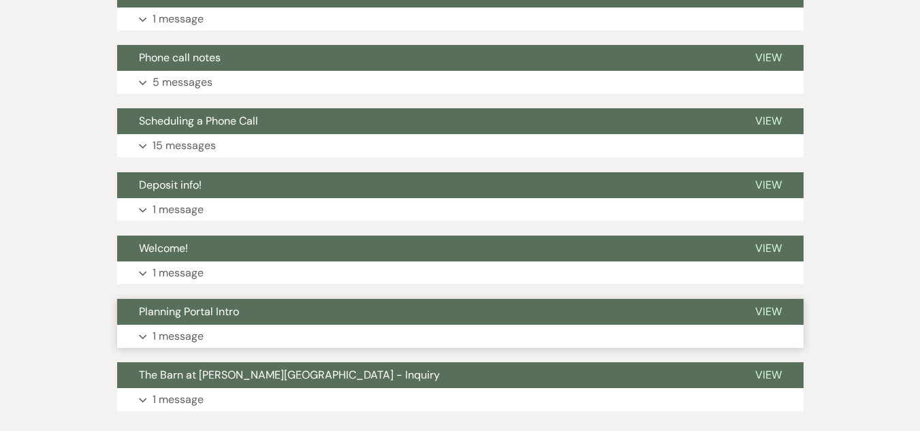
scroll to position [2539, 0]
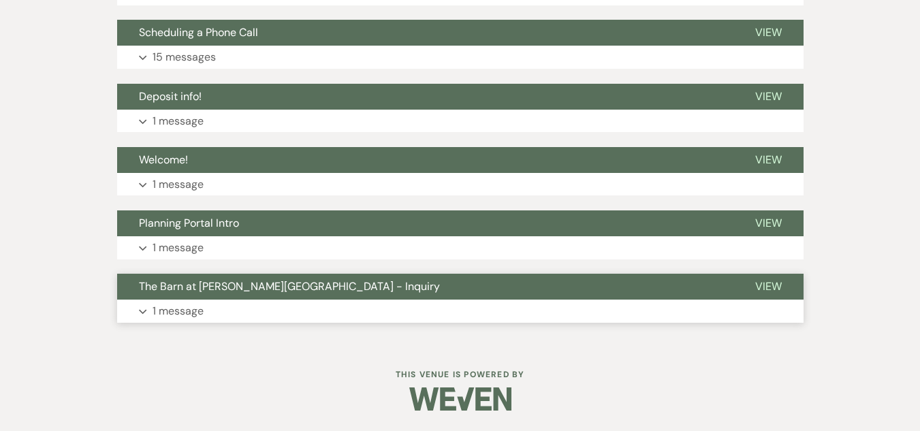
click at [237, 315] on button "Expand 1 message" at bounding box center [460, 311] width 686 height 23
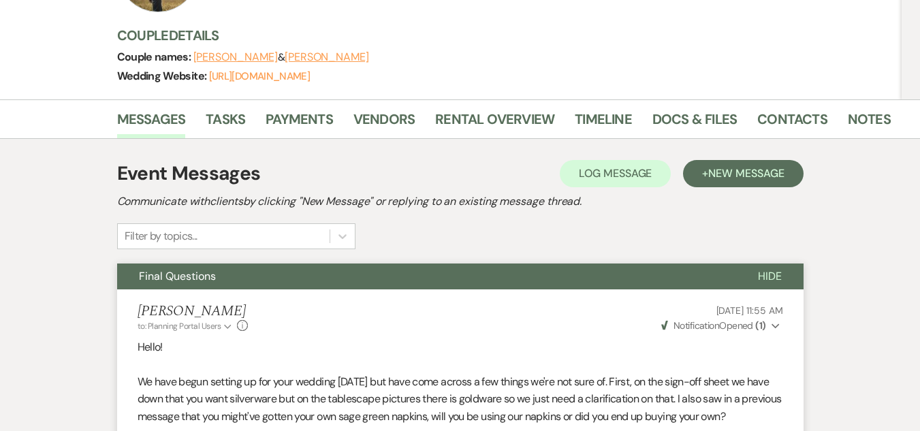
scroll to position [0, 0]
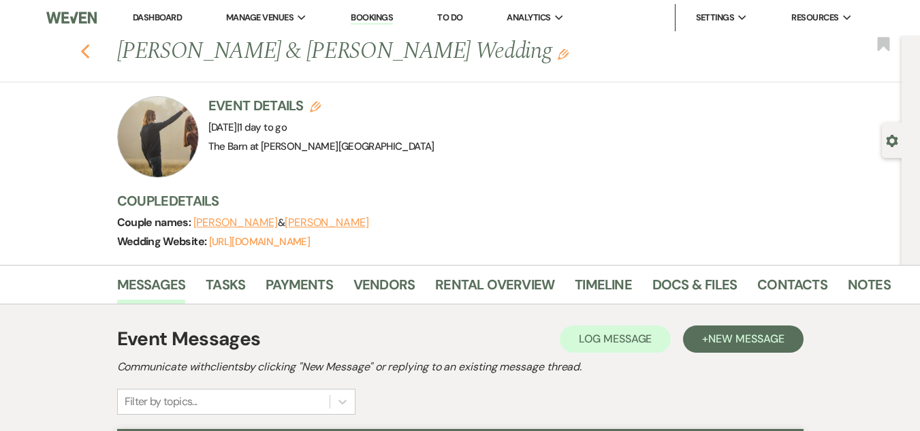
click at [91, 52] on icon "Previous" at bounding box center [85, 52] width 10 height 16
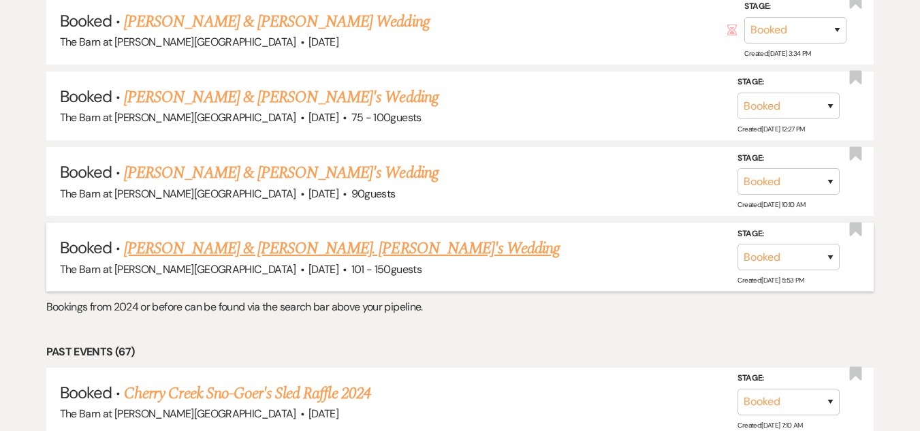
scroll to position [3063, 0]
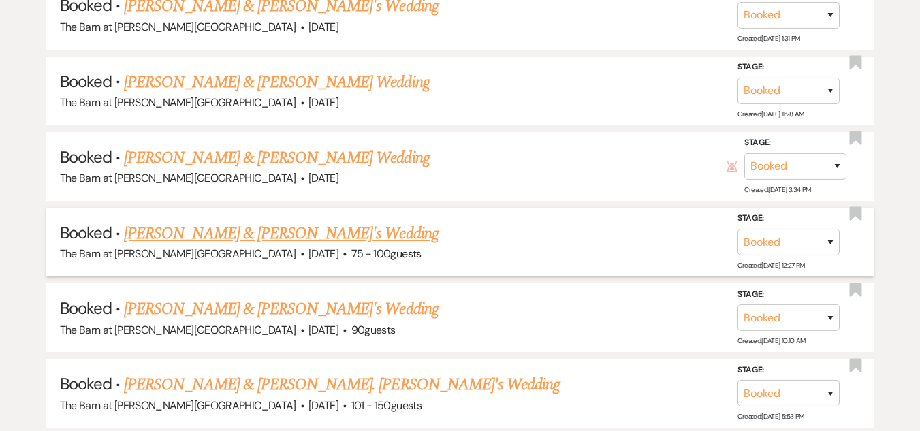
click at [265, 229] on link "[PERSON_NAME] & [PERSON_NAME]'s Wedding" at bounding box center [281, 233] width 314 height 25
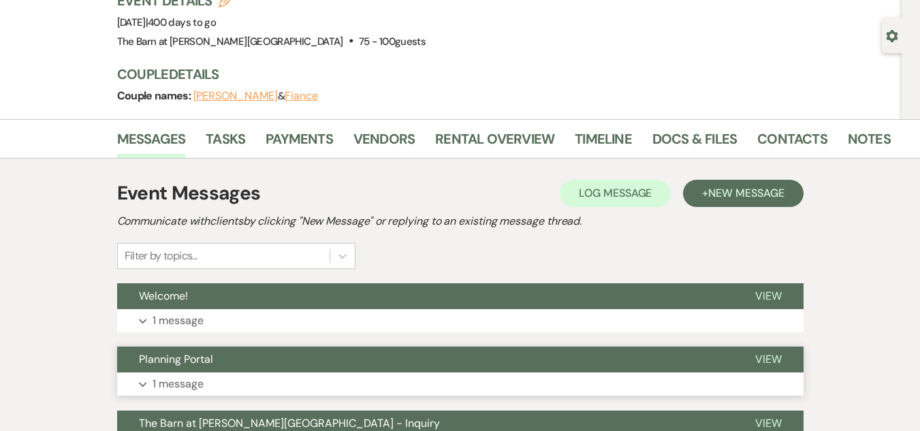
scroll to position [241, 0]
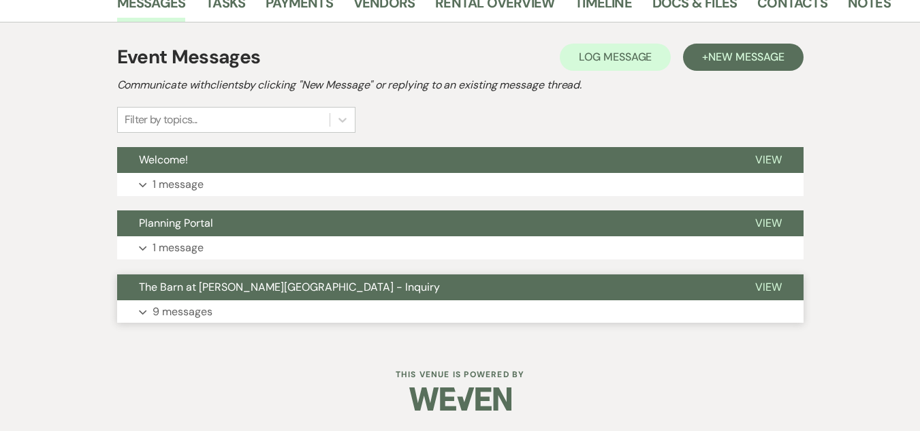
click at [276, 313] on button "Expand 9 messages" at bounding box center [460, 311] width 686 height 23
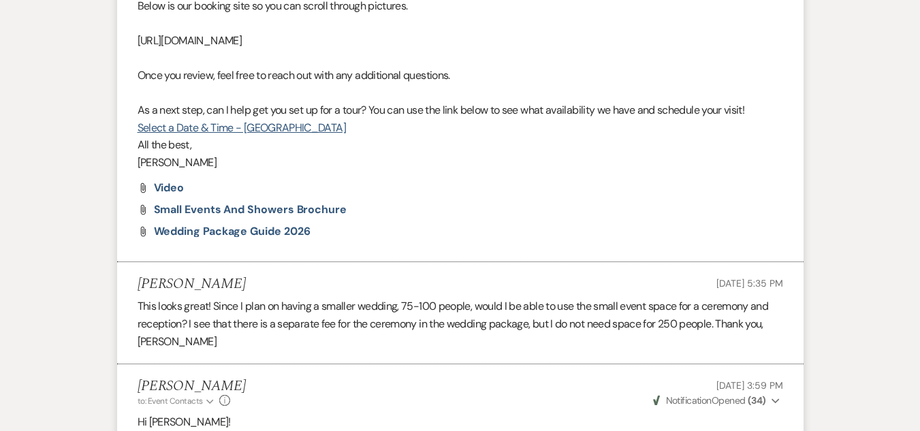
scroll to position [786, 0]
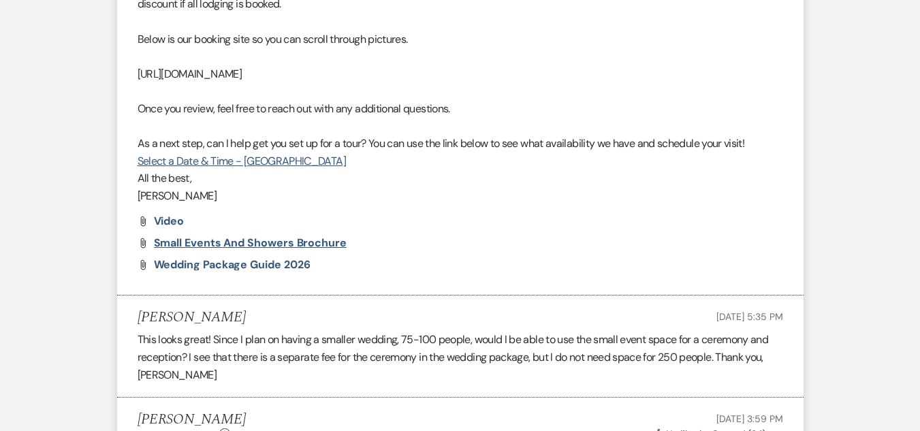
click at [291, 241] on span "Small Events and Showers Brochure" at bounding box center [250, 243] width 193 height 14
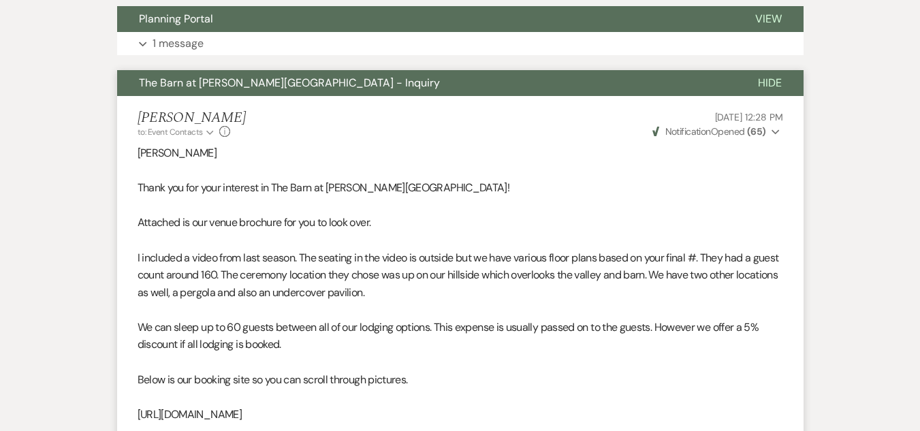
scroll to position [0, 0]
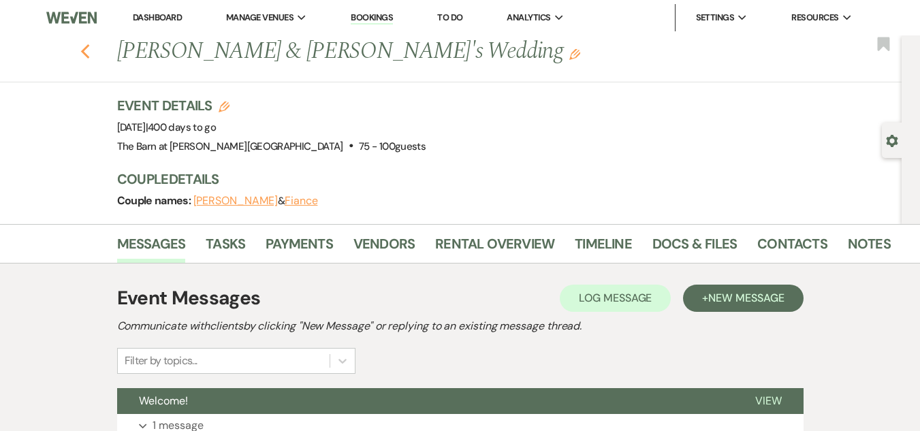
click at [89, 47] on use "button" at bounding box center [84, 51] width 9 height 15
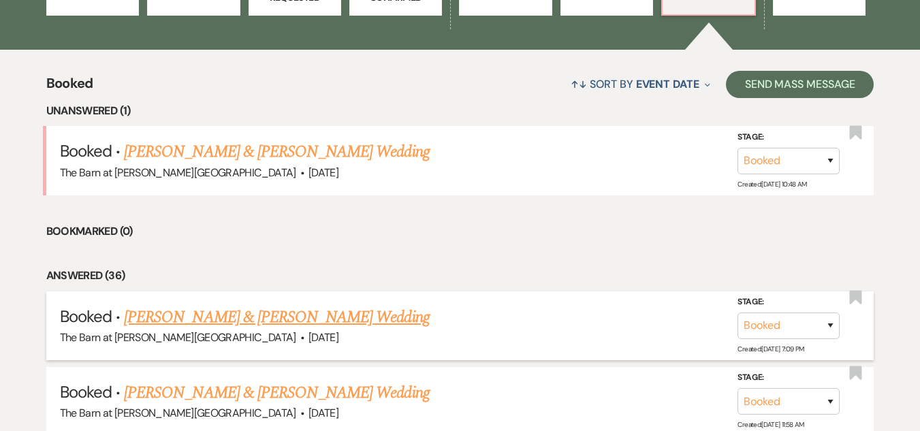
scroll to position [545, 0]
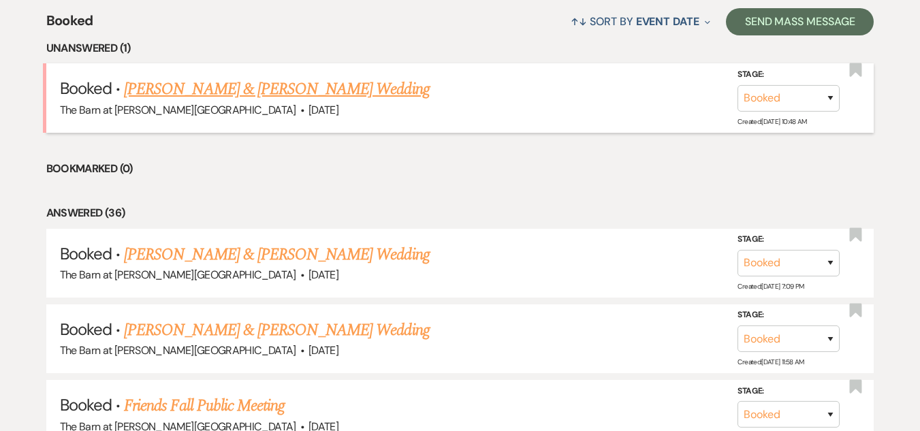
click at [321, 90] on link "[PERSON_NAME] & [PERSON_NAME] Wedding" at bounding box center [276, 89] width 305 height 25
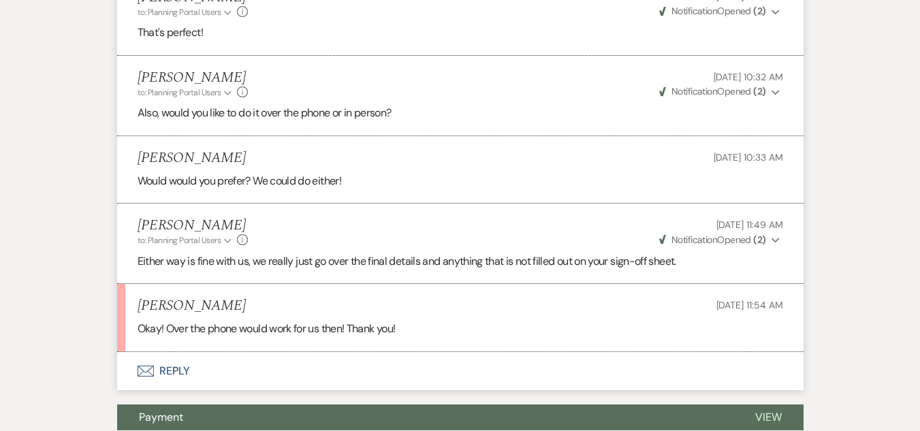
scroll to position [1363, 0]
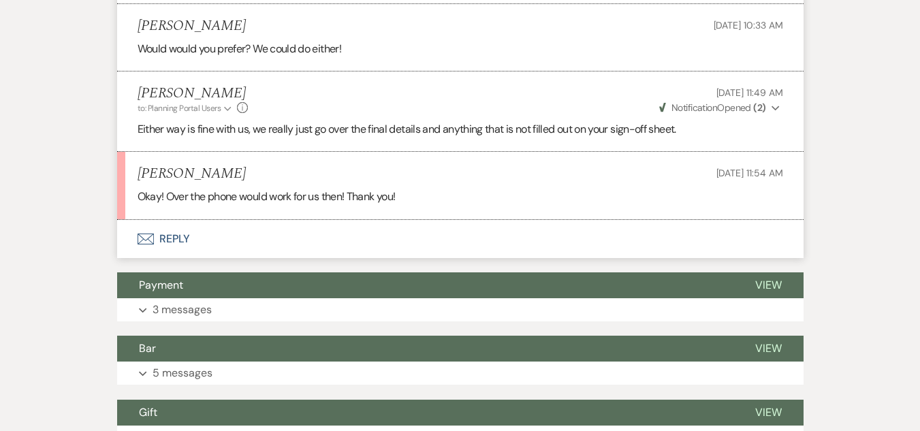
click at [176, 235] on button "Envelope Reply" at bounding box center [460, 239] width 686 height 38
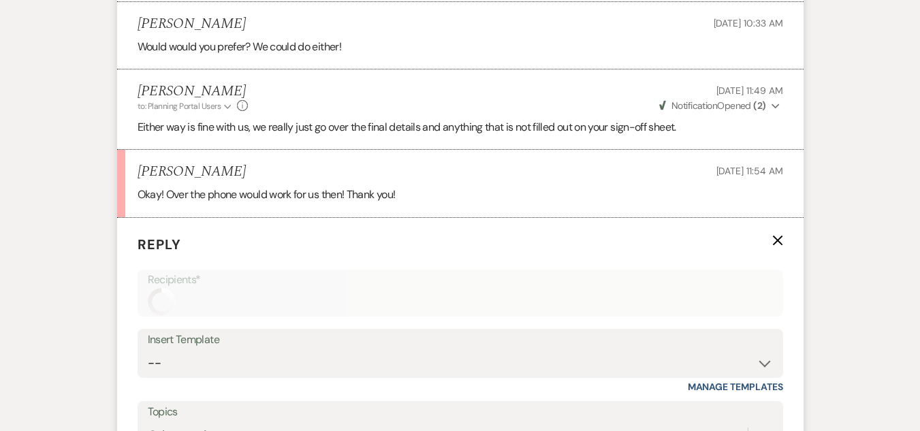
scroll to position [1569, 0]
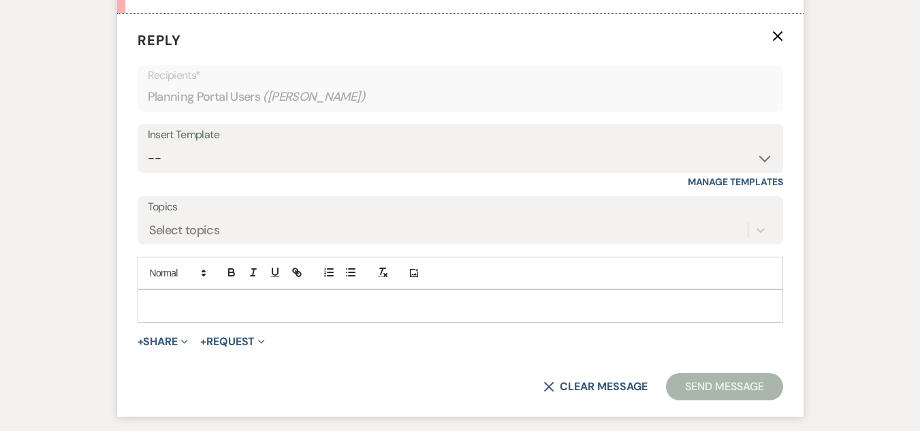
click at [300, 316] on div at bounding box center [460, 305] width 644 height 31
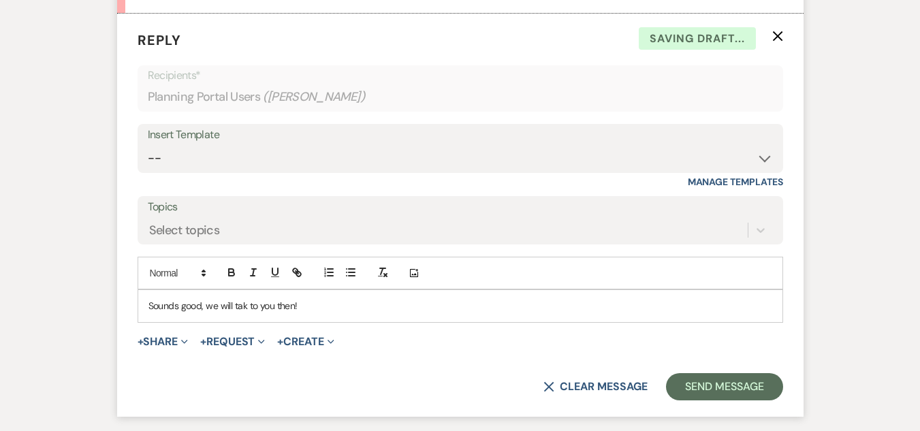
click at [243, 304] on p "Sounds good, we will tak to you then!" at bounding box center [460, 305] width 624 height 15
click at [732, 379] on button "Send Message" at bounding box center [724, 386] width 116 height 27
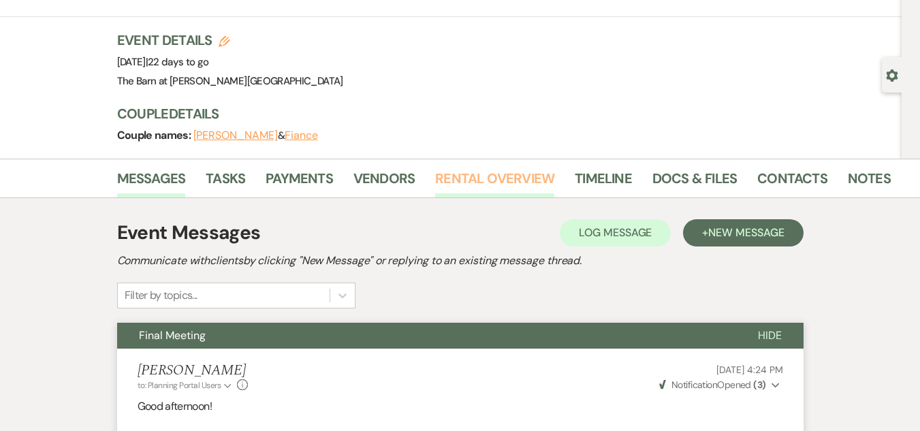
scroll to position [0, 0]
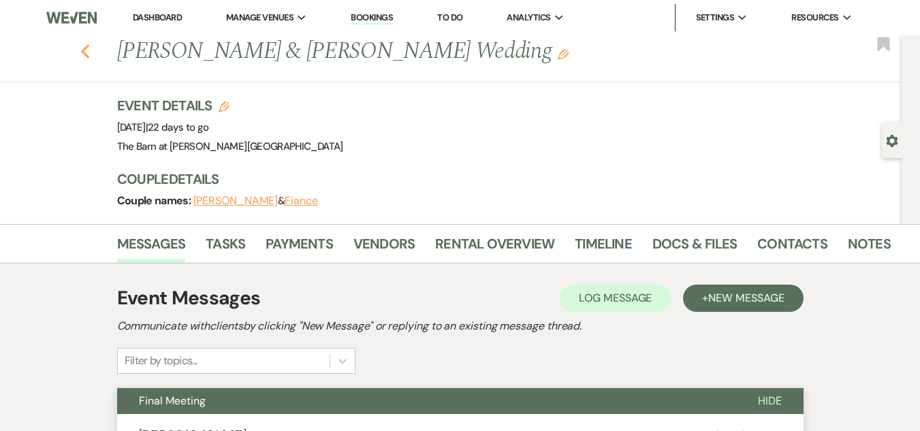
click at [86, 48] on icon "Previous" at bounding box center [85, 52] width 10 height 16
